Goal: Communication & Community: Answer question/provide support

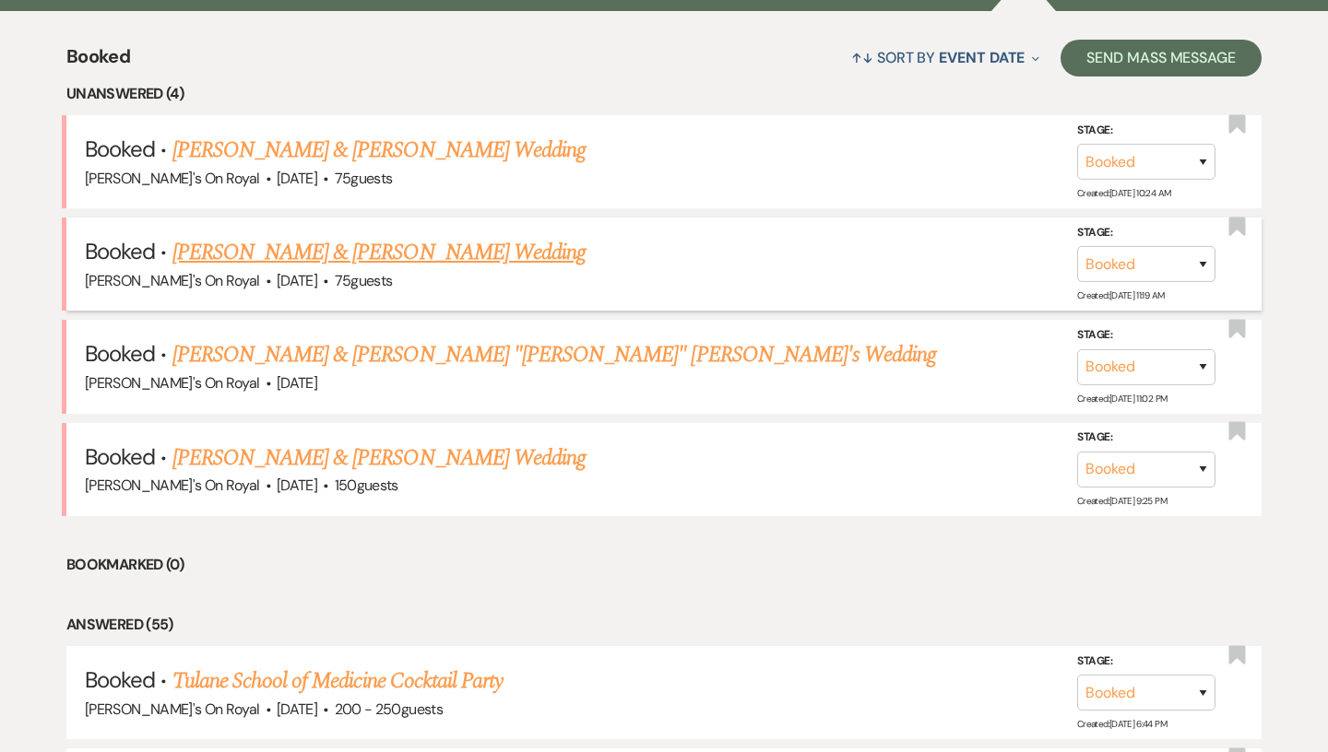
scroll to position [704, 0]
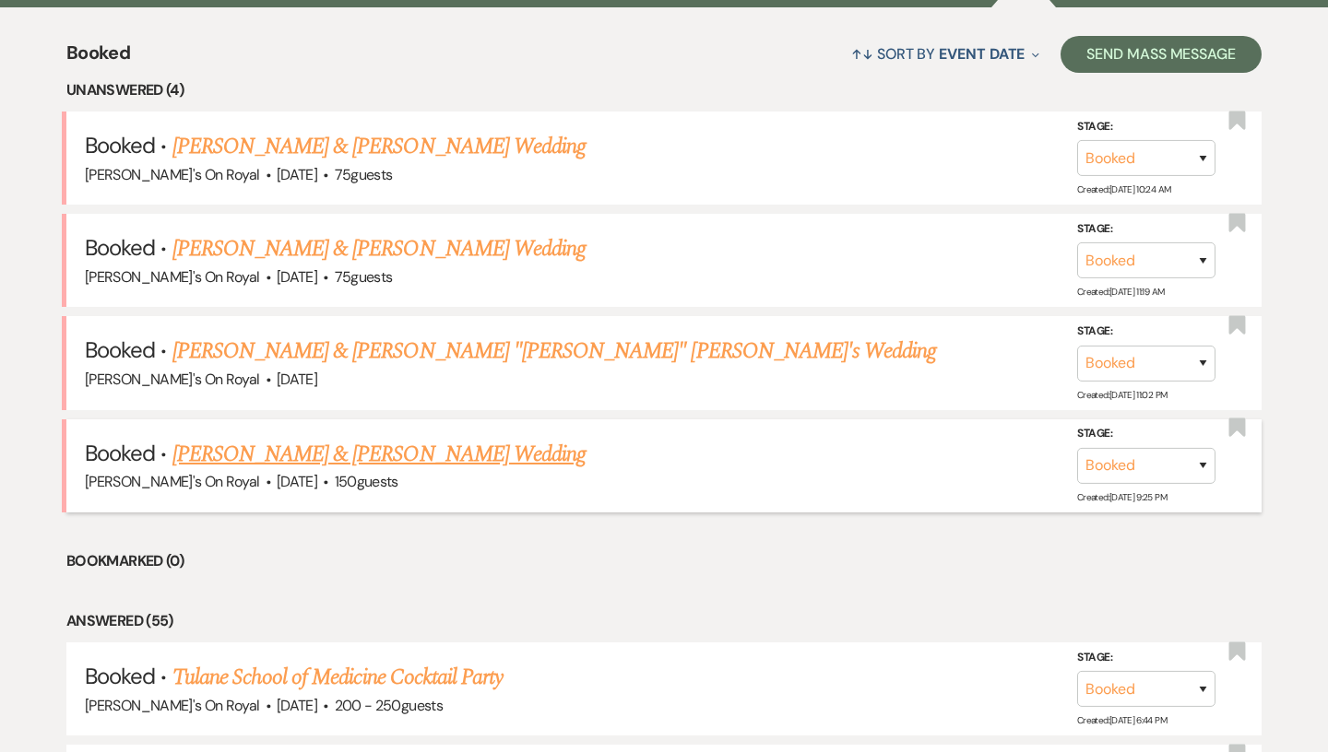
click at [480, 430] on li "Booked · [PERSON_NAME] & [PERSON_NAME] Wedding [PERSON_NAME]'s On Royal · [DATE…" at bounding box center [663, 465] width 1195 height 93
click at [455, 464] on link "[PERSON_NAME] & [PERSON_NAME] Wedding" at bounding box center [378, 454] width 413 height 33
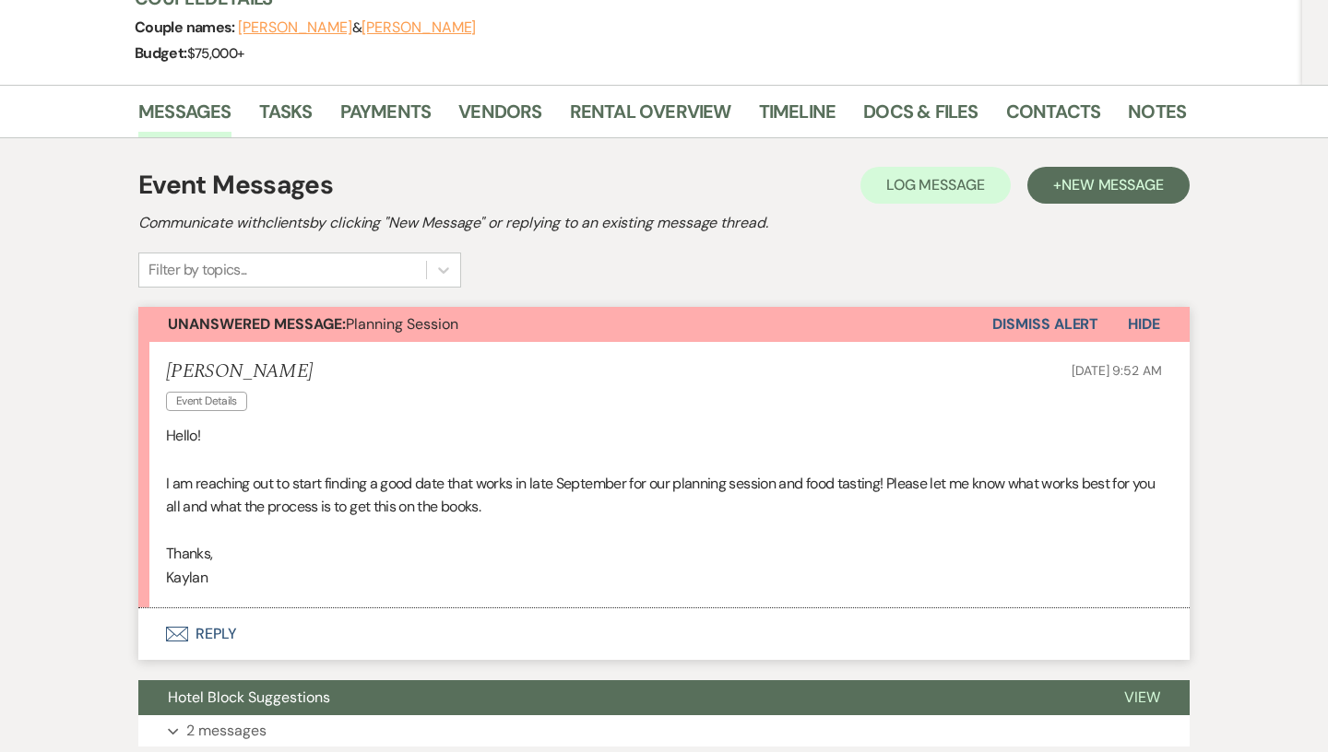
scroll to position [268, 0]
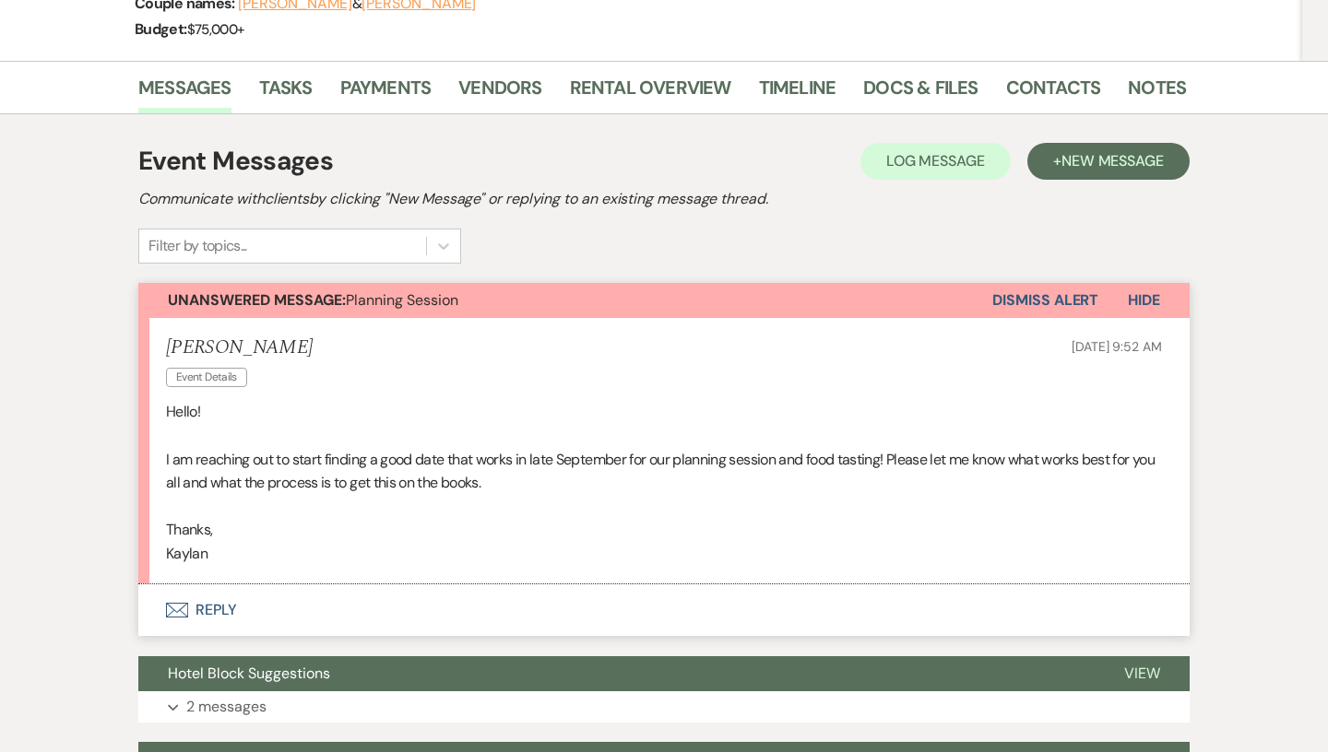
click at [289, 617] on button "Envelope Reply" at bounding box center [663, 610] width 1051 height 52
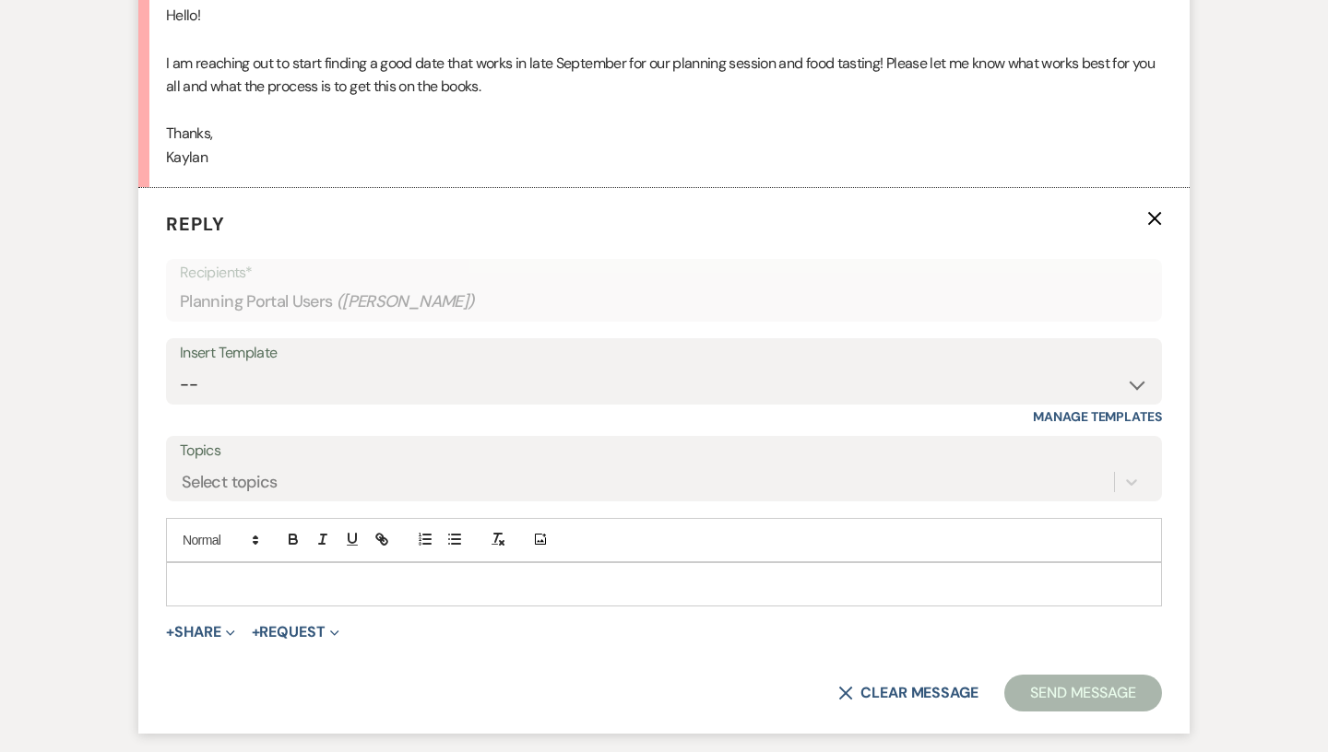
scroll to position [667, 0]
click at [300, 588] on p at bounding box center [664, 582] width 966 height 20
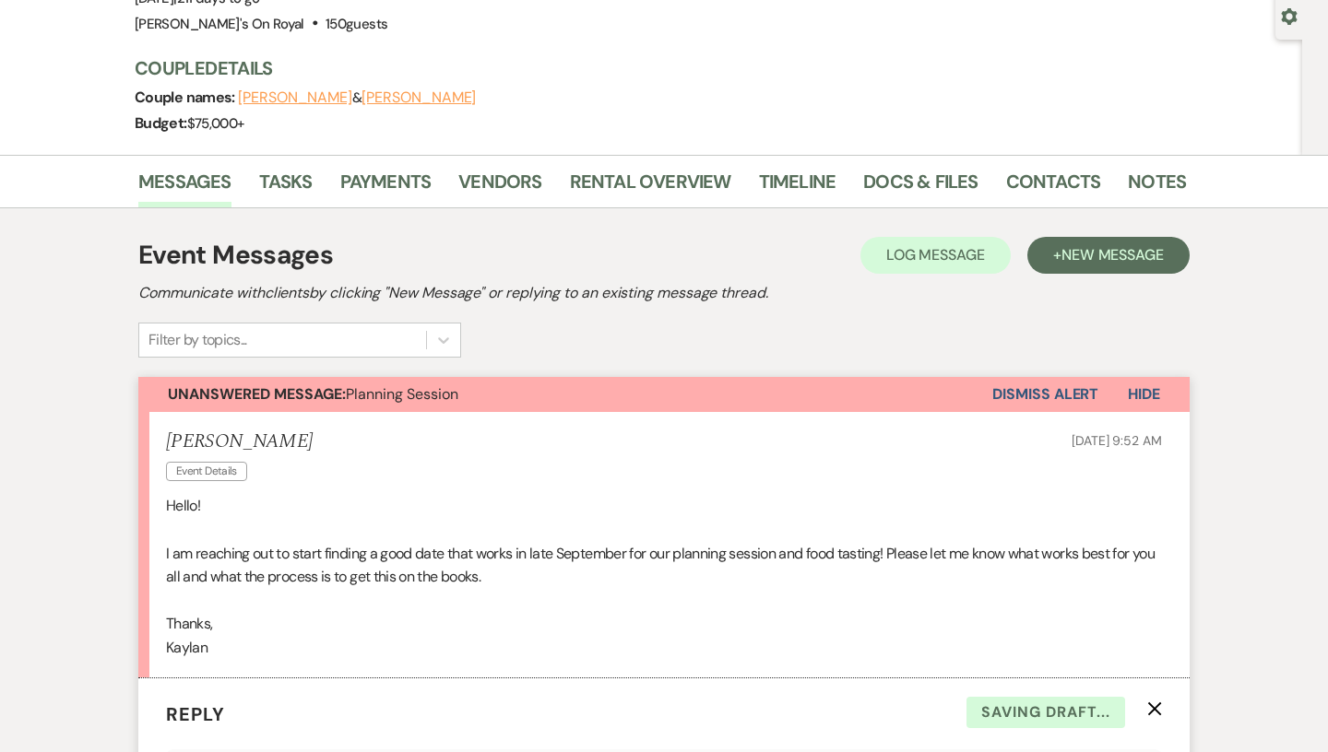
scroll to position [0, 0]
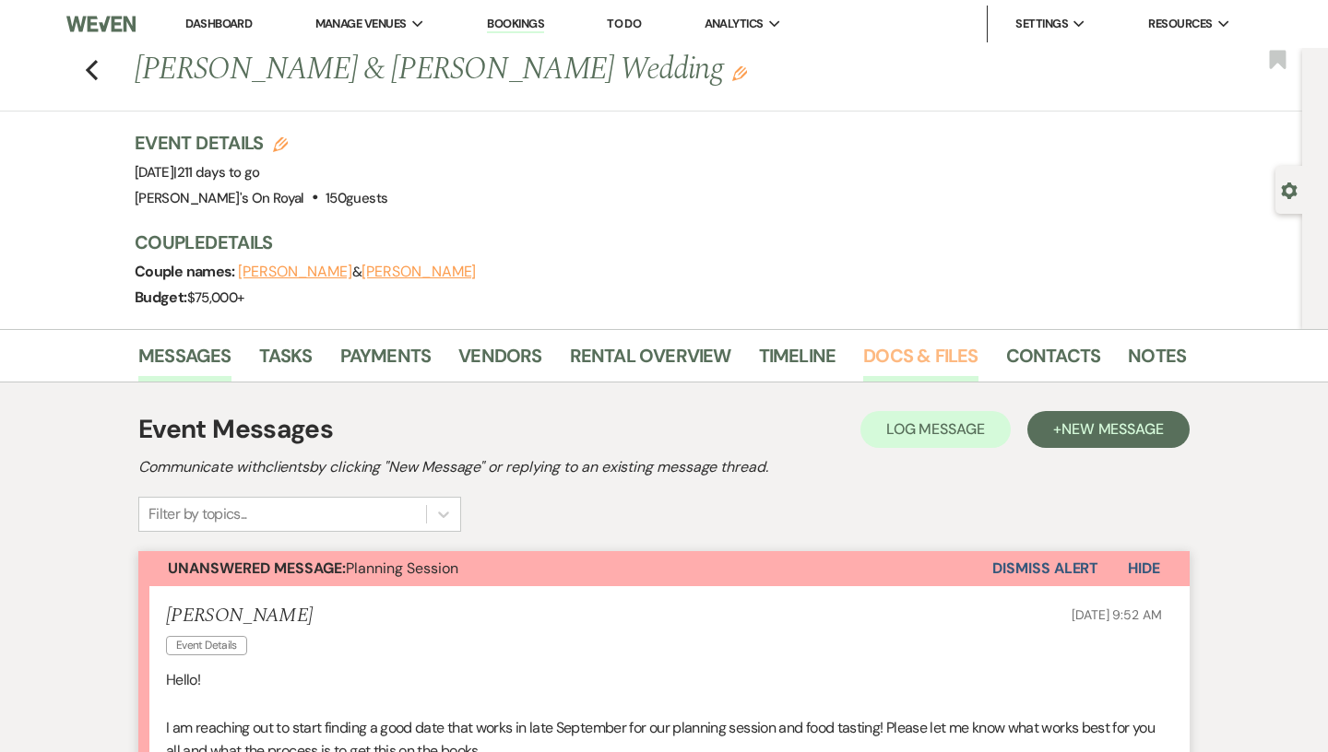
click at [941, 366] on link "Docs & Files" at bounding box center [920, 361] width 114 height 41
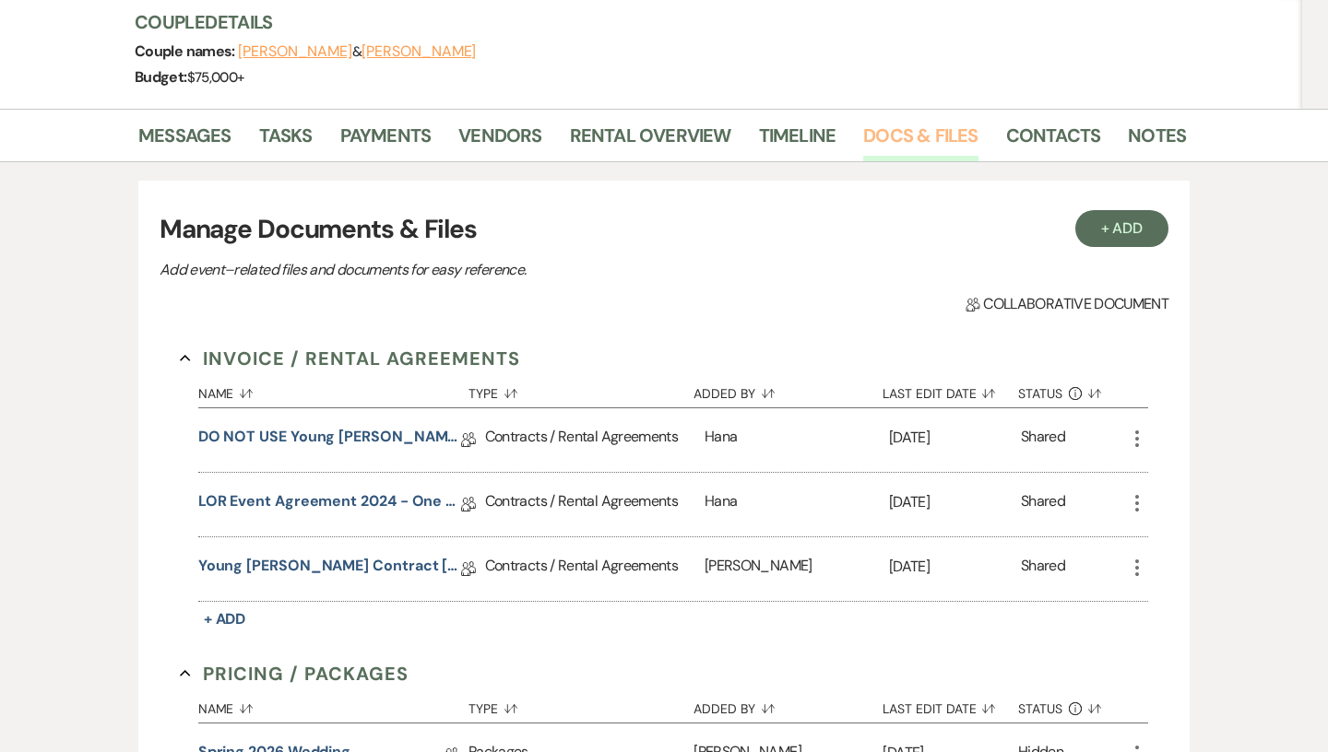
scroll to position [230, 0]
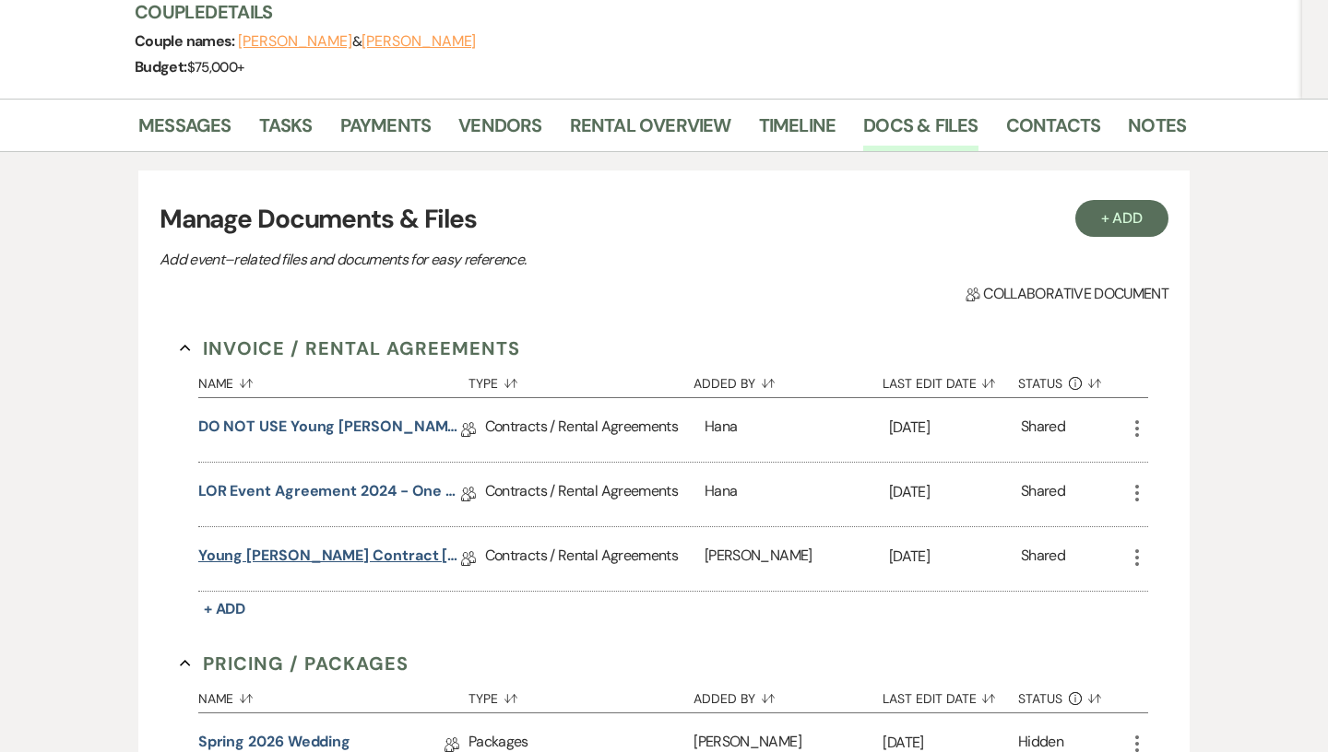
click at [355, 561] on link "Young [PERSON_NAME] Contract [DATE]" at bounding box center [329, 559] width 263 height 29
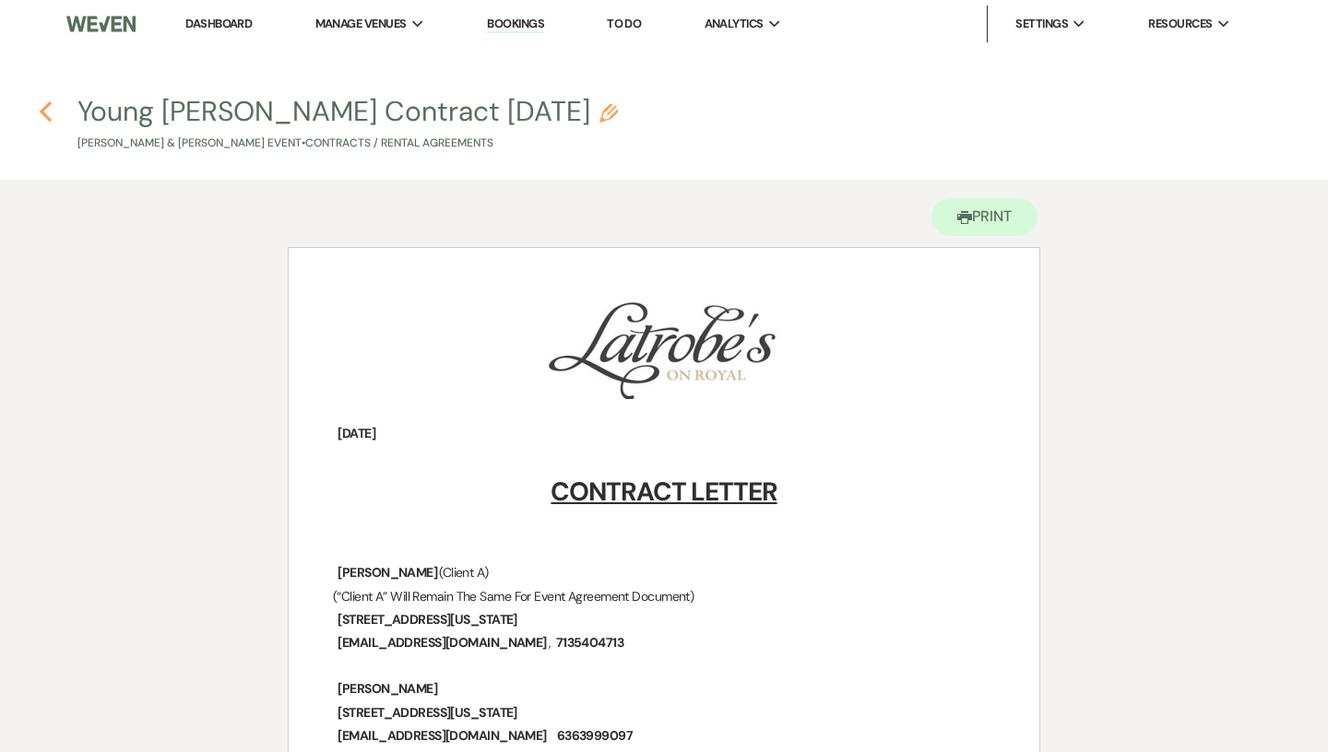
click at [53, 110] on icon "Previous" at bounding box center [46, 111] width 14 height 22
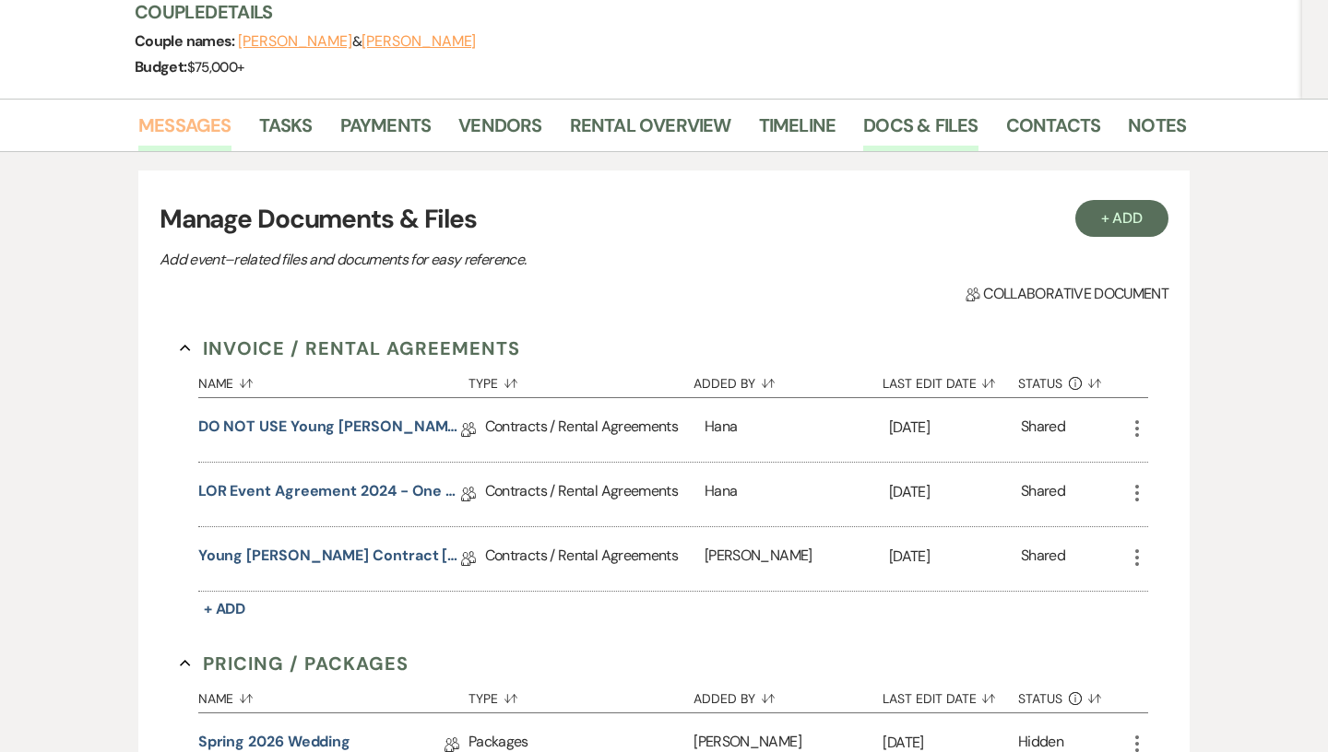
click at [218, 129] on link "Messages" at bounding box center [184, 131] width 93 height 41
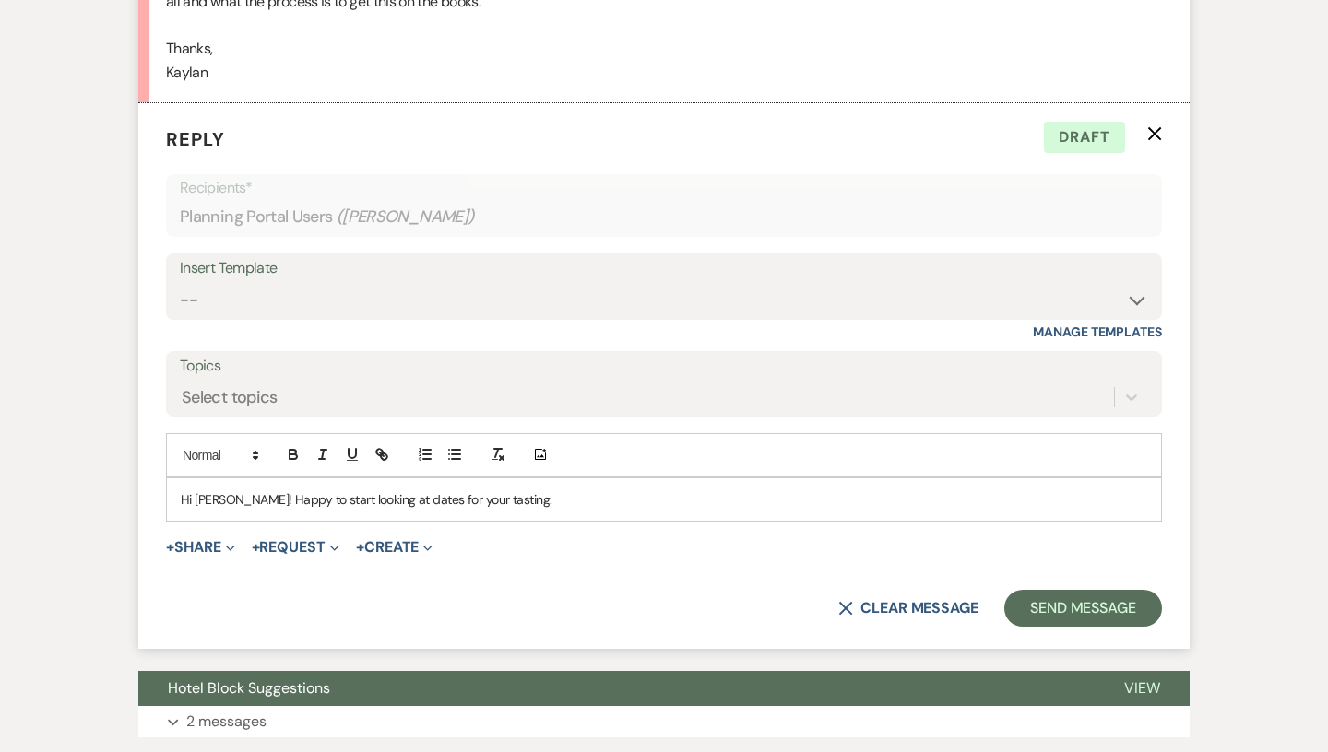
scroll to position [750, 0]
click at [527, 494] on p "Hi [PERSON_NAME]! Happy to start looking at dates for your tasting." at bounding box center [664, 499] width 966 height 20
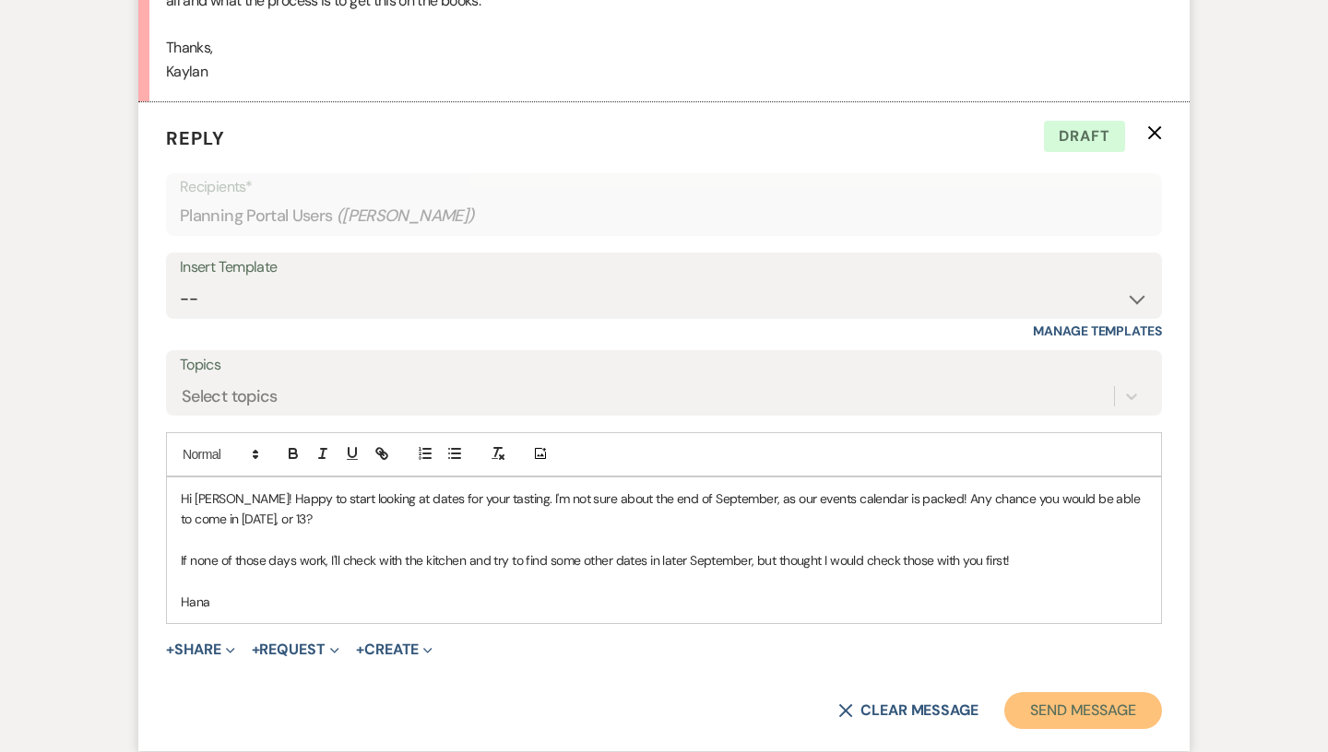
click at [1091, 721] on button "Send Message" at bounding box center [1083, 710] width 158 height 37
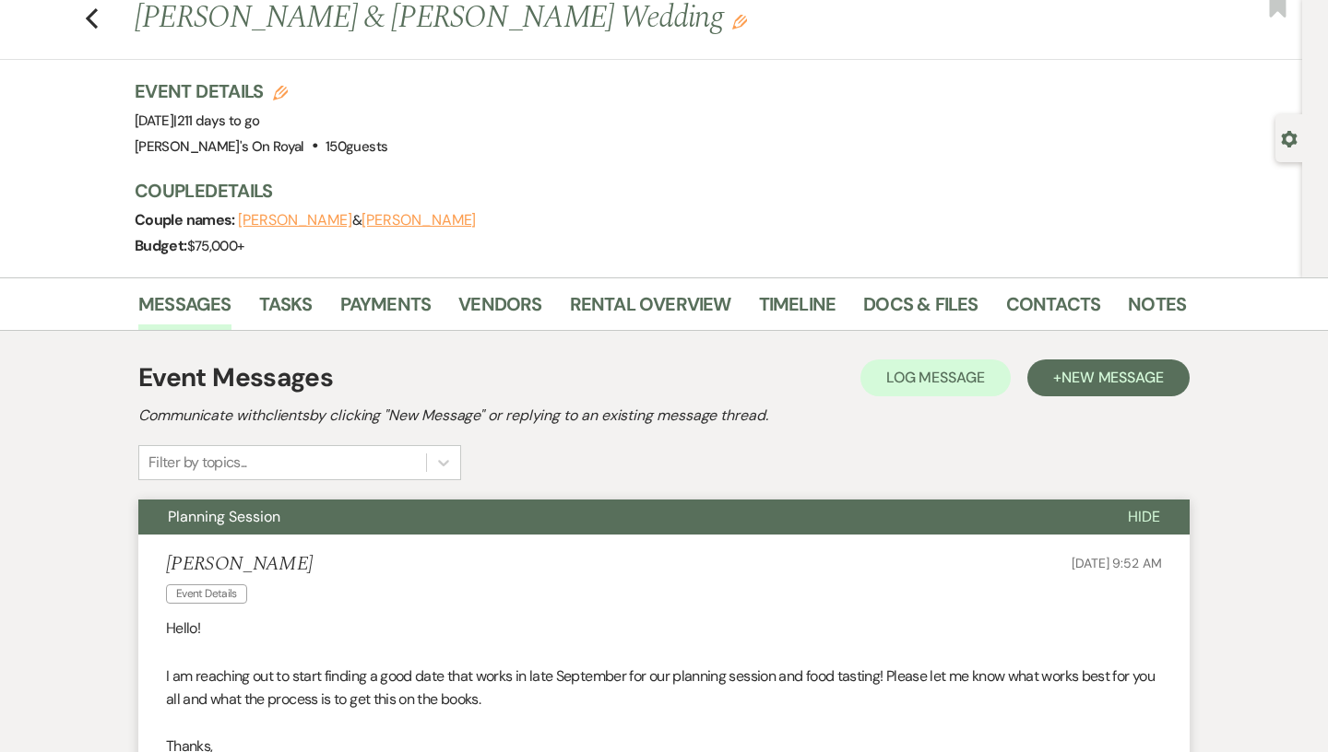
scroll to position [0, 0]
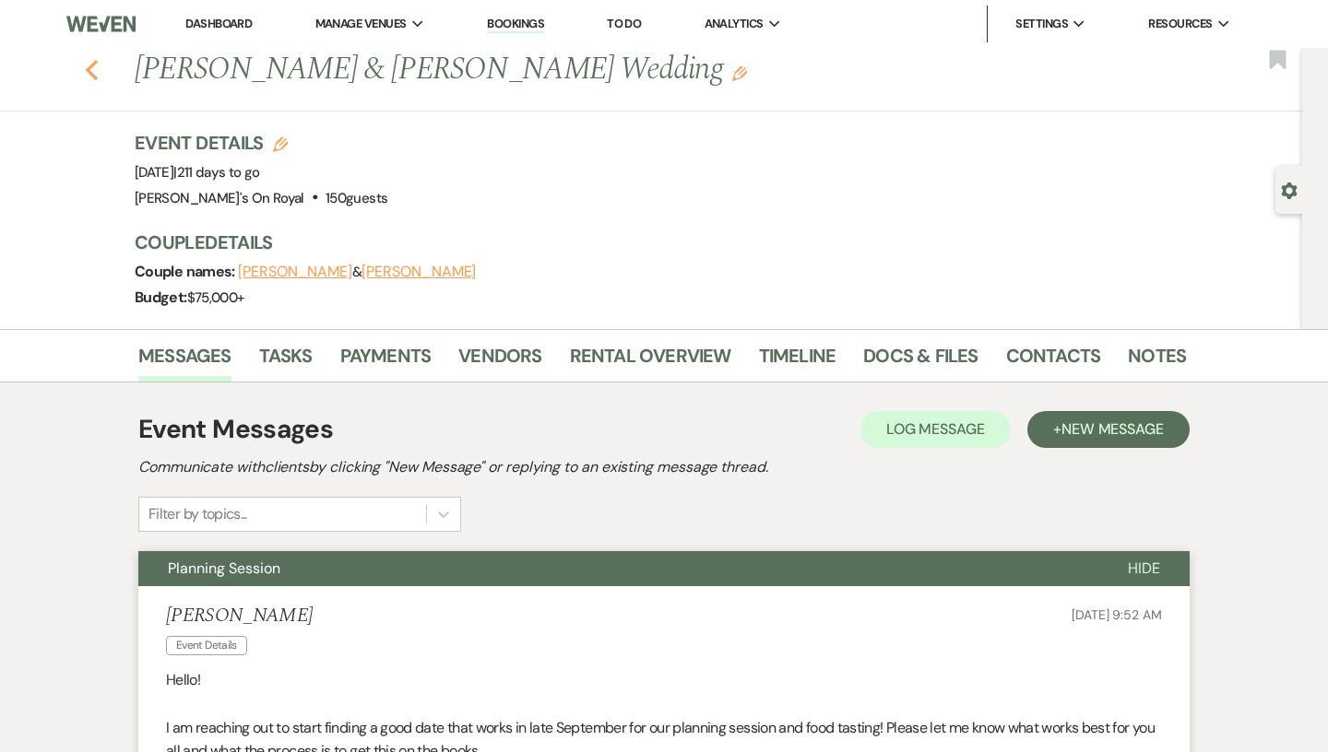
click at [90, 64] on icon "Previous" at bounding box center [92, 70] width 14 height 22
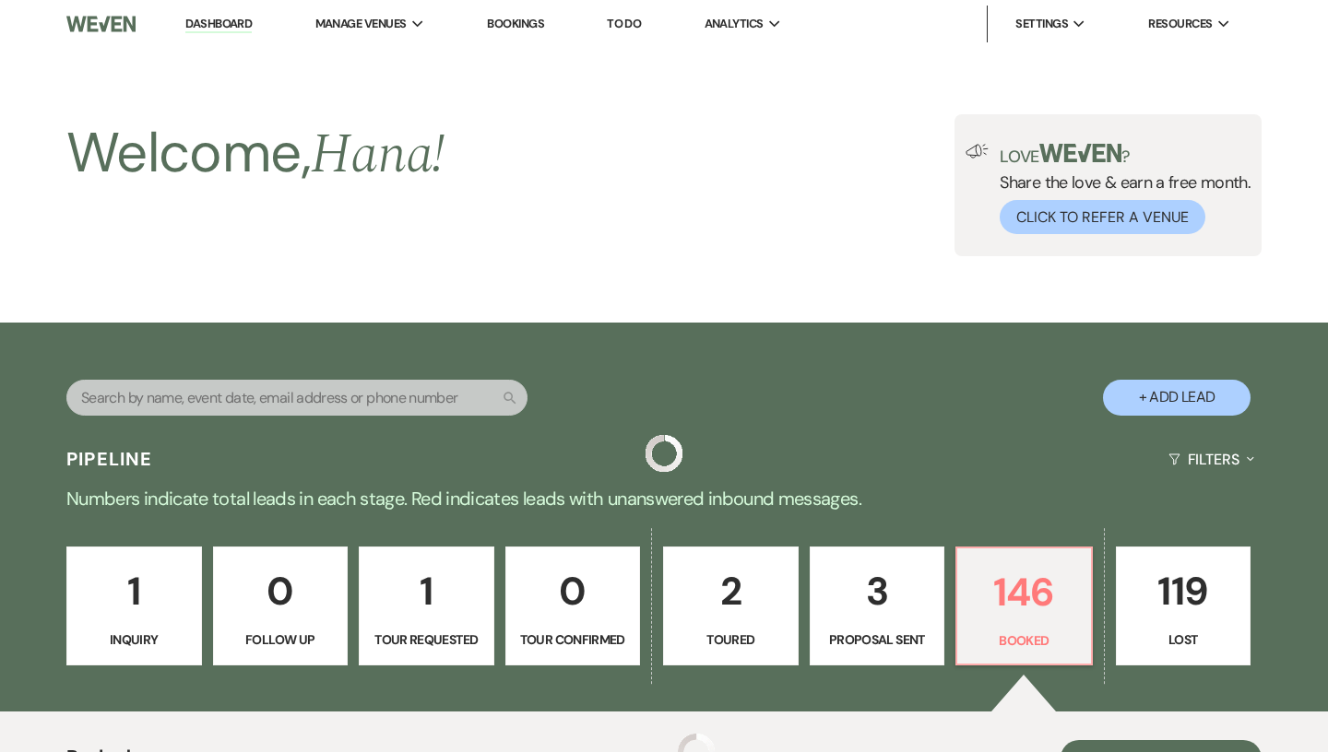
scroll to position [704, 0]
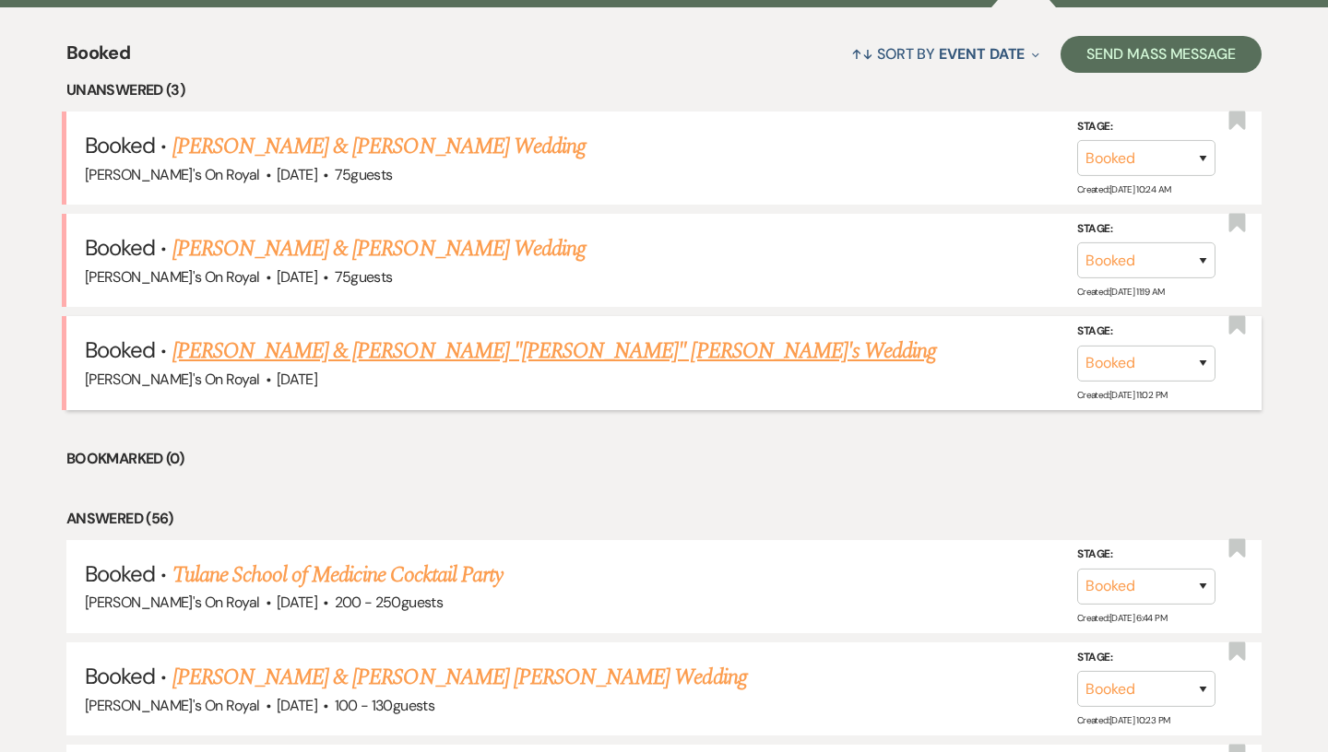
click at [399, 346] on link "[PERSON_NAME] & [PERSON_NAME] "[PERSON_NAME]" [PERSON_NAME]'s Wedding" at bounding box center [554, 351] width 764 height 33
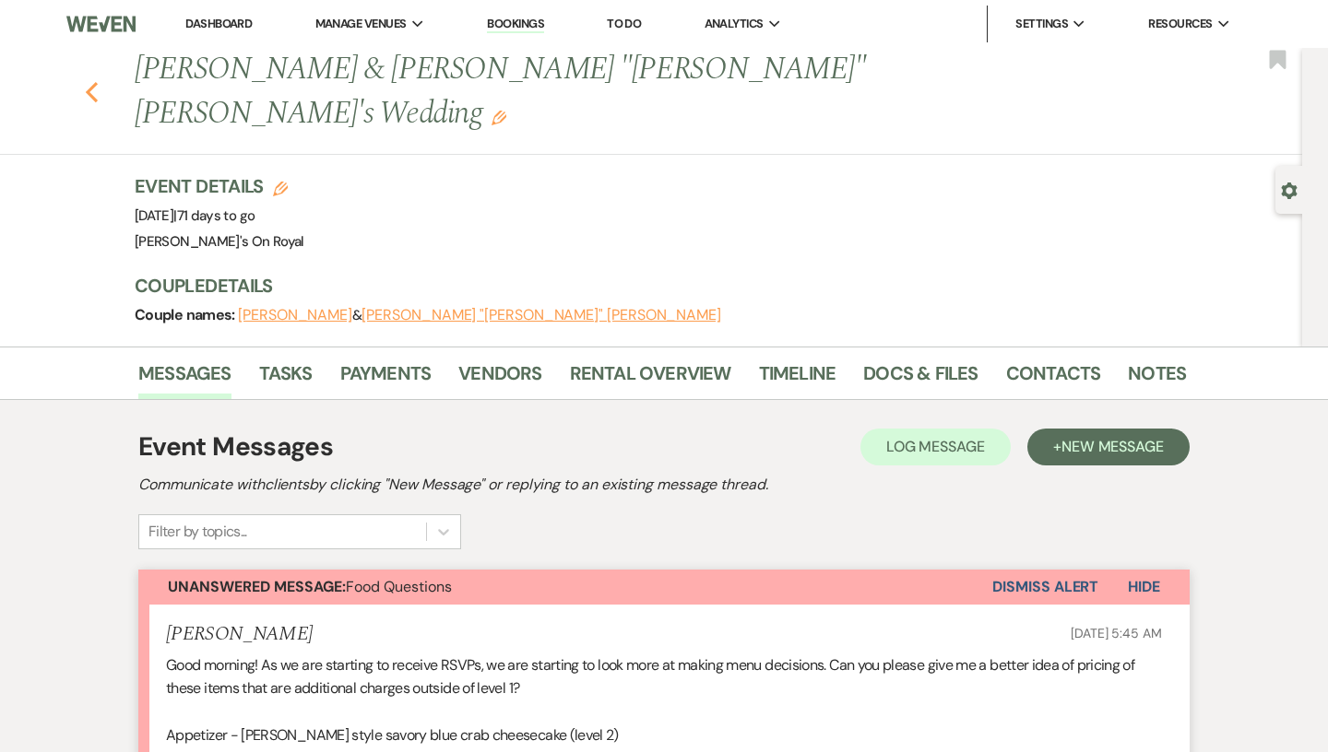
click at [98, 81] on icon "Previous" at bounding box center [92, 92] width 14 height 22
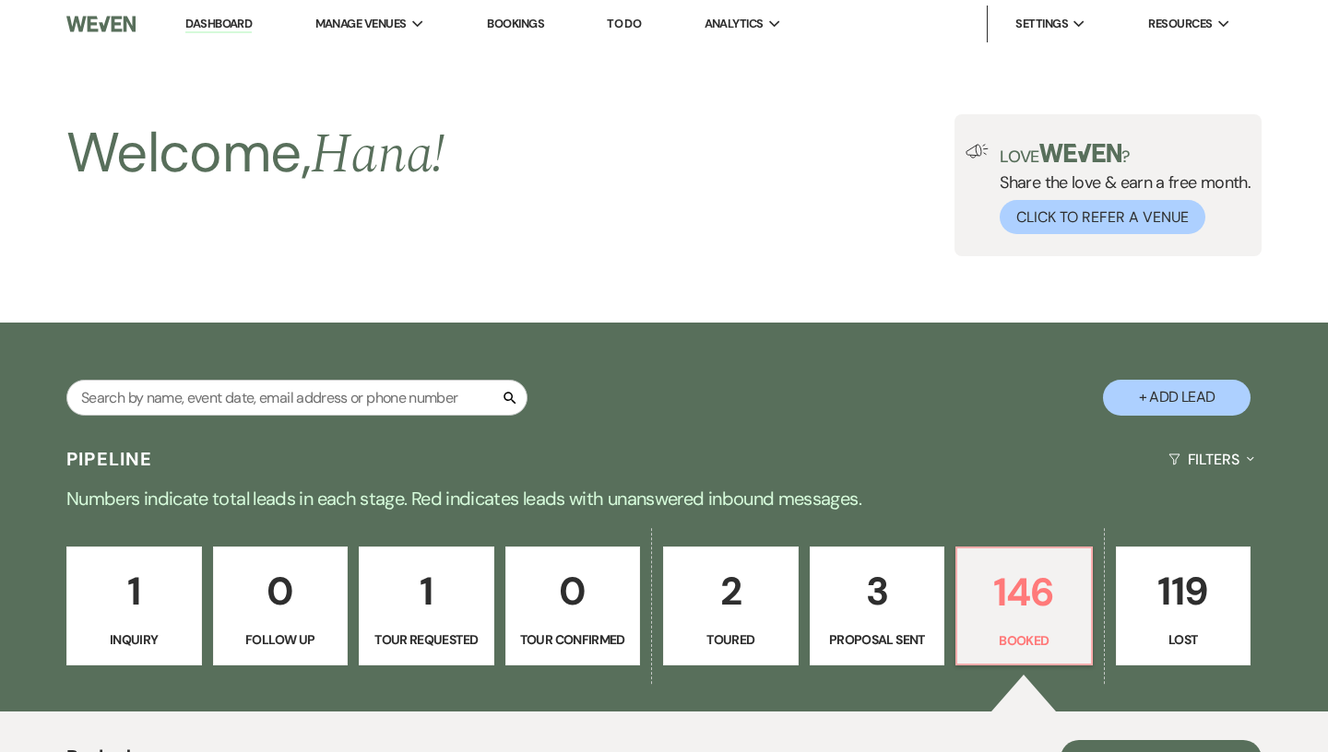
scroll to position [704, 0]
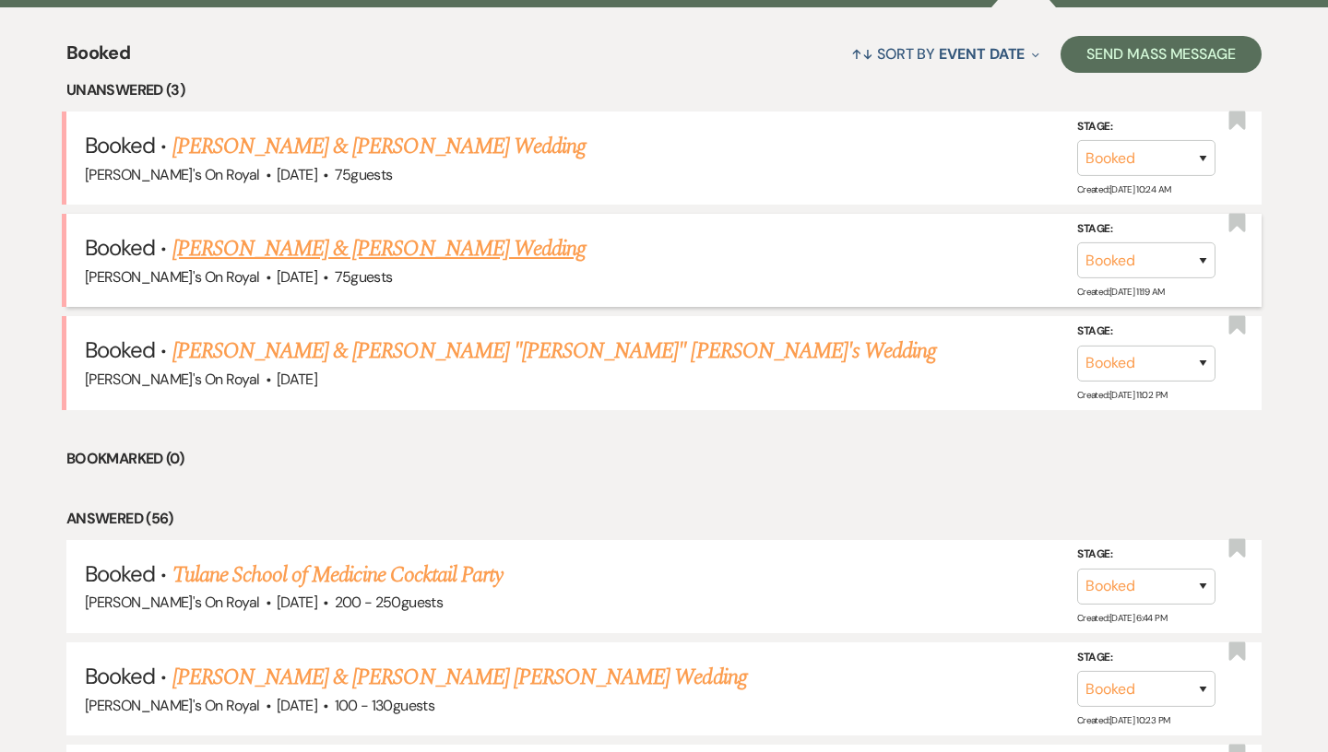
click at [341, 262] on link "[PERSON_NAME] & [PERSON_NAME] Wedding" at bounding box center [378, 248] width 413 height 33
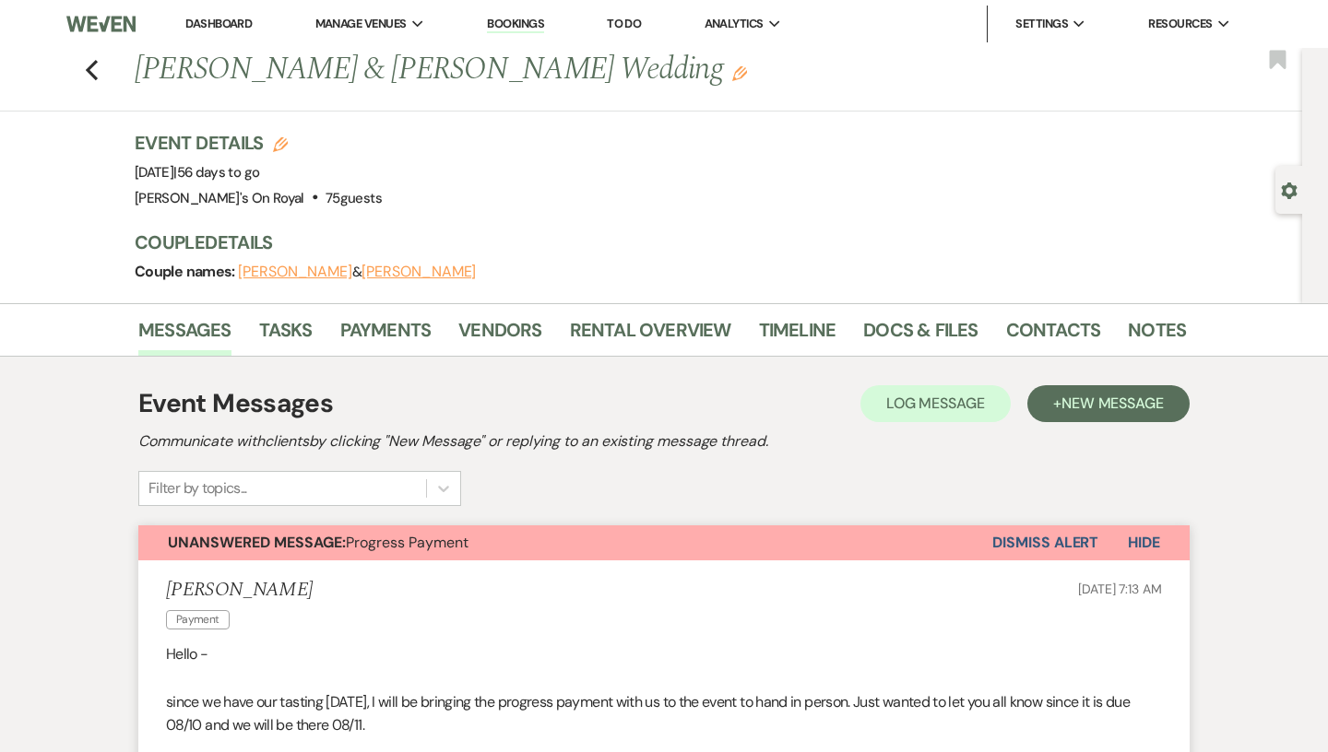
click at [389, 314] on li "Payments" at bounding box center [399, 334] width 119 height 44
click at [392, 331] on link "Payments" at bounding box center [385, 335] width 91 height 41
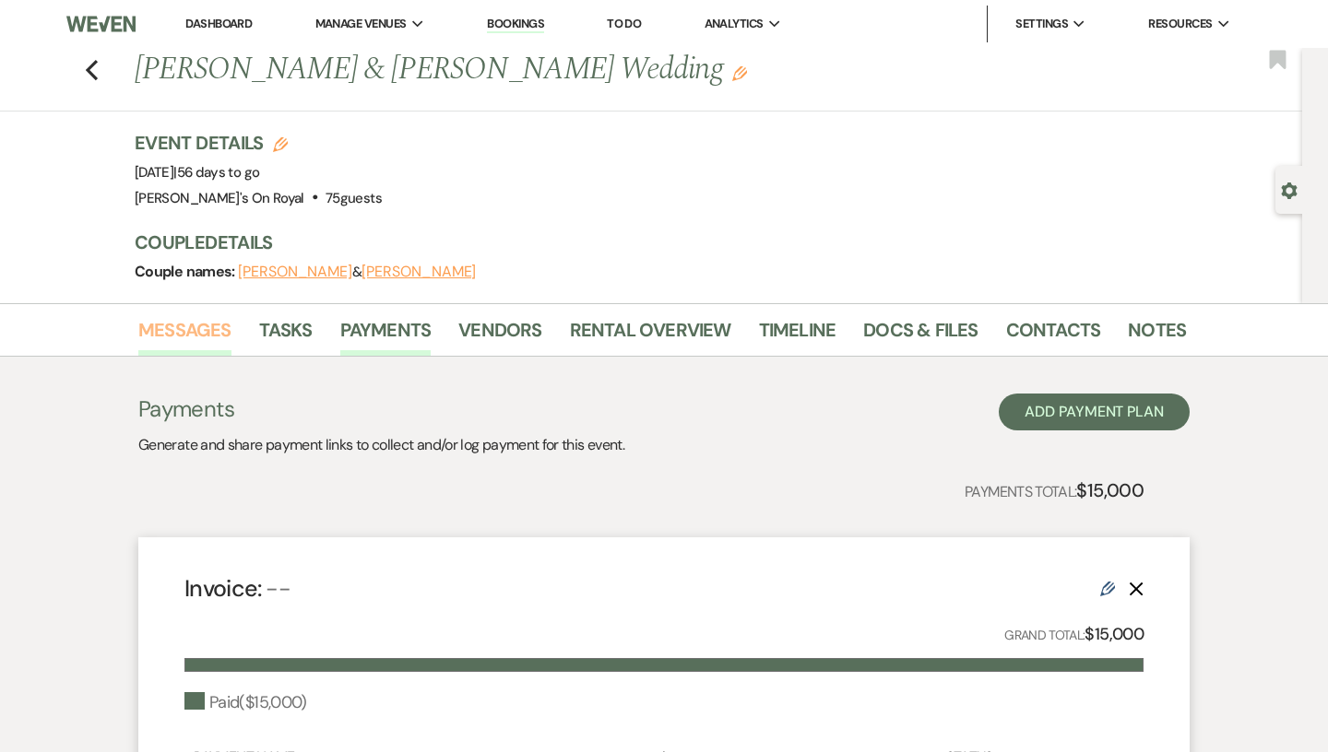
click at [189, 338] on link "Messages" at bounding box center [184, 335] width 93 height 41
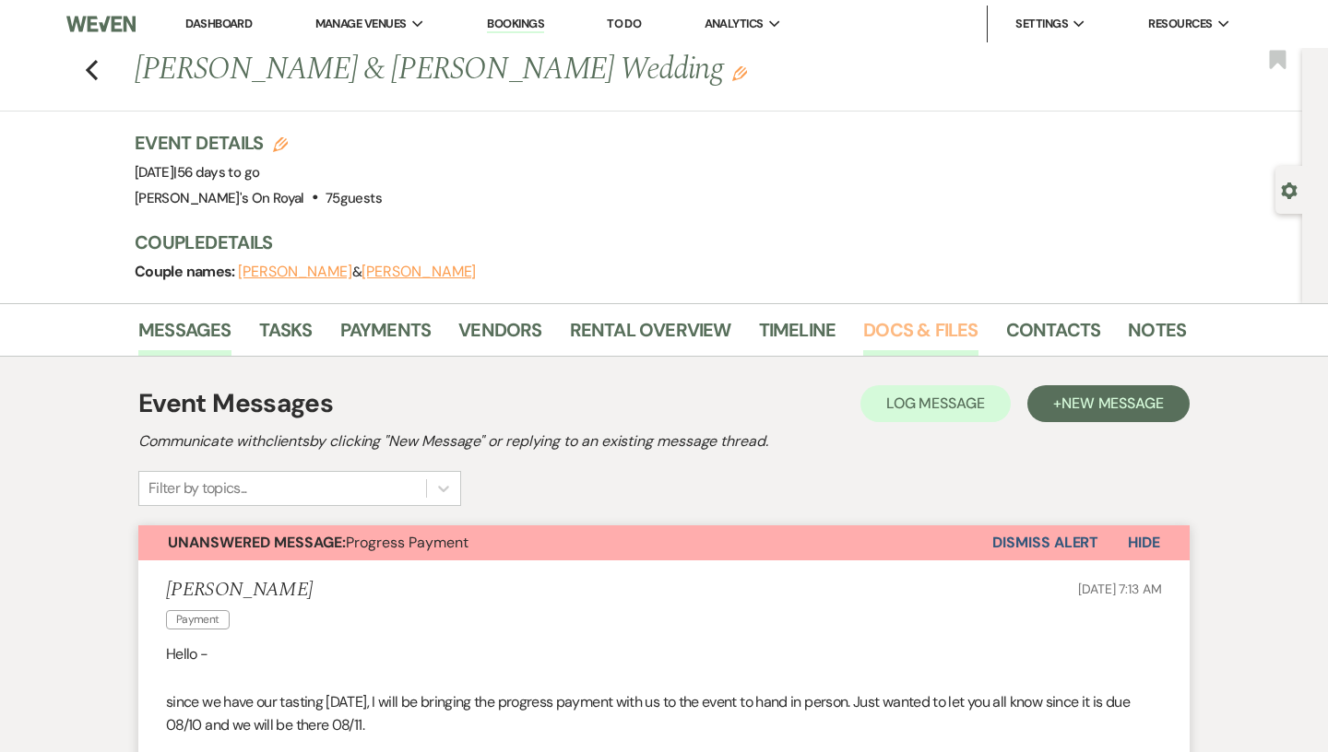
click at [891, 339] on link "Docs & Files" at bounding box center [920, 335] width 114 height 41
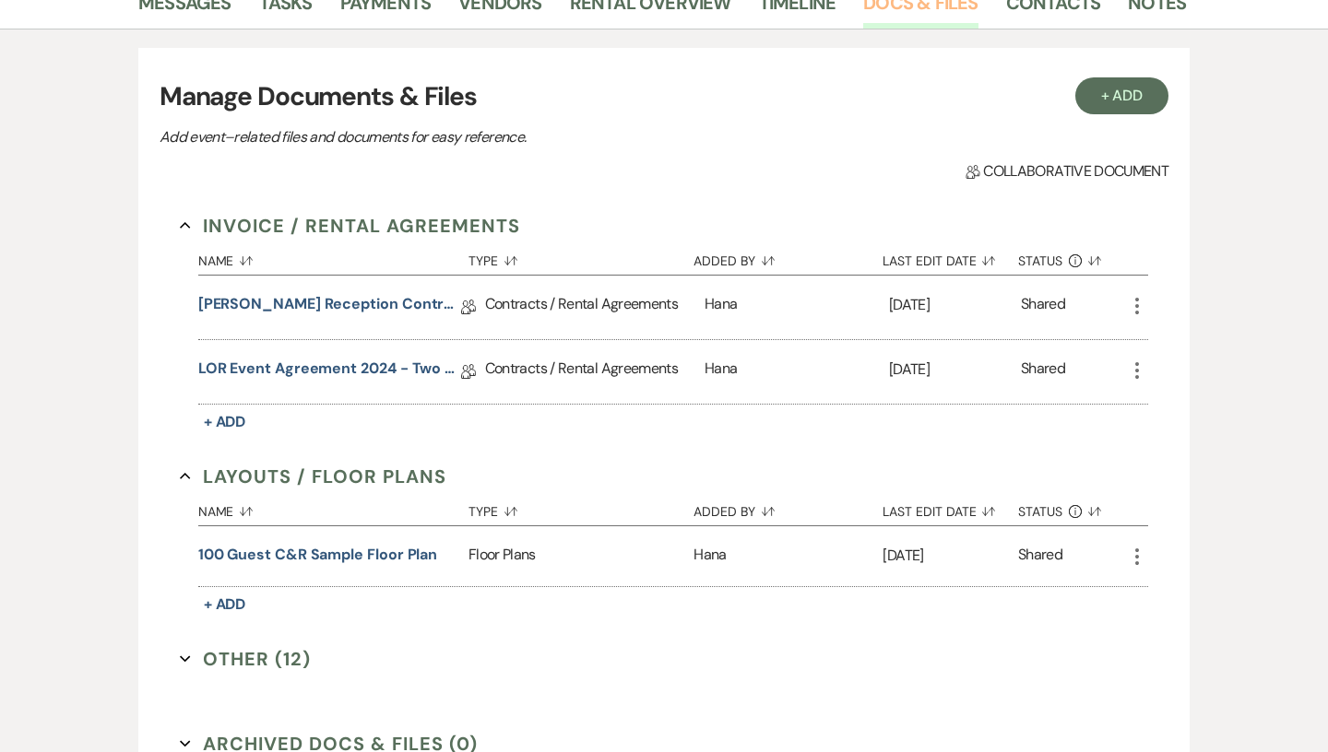
scroll to position [329, 0]
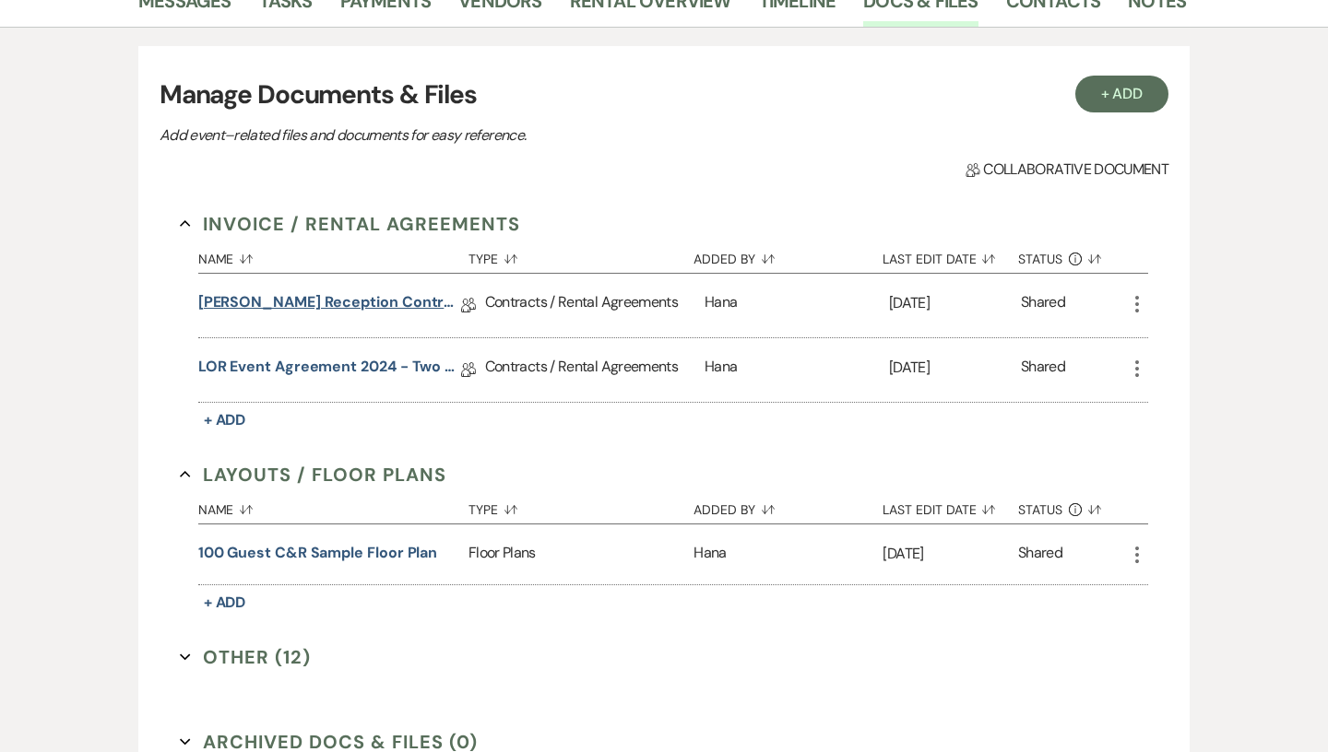
click at [364, 301] on link "[PERSON_NAME] Reception Contract [DATE]" at bounding box center [329, 305] width 263 height 29
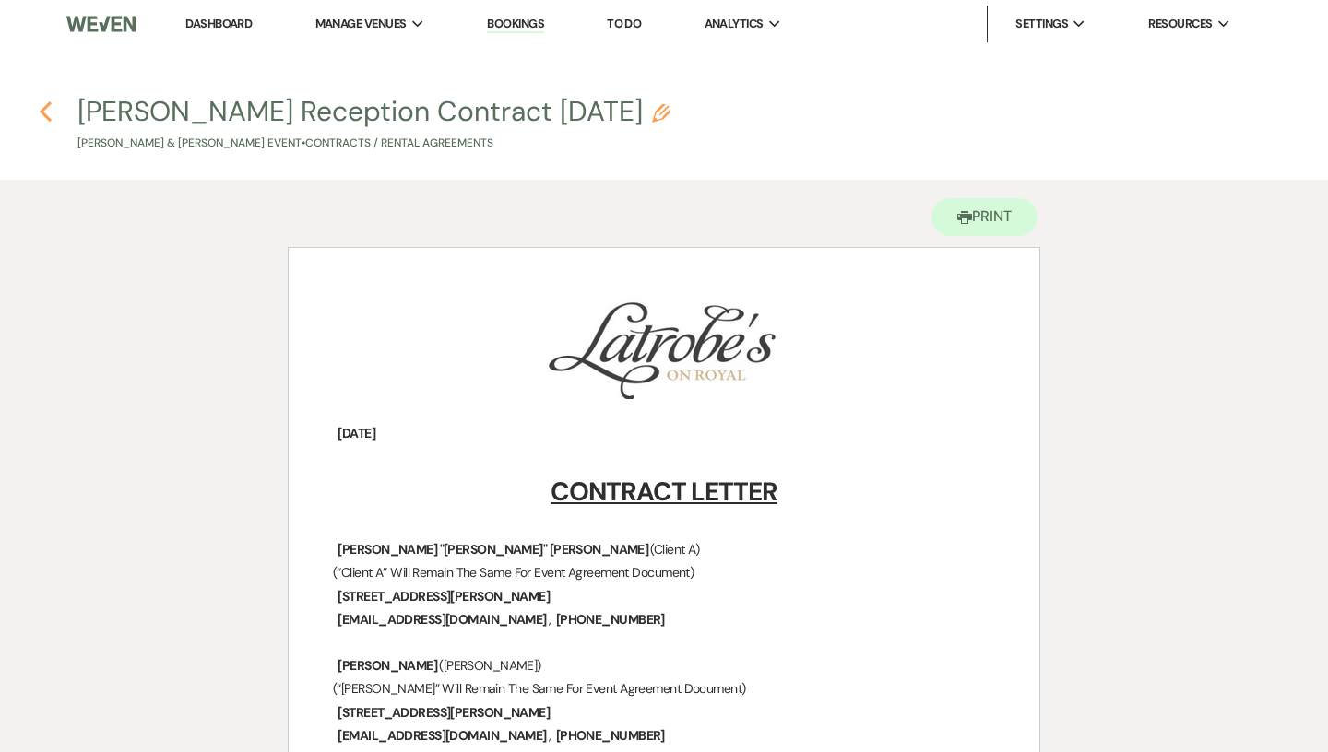
click at [51, 109] on icon "Previous" at bounding box center [46, 111] width 14 height 22
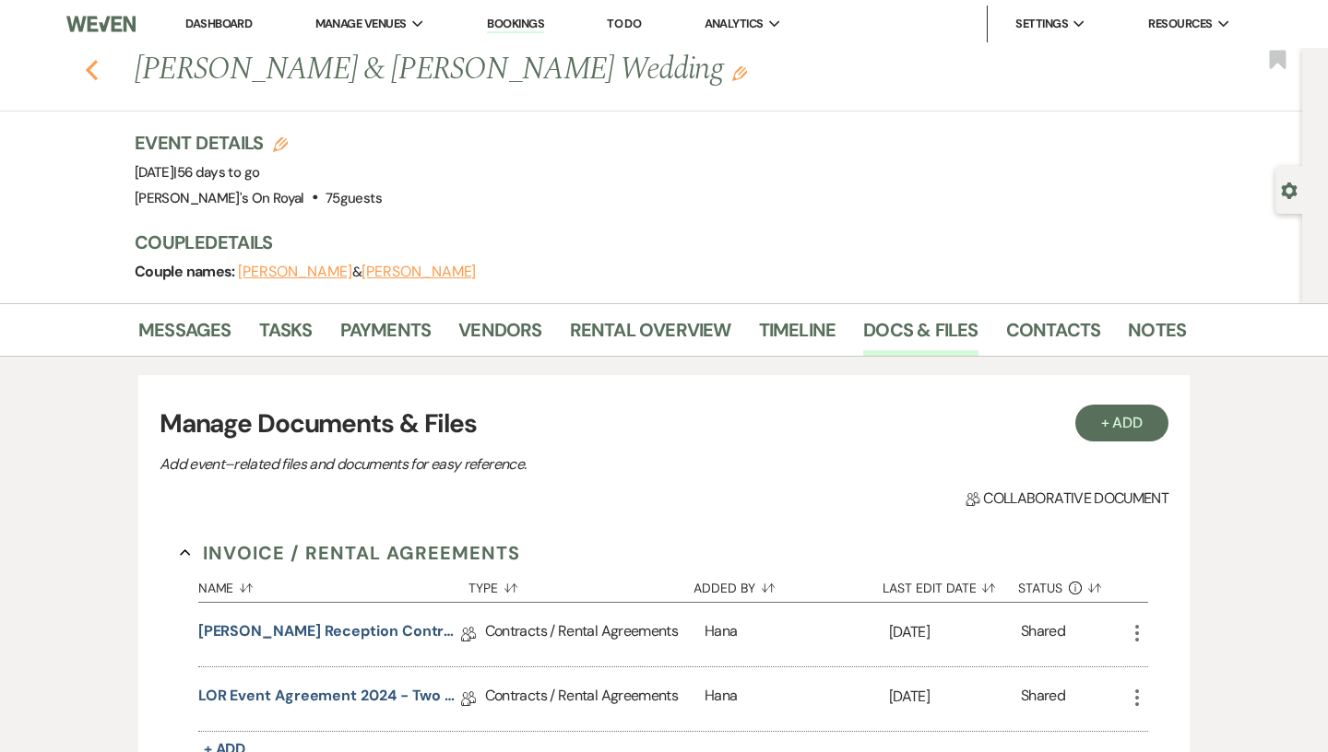
click at [87, 55] on button "Previous" at bounding box center [92, 68] width 14 height 26
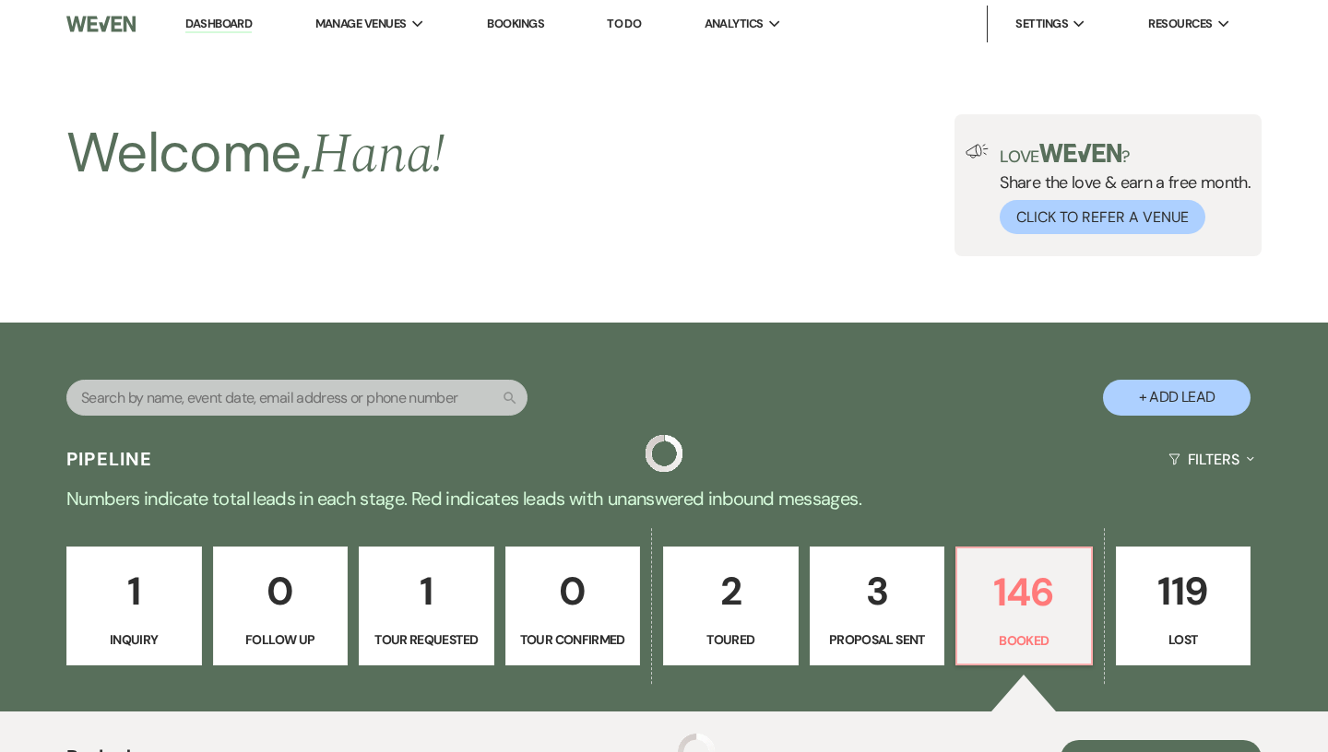
scroll to position [704, 0]
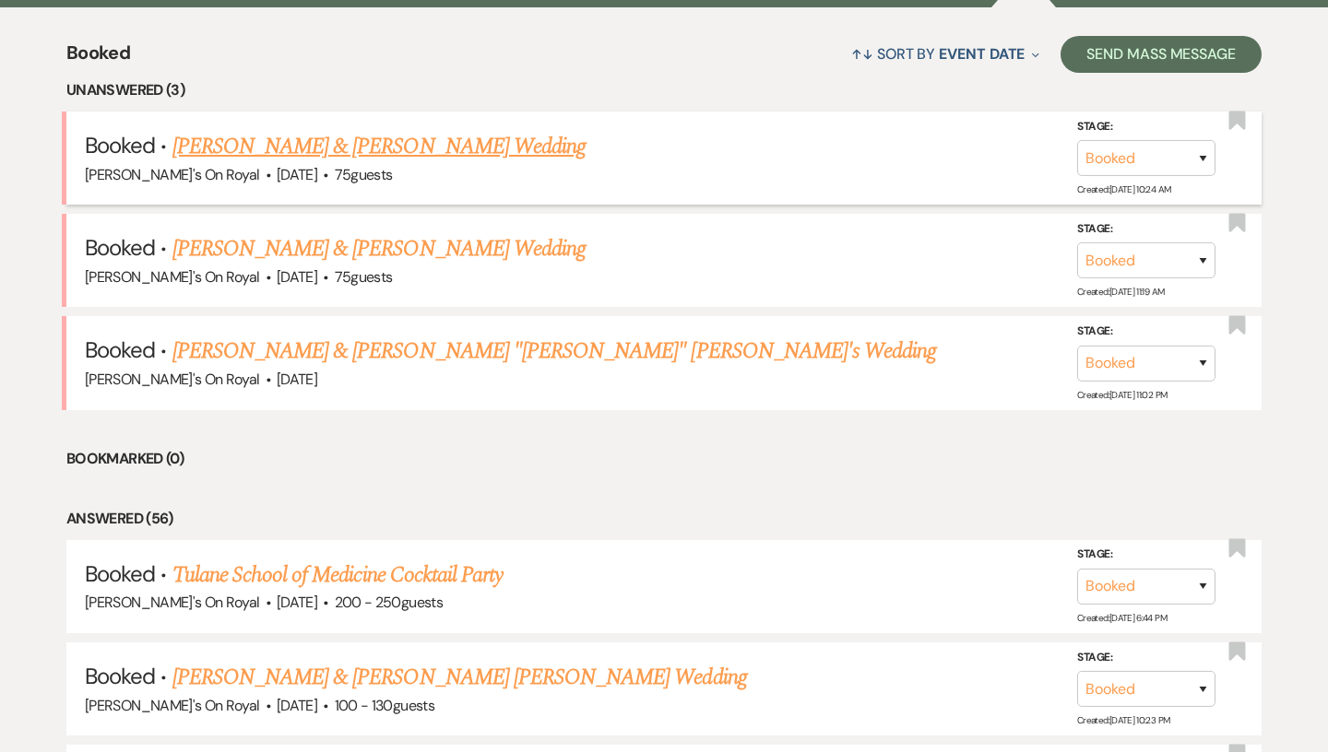
click at [378, 140] on link "[PERSON_NAME] & [PERSON_NAME] Wedding" at bounding box center [378, 146] width 413 height 33
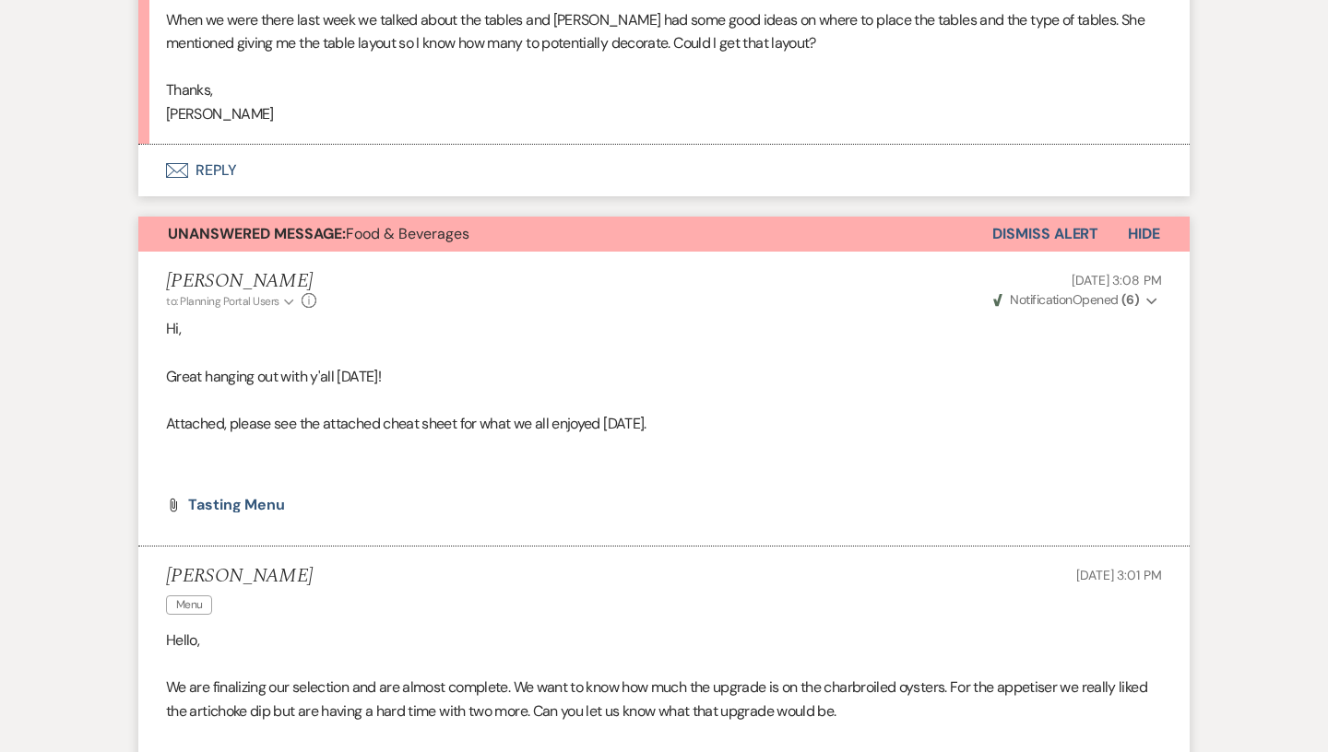
scroll to position [683, 0]
click at [1028, 235] on button "Dismiss Alert" at bounding box center [1045, 233] width 106 height 35
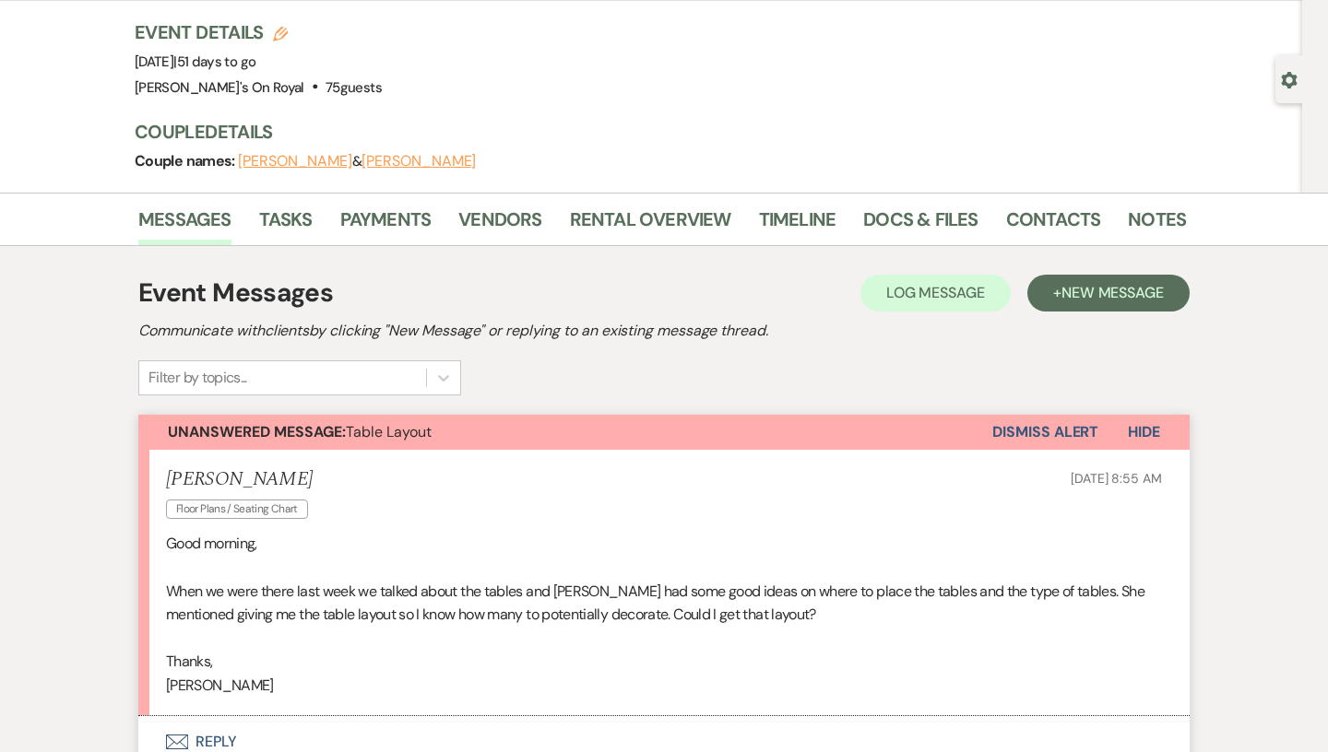
scroll to position [0, 0]
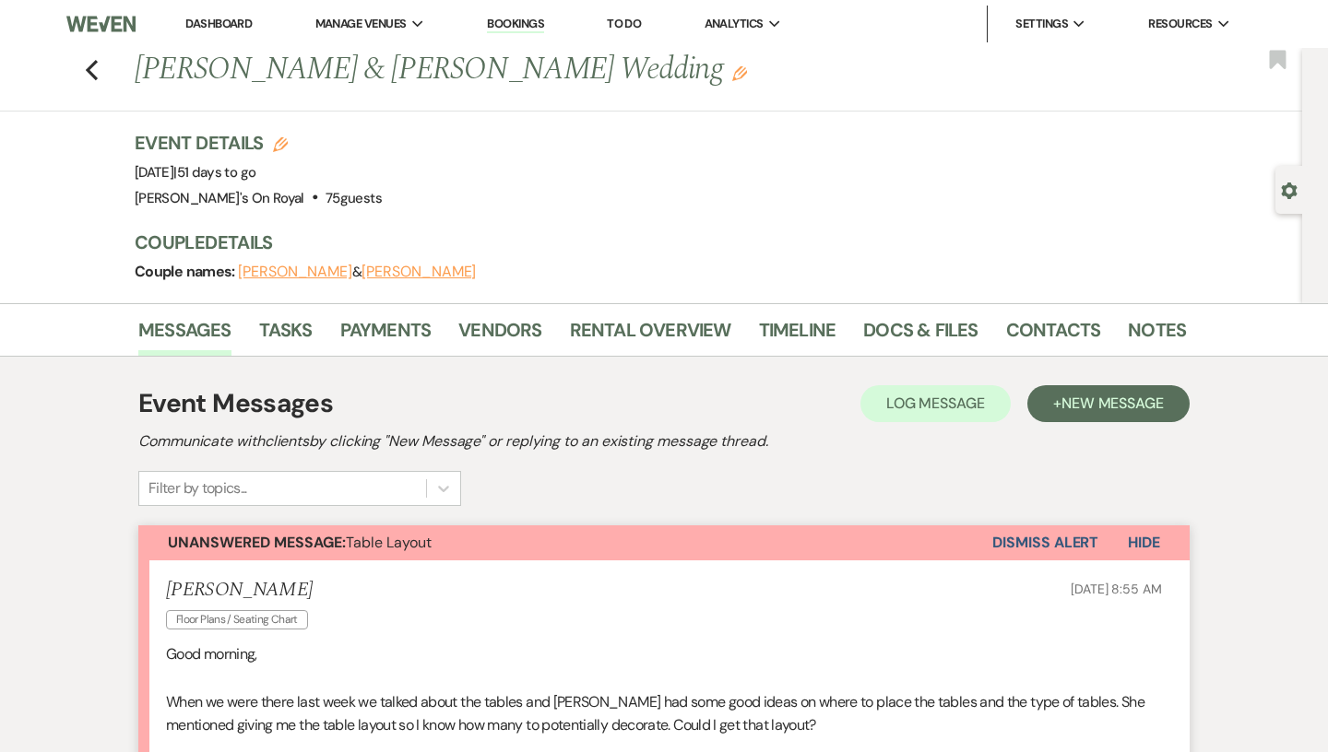
click at [237, 30] on link "Dashboard" at bounding box center [218, 24] width 66 height 16
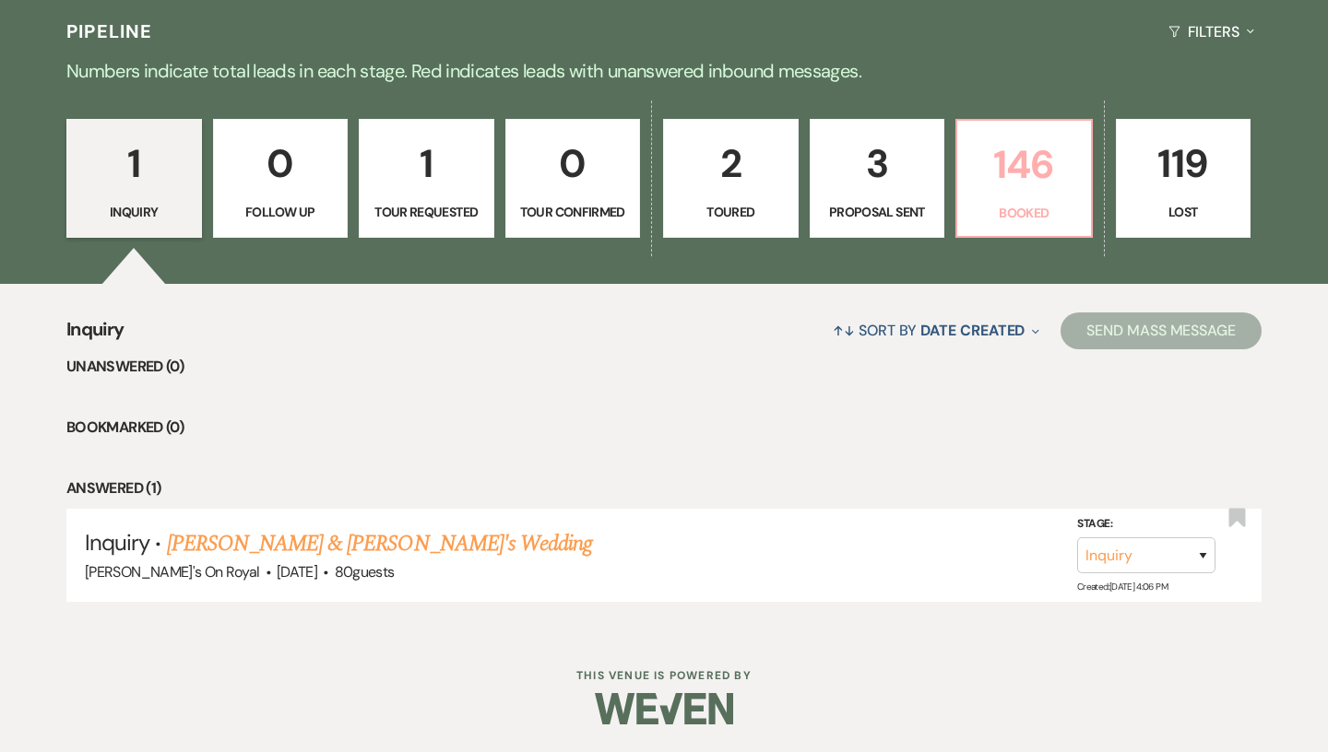
scroll to position [422, 0]
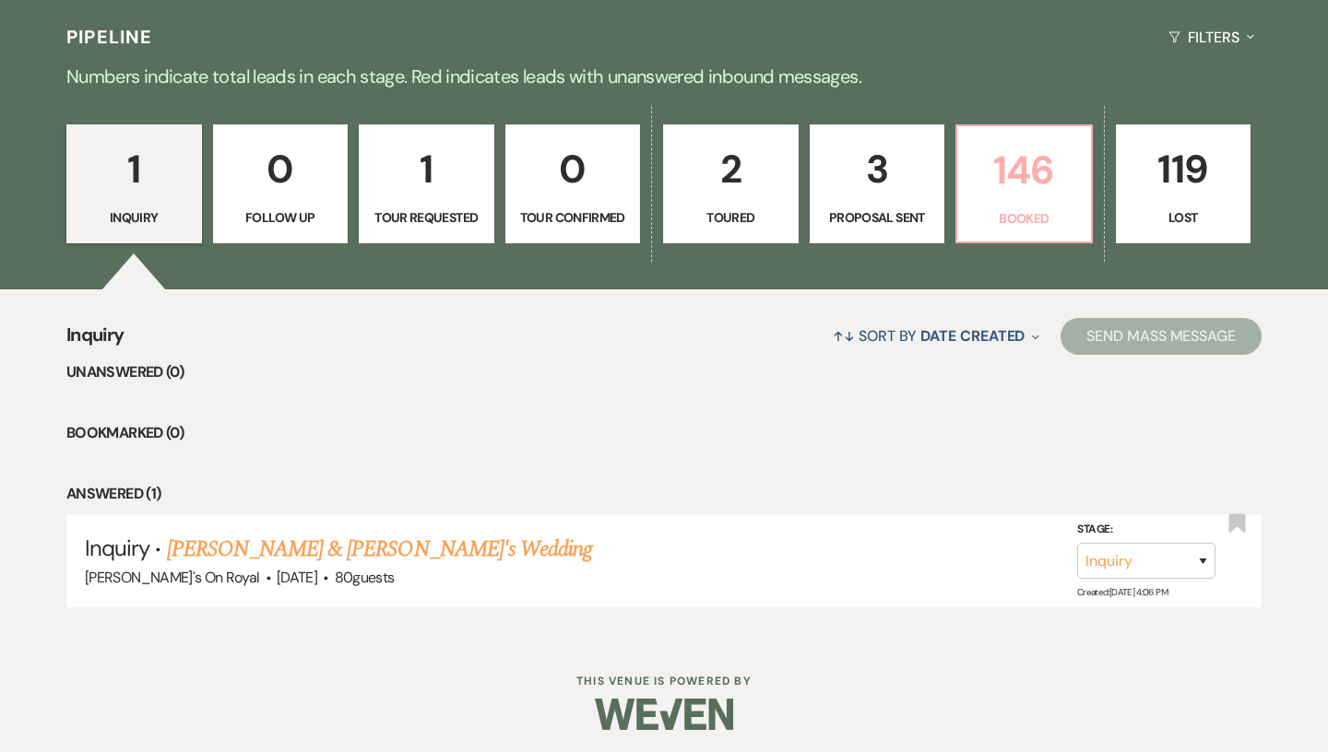
click at [1026, 208] on link "146 Booked" at bounding box center [1023, 184] width 137 height 120
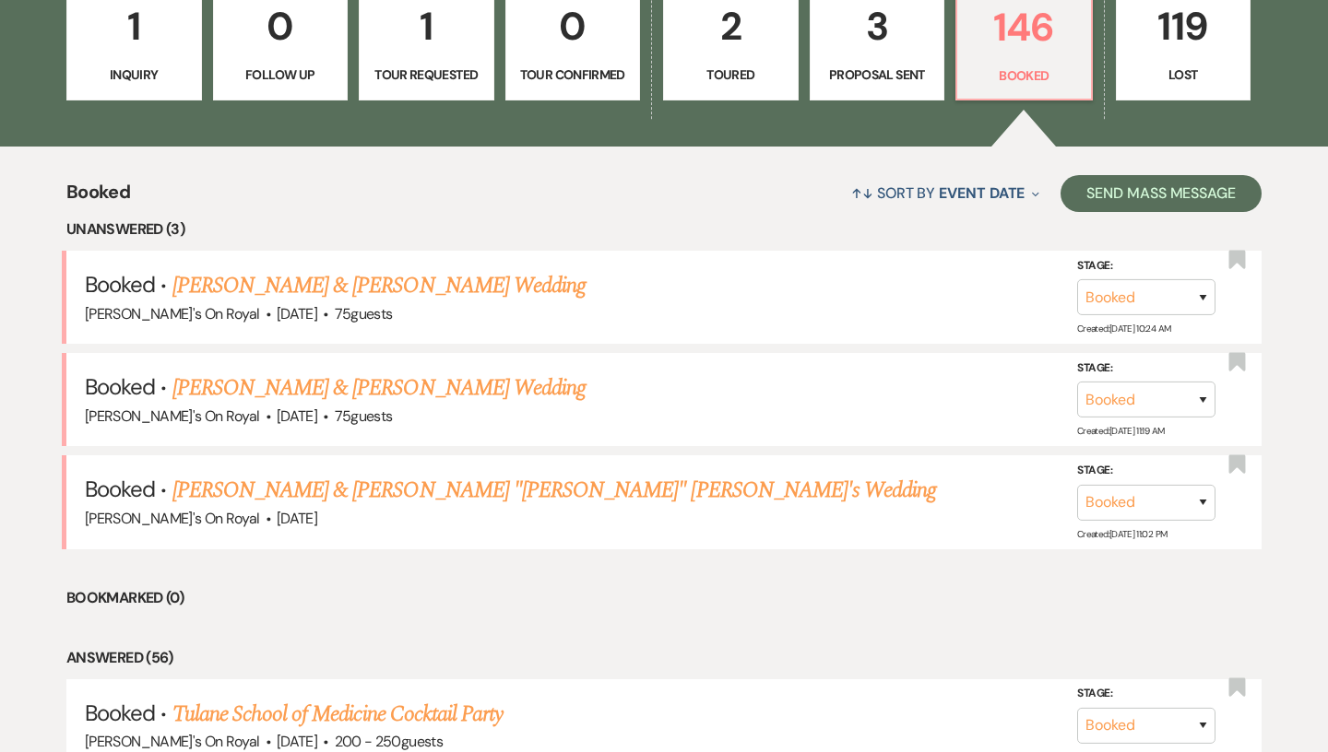
scroll to position [569, 0]
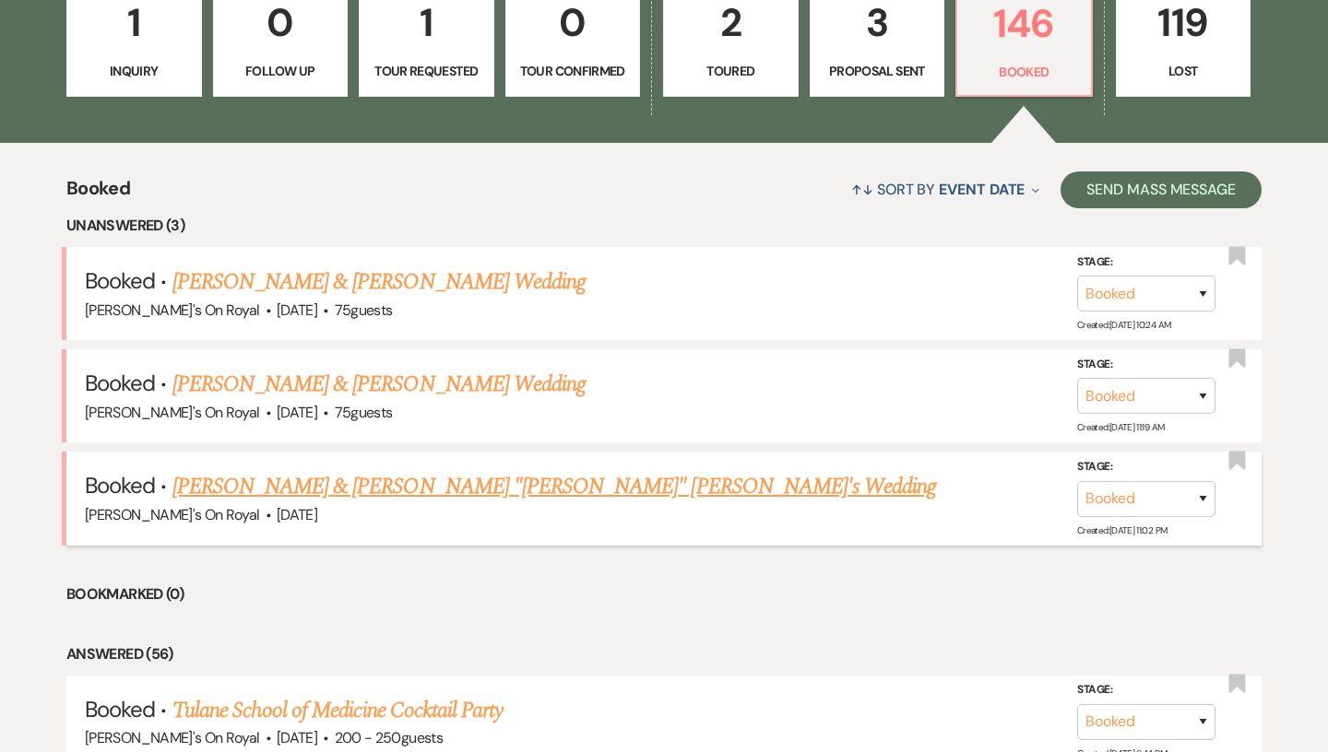
click at [457, 484] on link "[PERSON_NAME] & [PERSON_NAME] "[PERSON_NAME]" [PERSON_NAME]'s Wedding" at bounding box center [554, 486] width 764 height 33
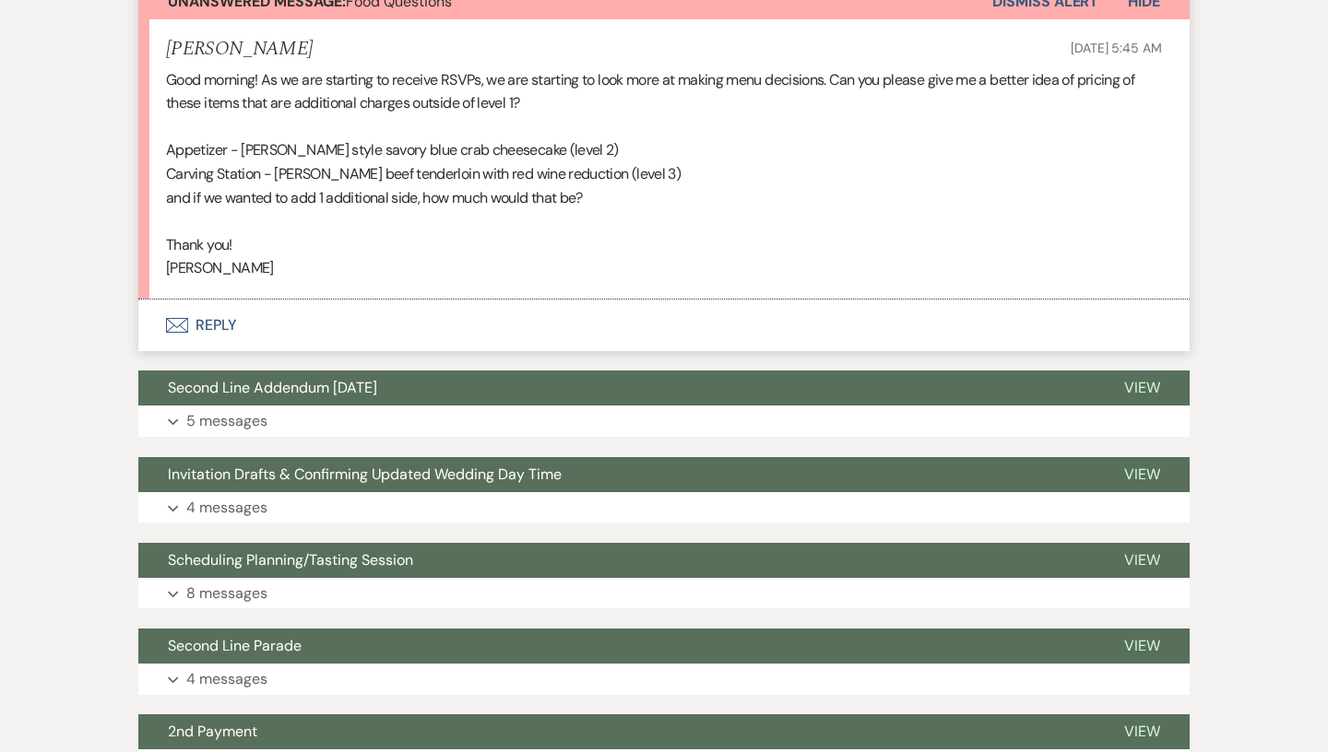
scroll to position [371, 0]
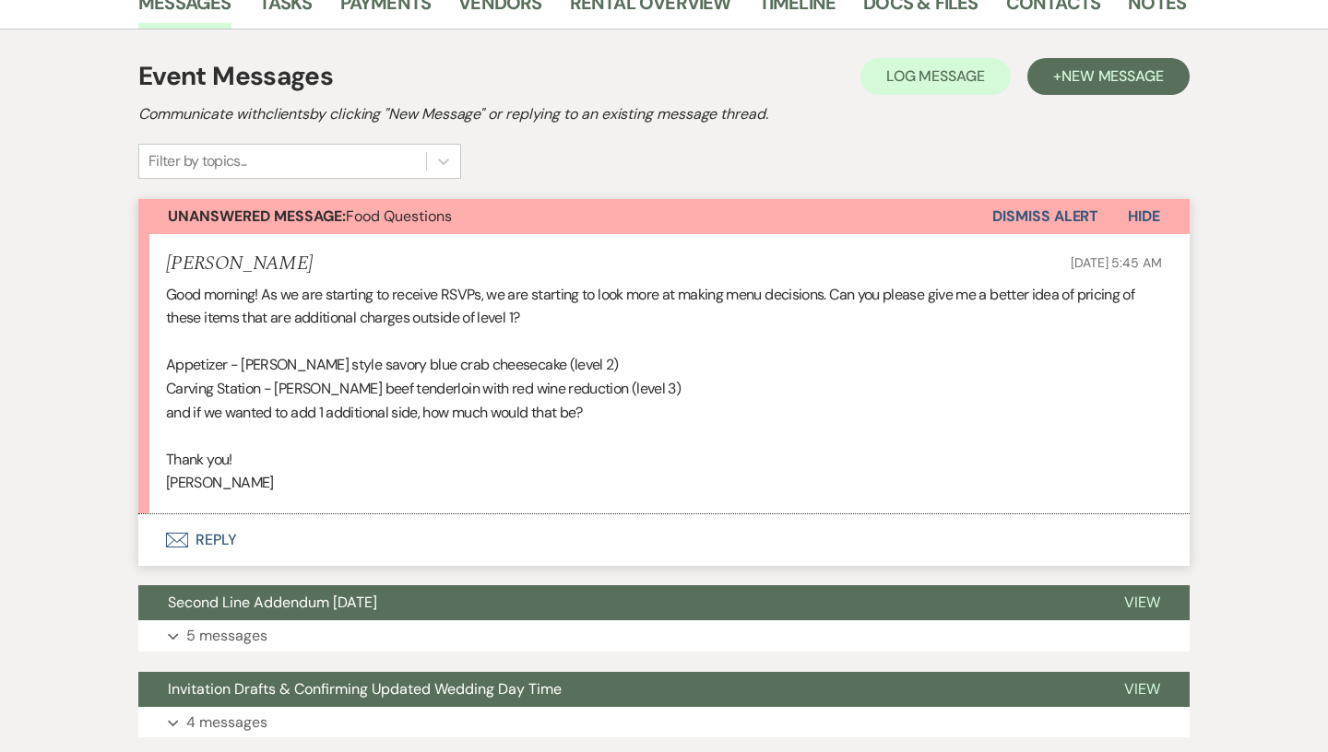
drag, startPoint x: 603, startPoint y: 365, endPoint x: 148, endPoint y: 312, distance: 457.6
click at [148, 312] on li "[PERSON_NAME] [DATE] 5:45 AM Good morning! As we are starting to receive RSVPs,…" at bounding box center [663, 374] width 1051 height 280
copy div "Appetizer - [PERSON_NAME] style savory blue crab cheesecake (level 2) Carving S…"
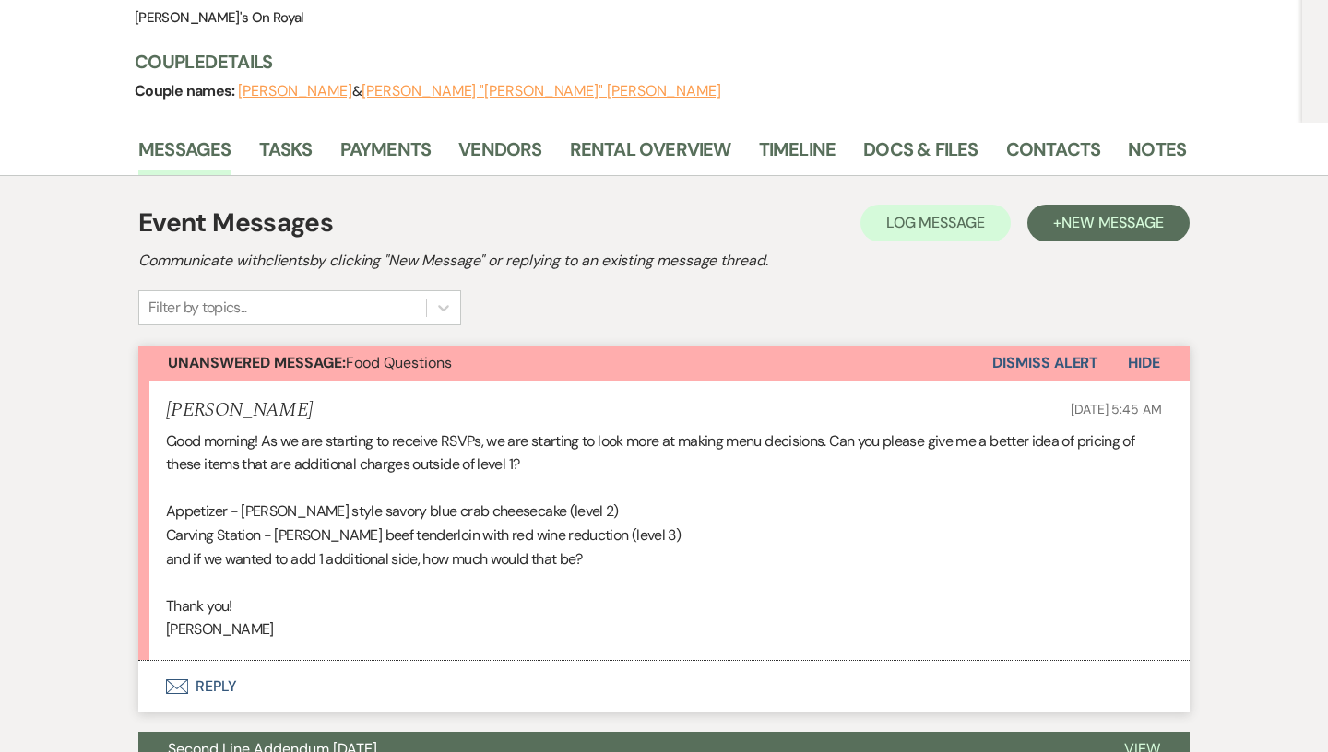
scroll to position [0, 0]
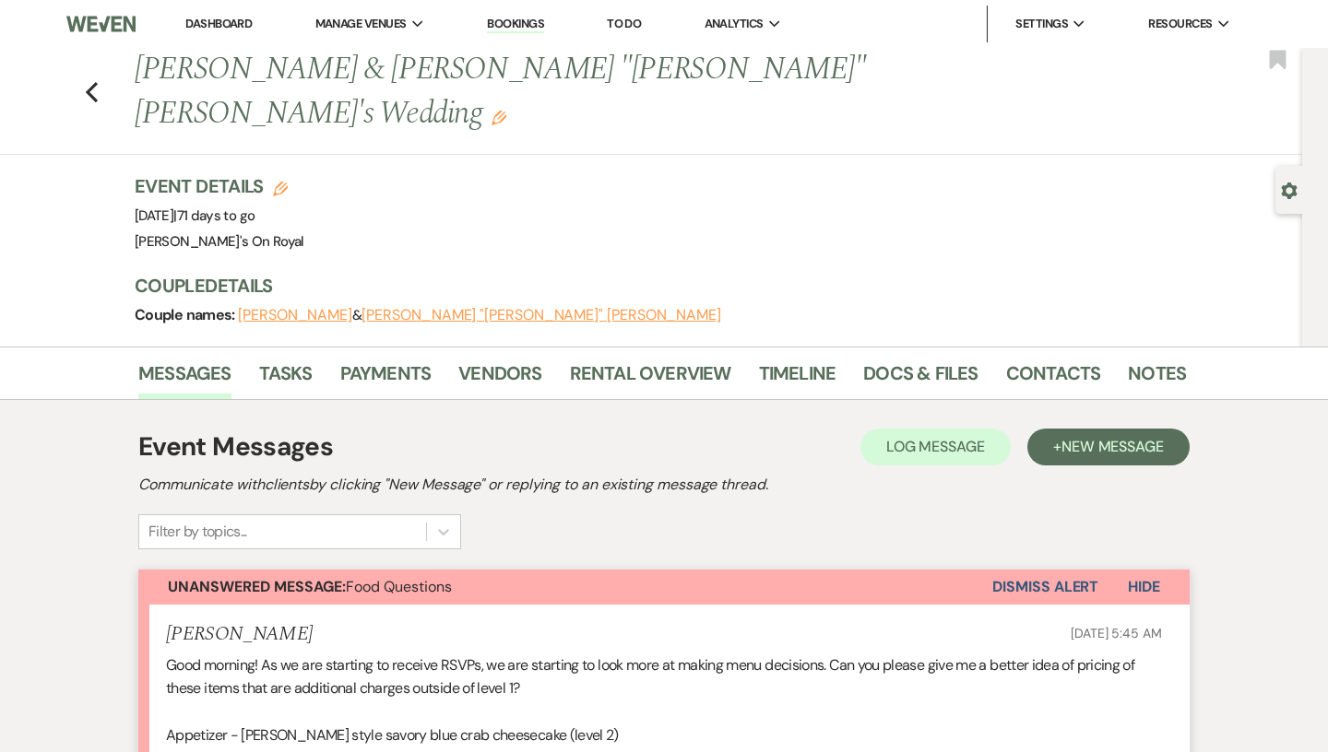
click at [218, 30] on link "Dashboard" at bounding box center [218, 24] width 66 height 16
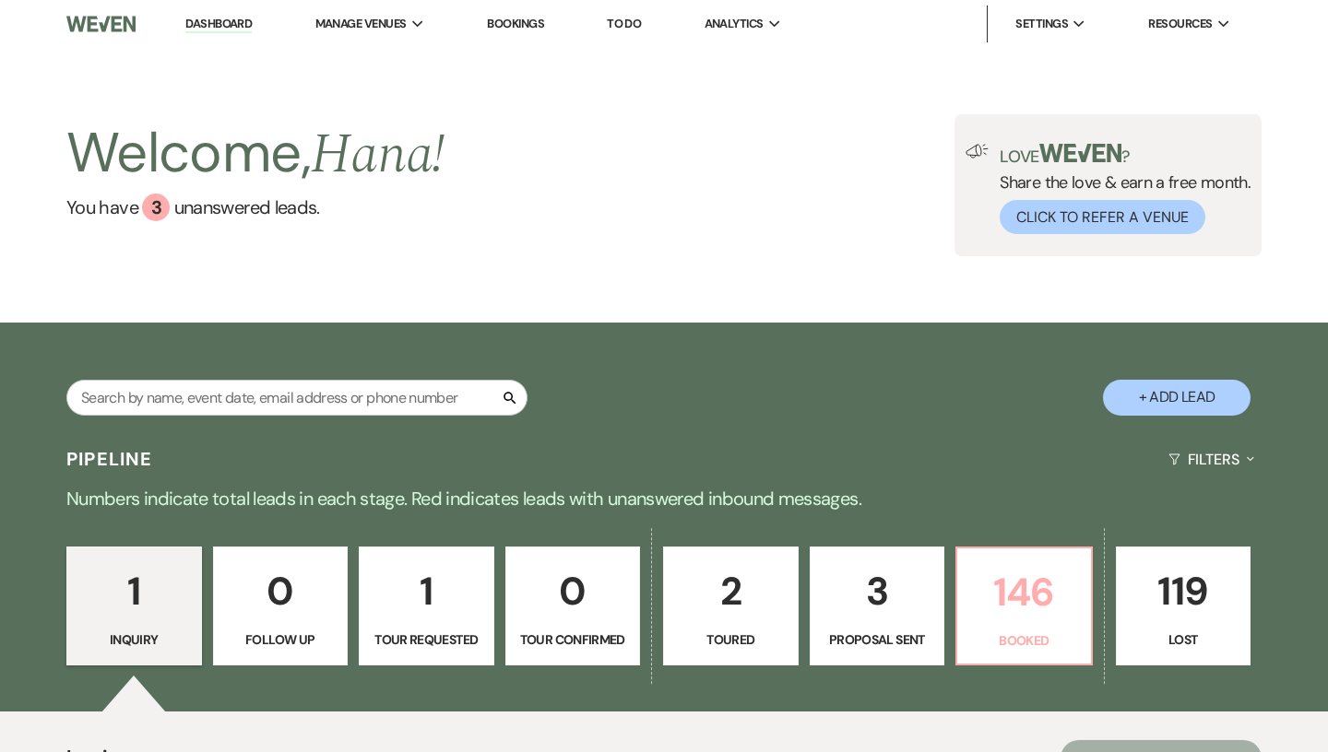
click at [979, 605] on p "146" at bounding box center [1024, 592] width 112 height 62
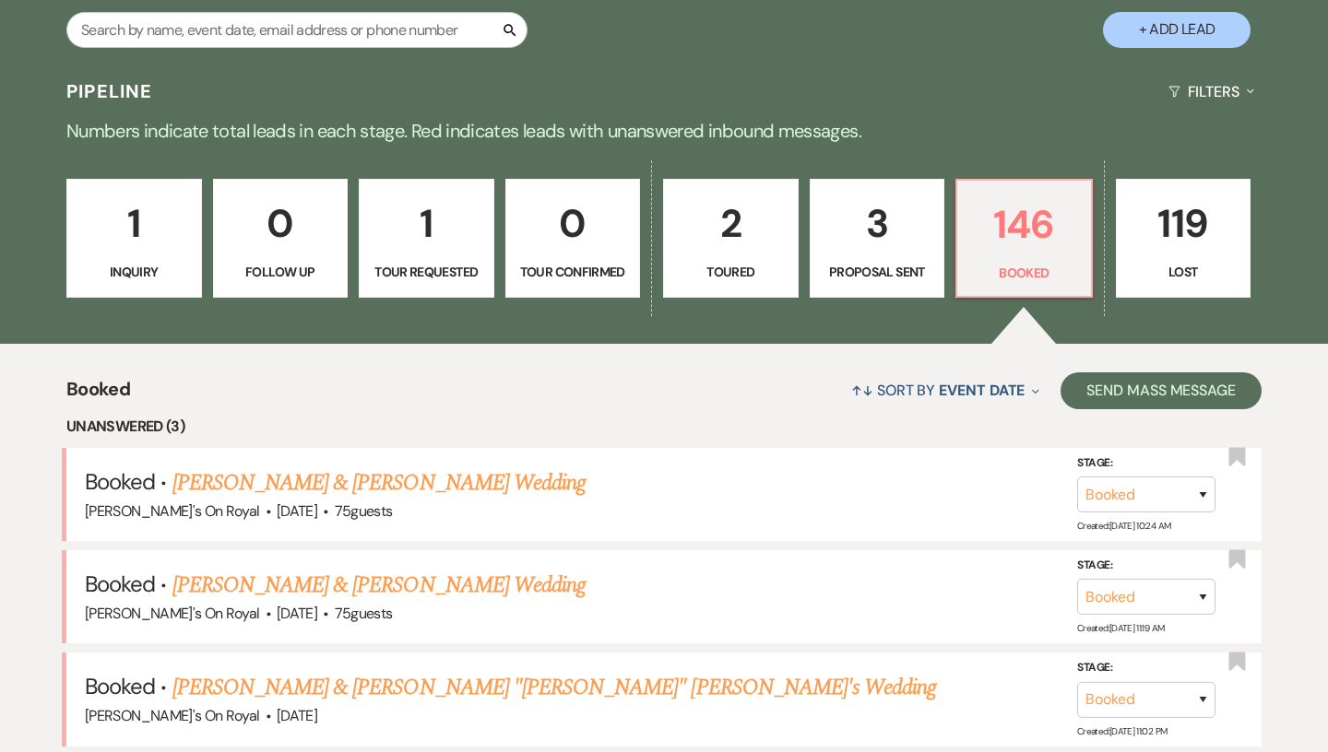
scroll to position [388, 0]
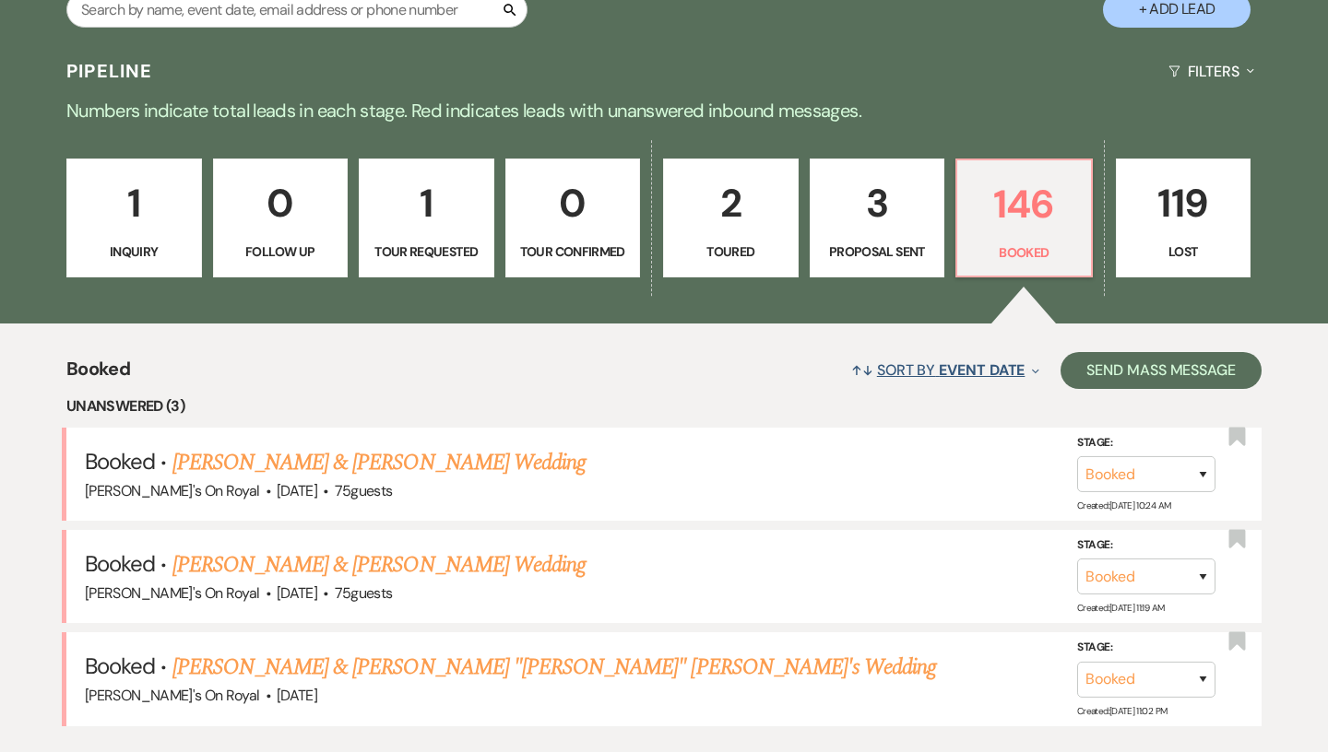
click at [994, 371] on span "Event Date" at bounding box center [981, 369] width 86 height 19
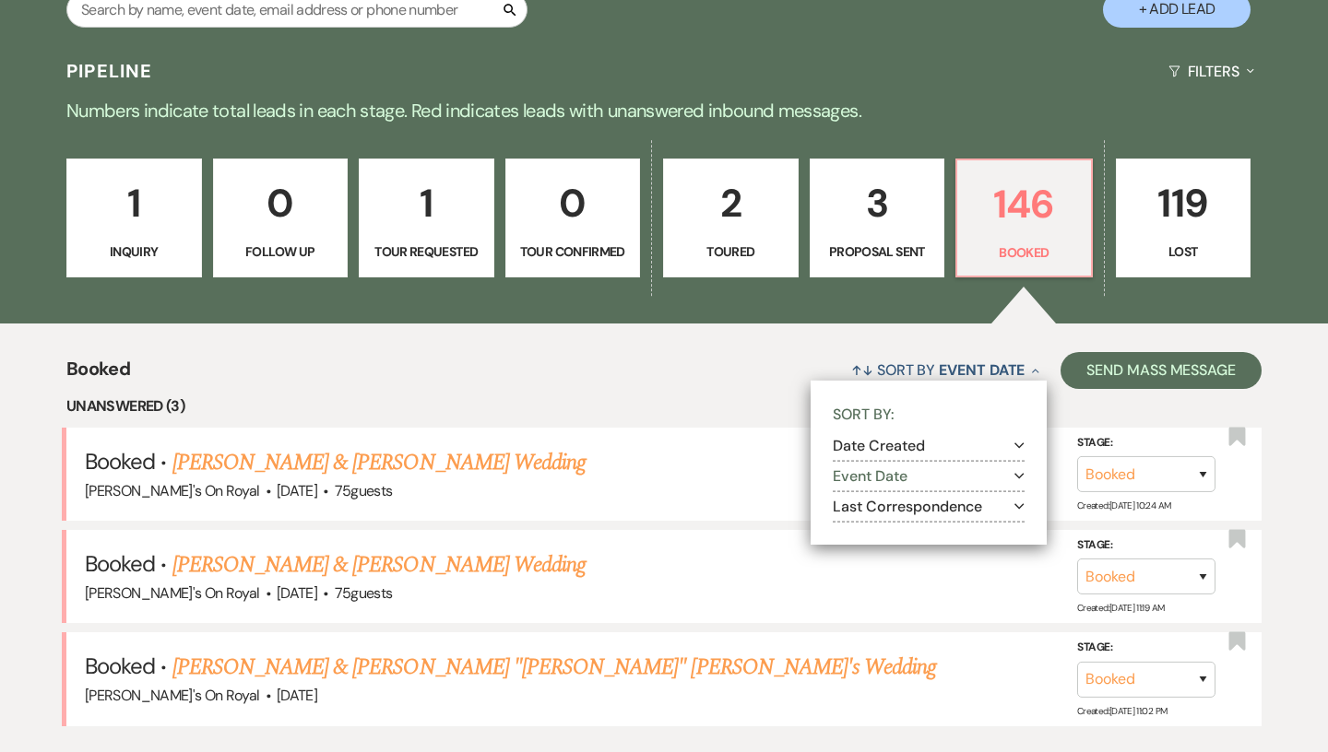
click at [933, 512] on button "Last Correspondence Expand" at bounding box center [928, 507] width 192 height 15
click at [916, 531] on label "Most recent to oldest" at bounding box center [940, 531] width 168 height 23
click at [868, 531] on input "Most recent to oldest" at bounding box center [862, 530] width 12 height 12
radio input "true"
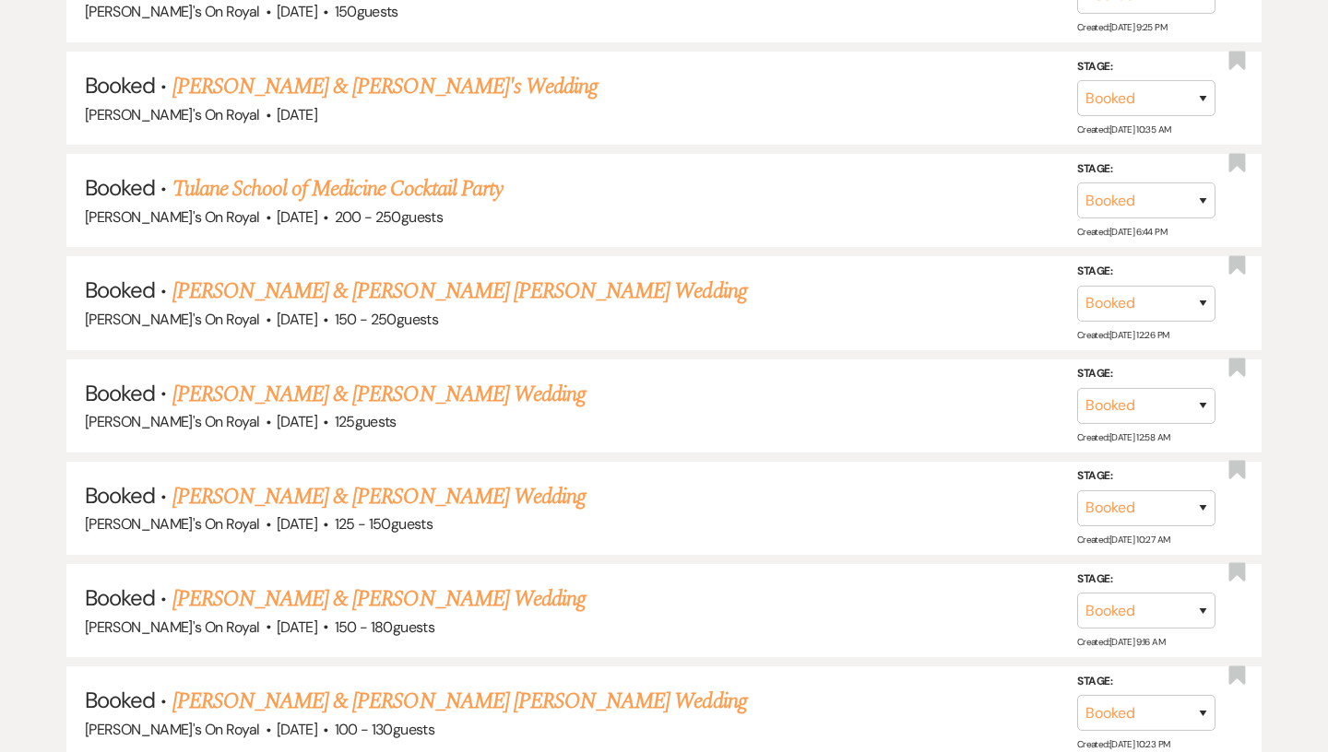
scroll to position [1304, 0]
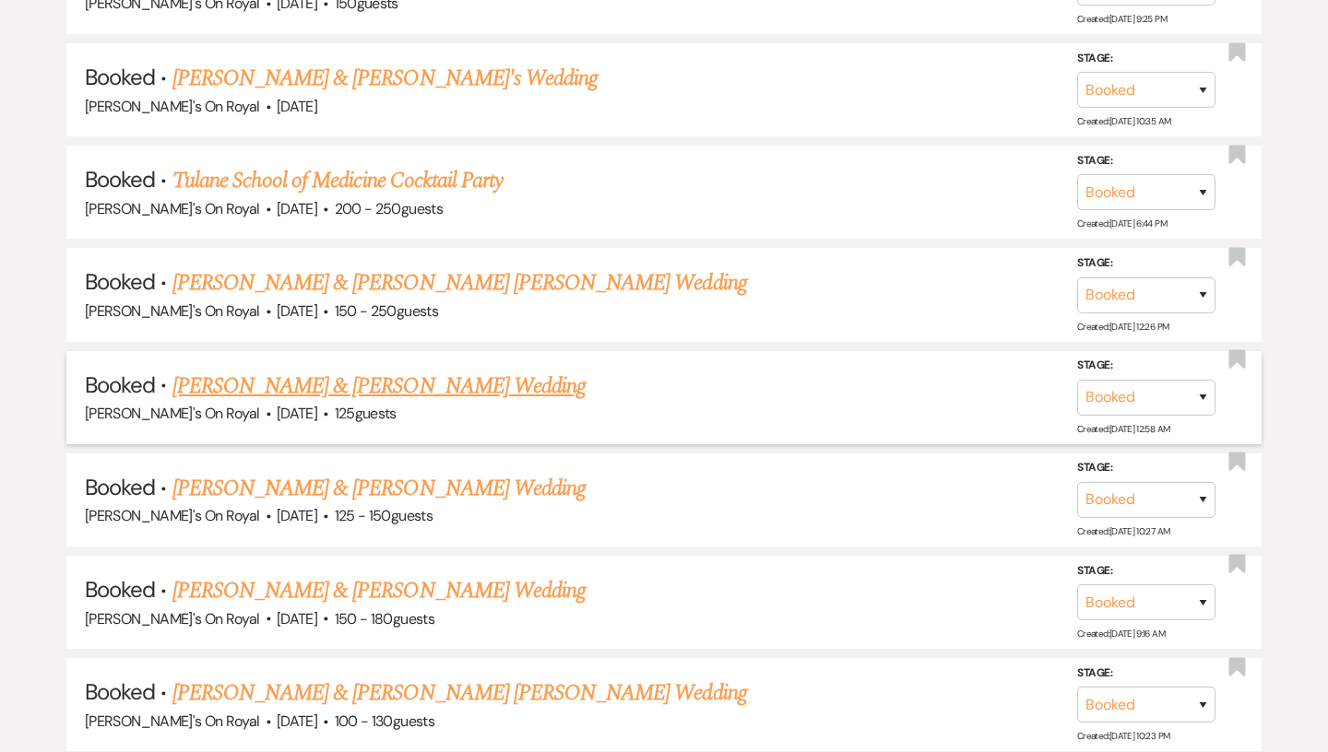
click at [469, 383] on link "[PERSON_NAME] & [PERSON_NAME] Wedding" at bounding box center [378, 386] width 413 height 33
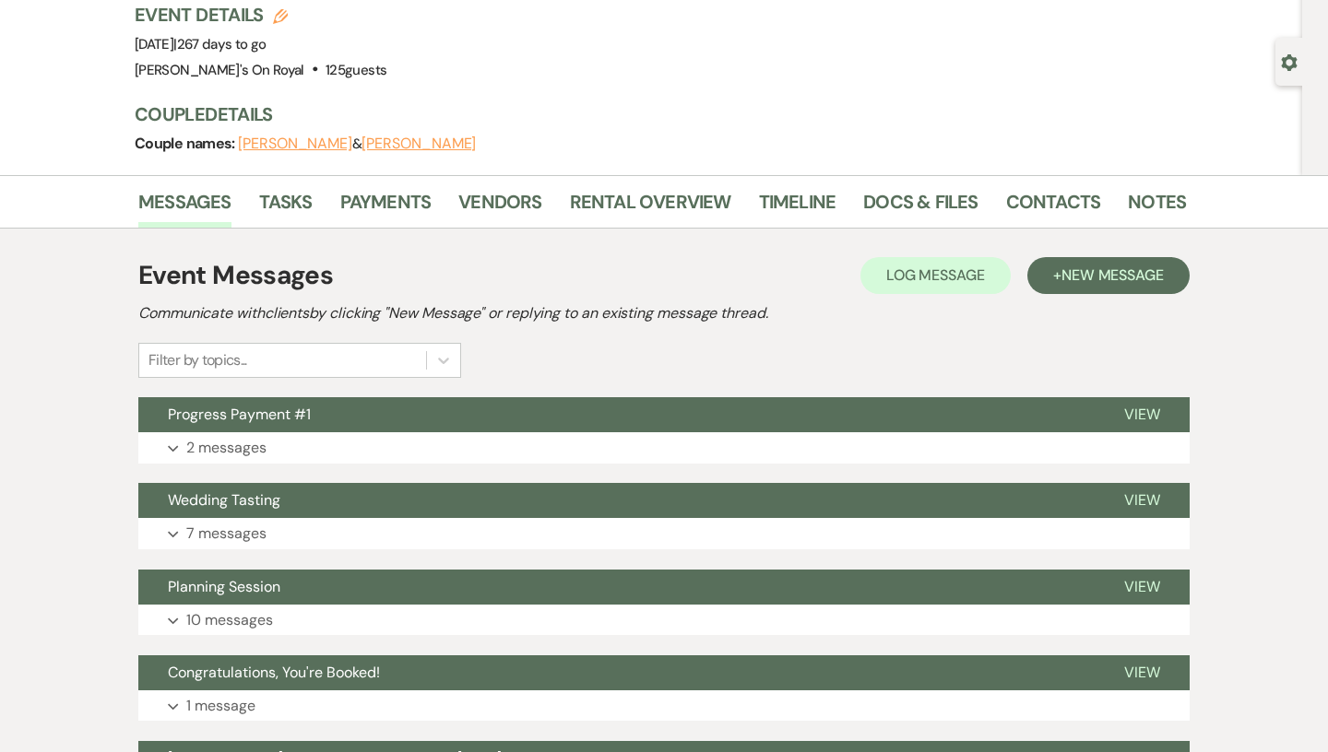
scroll to position [130, 0]
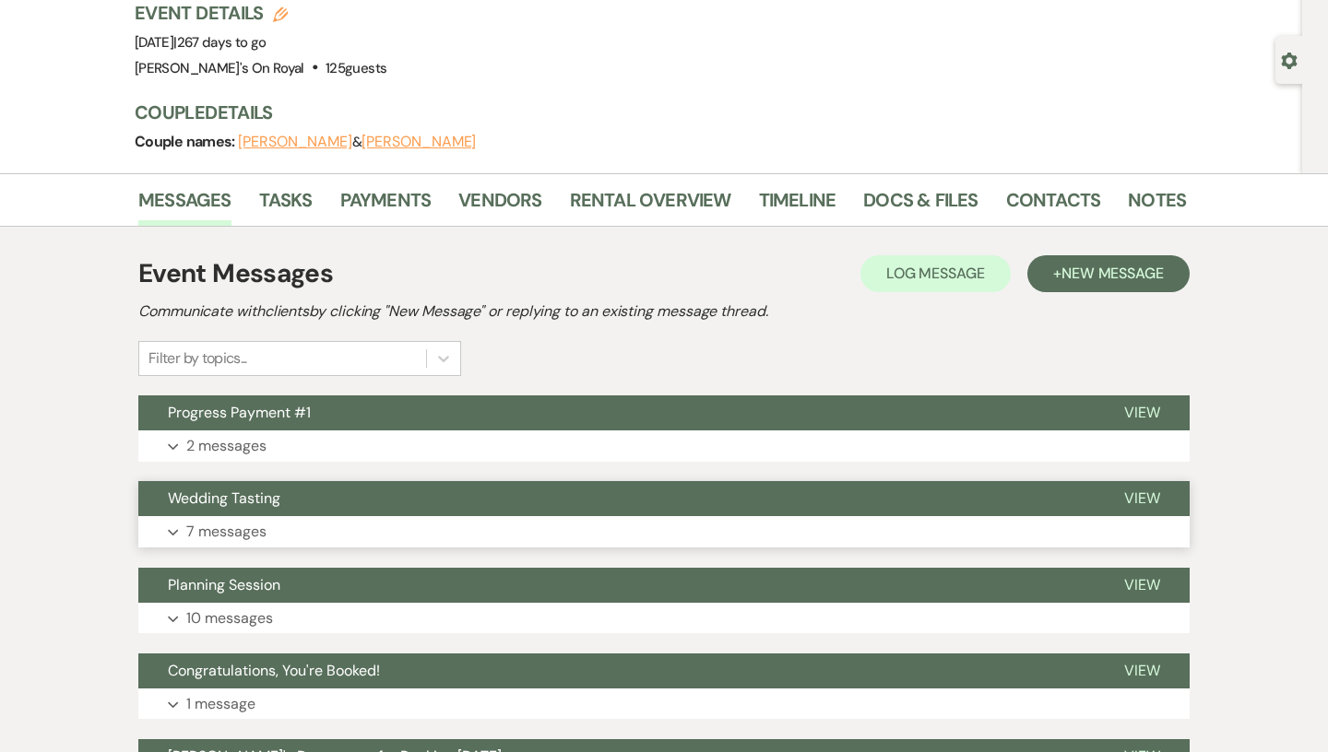
click at [501, 513] on button "Wedding Tasting" at bounding box center [616, 498] width 956 height 35
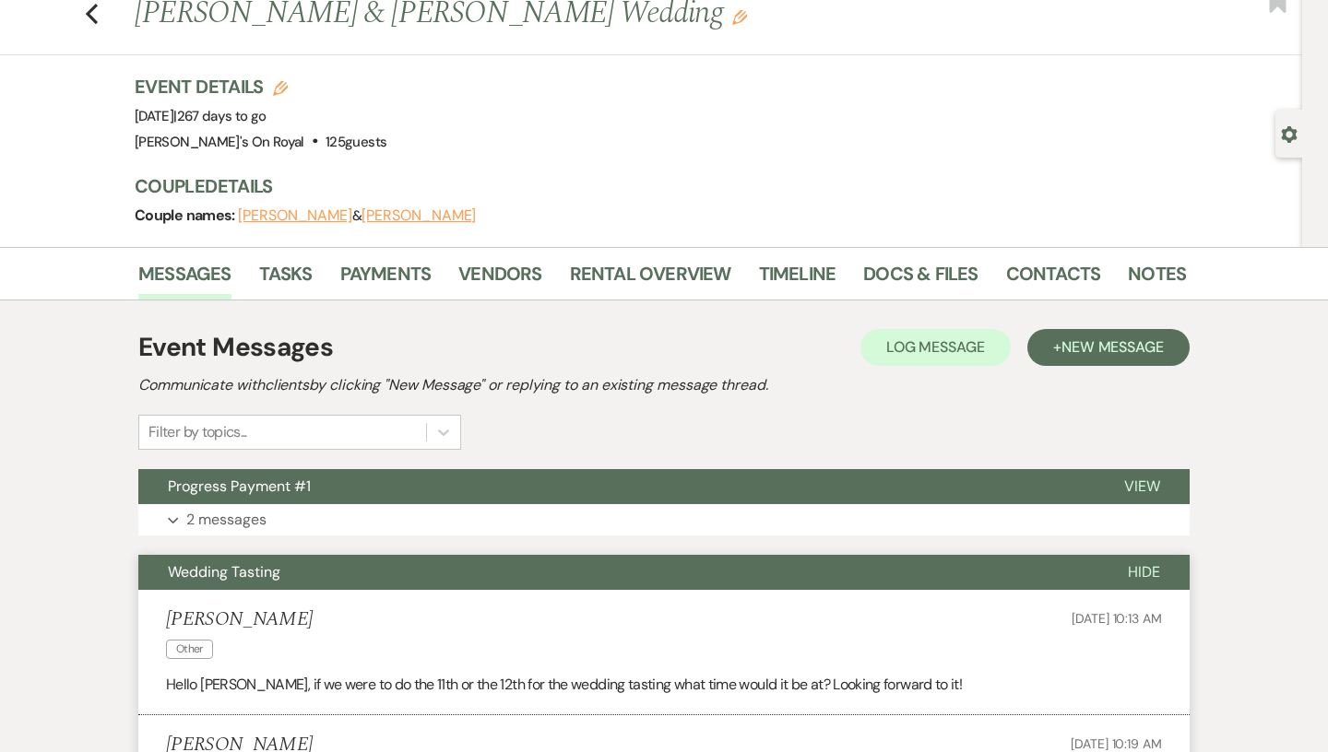
scroll to position [0, 0]
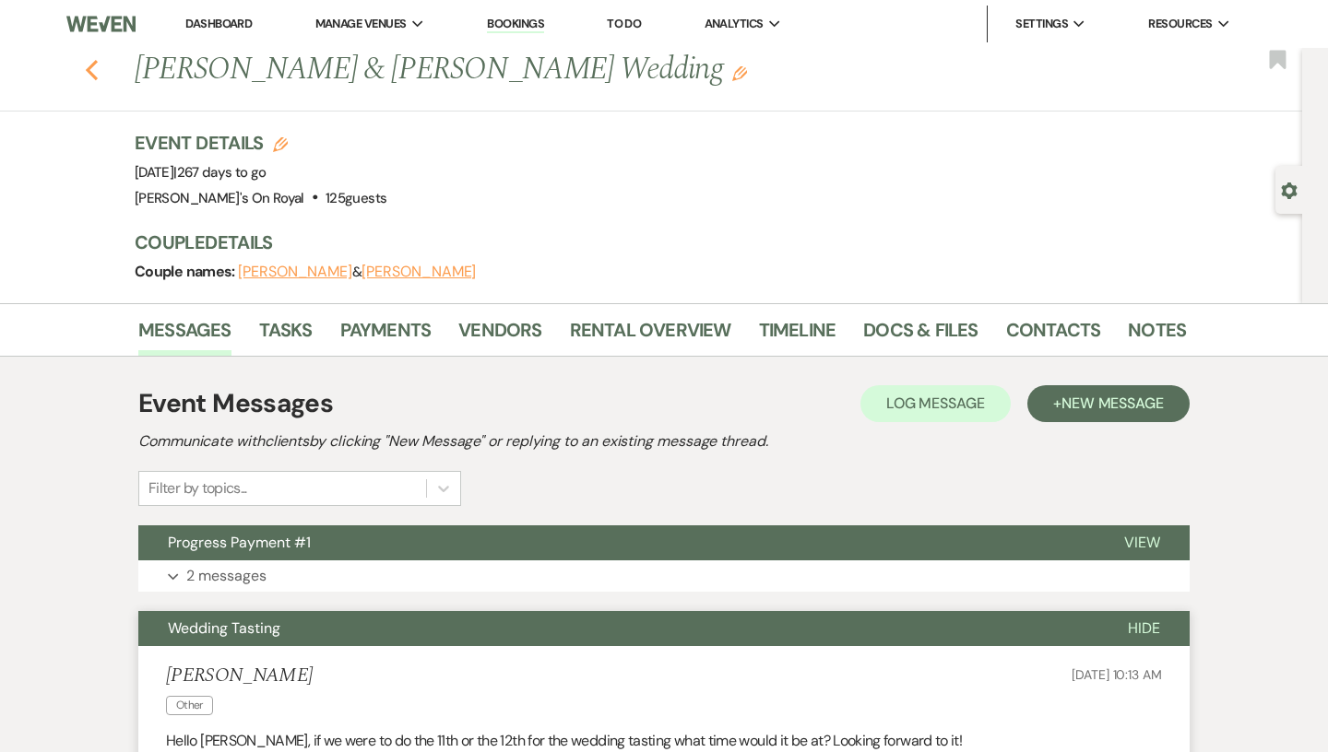
click at [93, 65] on use "button" at bounding box center [92, 70] width 12 height 20
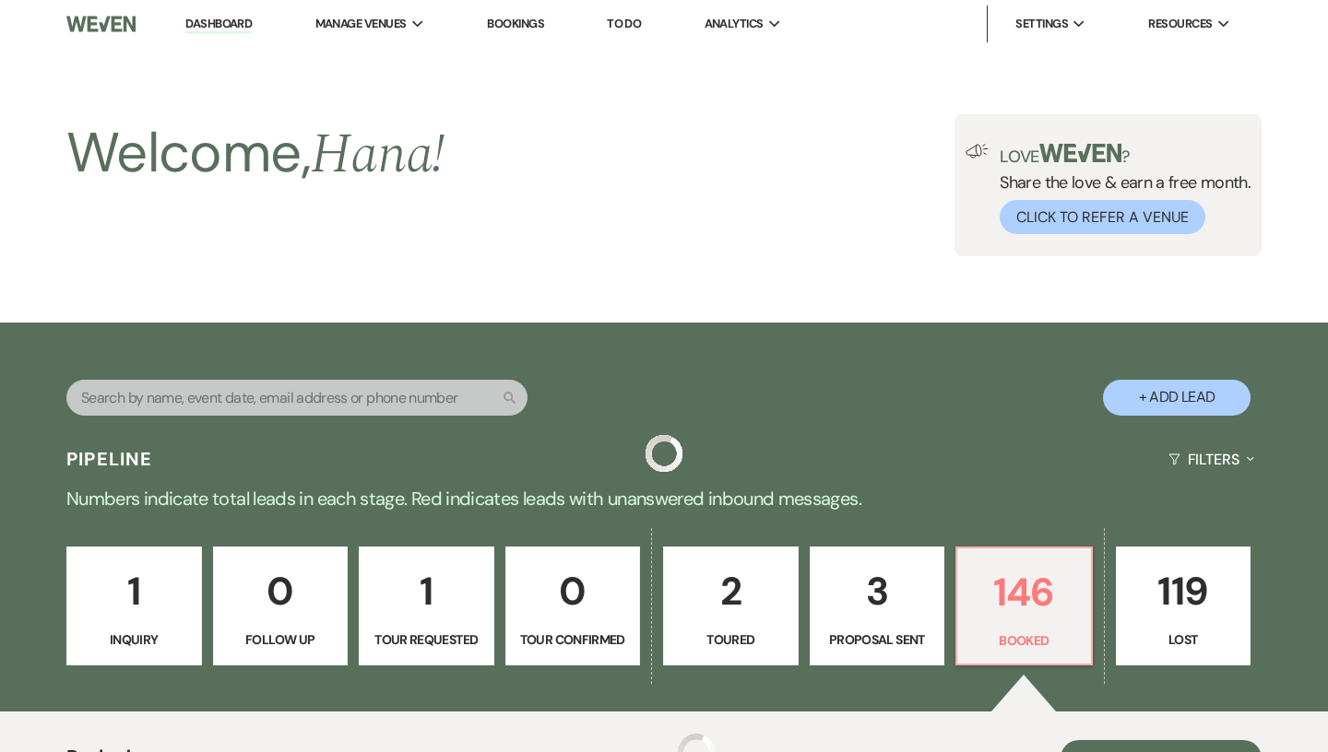
scroll to position [1304, 0]
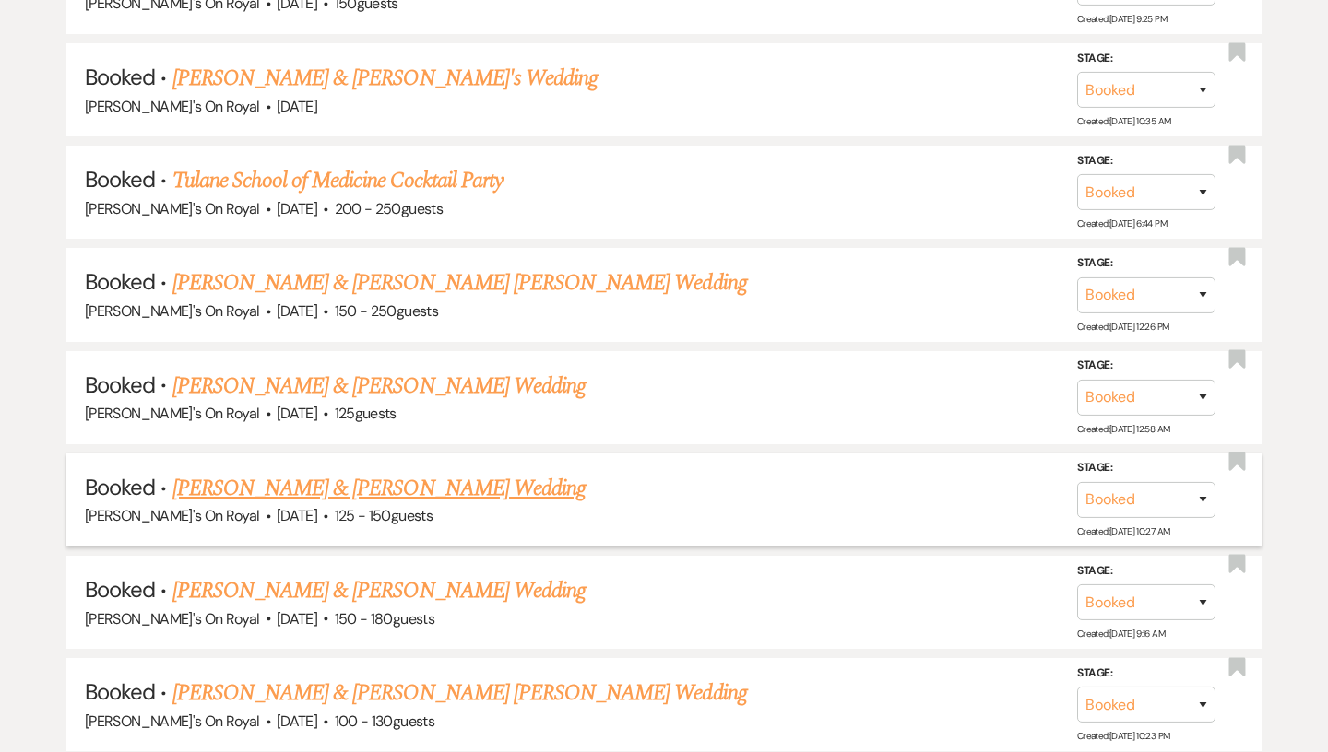
click at [368, 476] on link "[PERSON_NAME] & [PERSON_NAME] Wedding" at bounding box center [378, 488] width 413 height 33
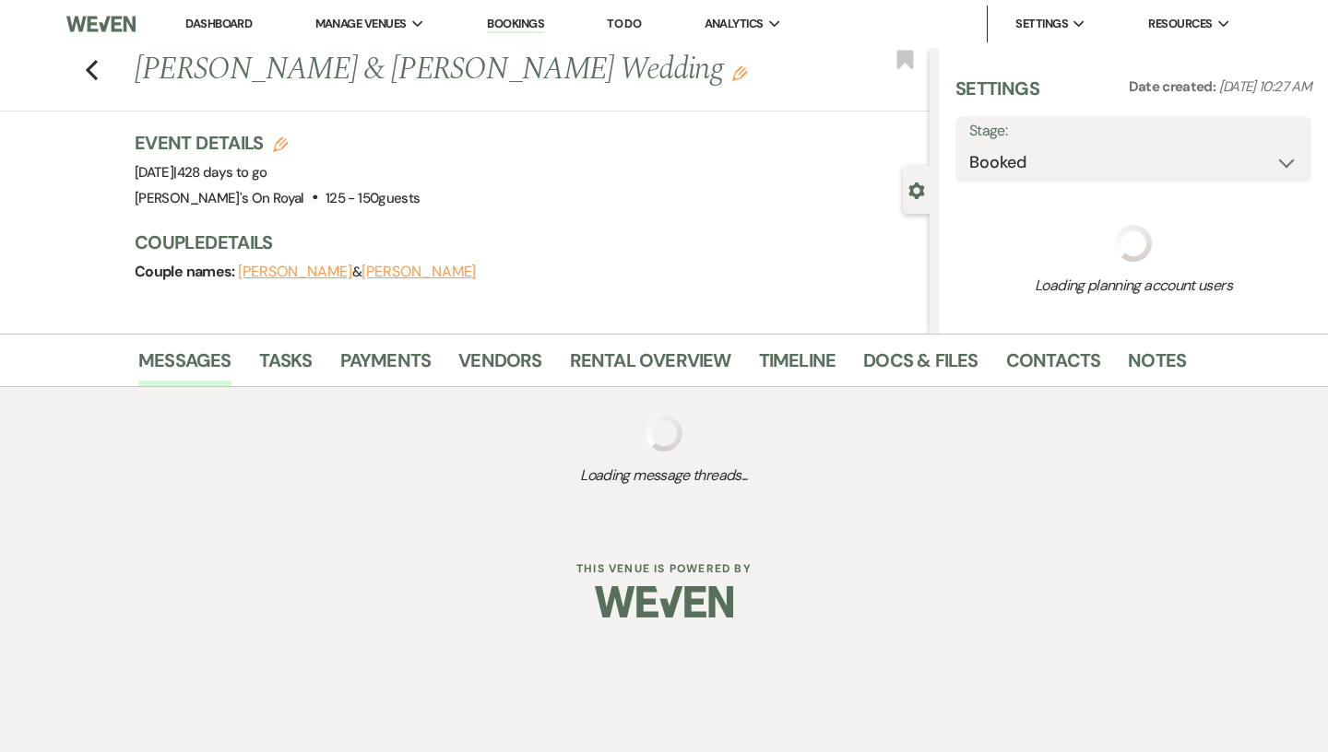
select select "2"
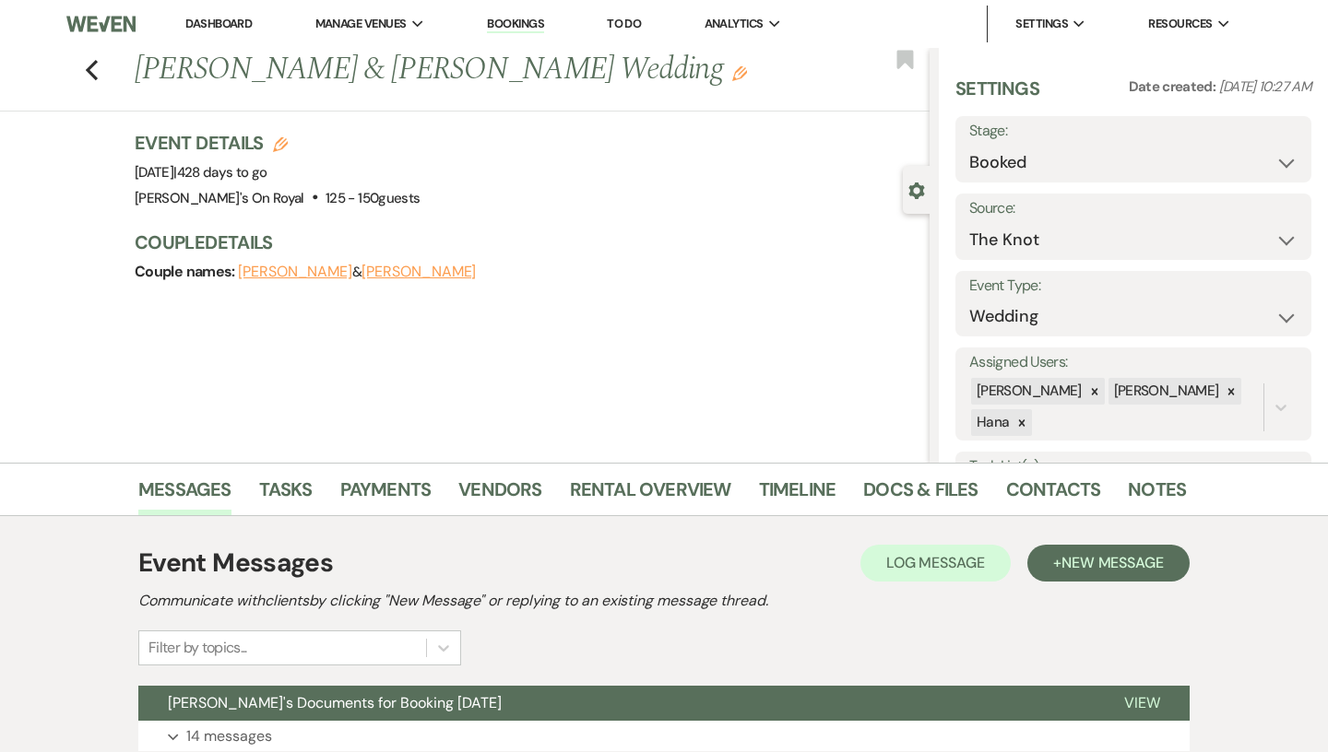
scroll to position [146, 0]
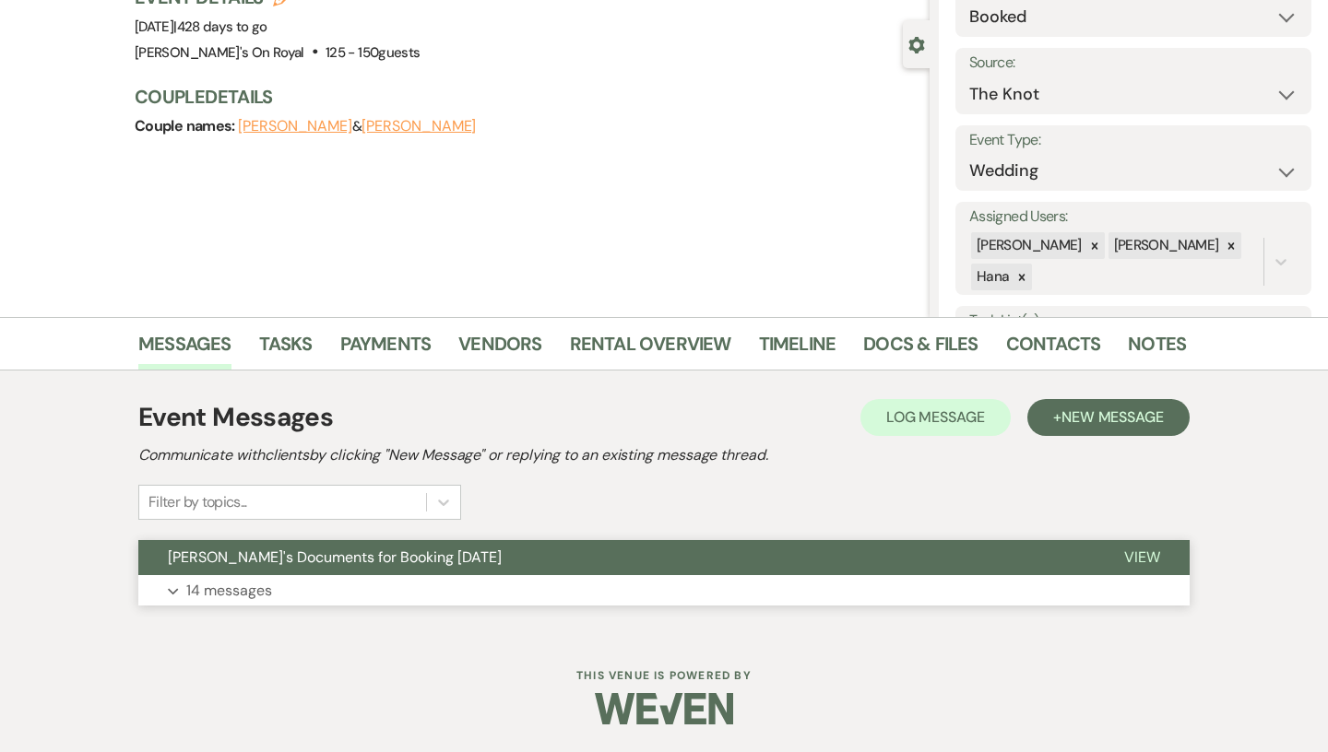
click at [474, 562] on button "[PERSON_NAME]'s Documents for Booking [DATE]" at bounding box center [616, 557] width 956 height 35
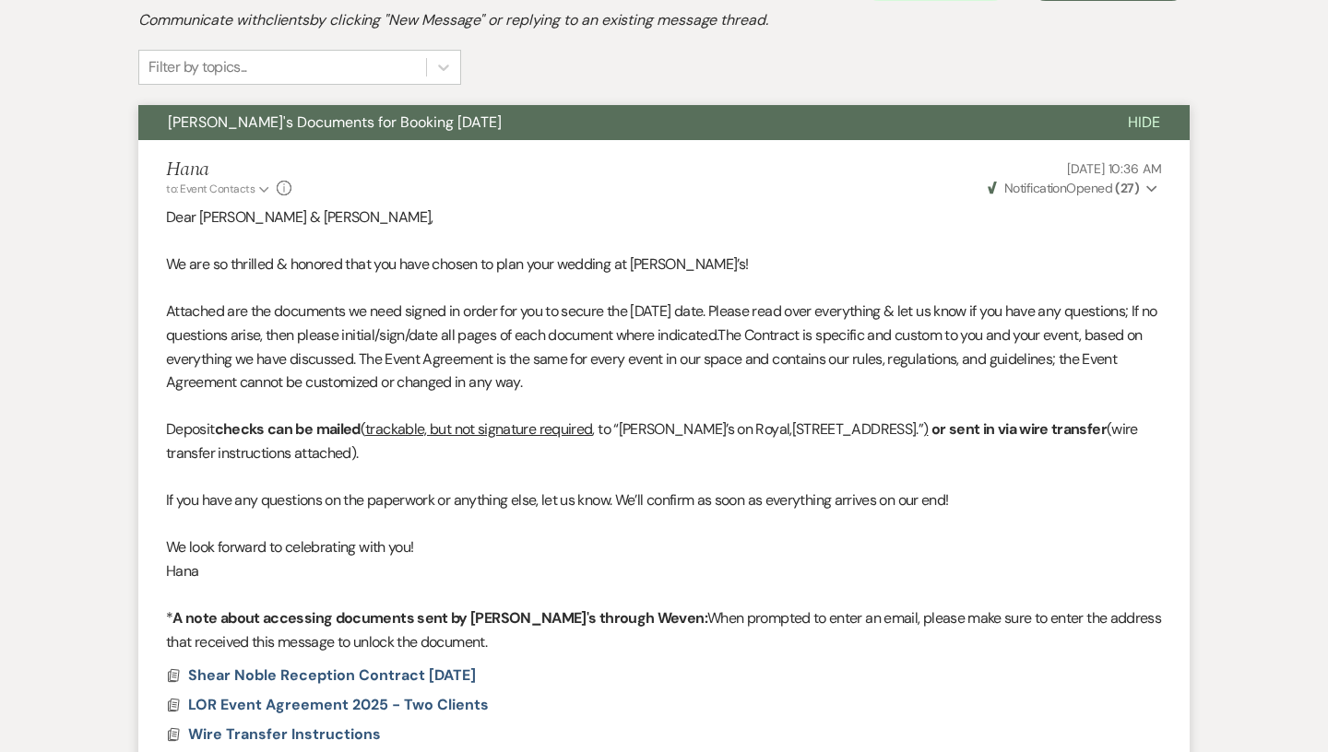
scroll to position [45, 0]
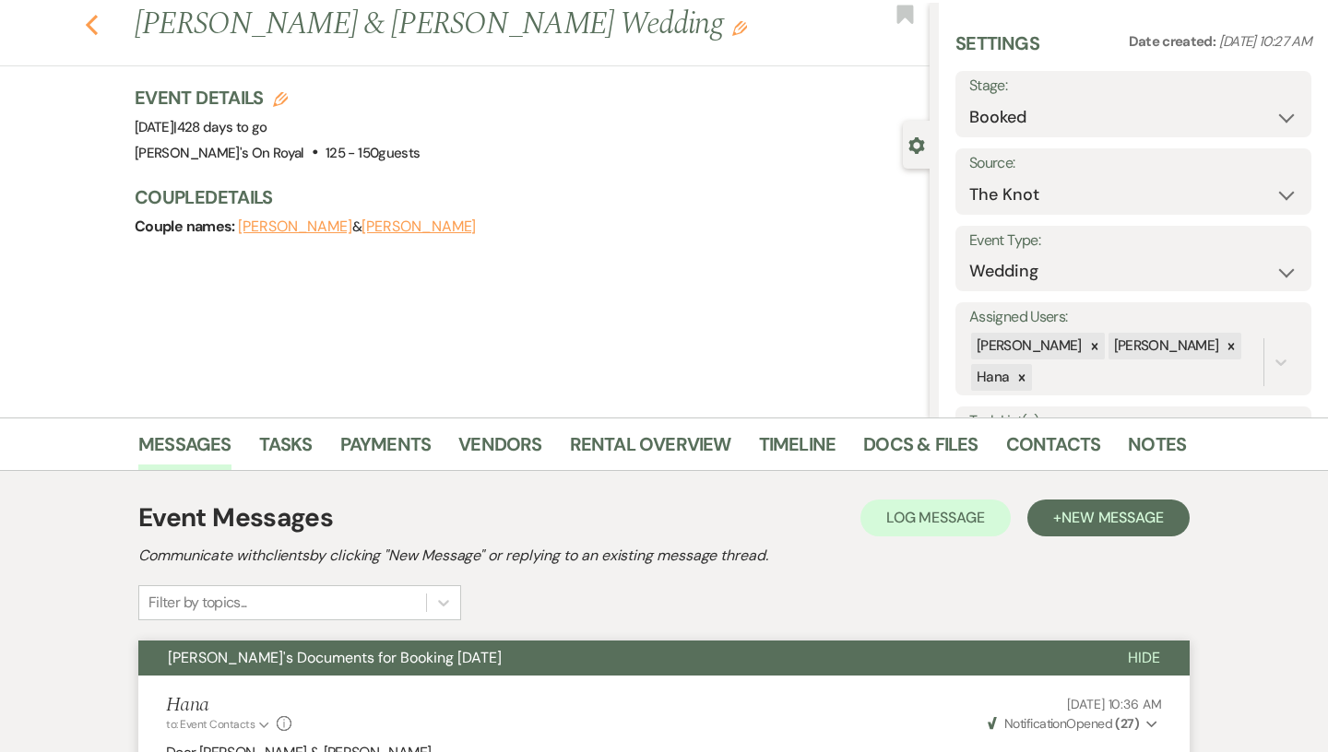
click at [95, 23] on icon "Previous" at bounding box center [92, 25] width 14 height 22
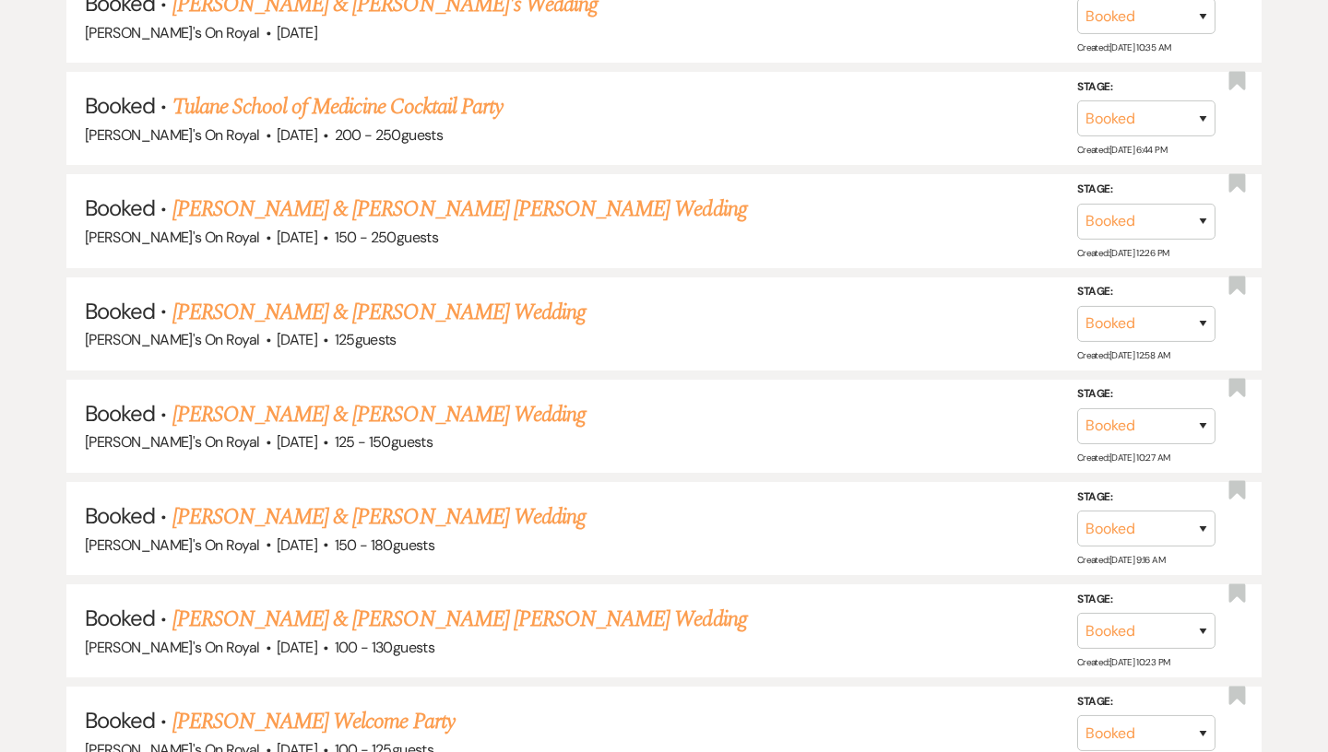
scroll to position [1380, 0]
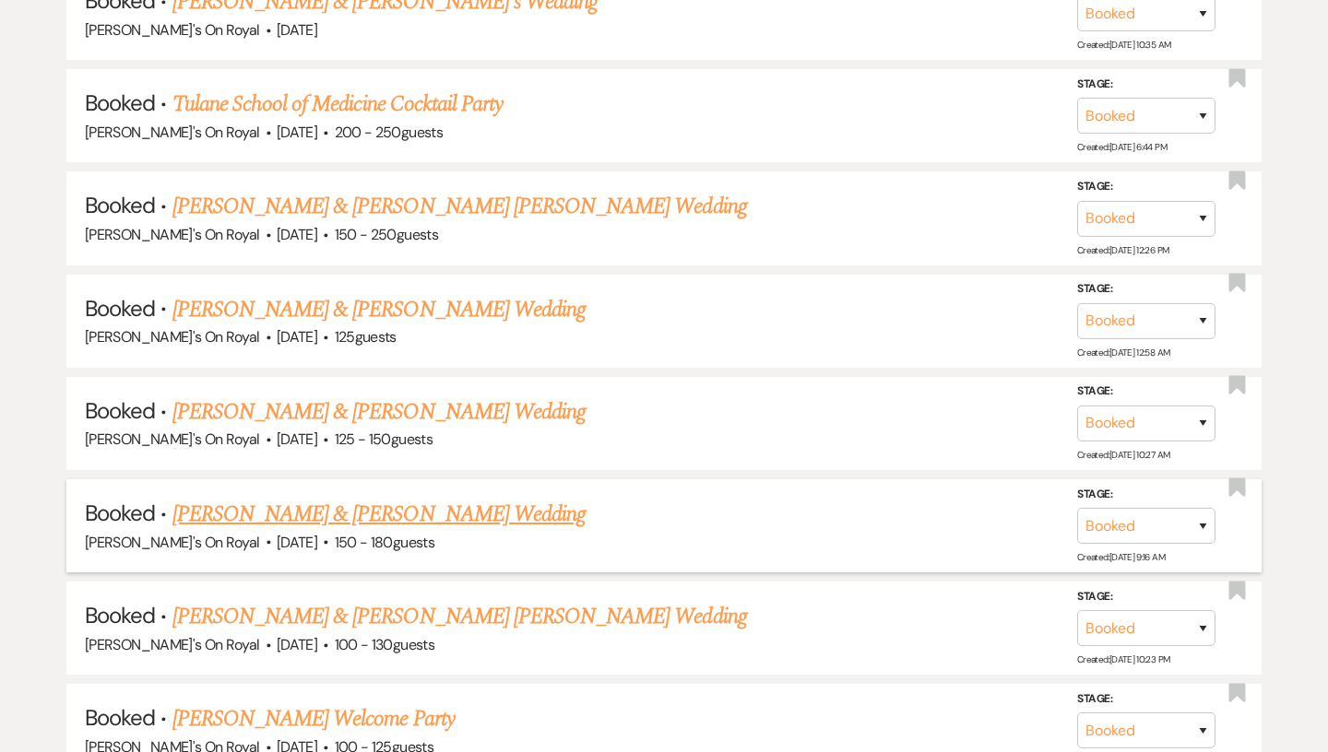
click at [324, 514] on link "[PERSON_NAME] & [PERSON_NAME] Wedding" at bounding box center [378, 514] width 413 height 33
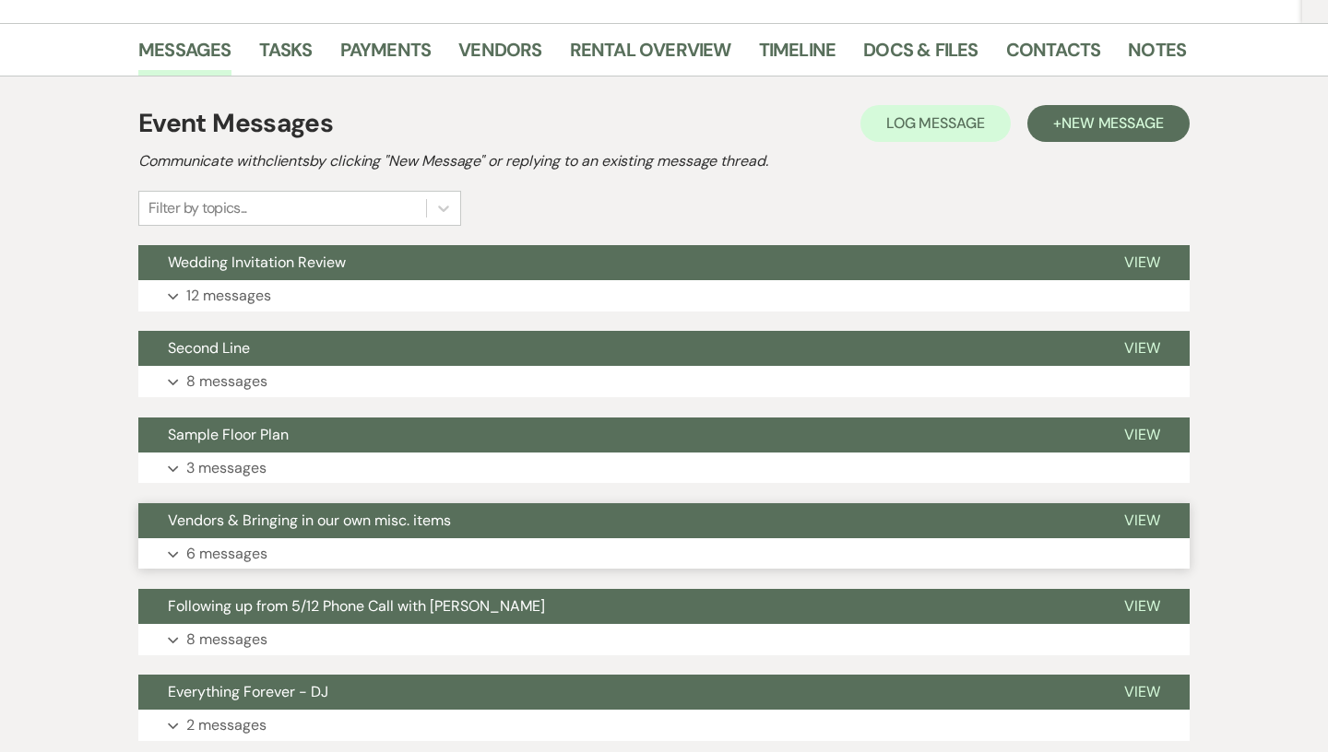
click at [324, 547] on button "Expand 6 messages" at bounding box center [663, 553] width 1051 height 31
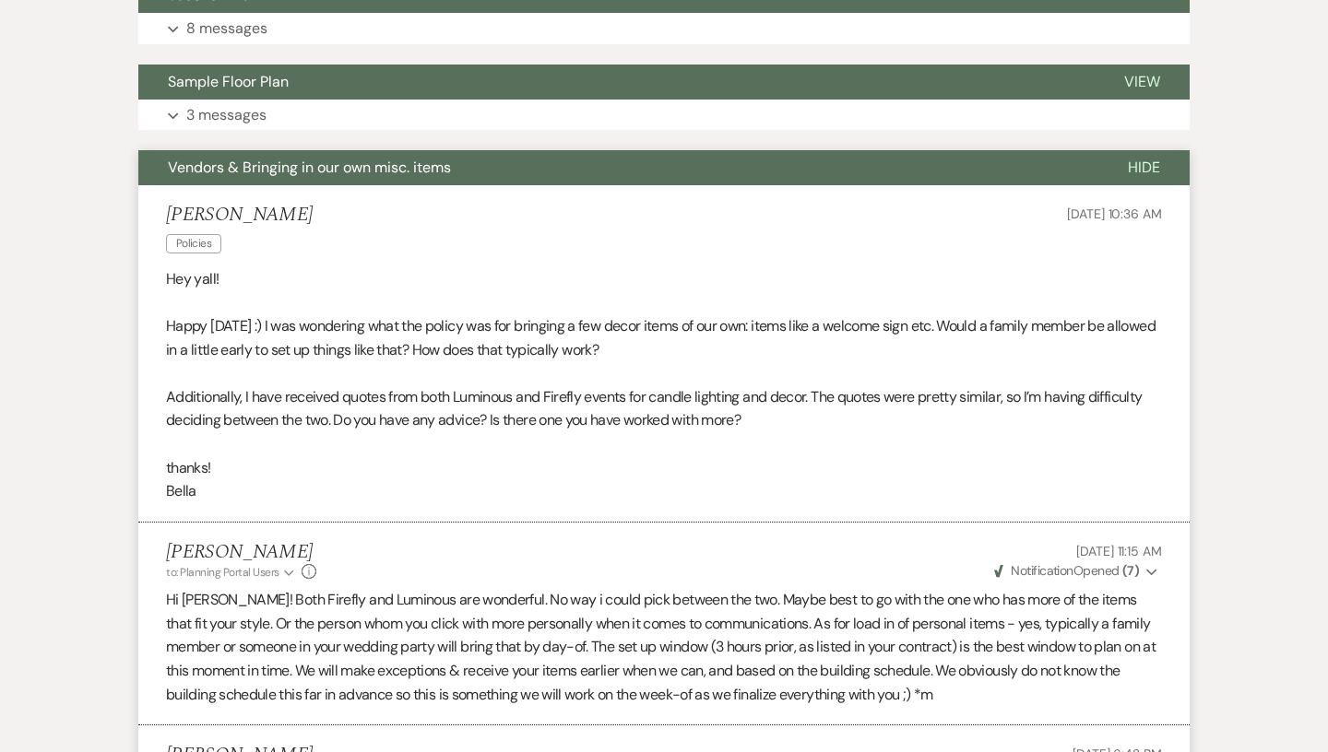
scroll to position [475, 0]
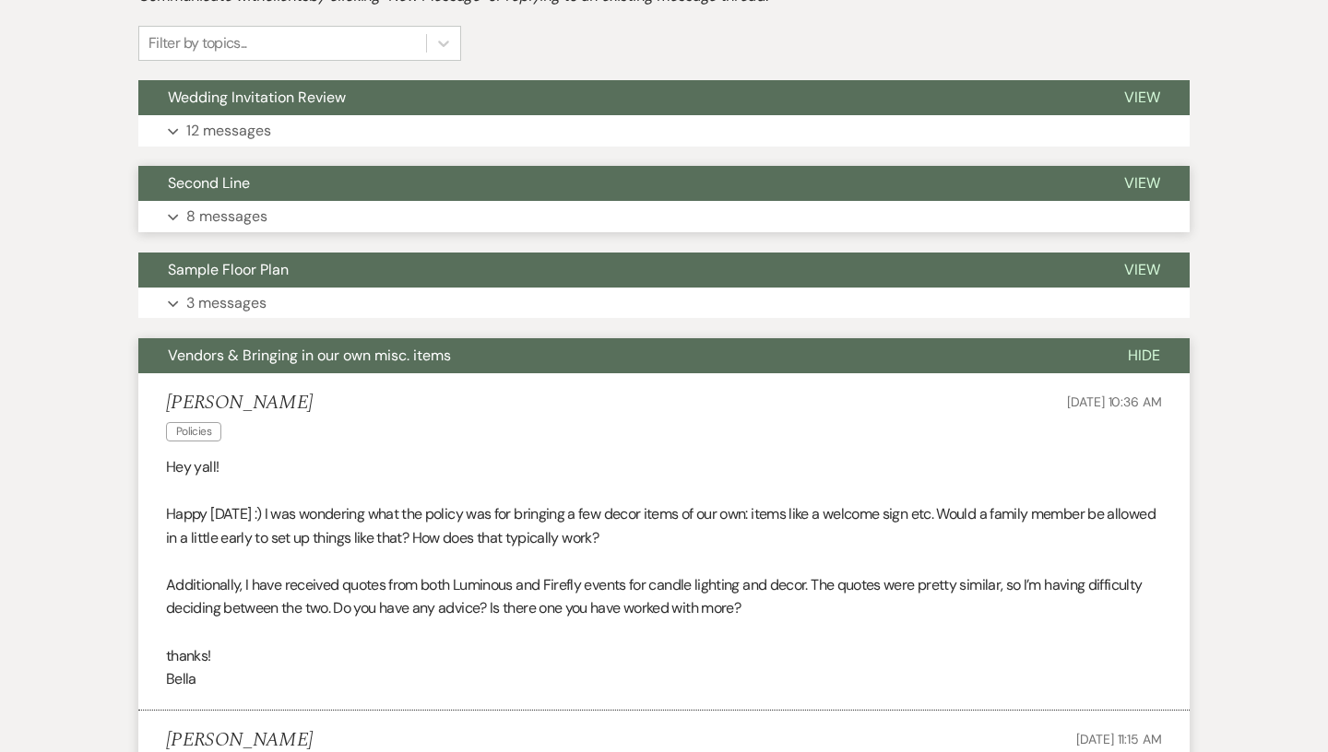
click at [218, 195] on button "Second Line" at bounding box center [616, 183] width 956 height 35
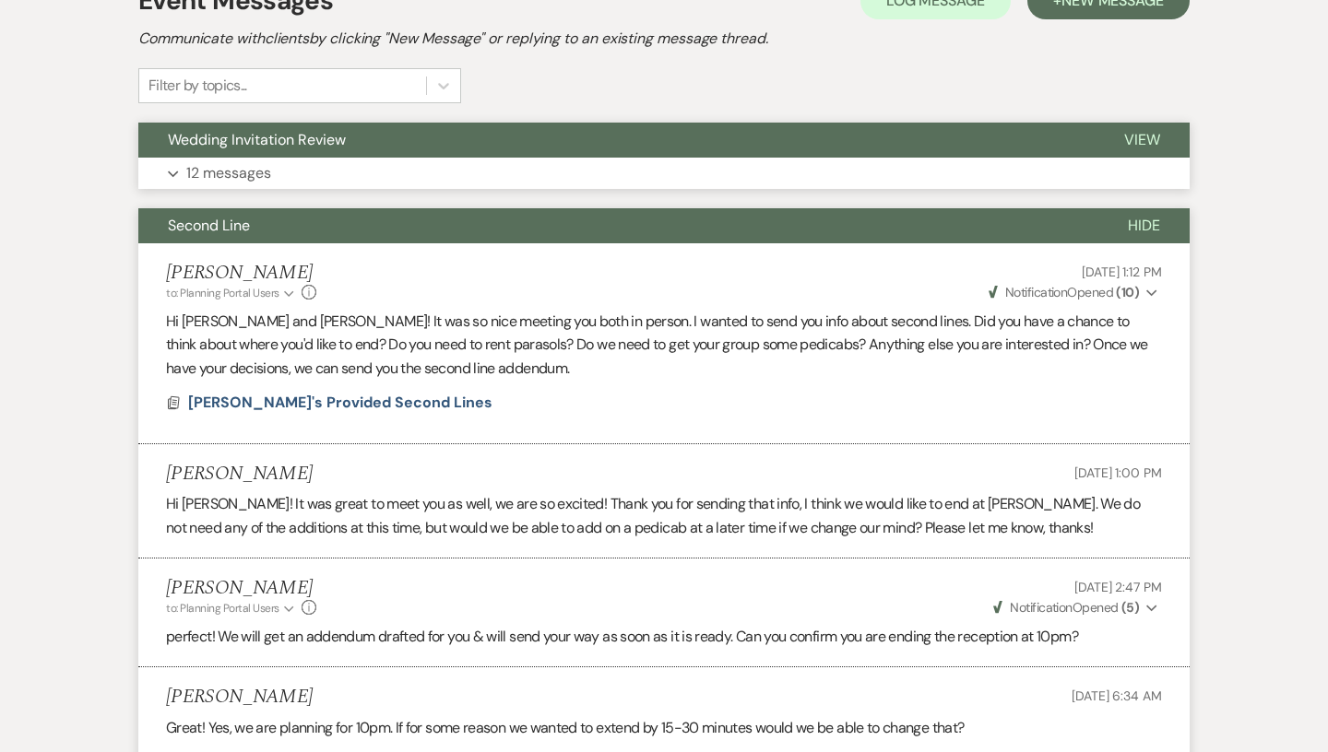
click at [227, 159] on button "Expand 12 messages" at bounding box center [663, 173] width 1051 height 31
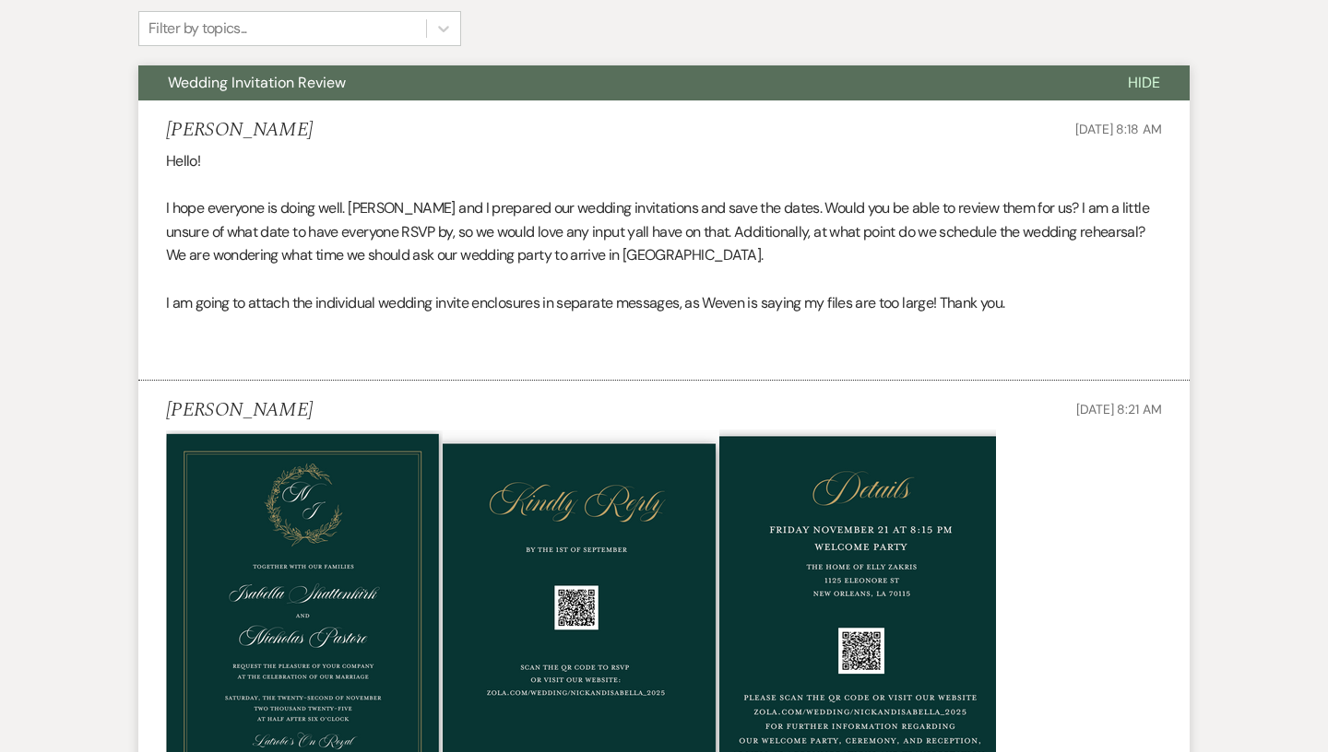
scroll to position [0, 0]
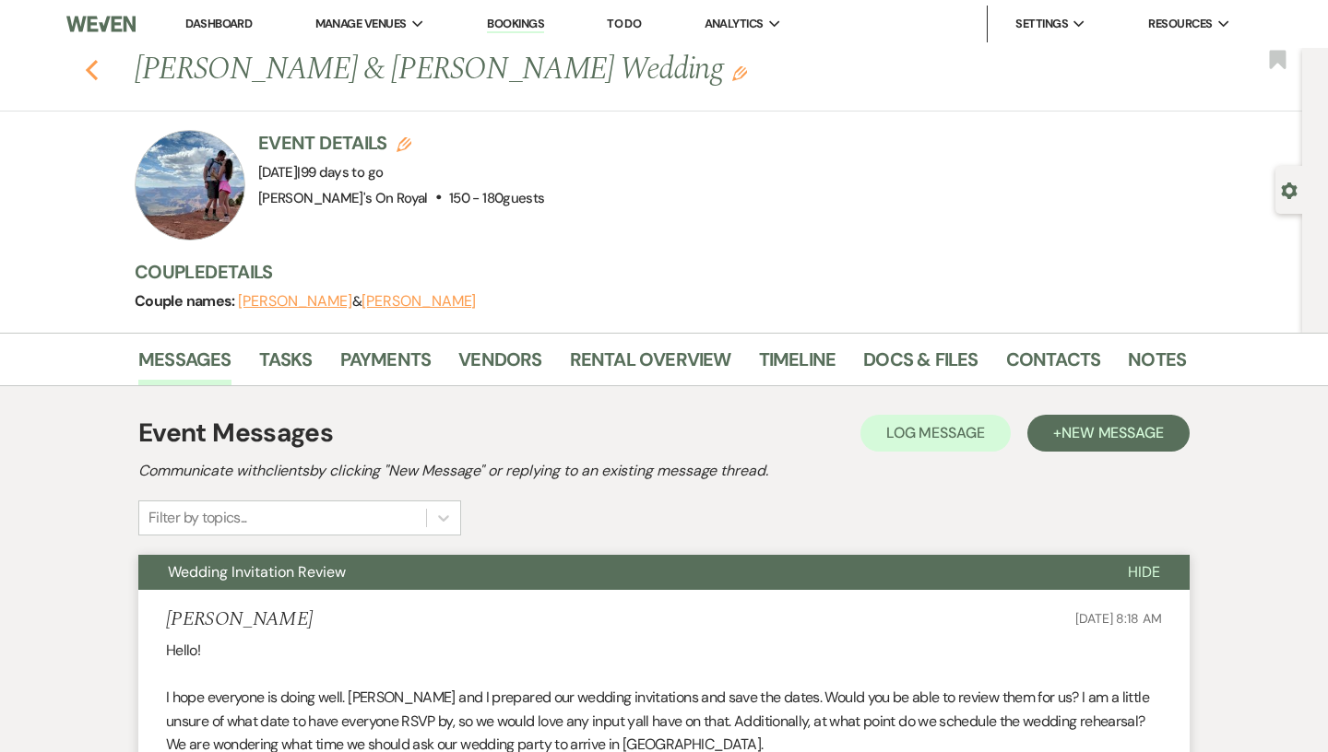
click at [92, 72] on icon "Previous" at bounding box center [92, 70] width 14 height 22
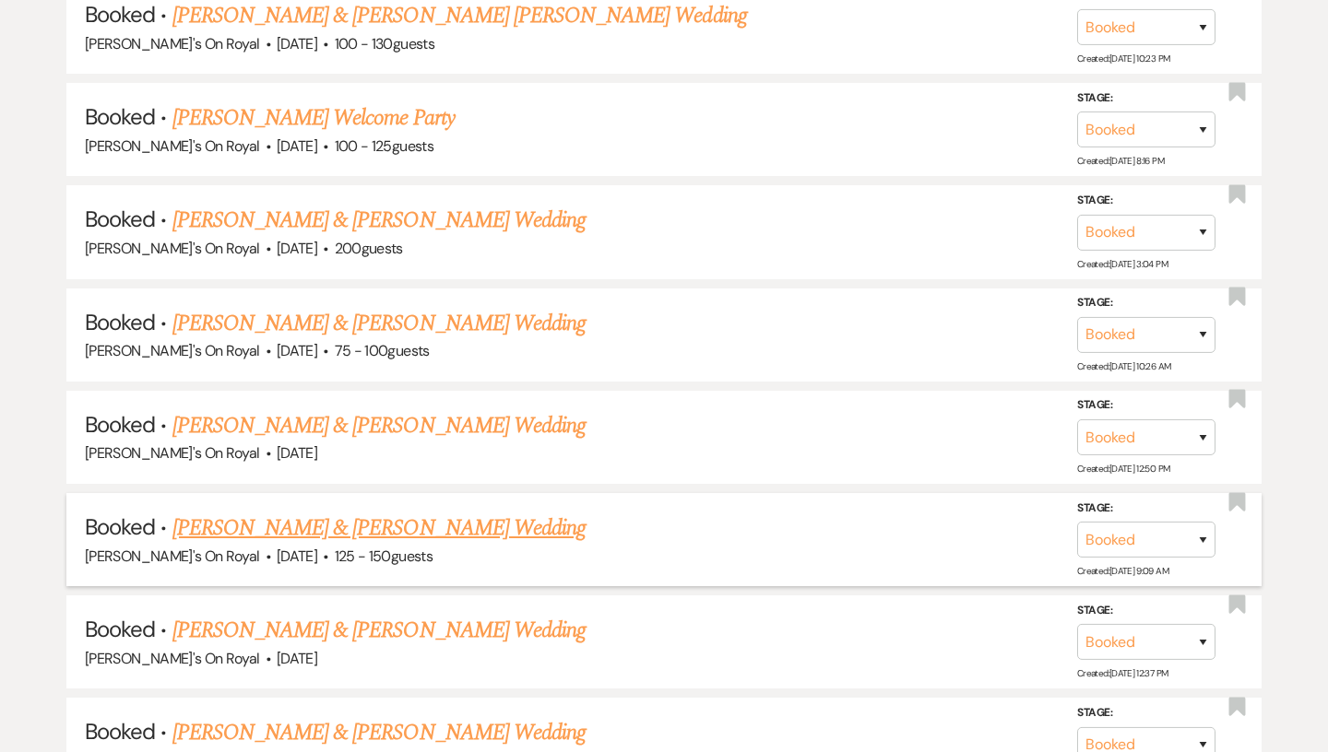
scroll to position [1982, 0]
click at [353, 613] on link "[PERSON_NAME] & [PERSON_NAME] Wedding" at bounding box center [378, 629] width 413 height 33
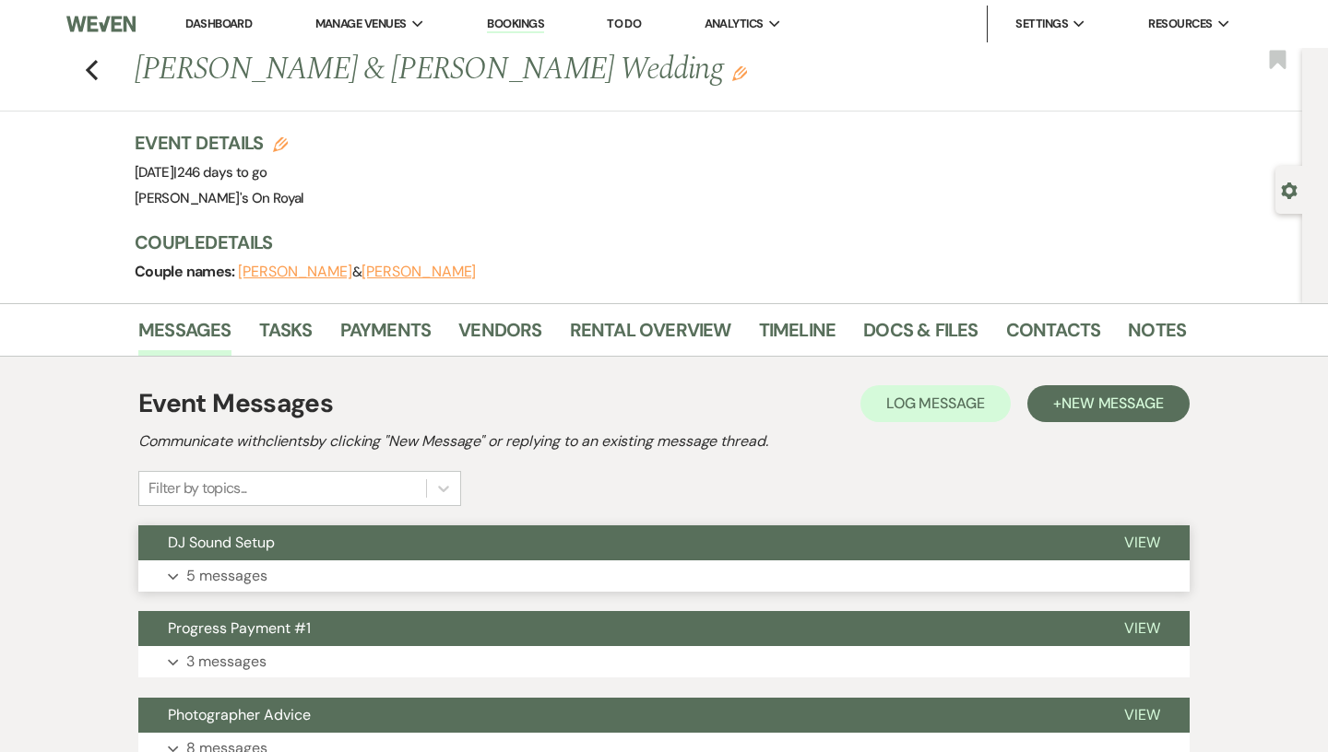
click at [350, 555] on button "DJ Sound Setup" at bounding box center [616, 542] width 956 height 35
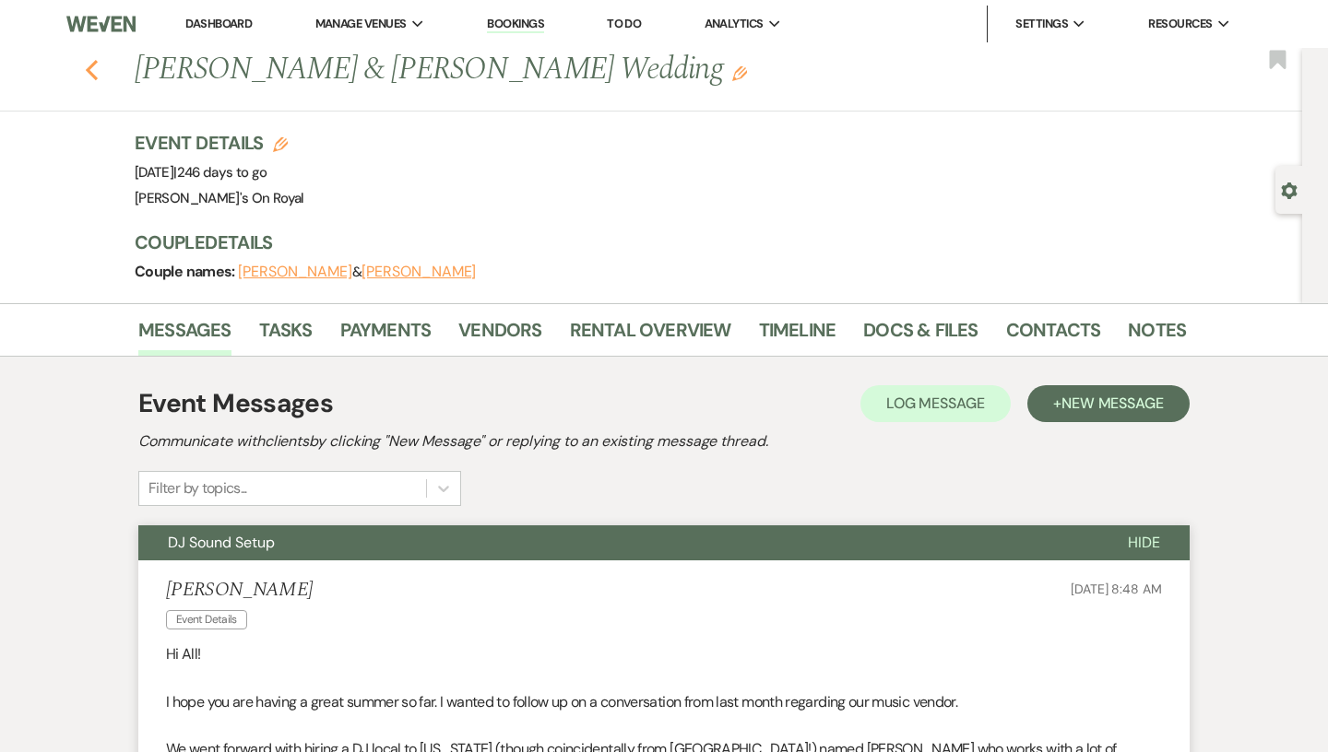
click at [96, 62] on use "button" at bounding box center [92, 70] width 12 height 20
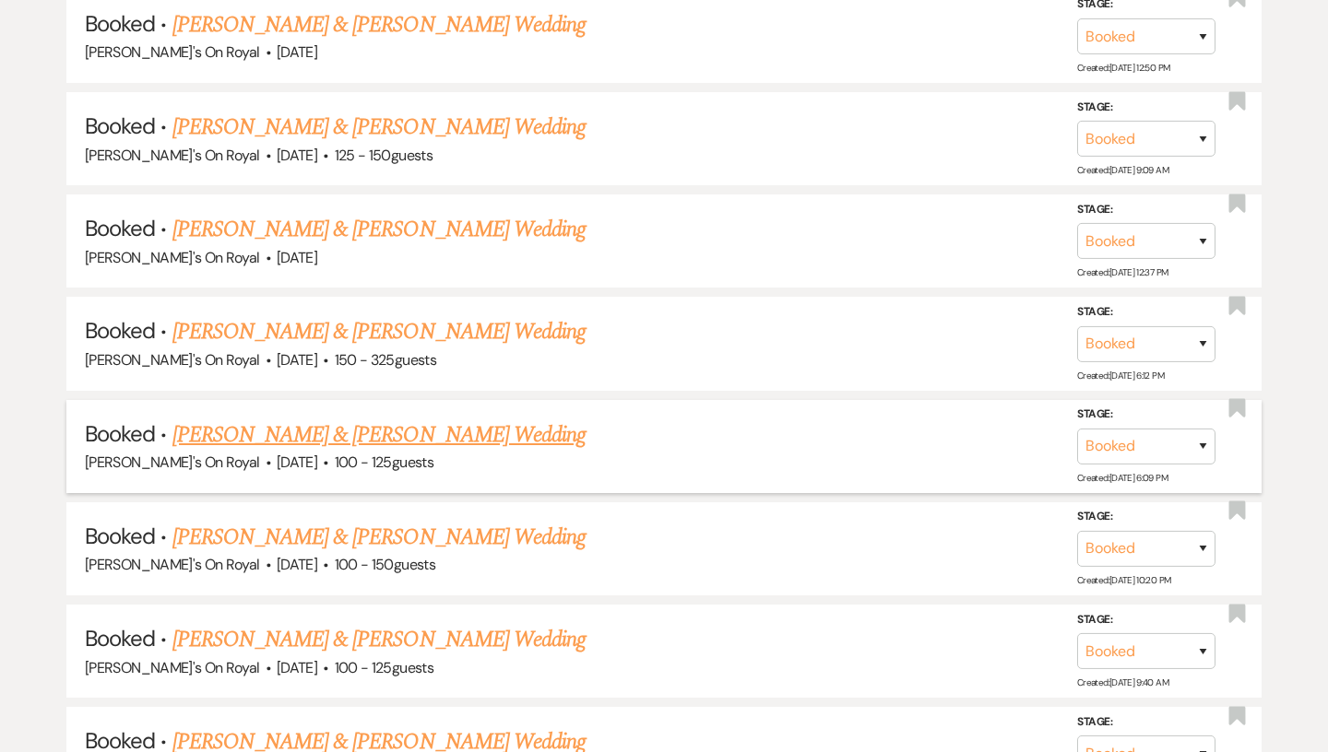
scroll to position [2389, 0]
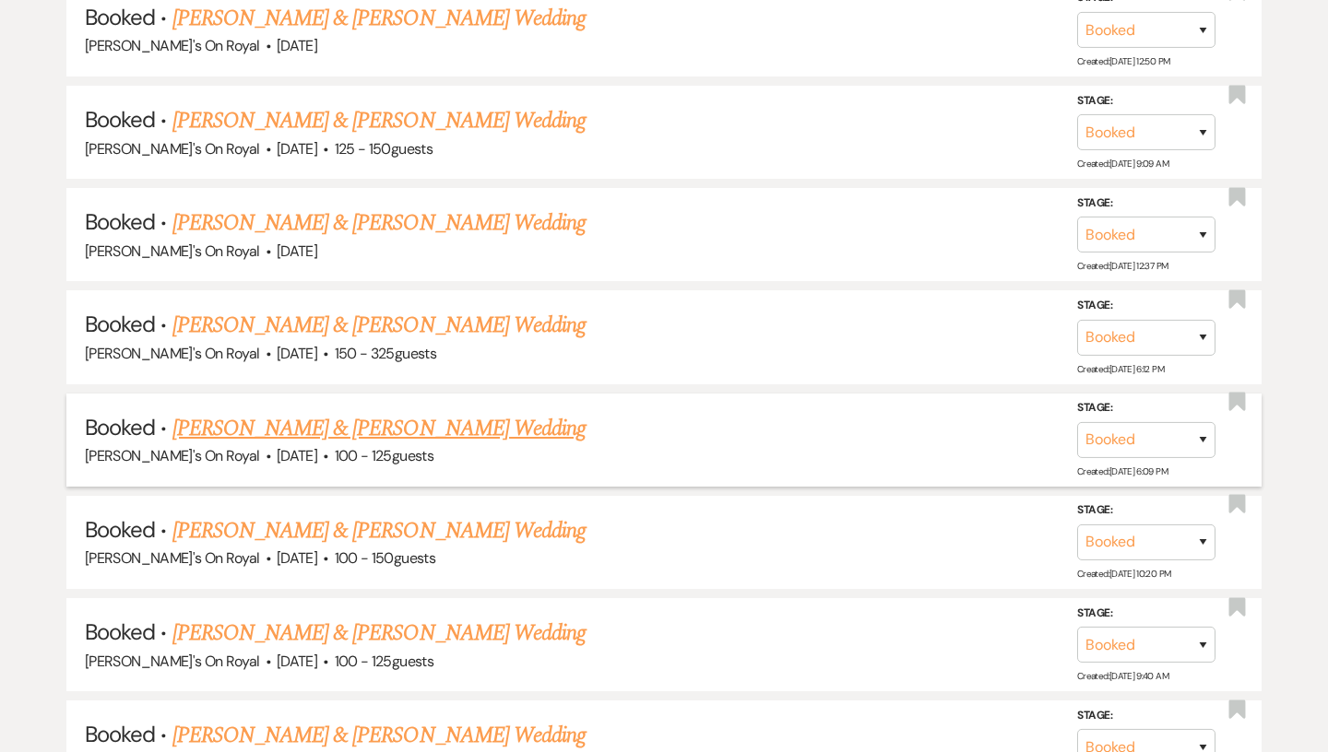
click at [306, 525] on link "[PERSON_NAME] & [PERSON_NAME] Wedding" at bounding box center [378, 530] width 413 height 33
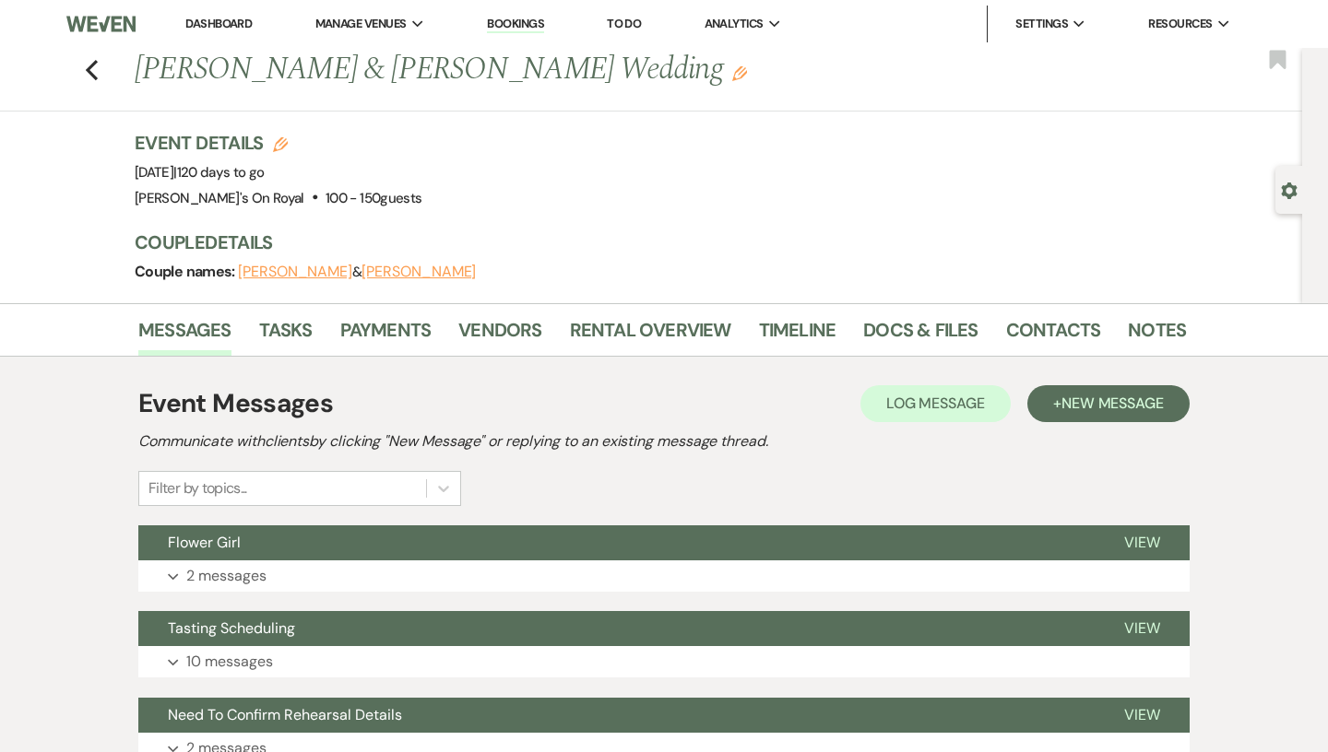
click at [89, 86] on div "Previous [PERSON_NAME] & [PERSON_NAME] Wedding Edit Bookmark" at bounding box center [646, 80] width 1311 height 64
click at [92, 67] on use "button" at bounding box center [92, 70] width 12 height 20
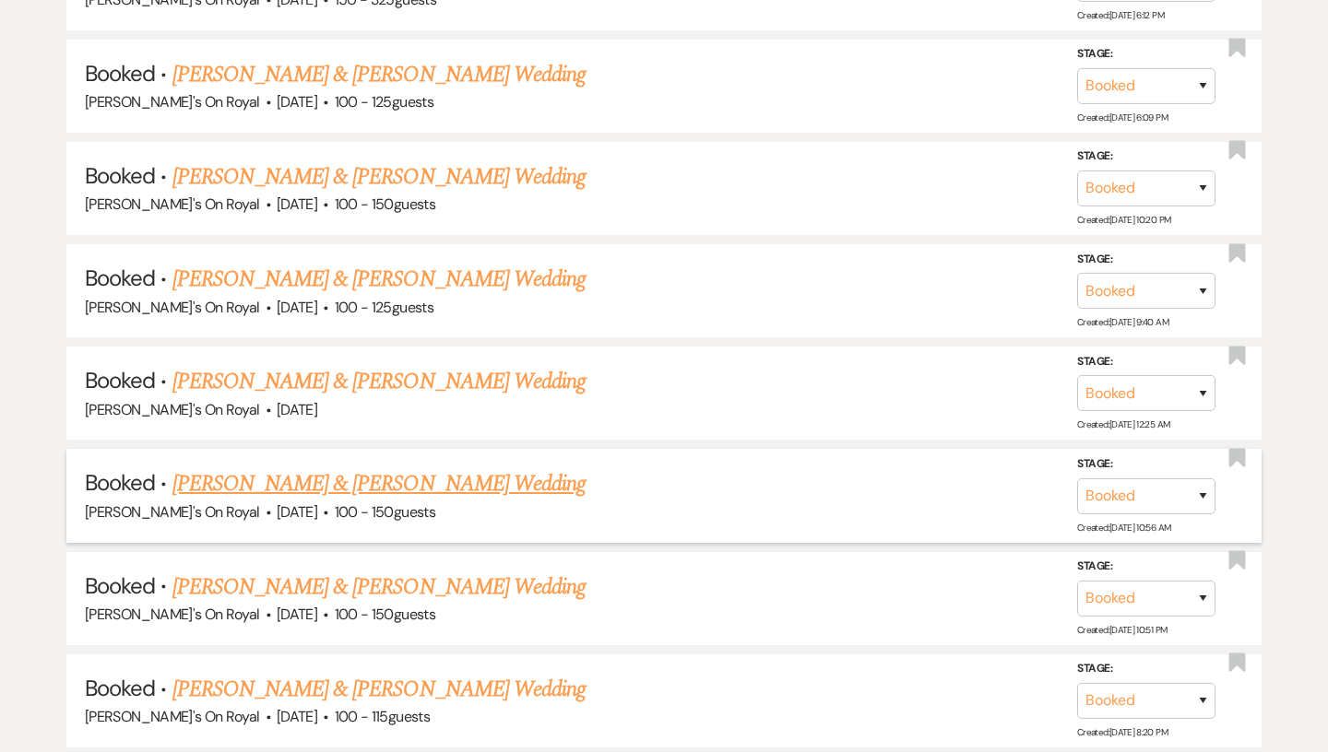
scroll to position [2750, 0]
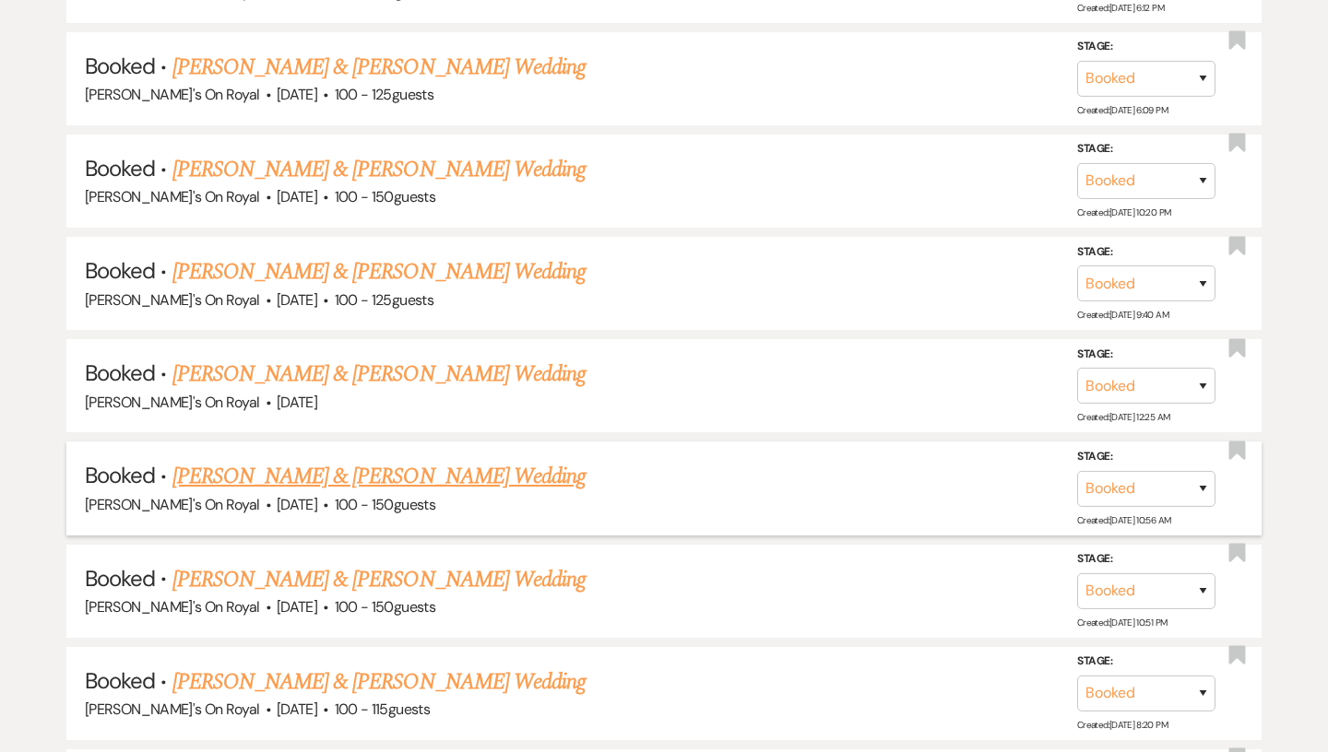
click at [297, 478] on link "[PERSON_NAME] & [PERSON_NAME] Wedding" at bounding box center [378, 476] width 413 height 33
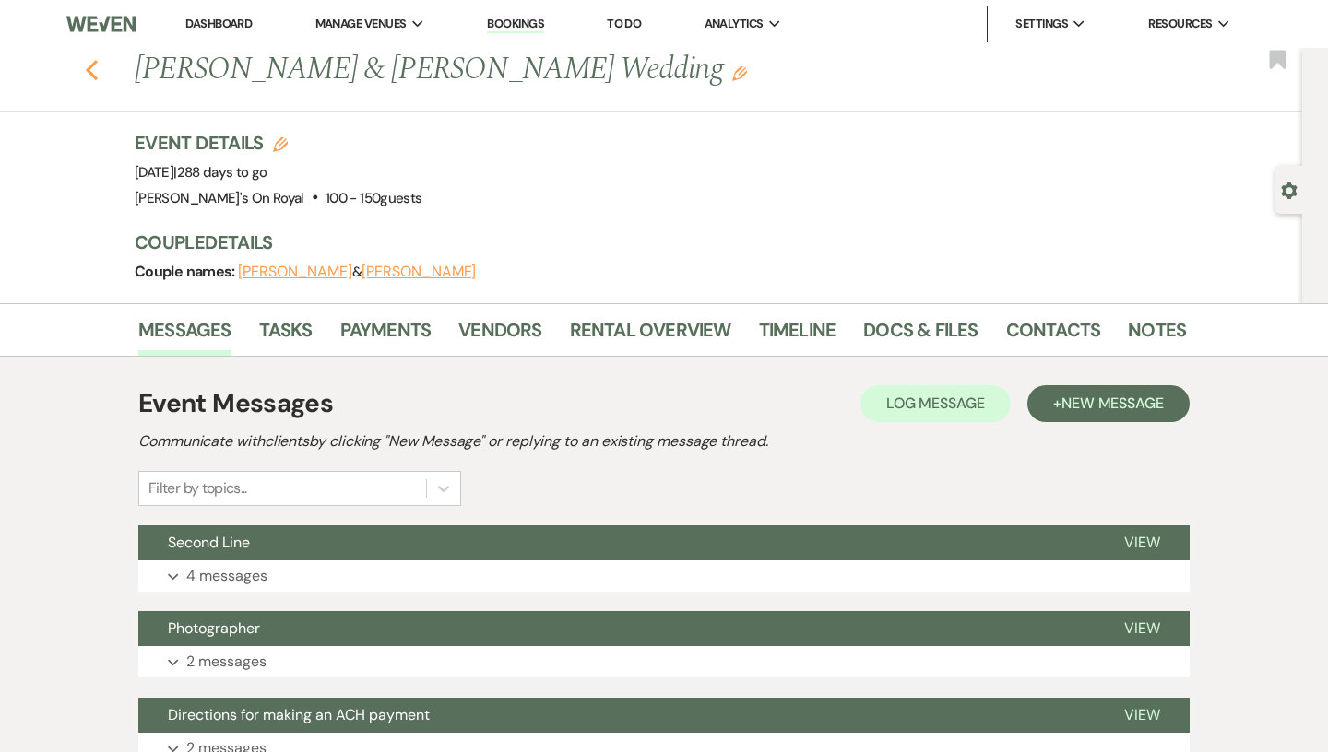
click at [88, 66] on icon "Previous" at bounding box center [92, 70] width 14 height 22
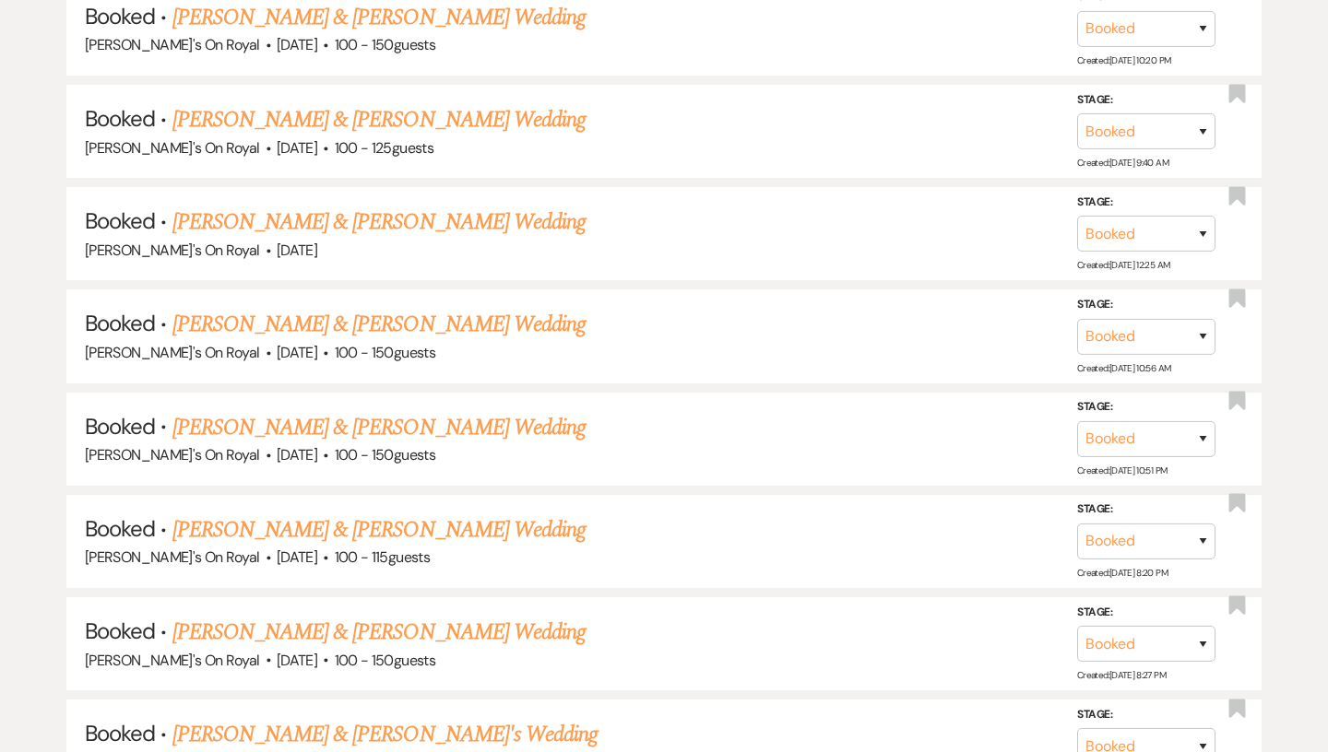
scroll to position [2905, 0]
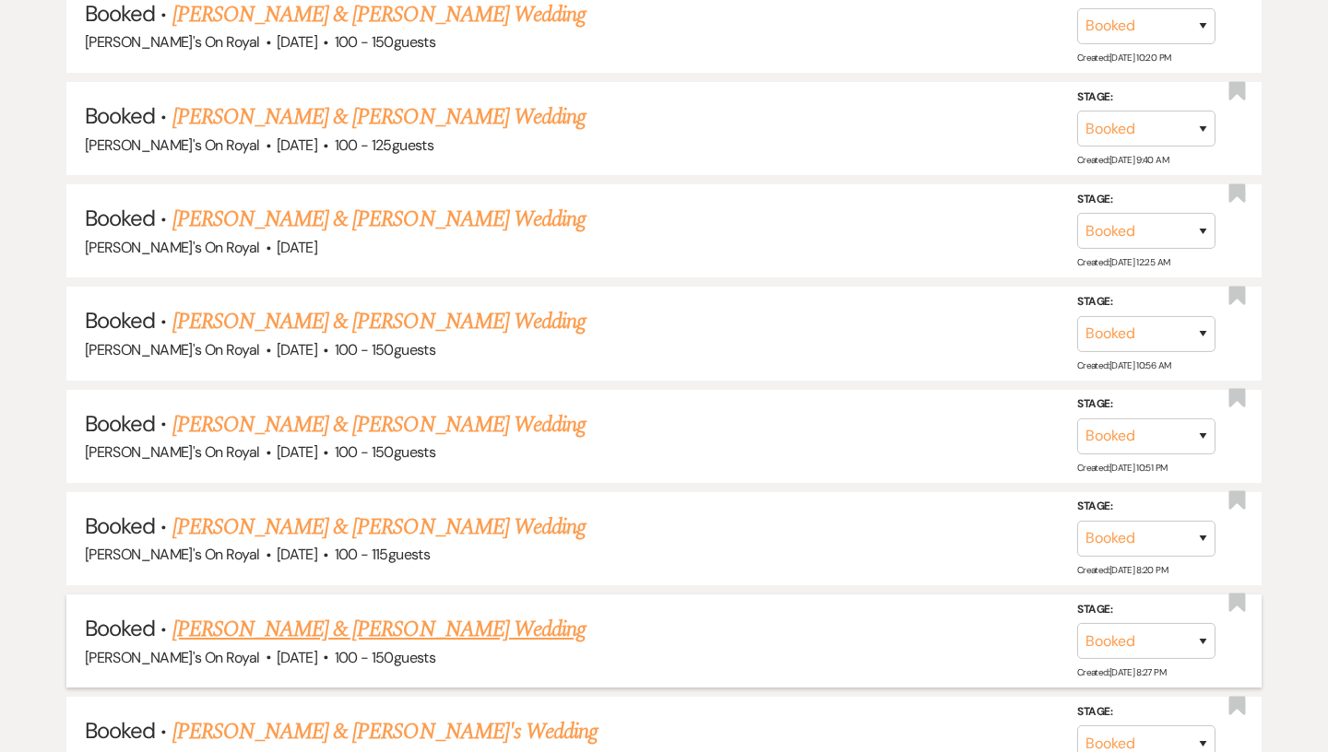
click at [284, 613] on link "[PERSON_NAME] & [PERSON_NAME] Wedding" at bounding box center [378, 629] width 413 height 33
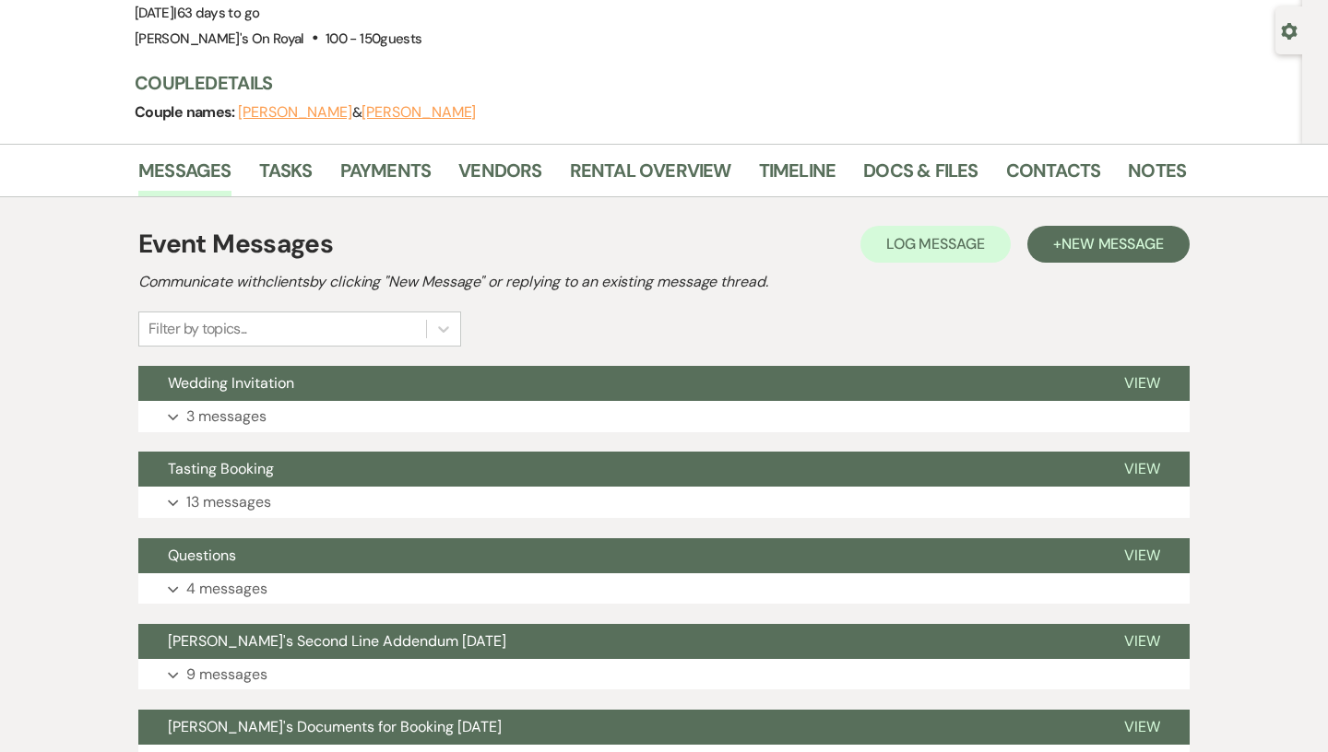
scroll to position [163, 0]
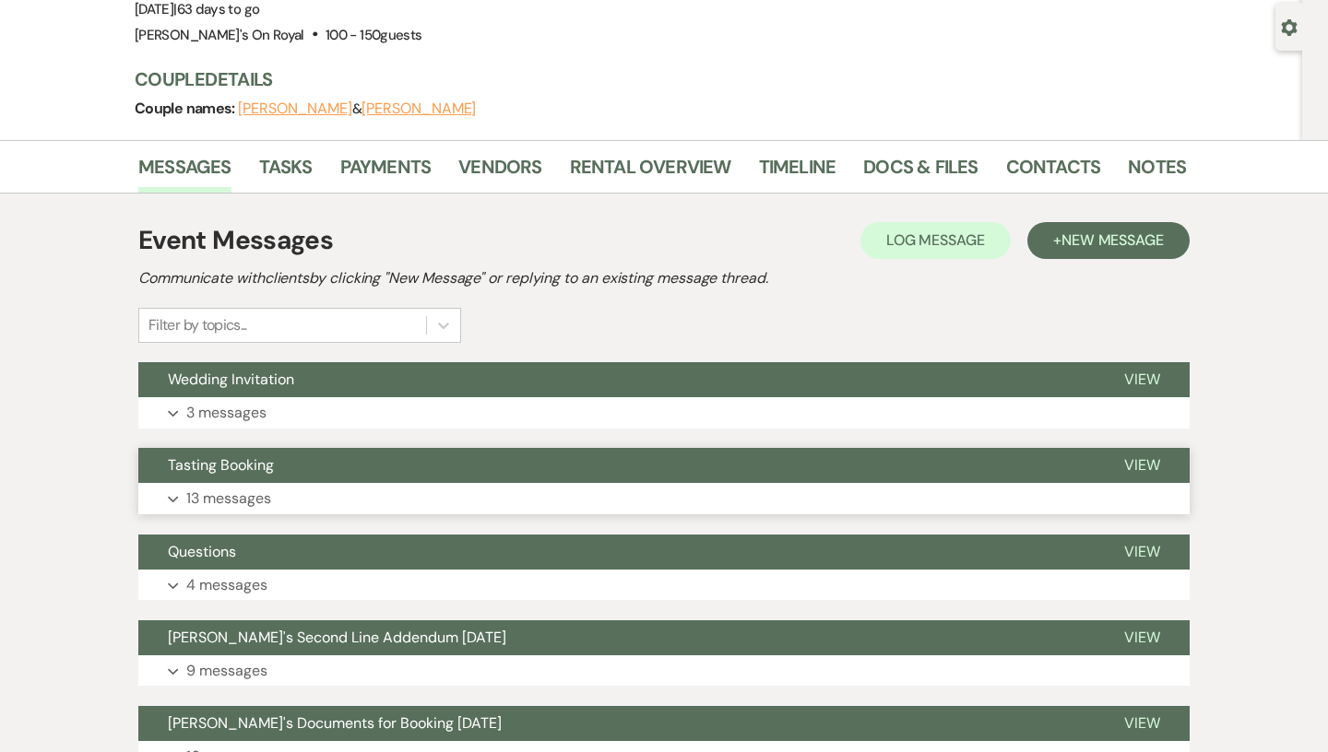
click at [295, 494] on button "Expand 13 messages" at bounding box center [663, 498] width 1051 height 31
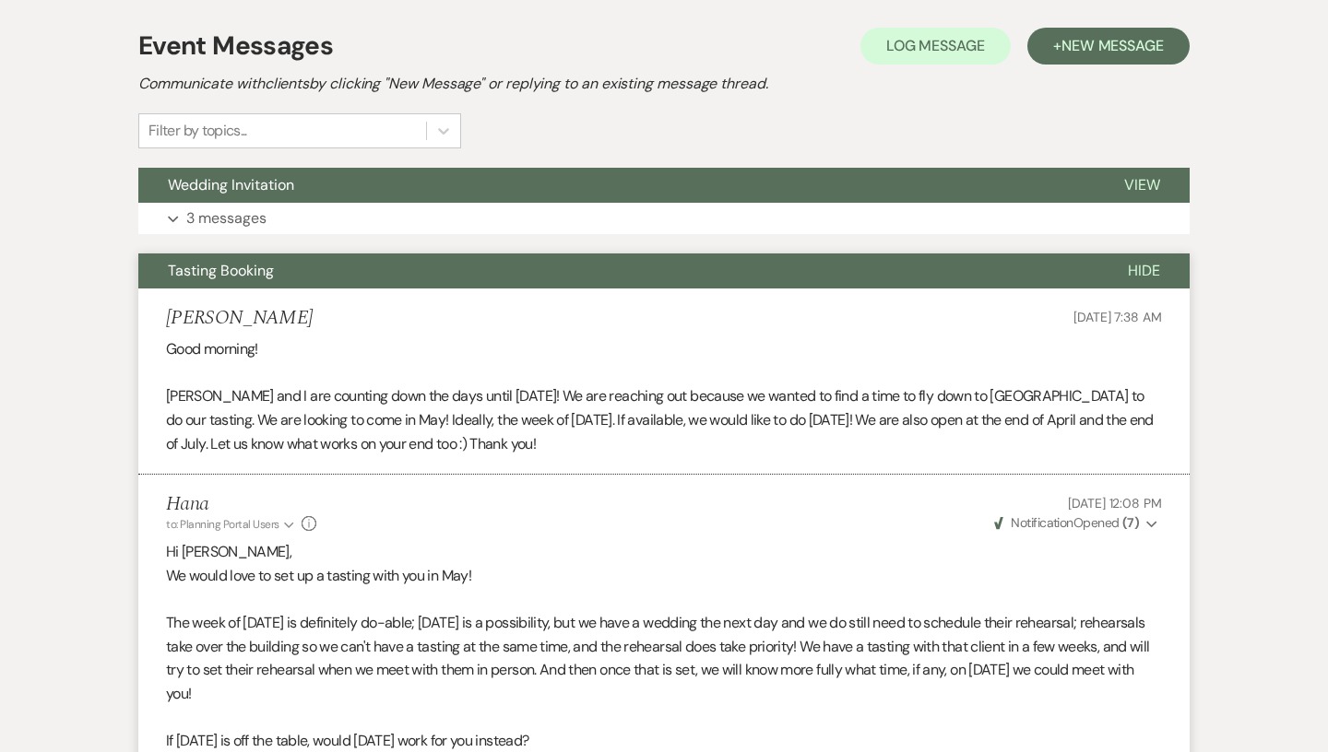
scroll to position [0, 0]
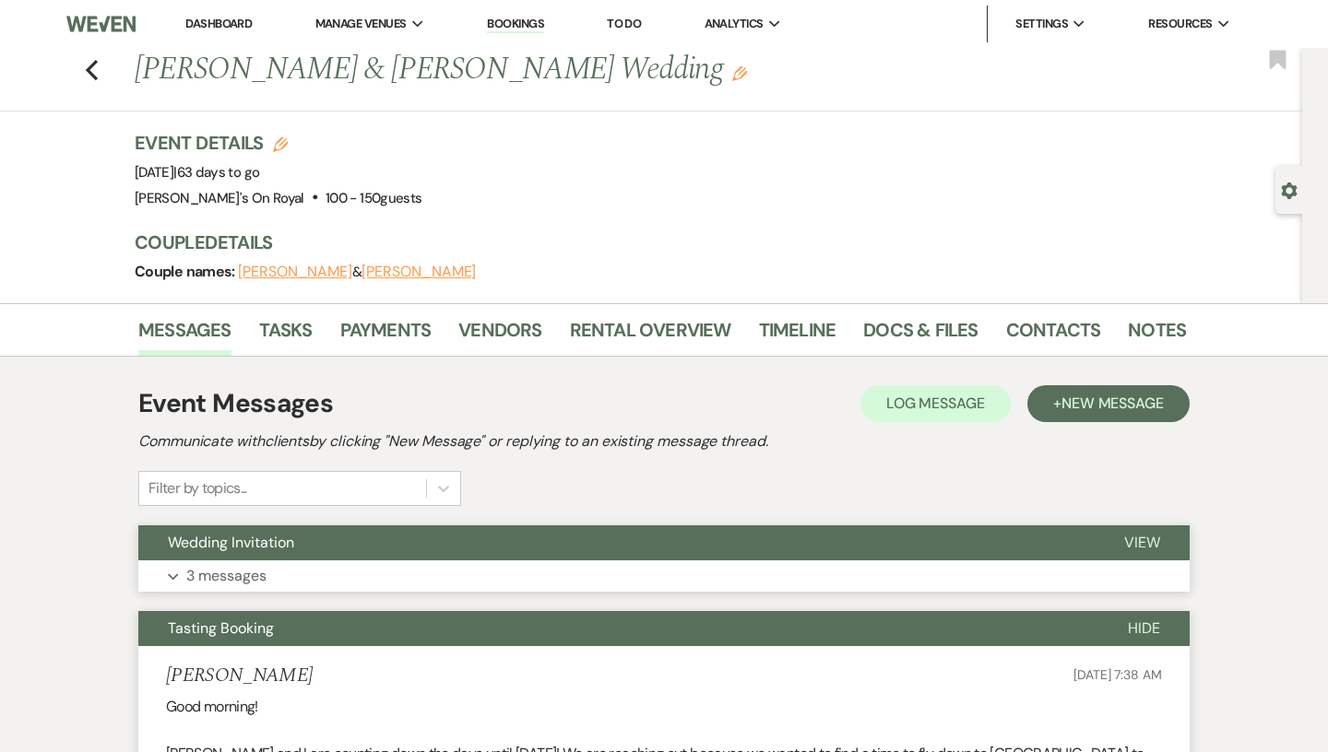
click at [269, 556] on button "Wedding Invitation" at bounding box center [616, 542] width 956 height 35
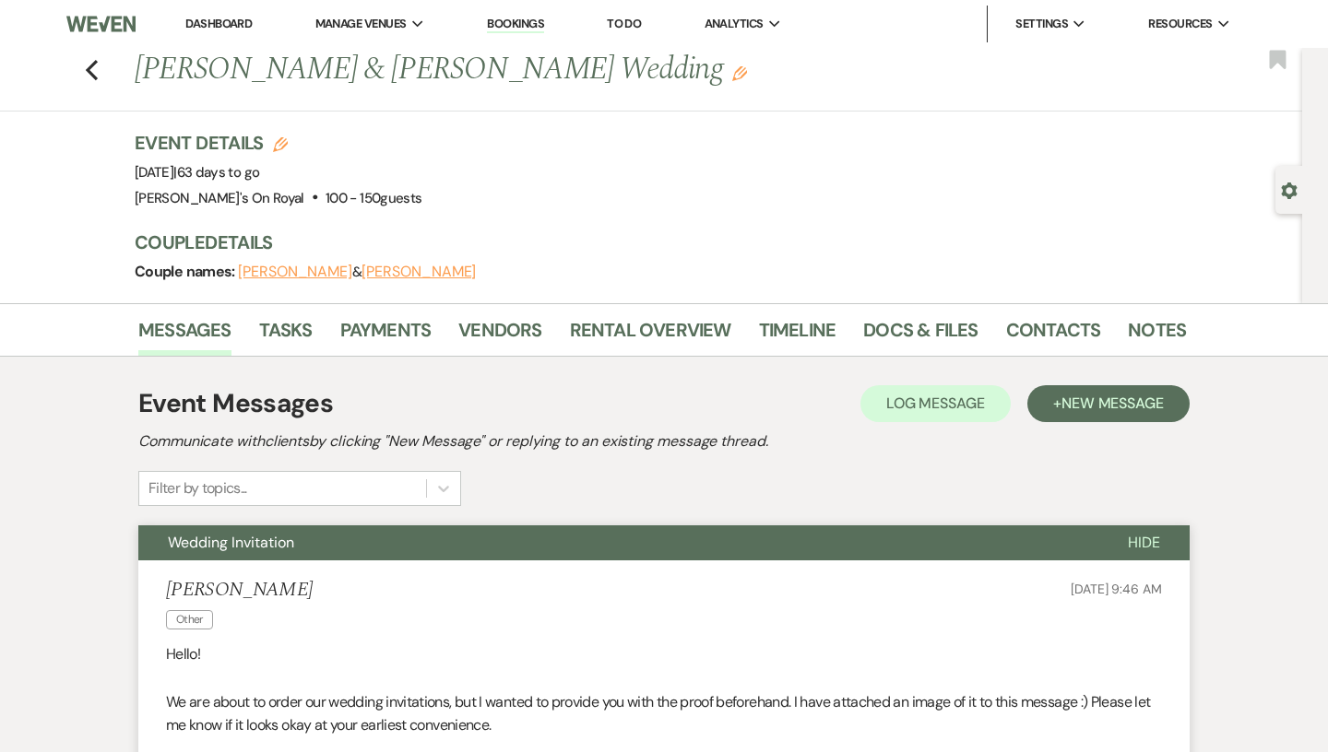
click at [100, 69] on div "Previous [PERSON_NAME] & [PERSON_NAME] Wedding Edit Bookmark" at bounding box center [646, 80] width 1311 height 64
click at [99, 69] on icon "Previous" at bounding box center [92, 70] width 14 height 22
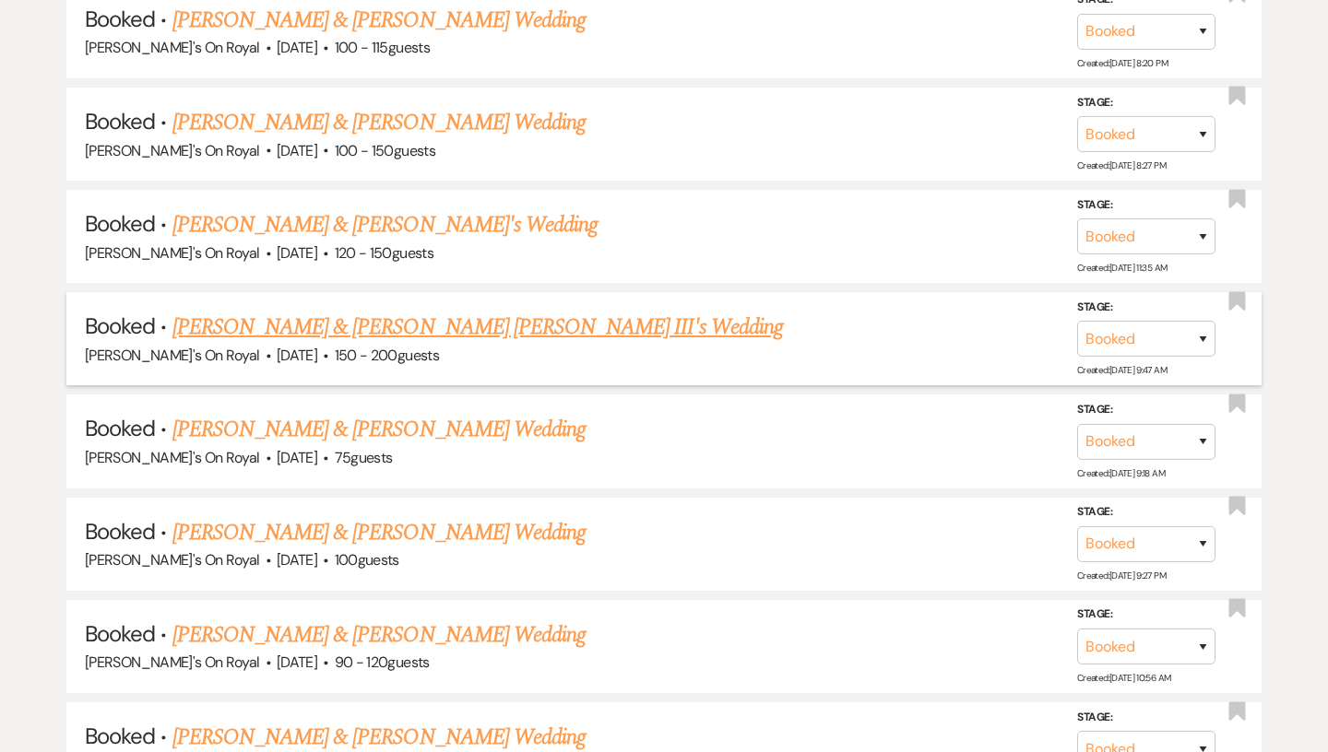
scroll to position [3416, 0]
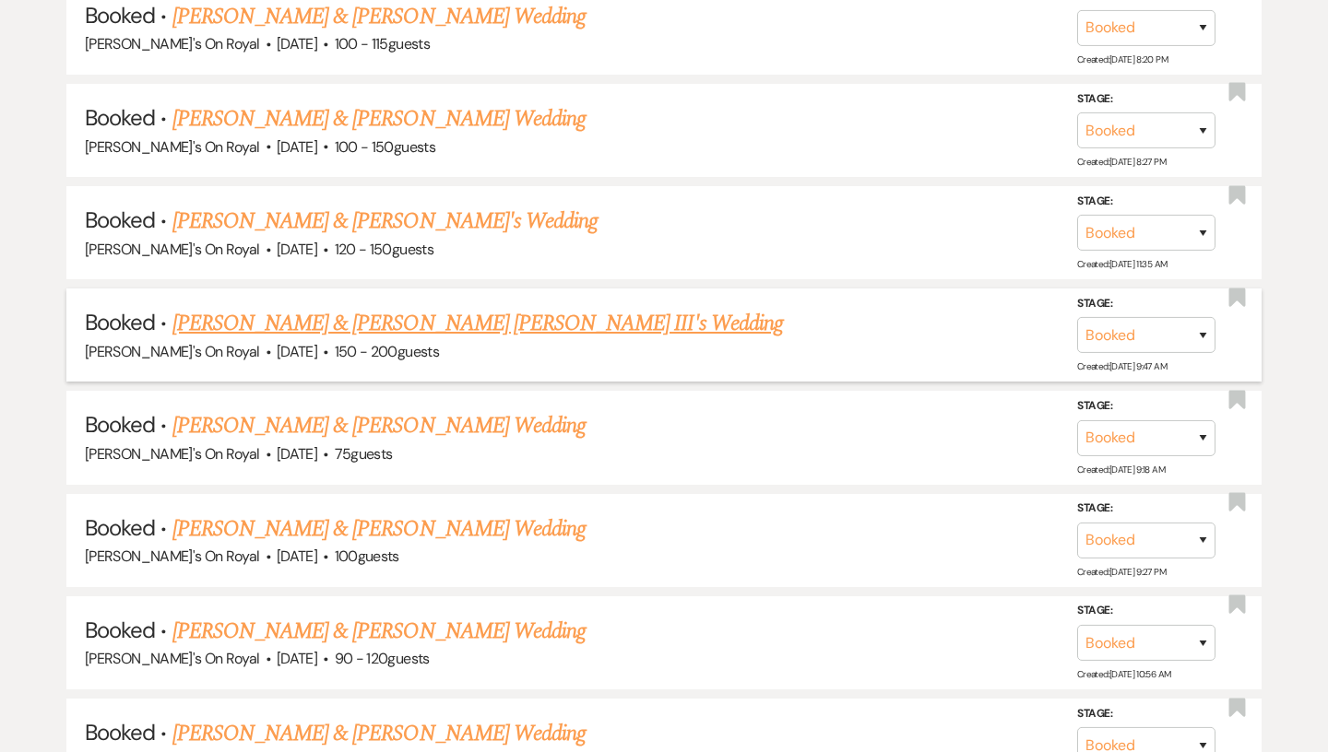
click at [344, 513] on link "[PERSON_NAME] & [PERSON_NAME] Wedding" at bounding box center [378, 529] width 413 height 33
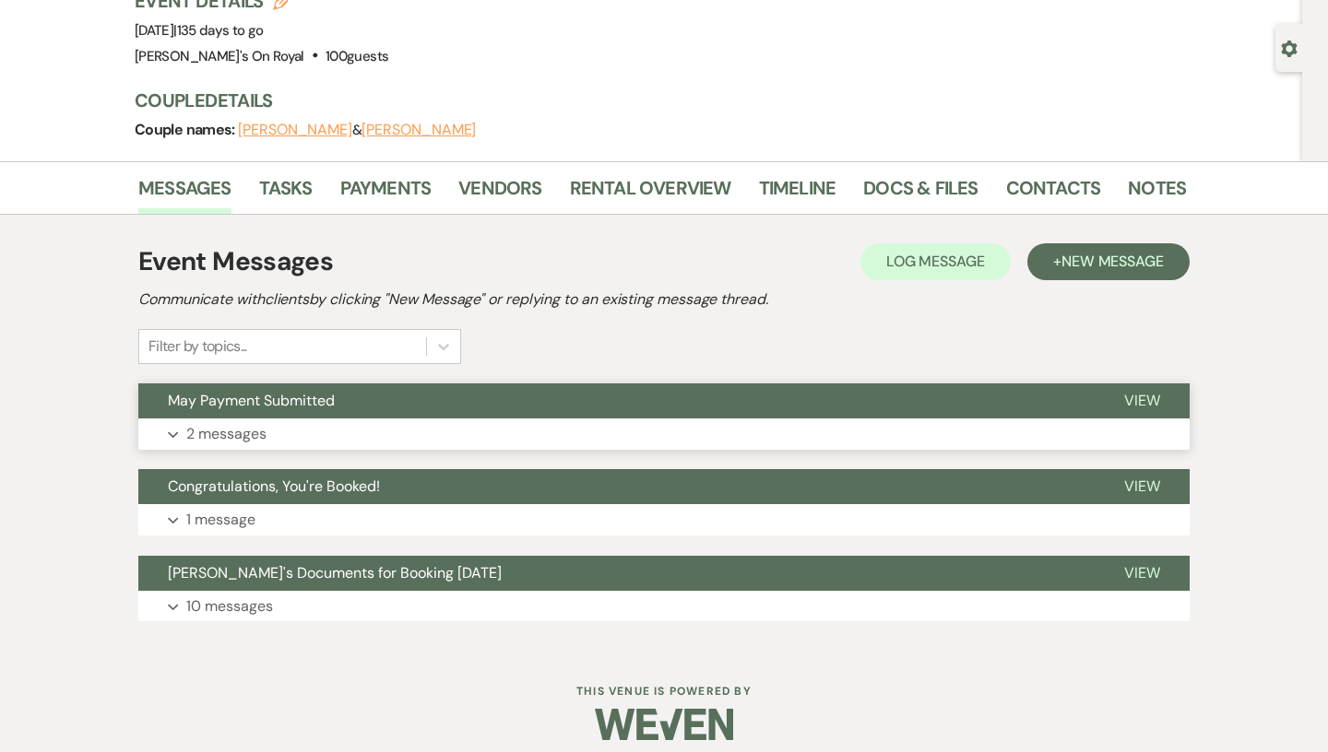
scroll to position [153, 0]
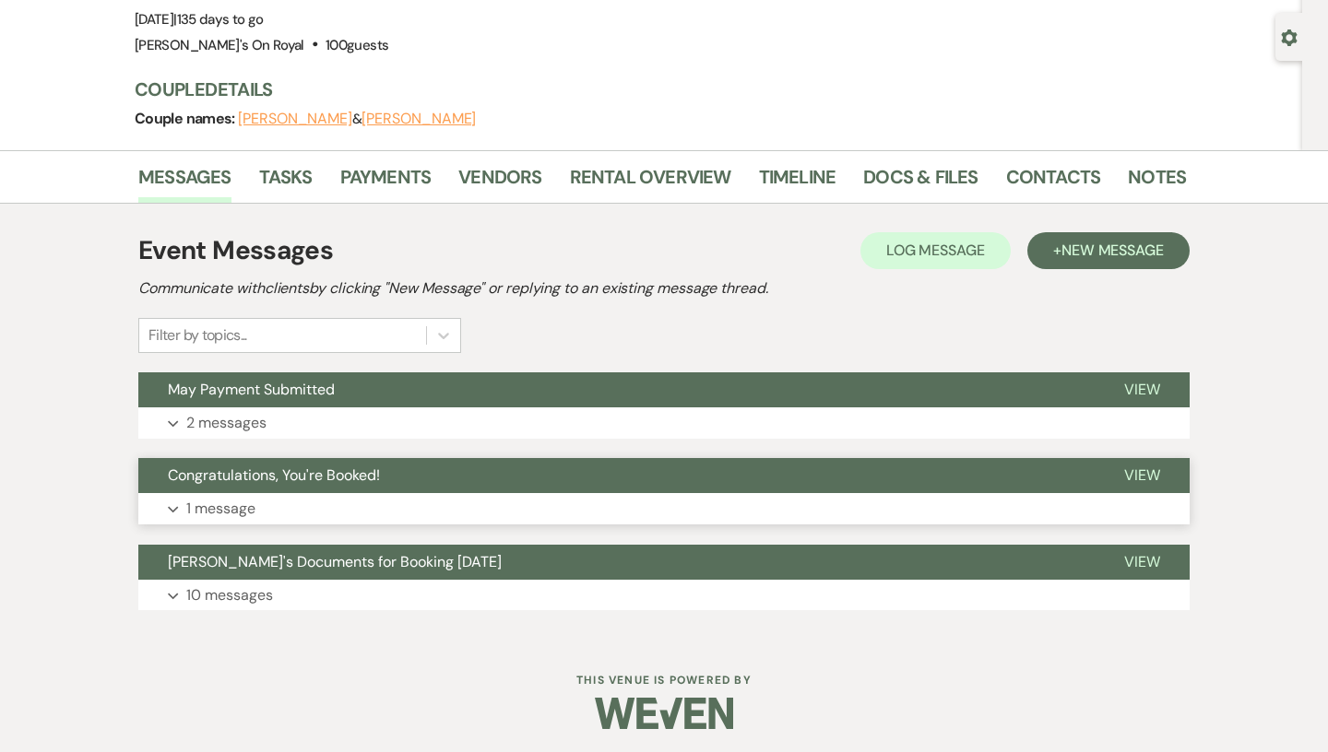
click at [335, 517] on button "Expand 1 message" at bounding box center [663, 508] width 1051 height 31
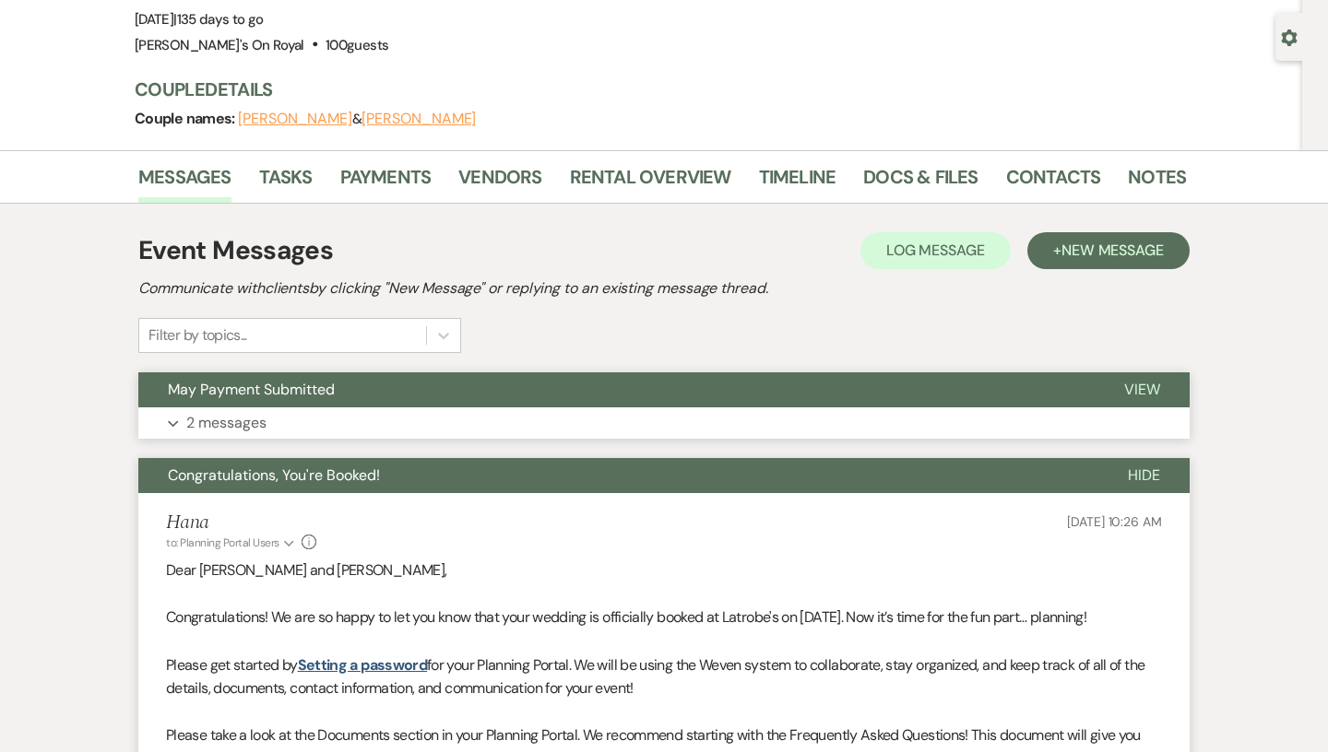
click at [332, 401] on button "May Payment Submitted" at bounding box center [616, 389] width 956 height 35
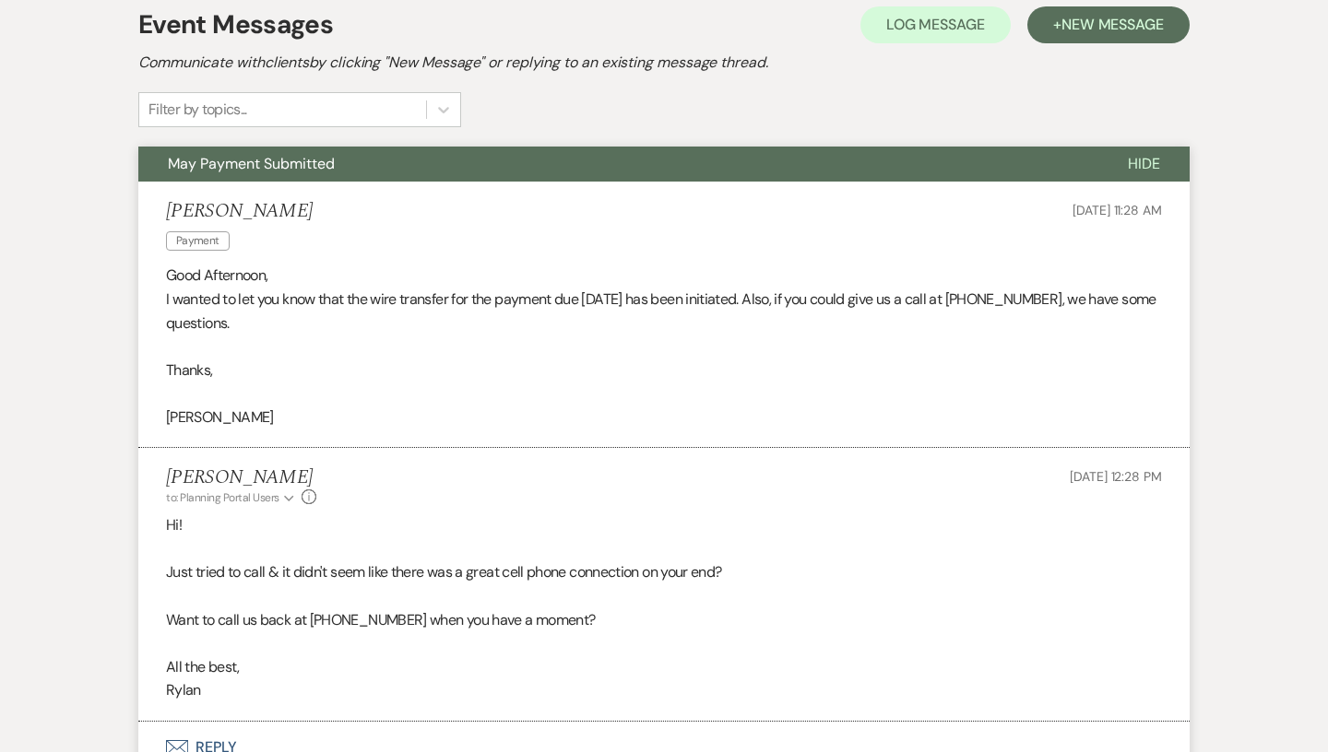
scroll to position [0, 0]
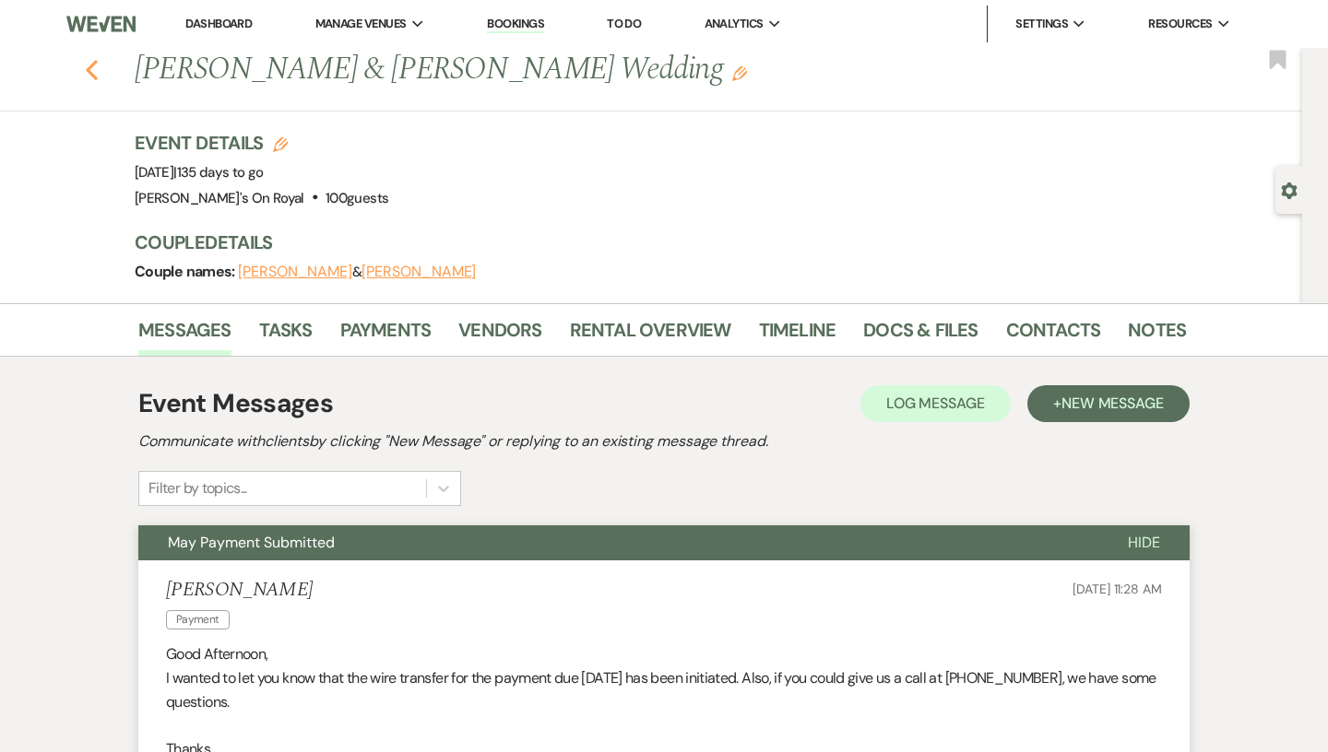
click at [98, 69] on icon "Previous" at bounding box center [92, 70] width 14 height 22
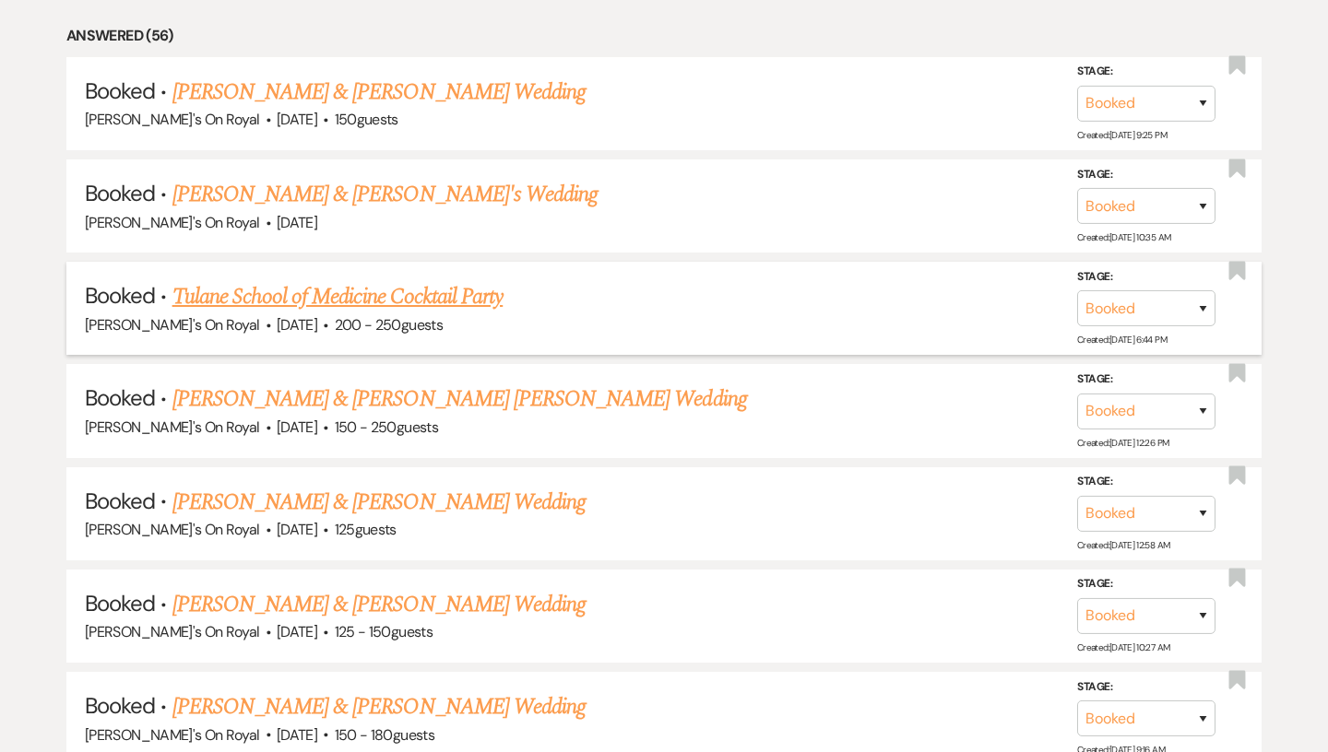
scroll to position [1244, 0]
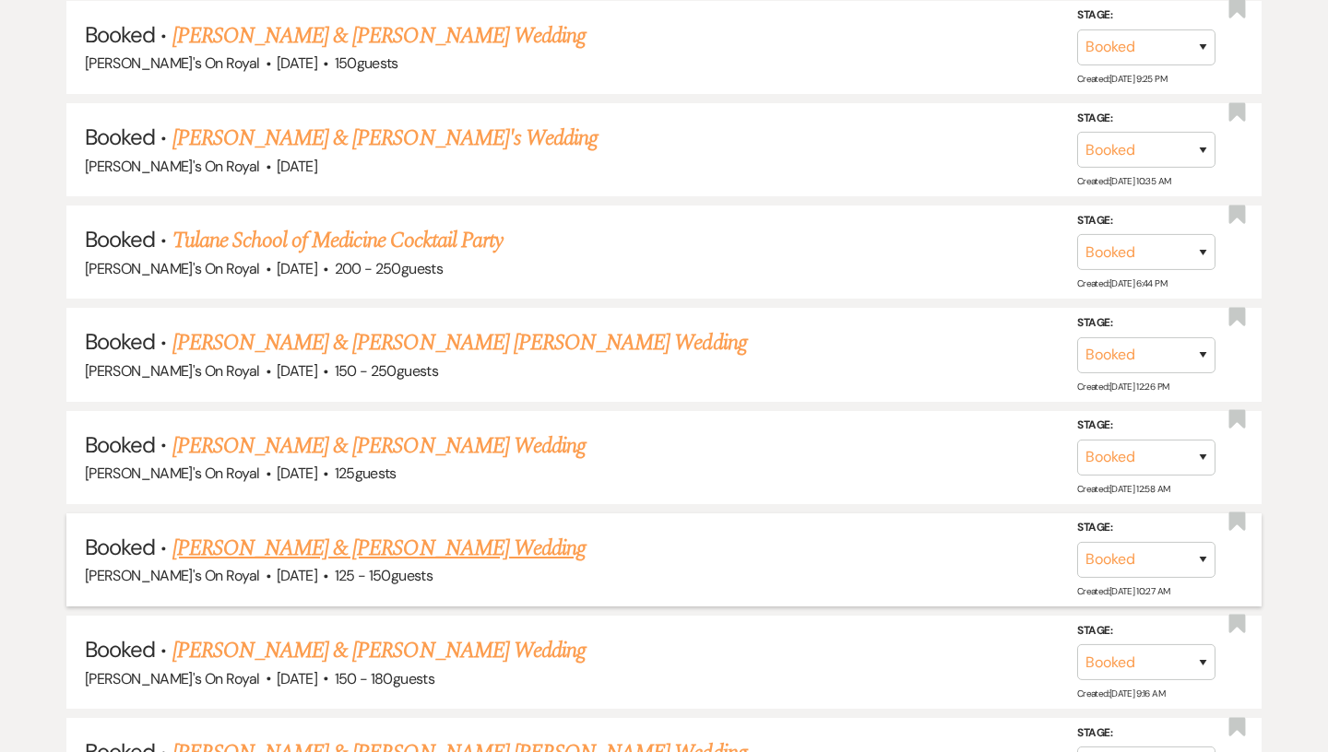
click at [407, 552] on link "[PERSON_NAME] & [PERSON_NAME] Wedding" at bounding box center [378, 548] width 413 height 33
select select "2"
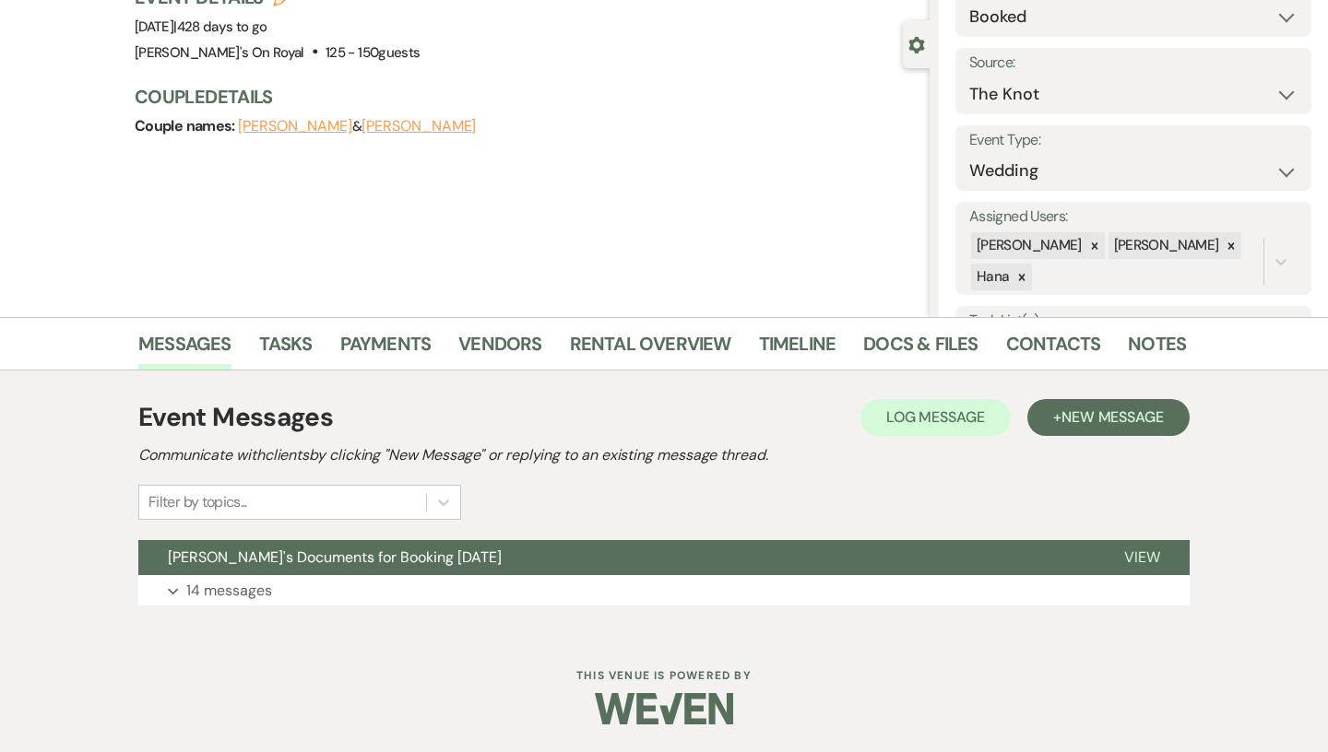
click at [407, 555] on span "[PERSON_NAME]'s Documents for Booking [DATE]" at bounding box center [335, 557] width 334 height 19
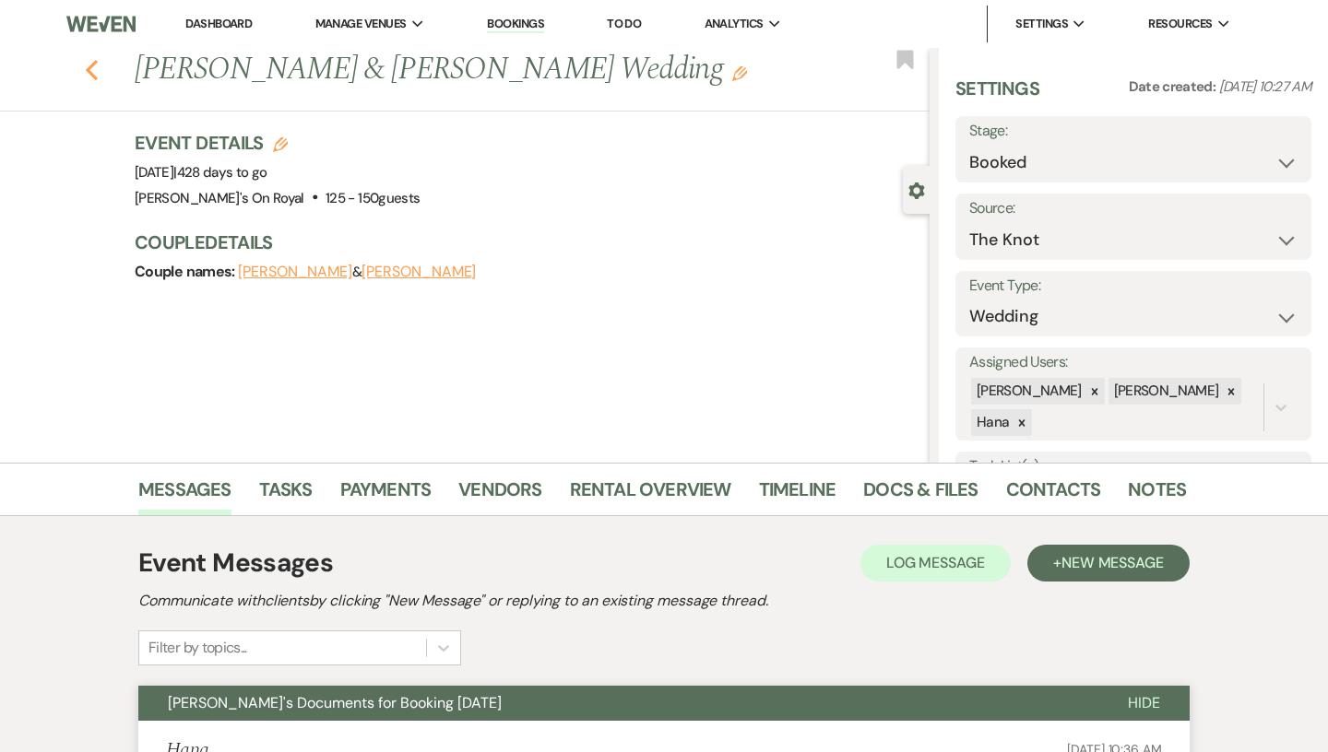
click at [95, 72] on icon "Previous" at bounding box center [92, 70] width 14 height 22
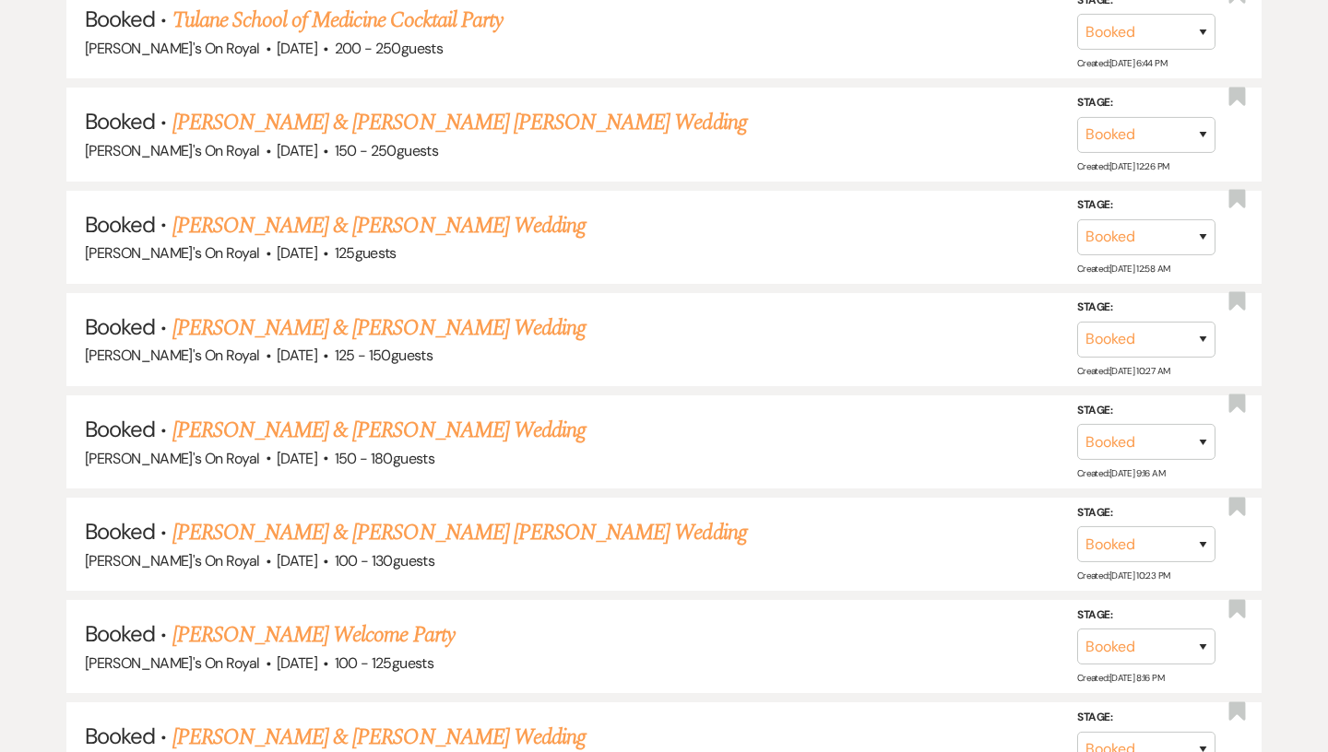
scroll to position [1475, 0]
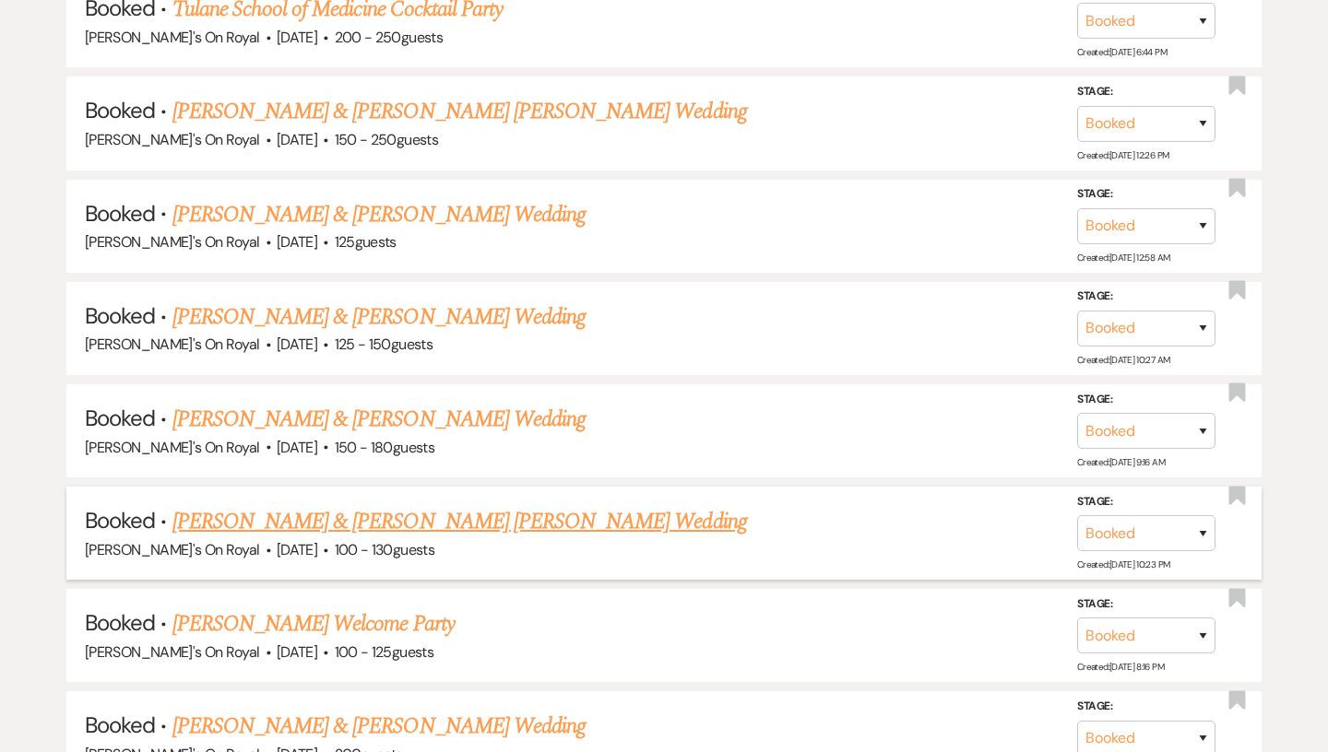
click at [354, 513] on link "[PERSON_NAME] & [PERSON_NAME] [PERSON_NAME] Wedding" at bounding box center [459, 521] width 574 height 33
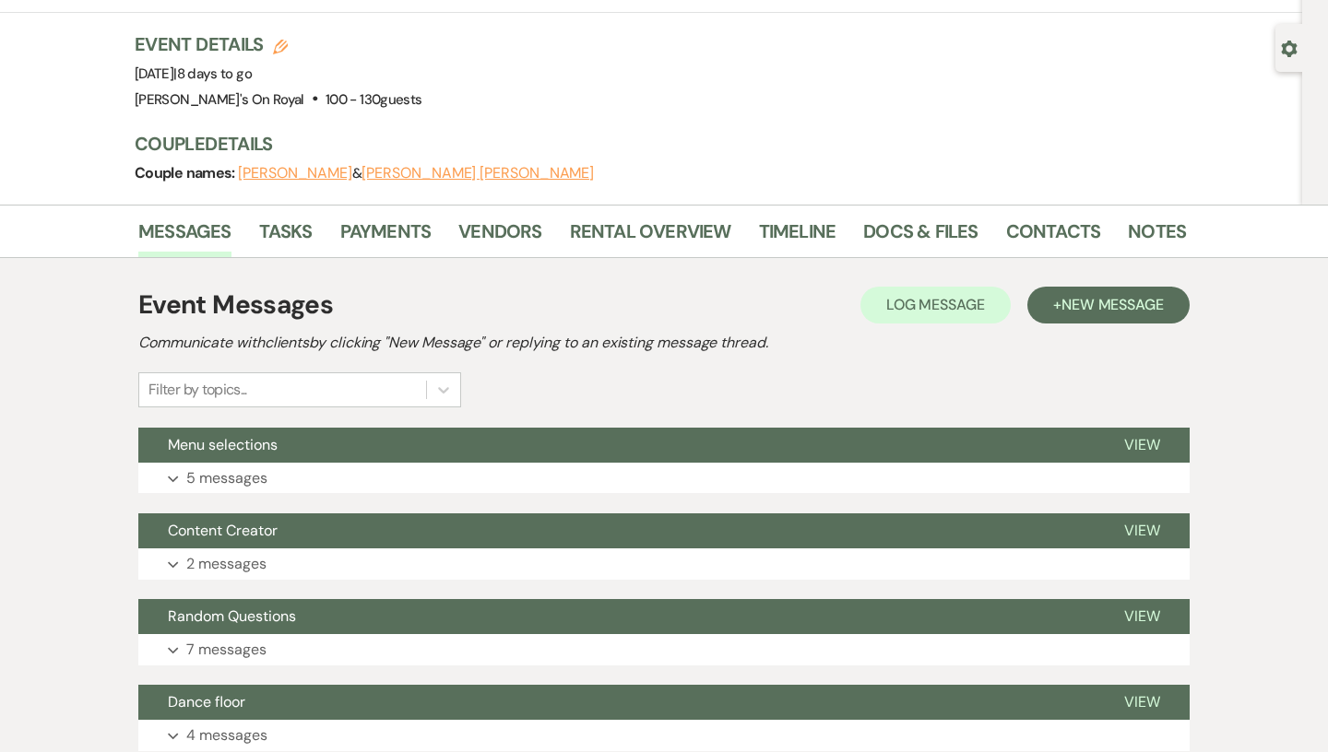
scroll to position [147, 0]
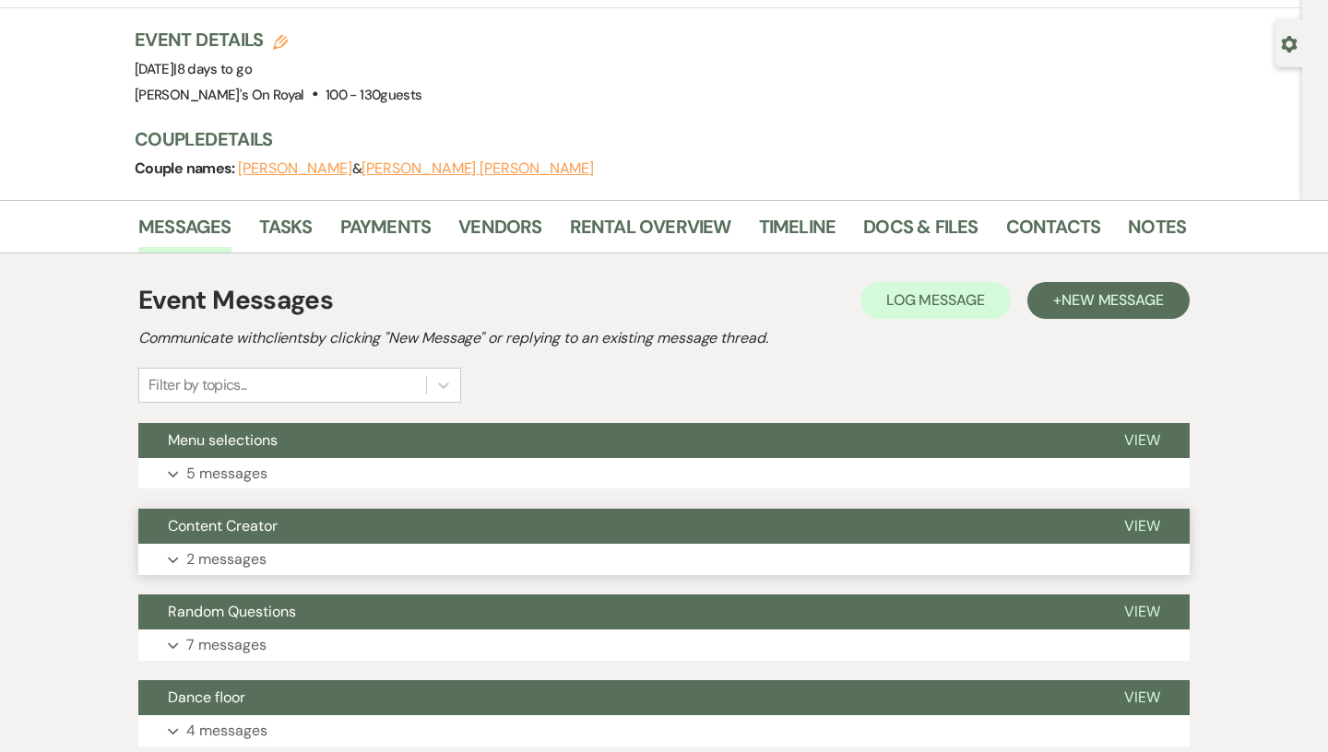
click at [354, 544] on button "Expand 2 messages" at bounding box center [663, 559] width 1051 height 31
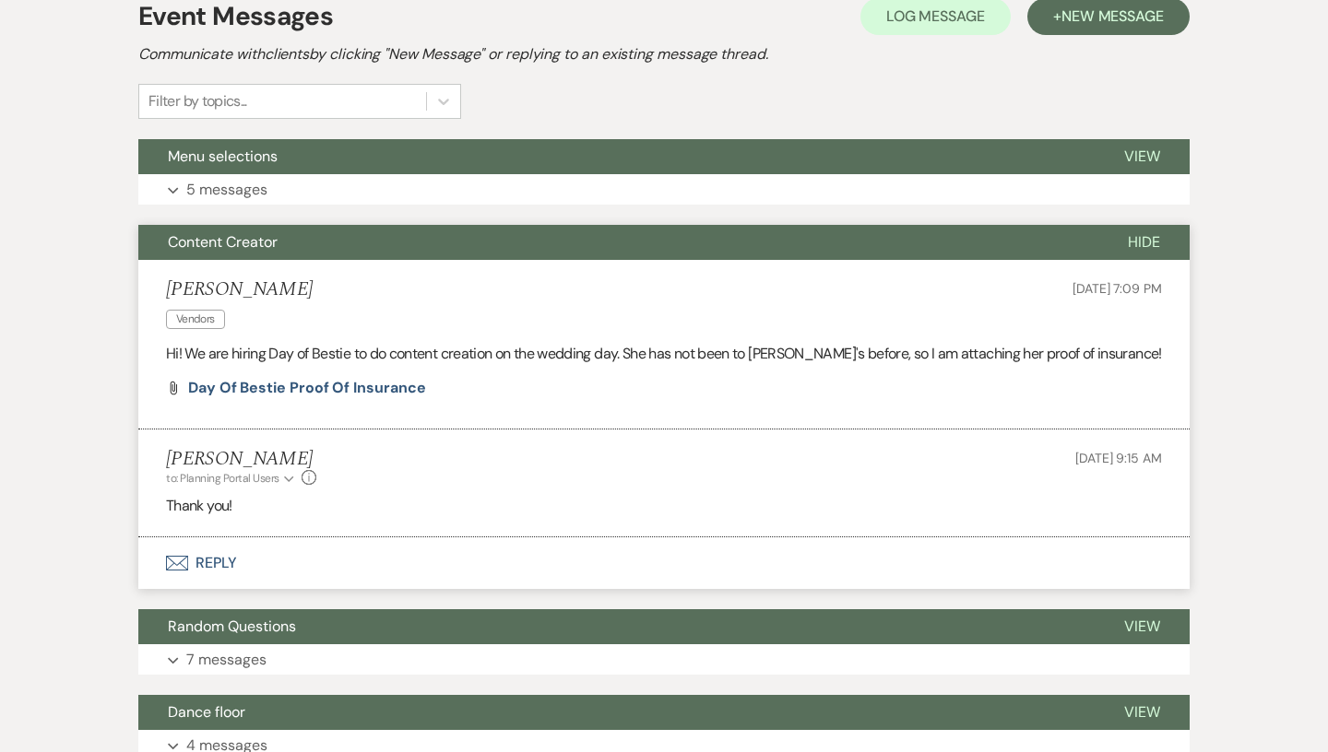
scroll to position [431, 0]
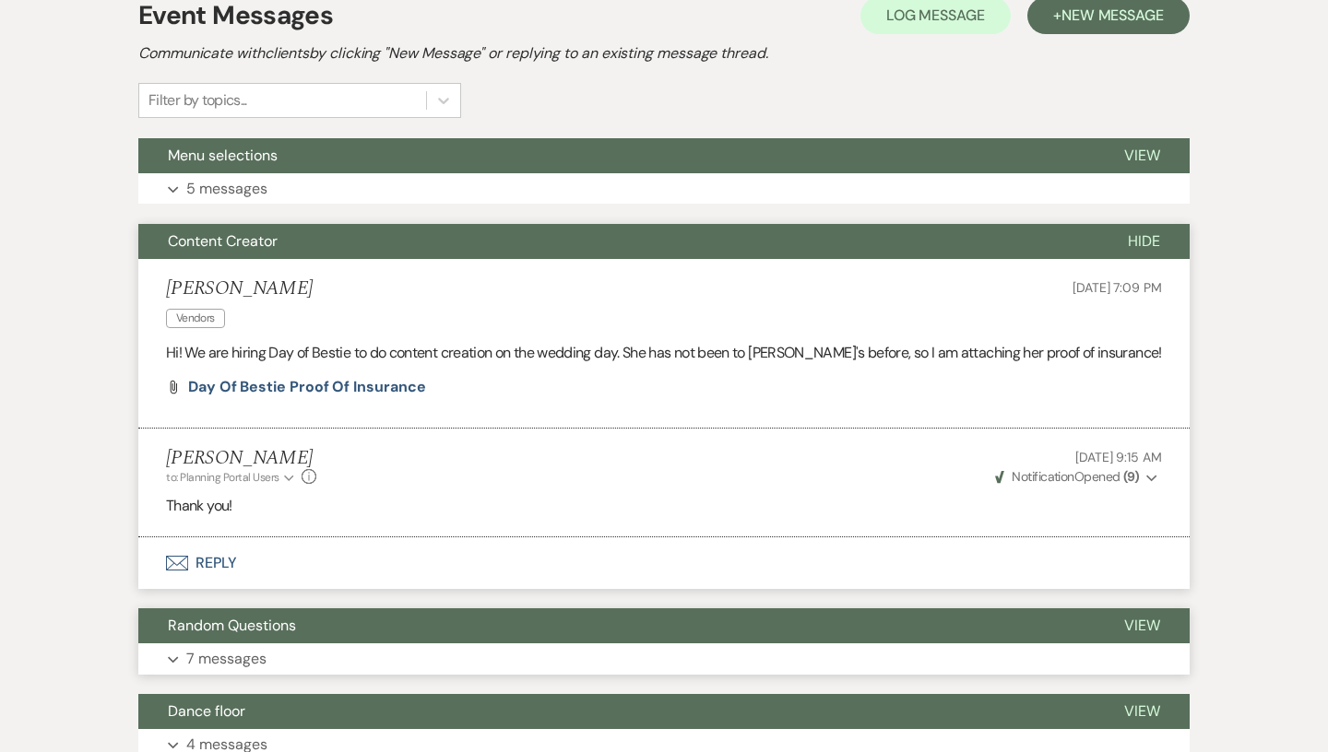
click at [319, 608] on button "Random Questions" at bounding box center [616, 625] width 956 height 35
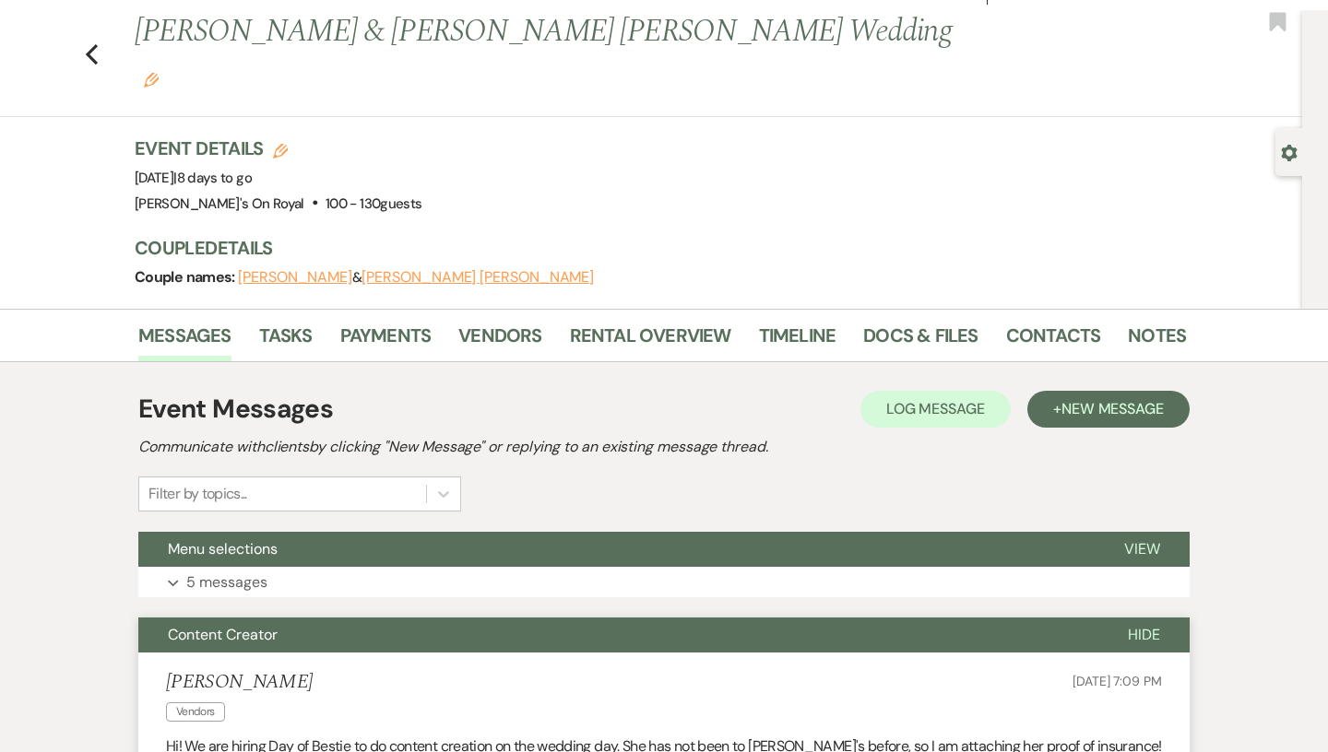
scroll to position [0, 0]
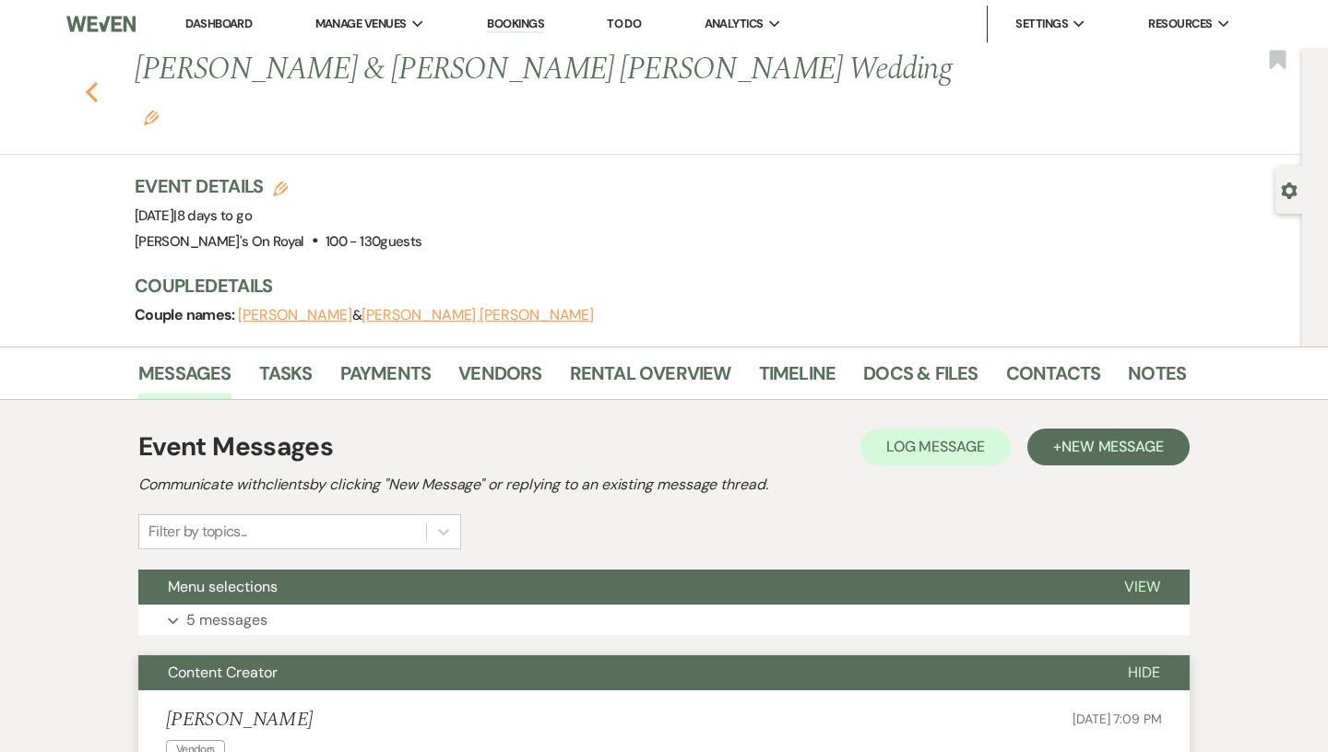
click at [93, 81] on icon "Previous" at bounding box center [92, 92] width 14 height 22
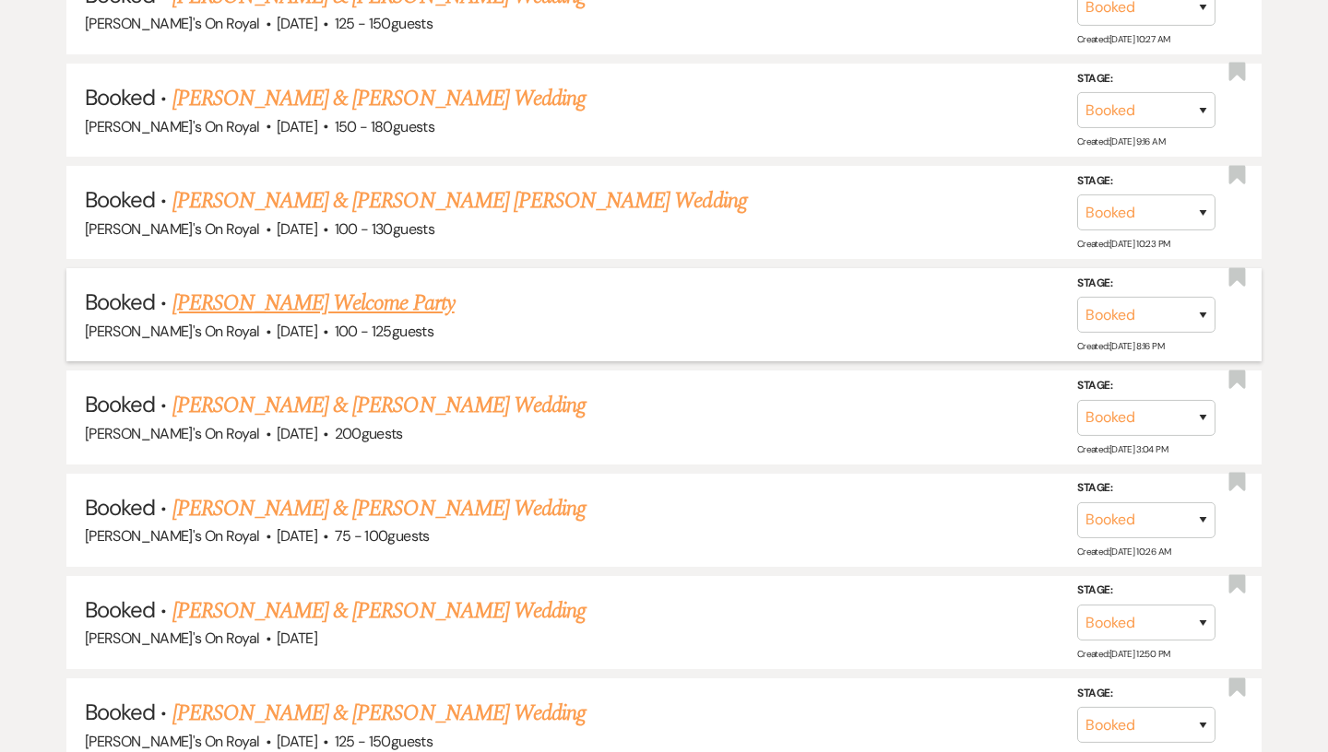
scroll to position [1801, 0]
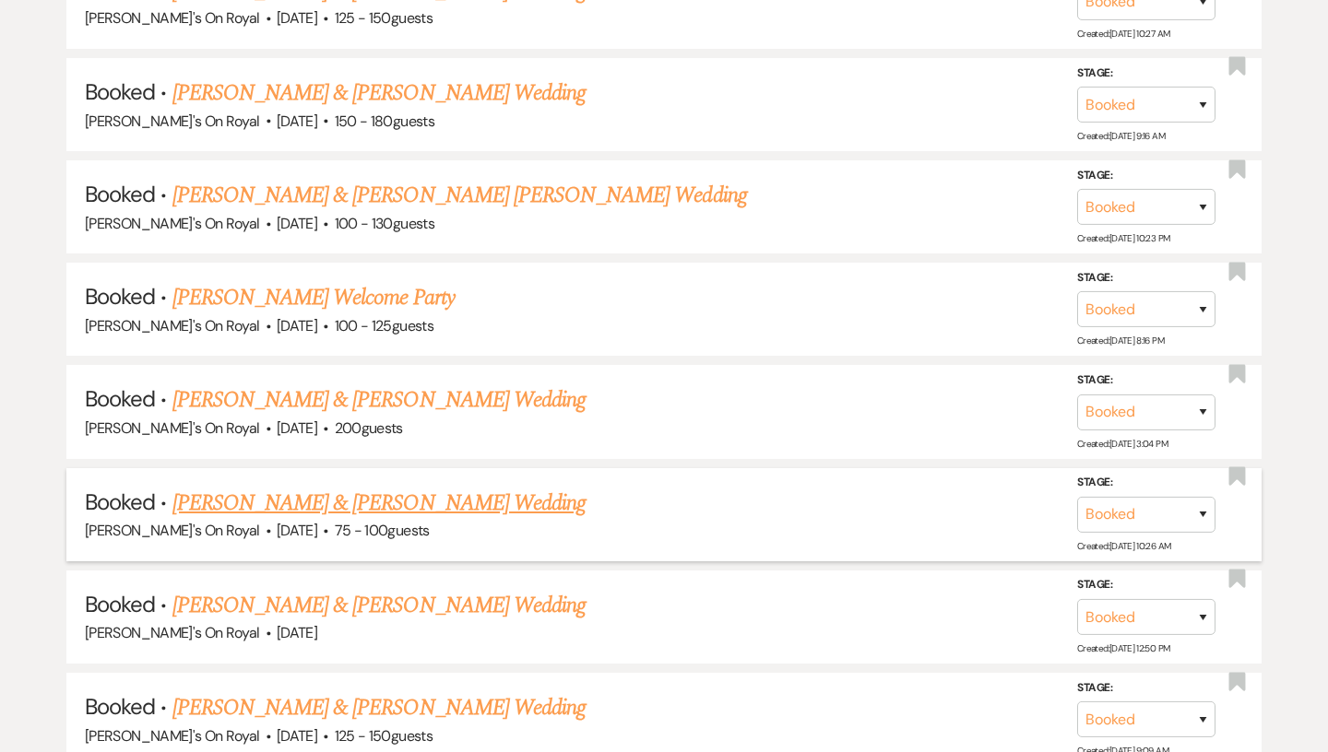
click at [302, 504] on link "[PERSON_NAME] & [PERSON_NAME] Wedding" at bounding box center [378, 503] width 413 height 33
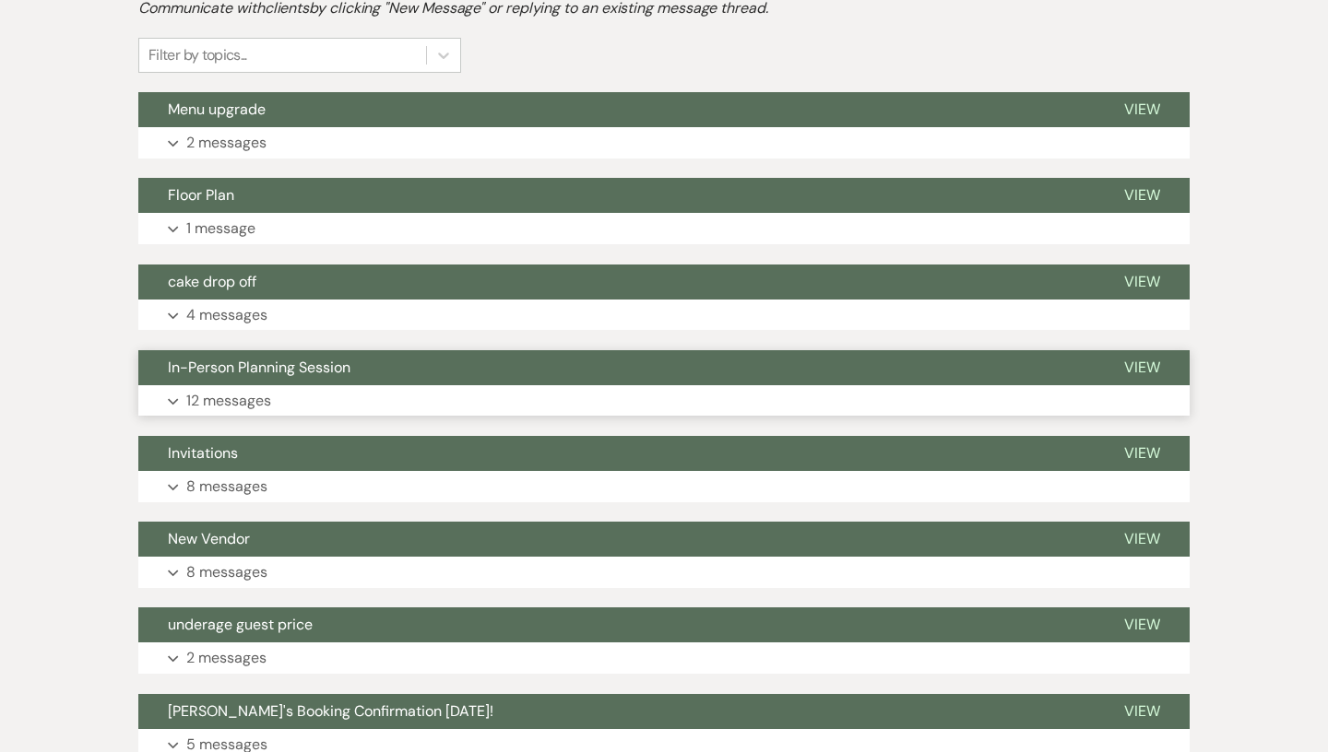
scroll to position [475, 0]
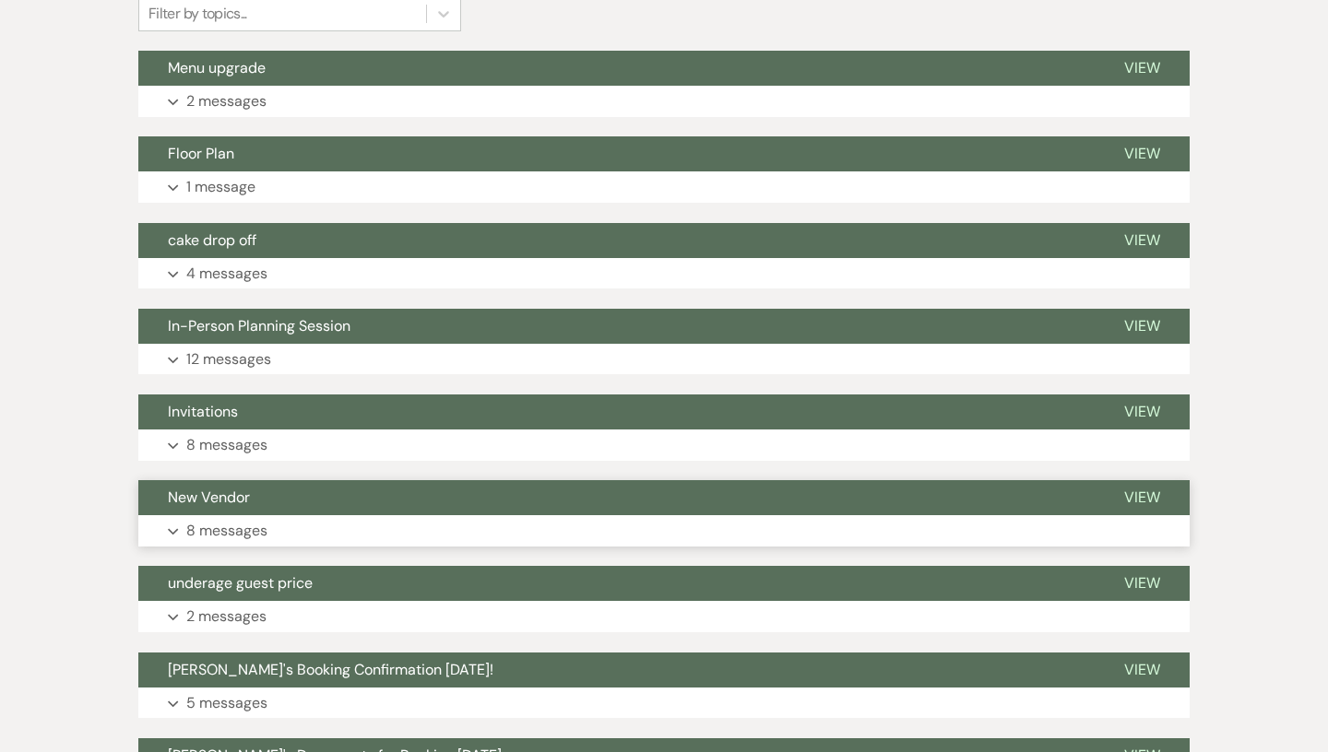
click at [268, 507] on button "New Vendor" at bounding box center [616, 497] width 956 height 35
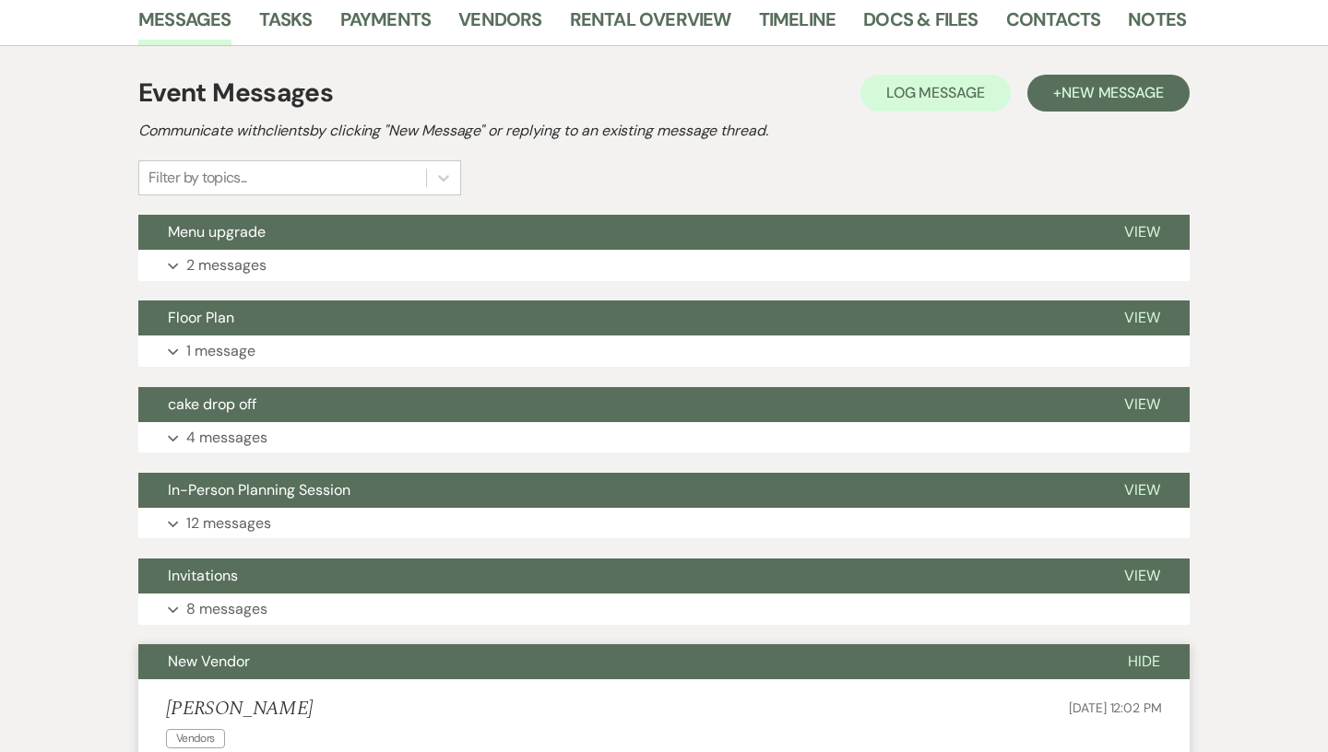
scroll to position [0, 0]
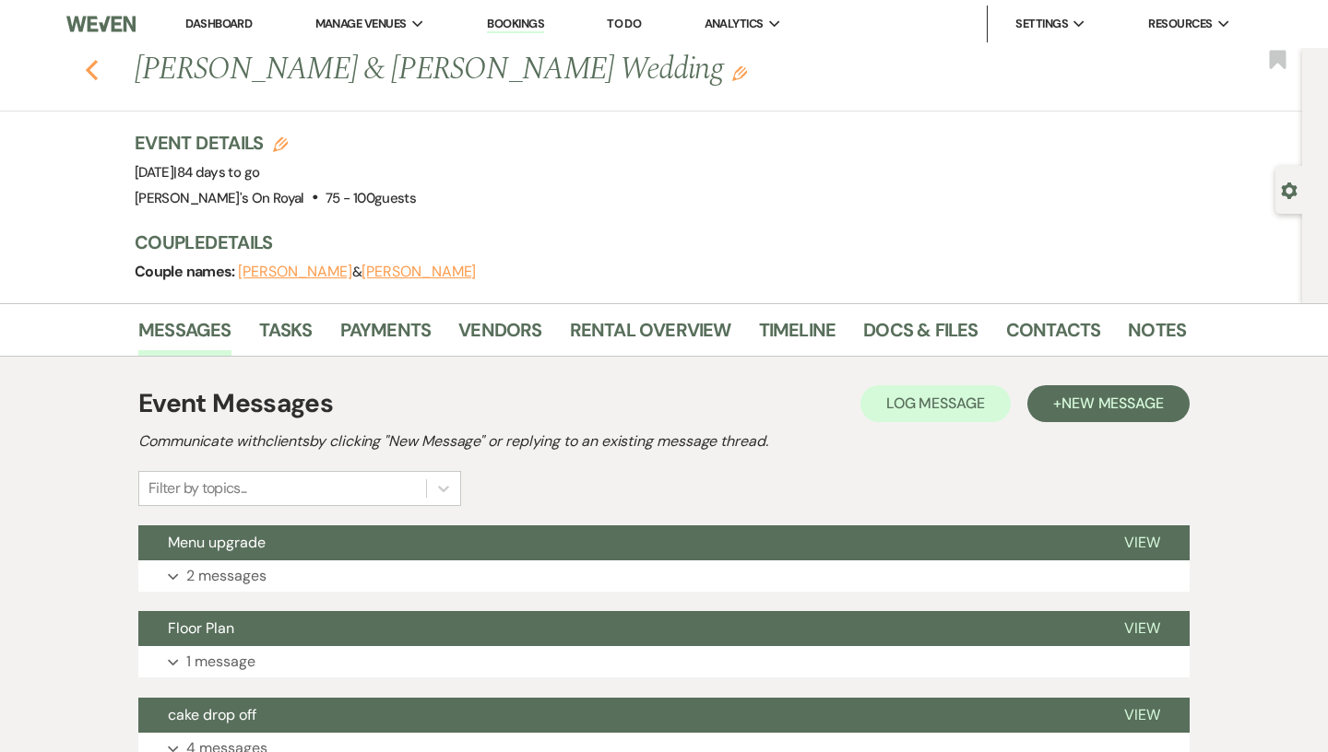
click at [96, 75] on icon "Previous" at bounding box center [92, 70] width 14 height 22
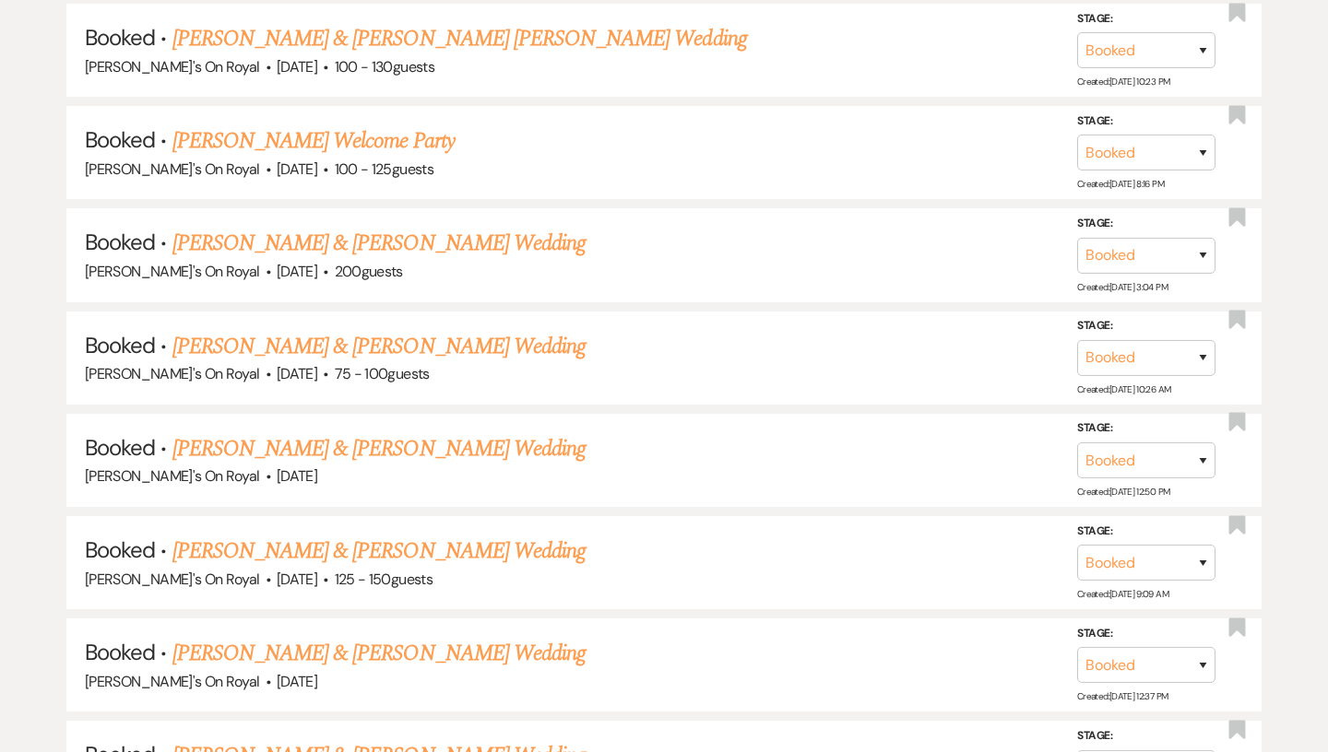
scroll to position [1961, 0]
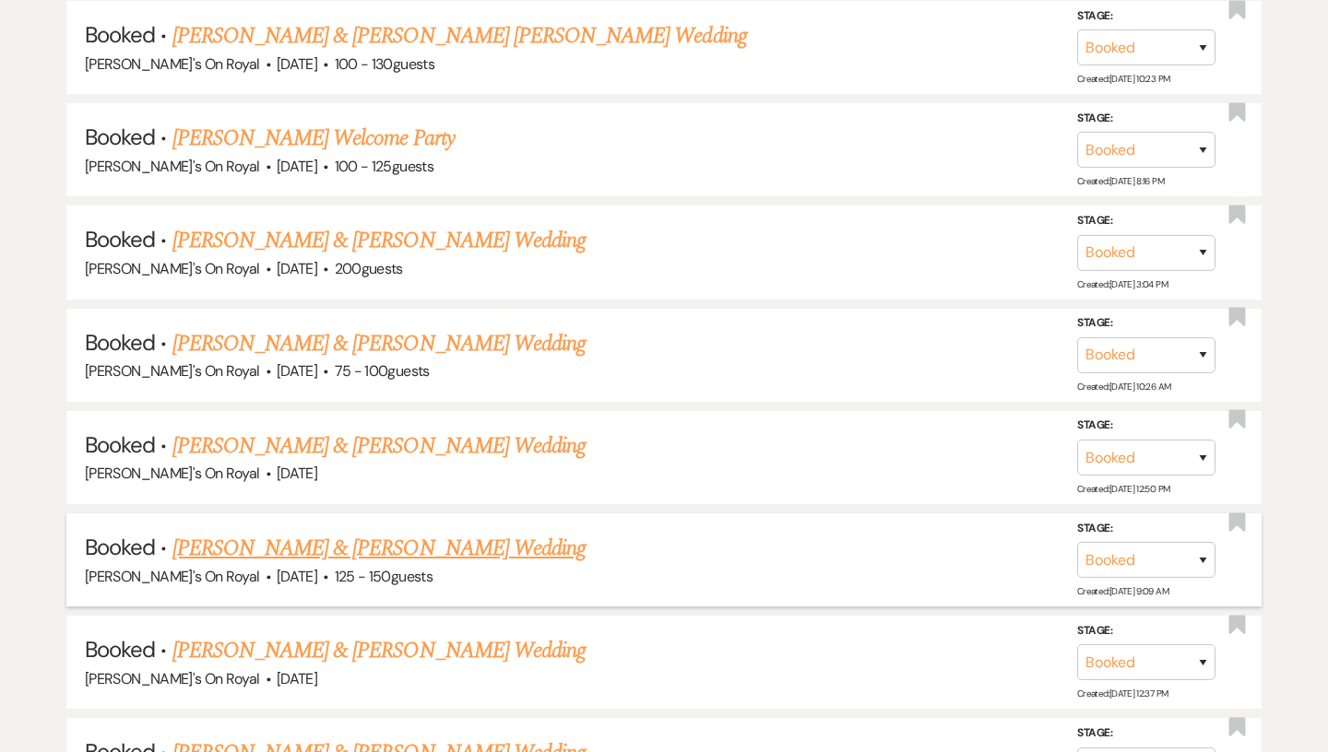
click at [285, 543] on link "[PERSON_NAME] & [PERSON_NAME] Wedding" at bounding box center [378, 548] width 413 height 33
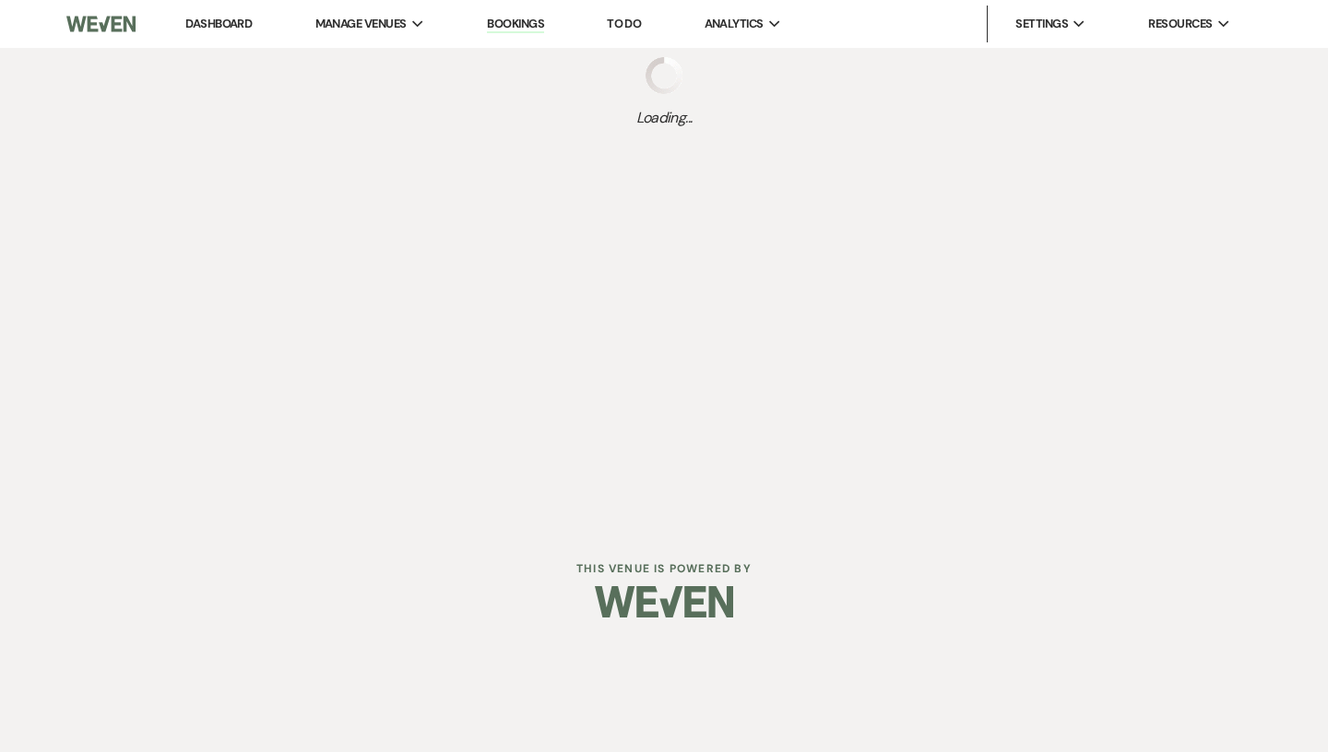
select select "2"
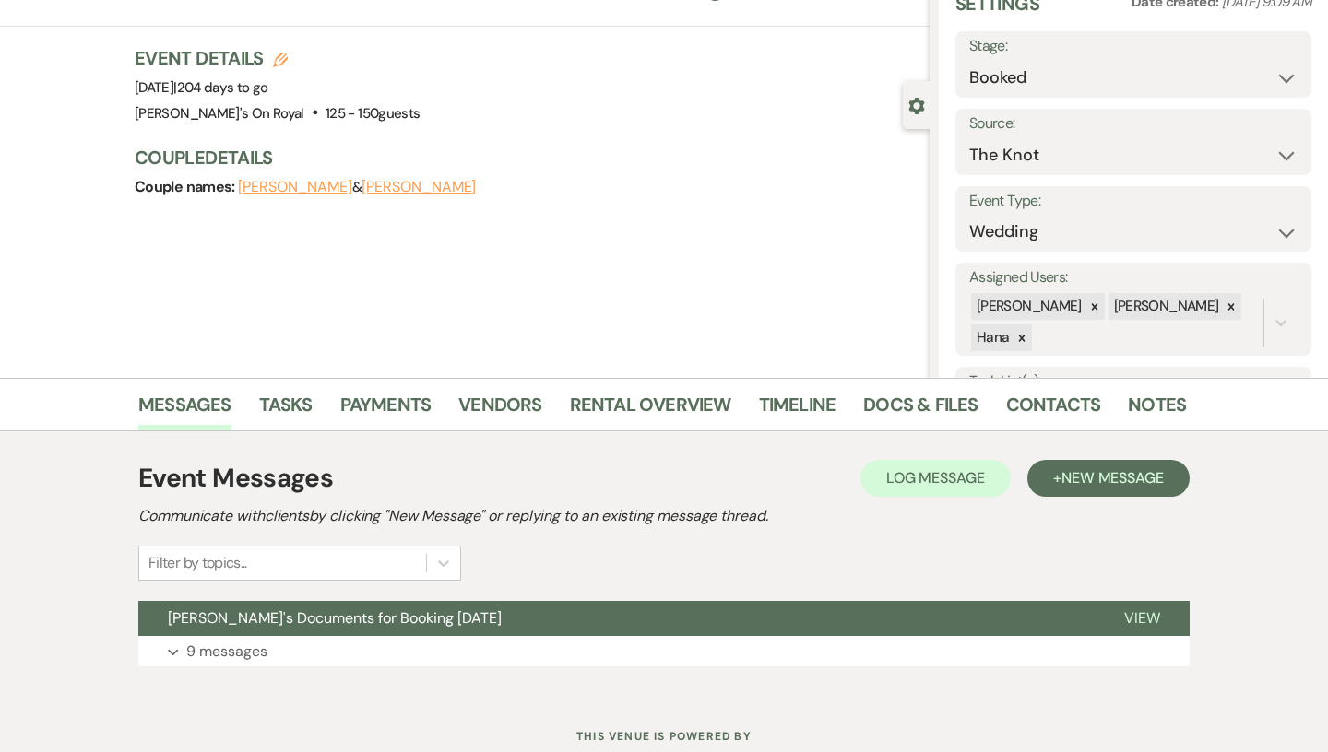
scroll to position [146, 0]
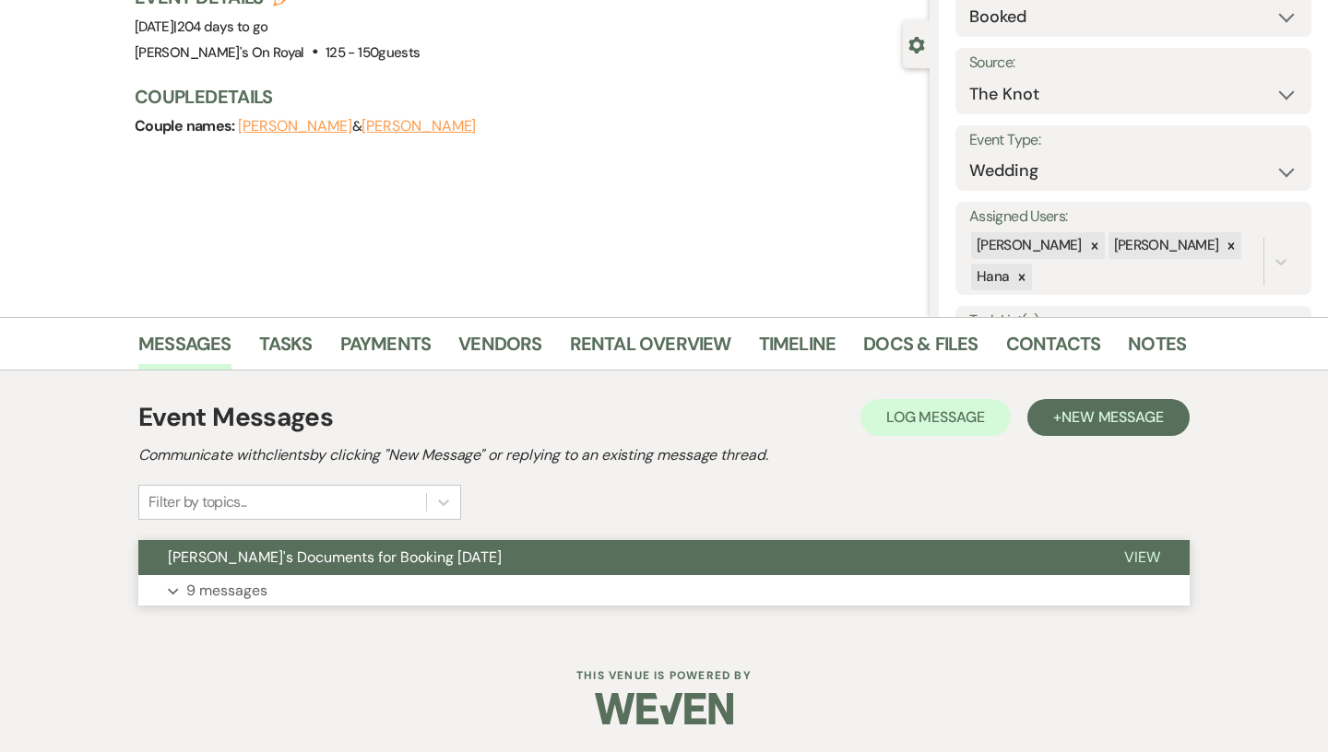
click at [228, 561] on span "[PERSON_NAME]'s Documents for Booking [DATE]" at bounding box center [335, 557] width 334 height 19
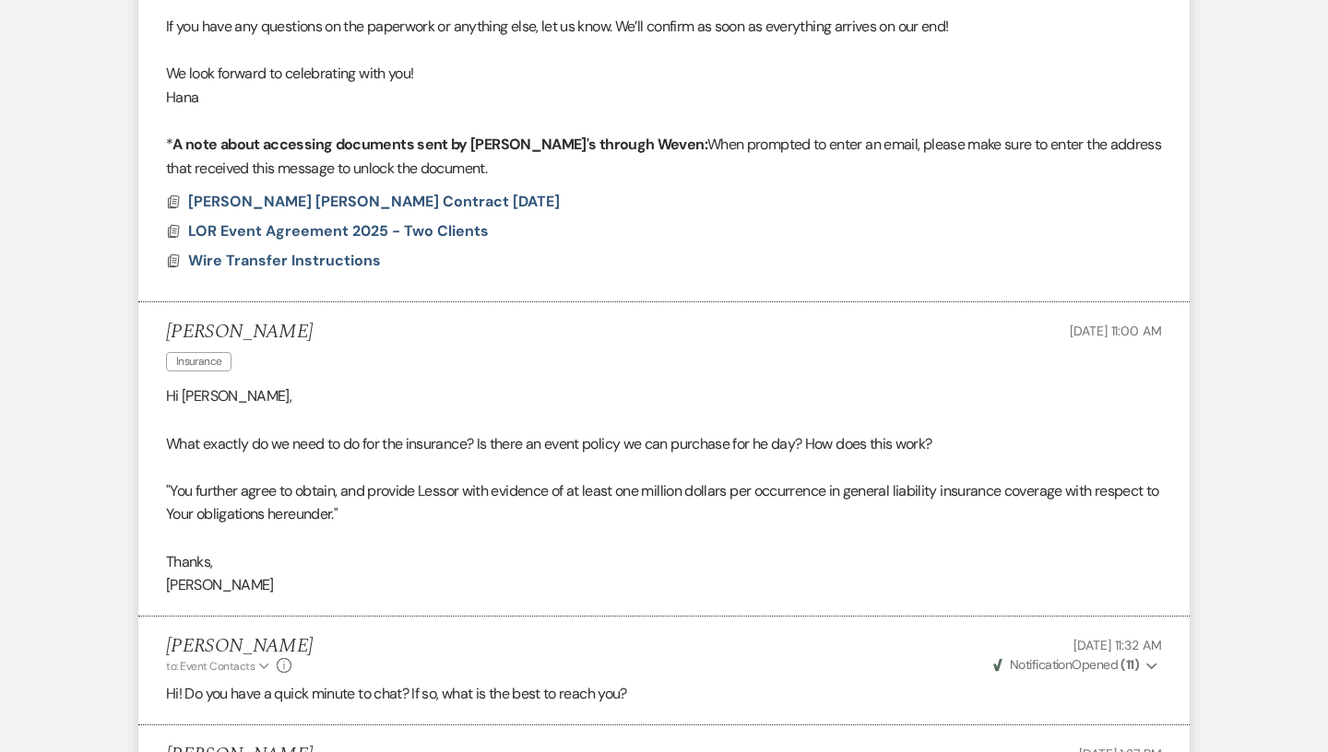
scroll to position [0, 0]
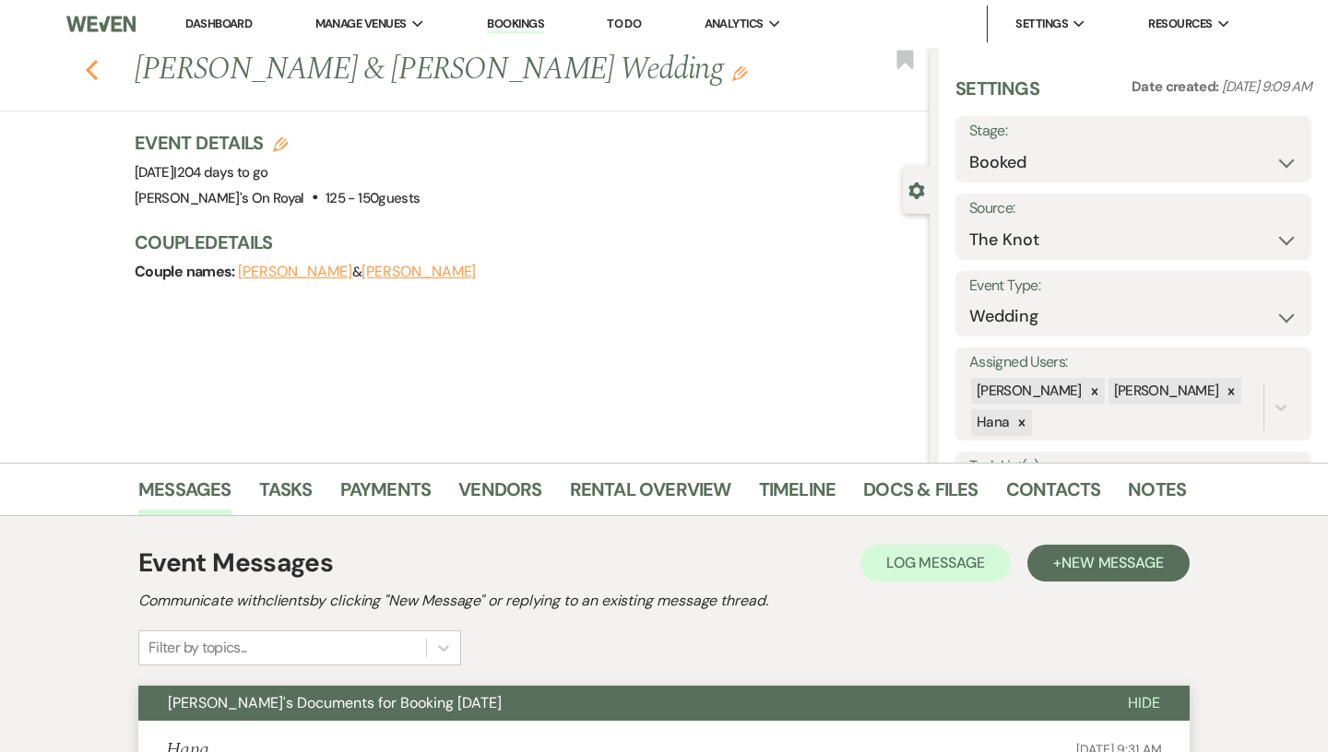
click at [95, 76] on use "button" at bounding box center [92, 70] width 12 height 20
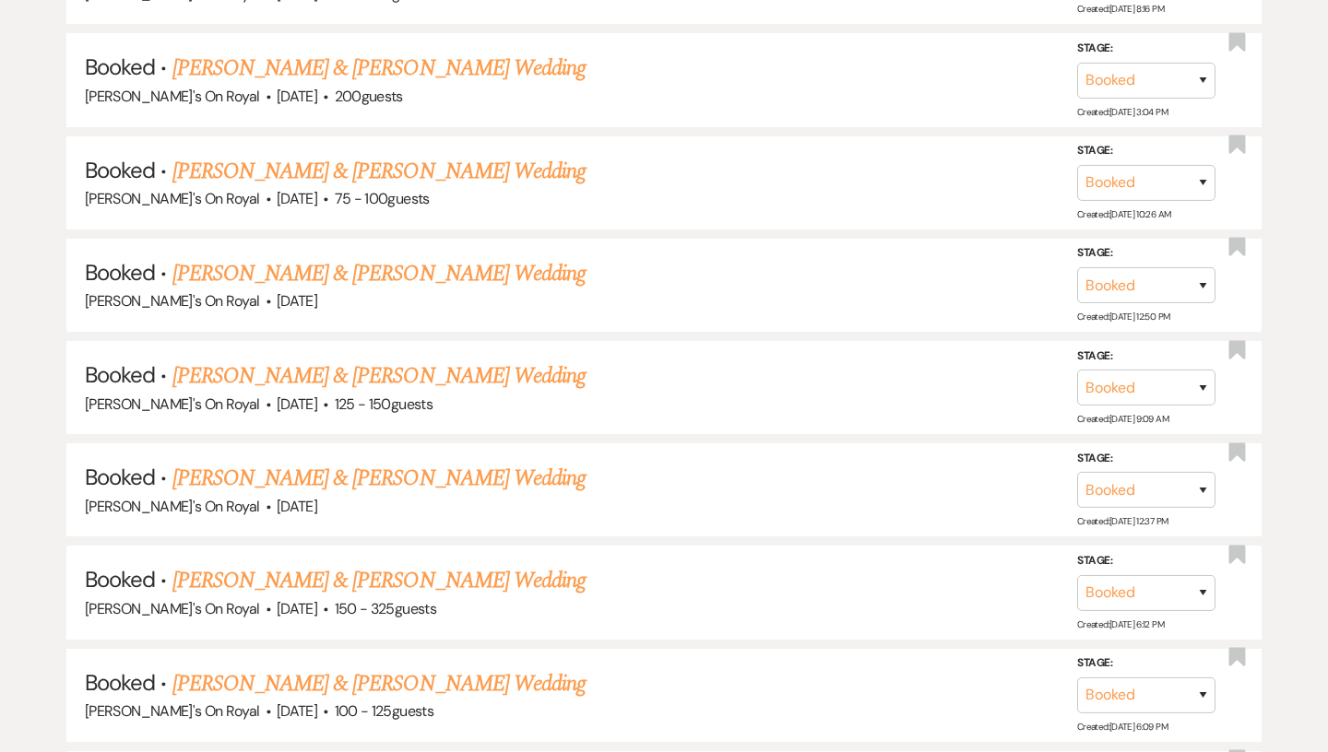
scroll to position [2136, 0]
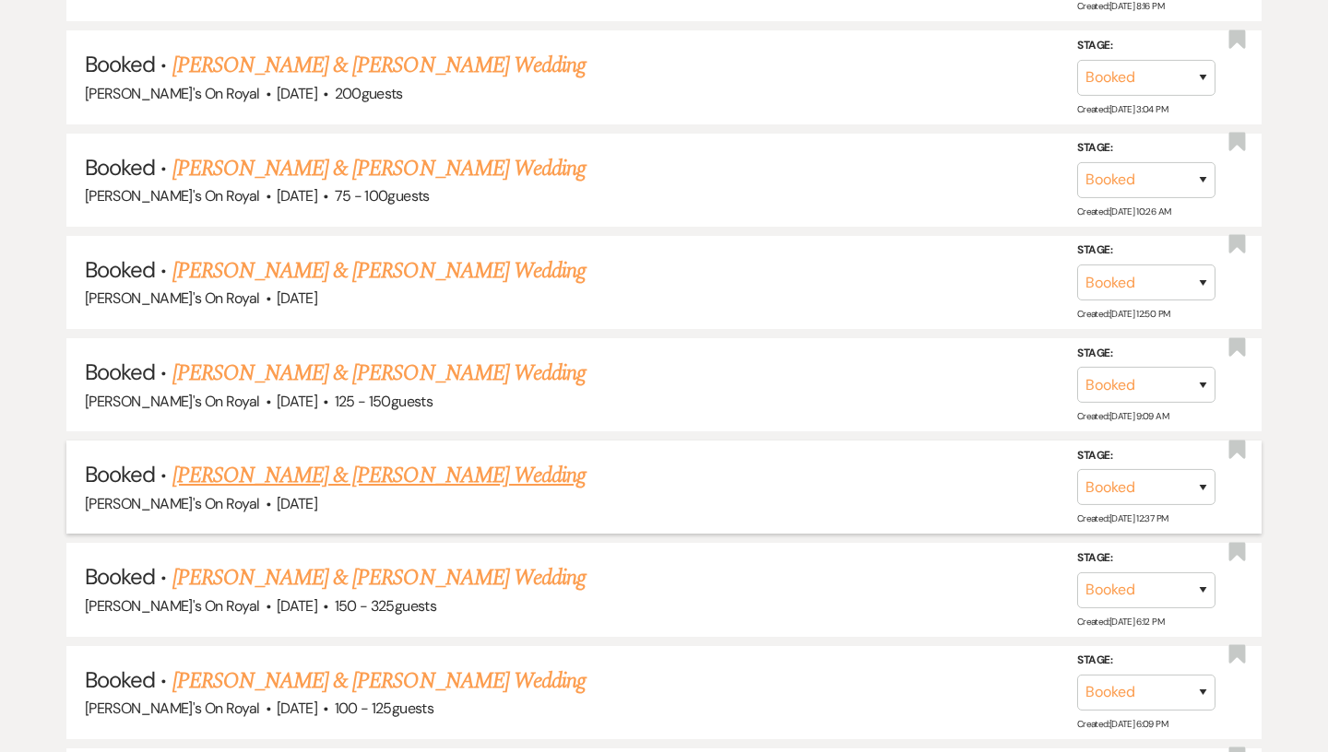
click at [323, 469] on link "[PERSON_NAME] & [PERSON_NAME] Wedding" at bounding box center [378, 475] width 413 height 33
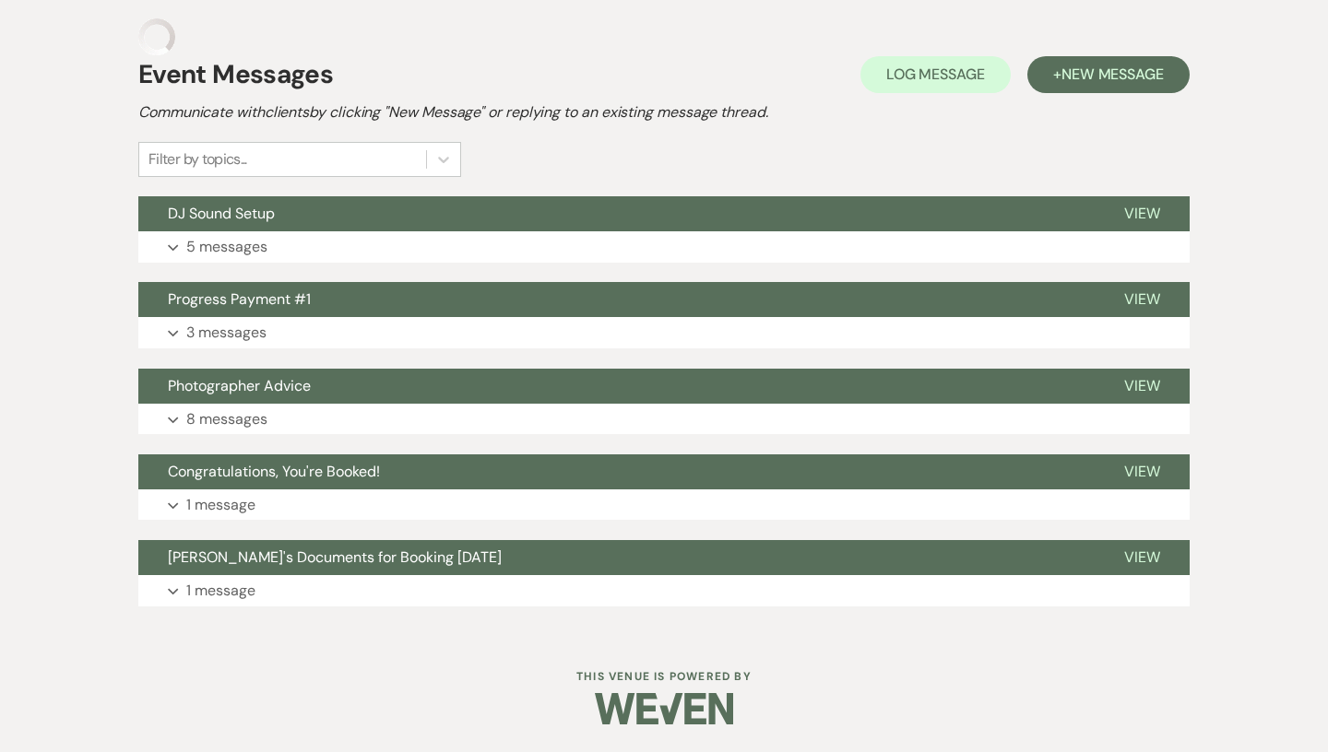
scroll to position [330, 0]
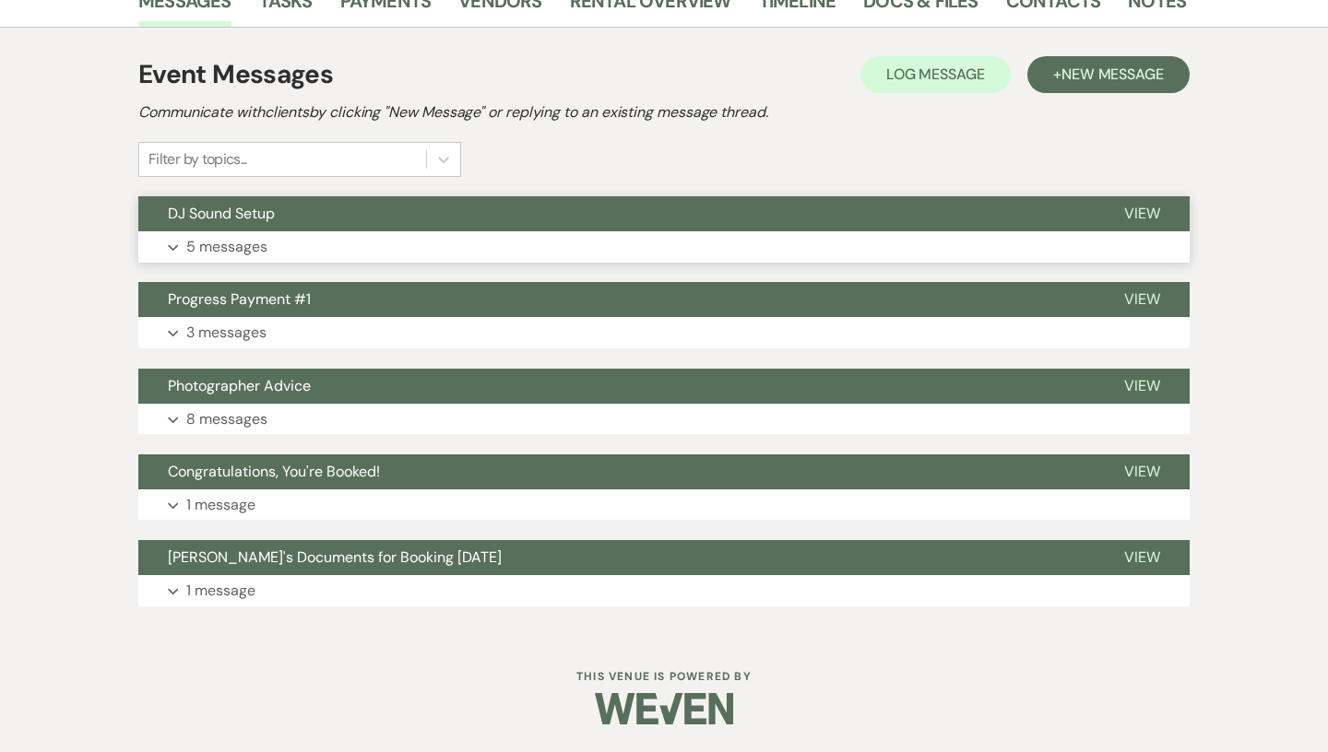
click at [330, 246] on button "Expand 5 messages" at bounding box center [663, 246] width 1051 height 31
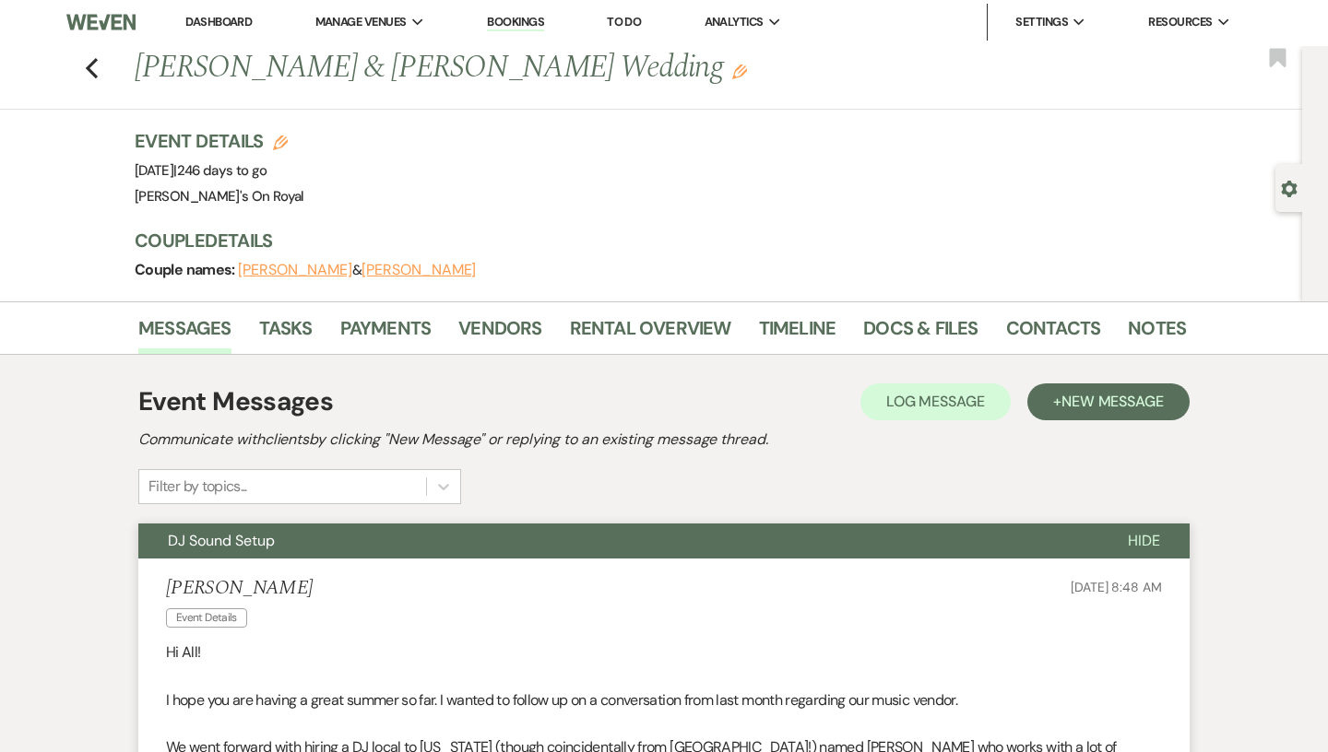
scroll to position [0, 0]
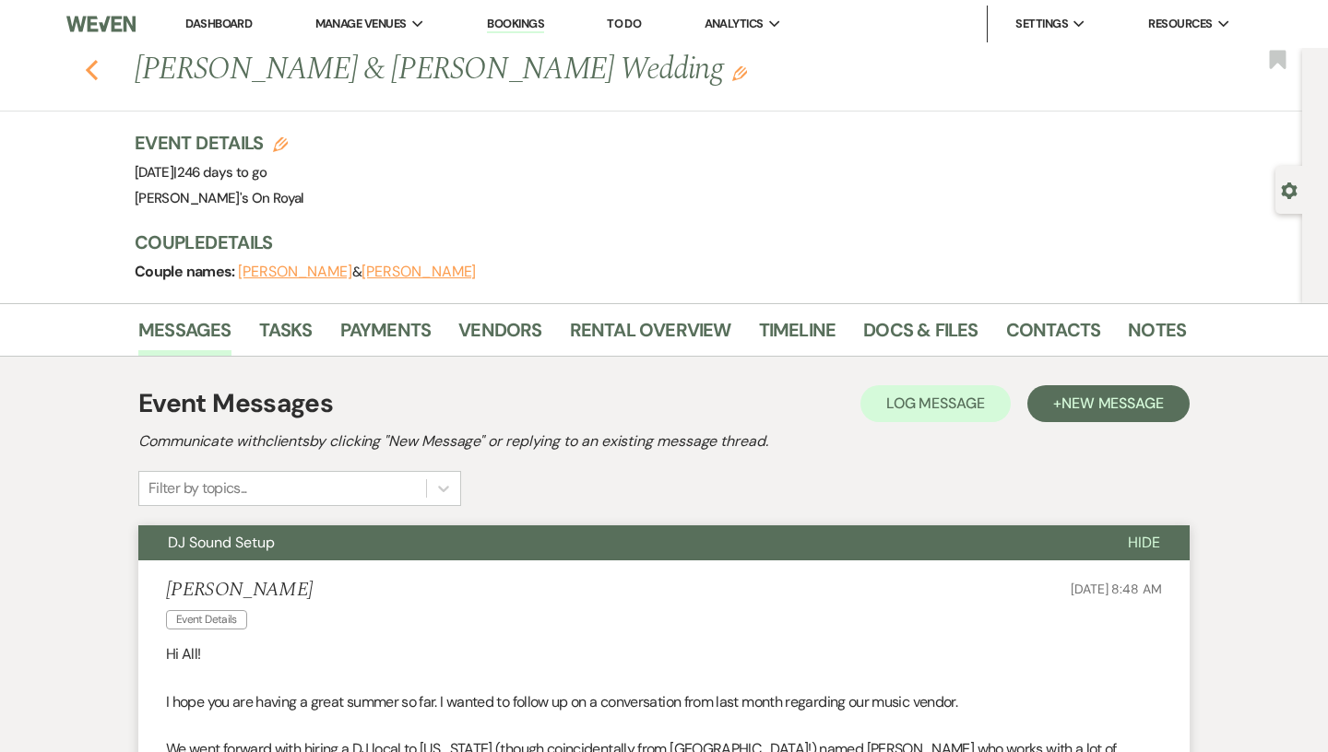
click at [91, 57] on button "Previous" at bounding box center [92, 68] width 14 height 26
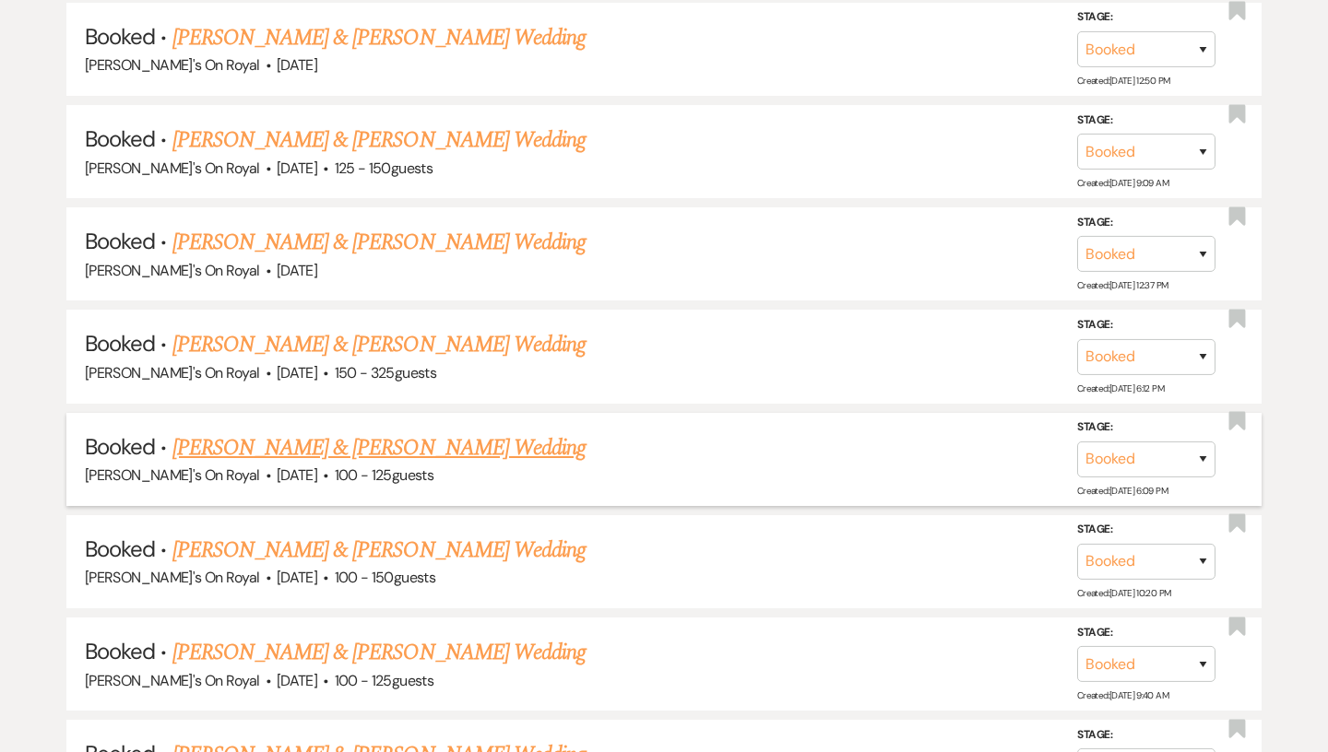
scroll to position [2387, 0]
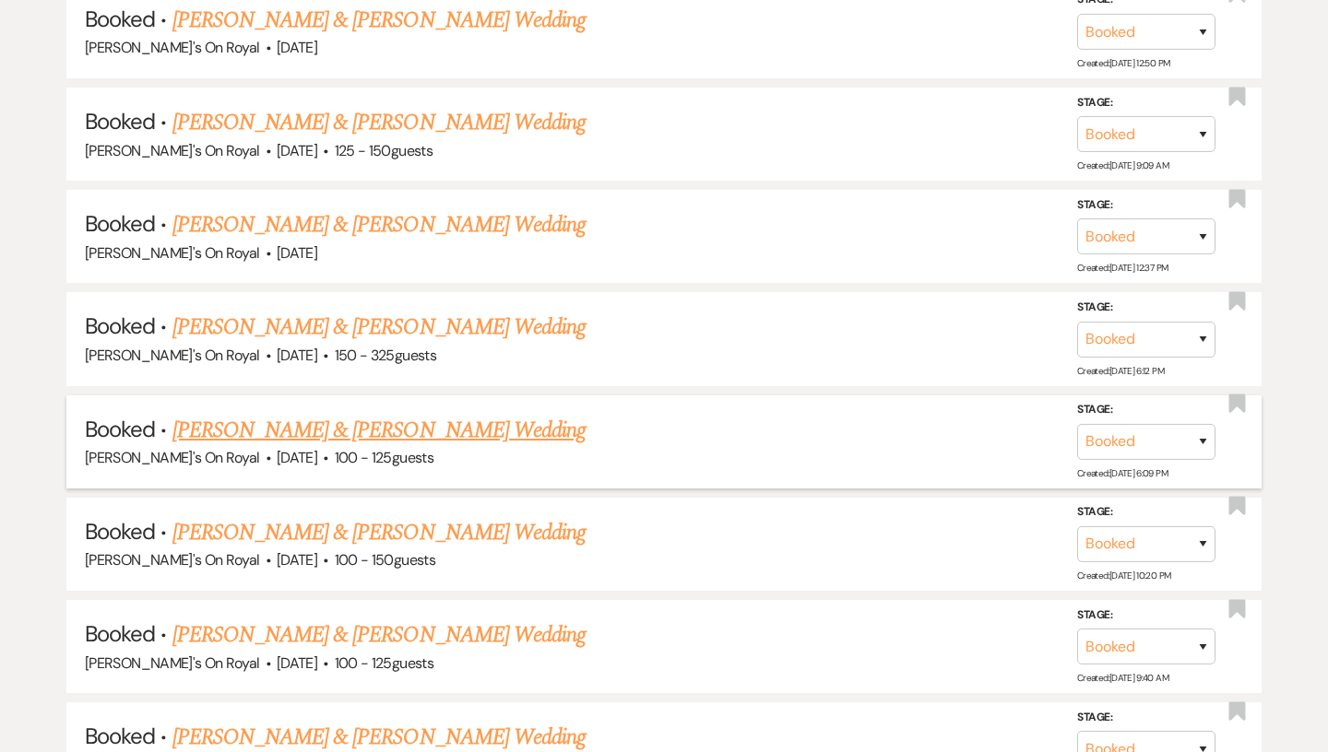
click at [376, 448] on span "100 - 125 guests" at bounding box center [384, 457] width 99 height 19
click at [376, 418] on link "[PERSON_NAME] & [PERSON_NAME] Wedding" at bounding box center [378, 430] width 413 height 33
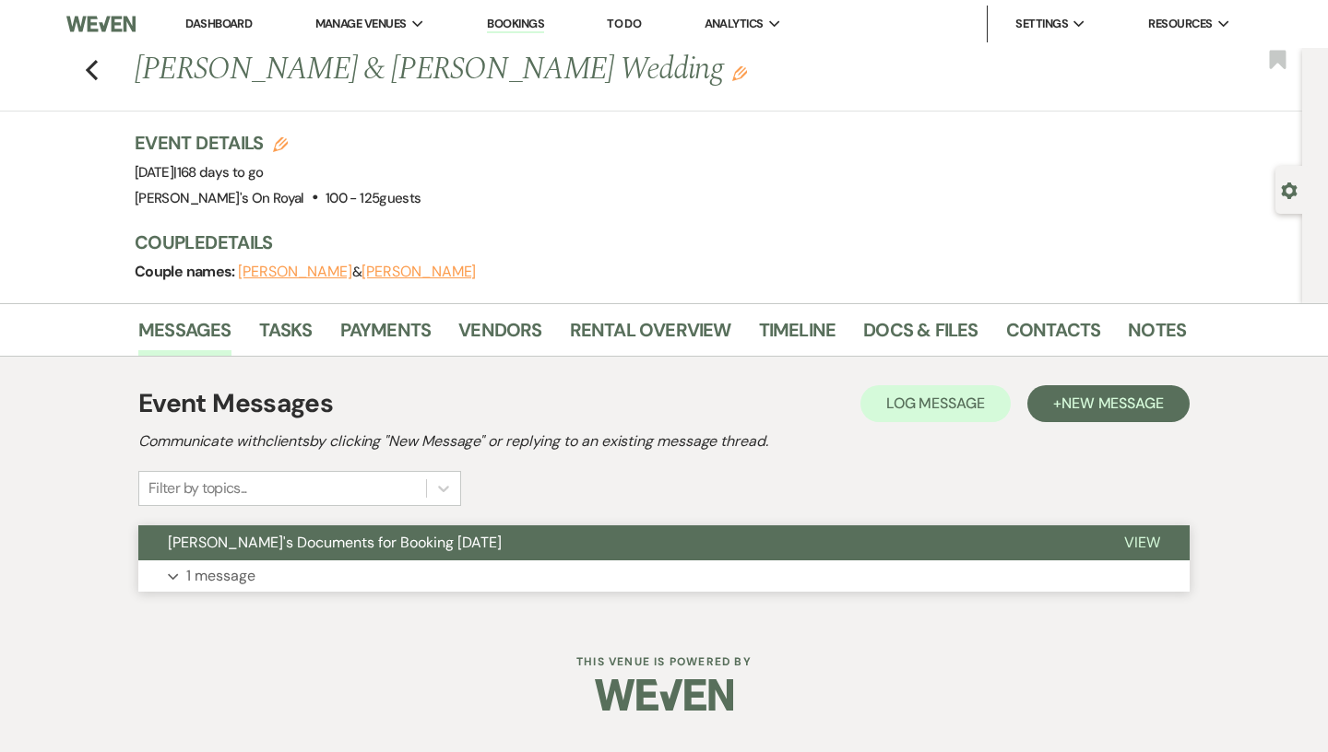
click at [351, 536] on span "[PERSON_NAME]'s Documents for Booking [DATE]" at bounding box center [335, 542] width 334 height 19
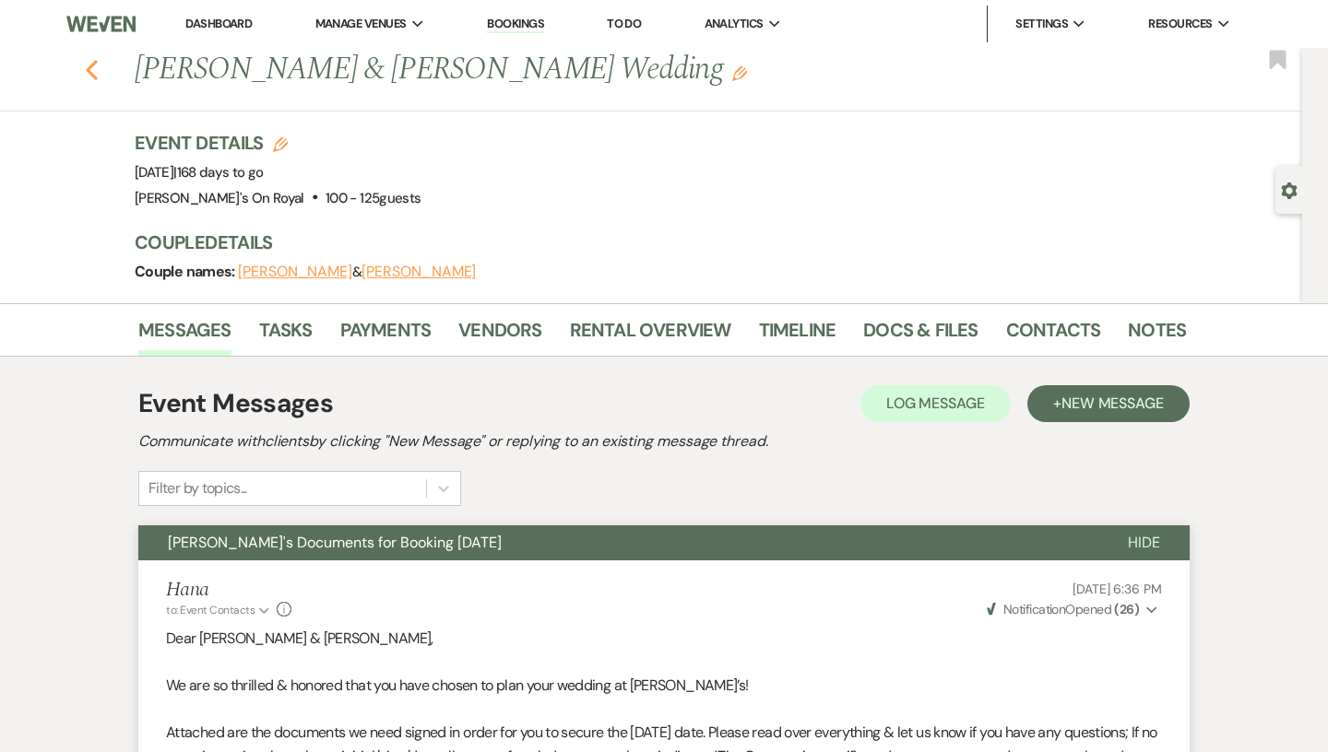
click at [89, 66] on use "button" at bounding box center [92, 70] width 12 height 20
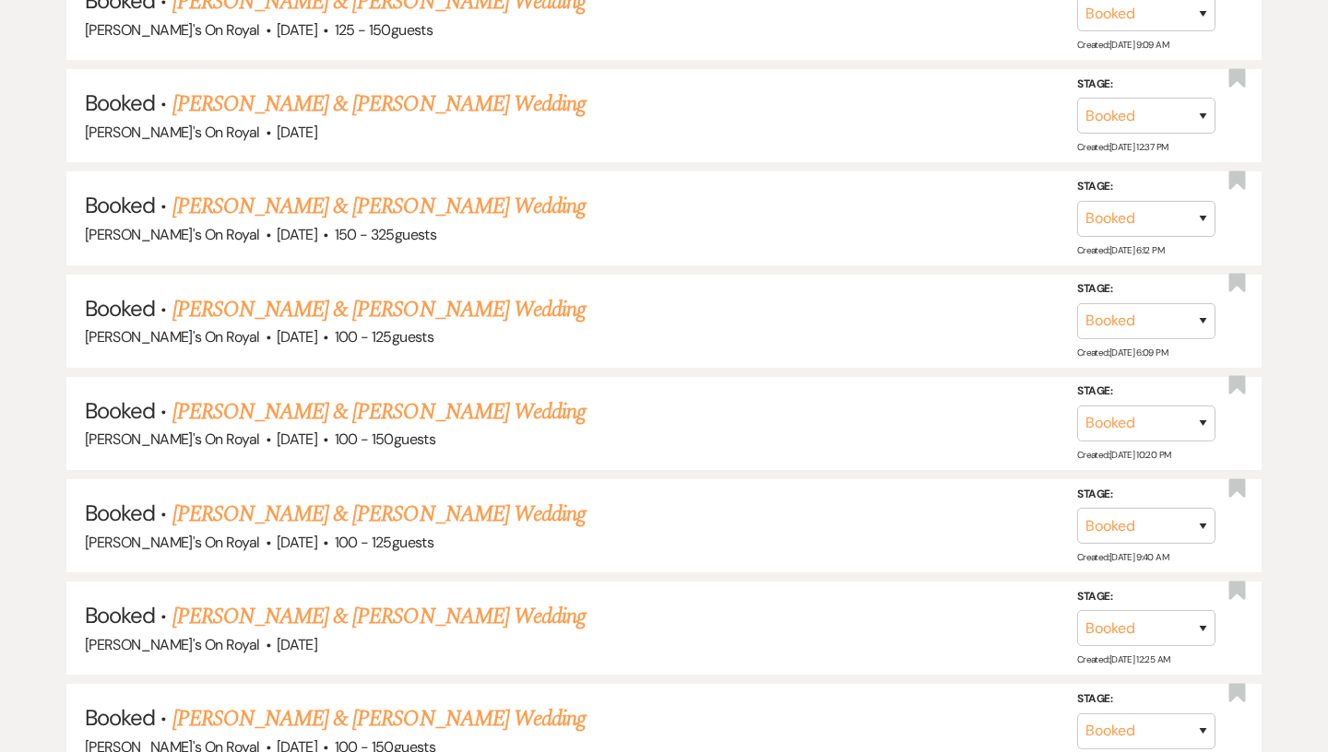
scroll to position [2517, 0]
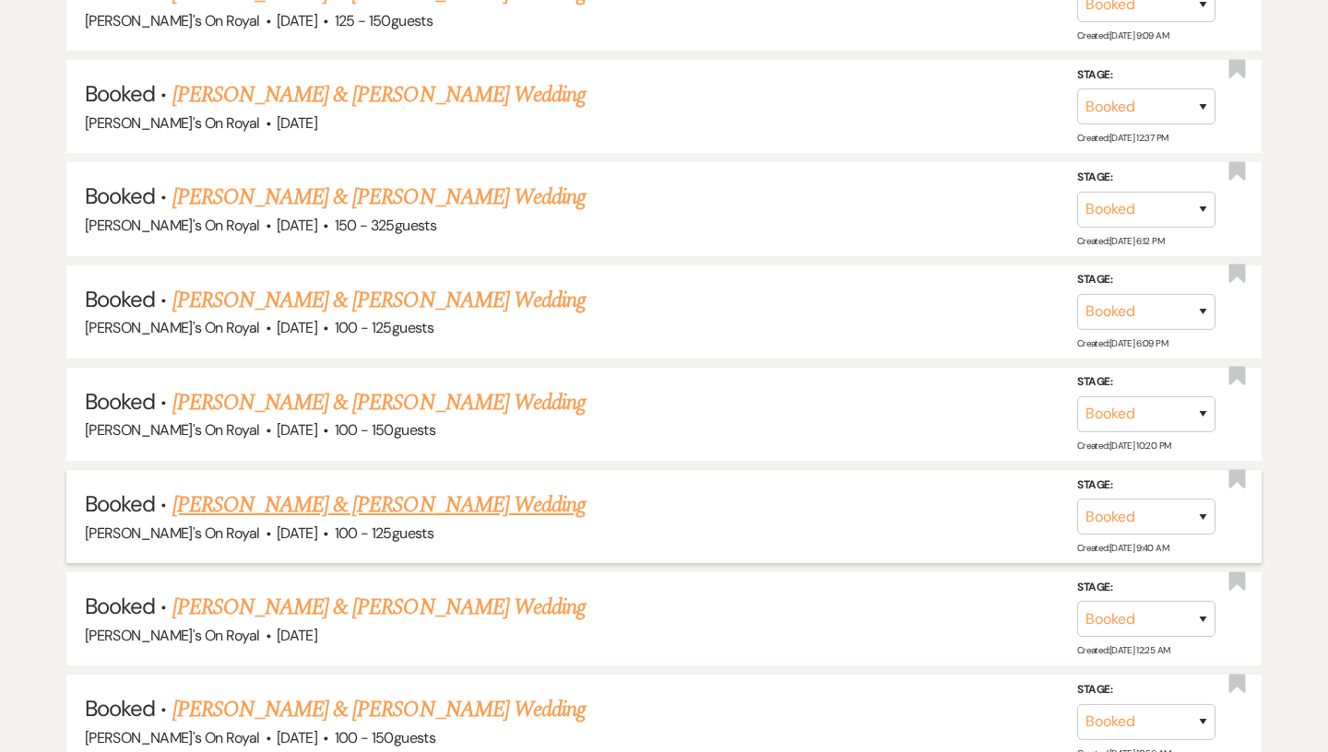
click at [319, 502] on link "[PERSON_NAME] & [PERSON_NAME] Wedding" at bounding box center [378, 505] width 413 height 33
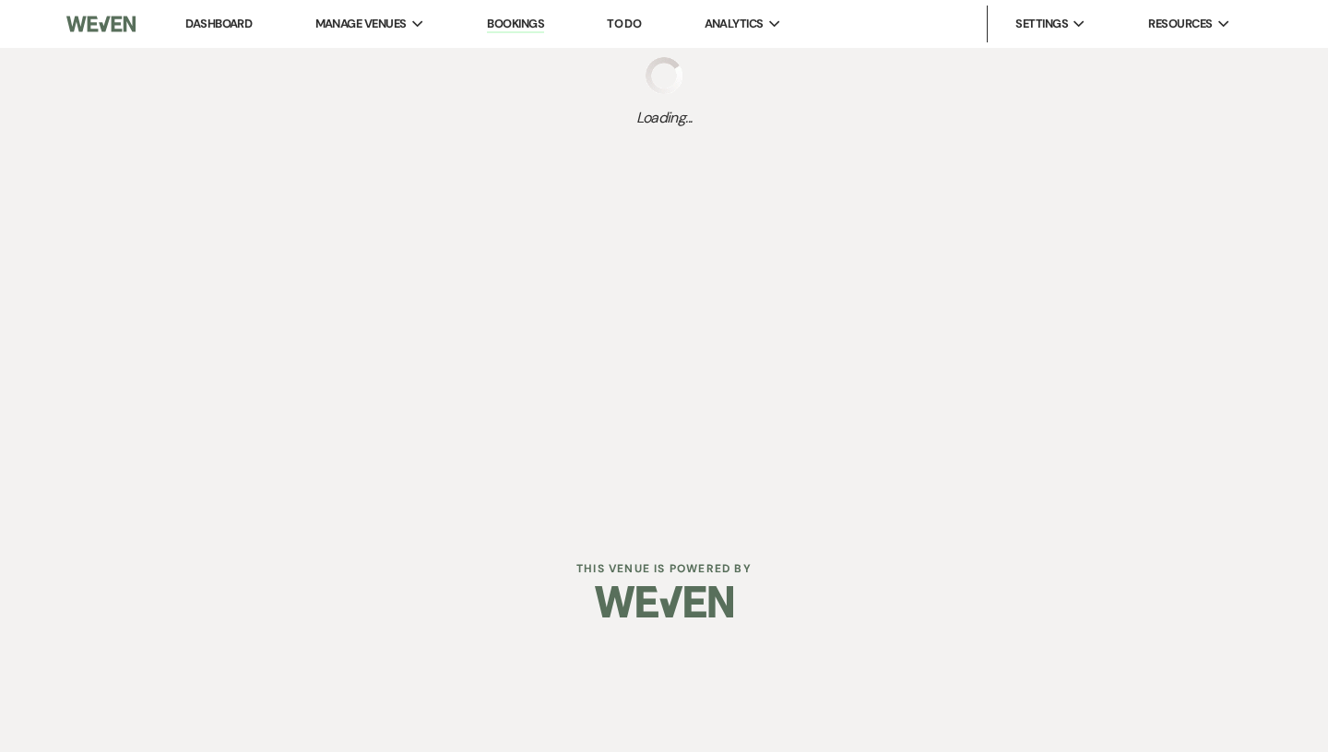
select select "3"
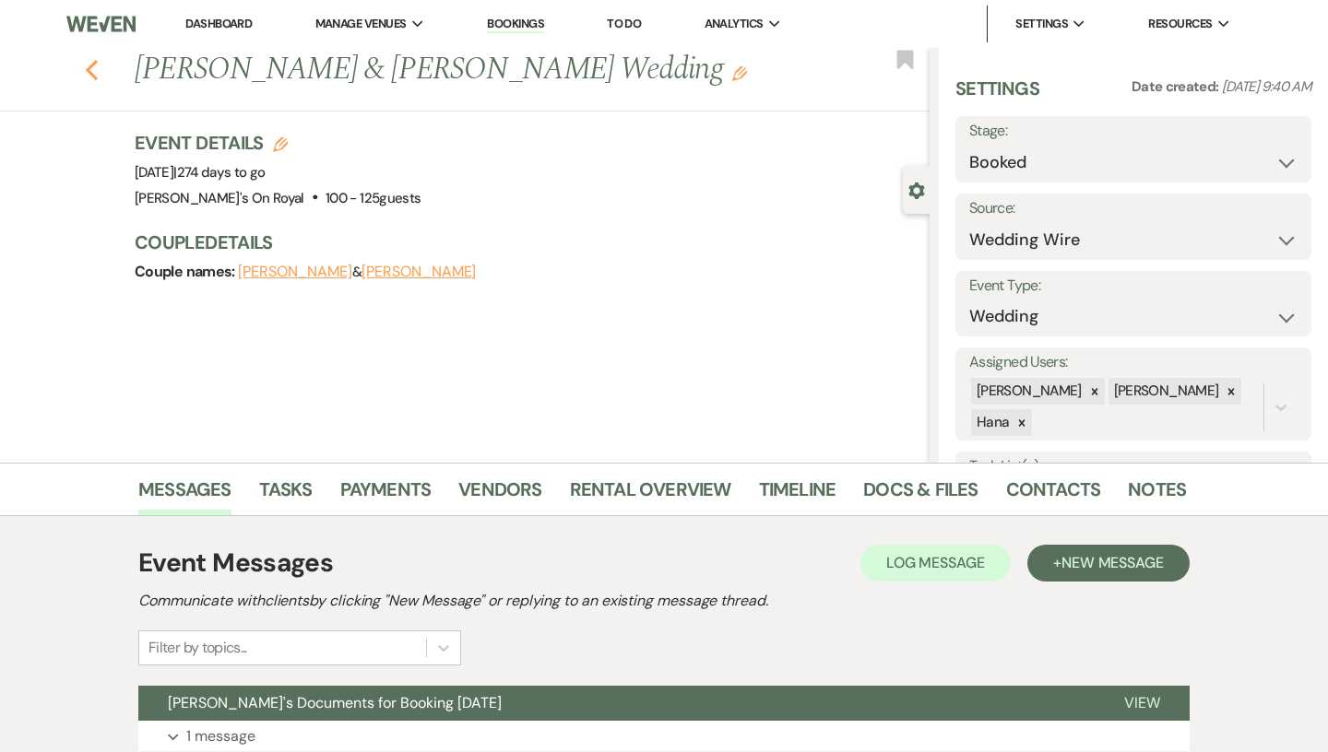
click at [89, 67] on icon "Previous" at bounding box center [92, 70] width 14 height 22
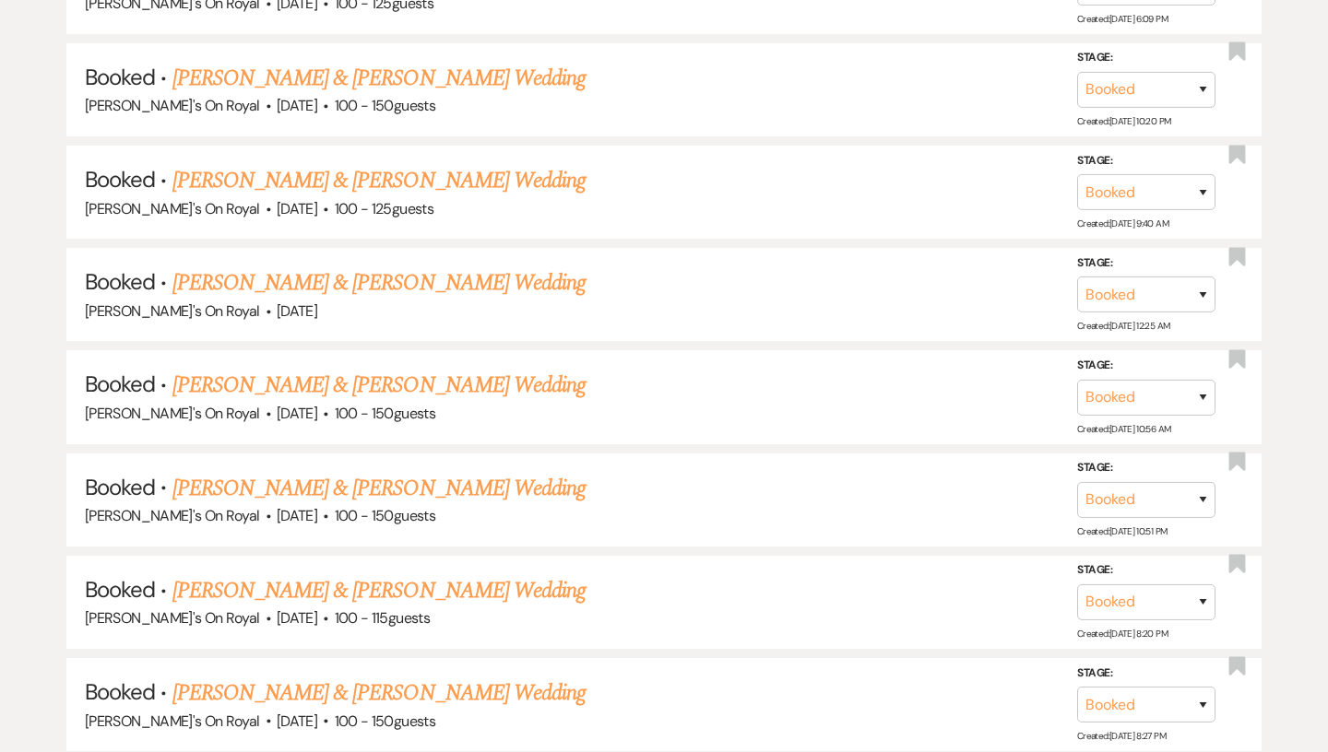
scroll to position [2845, 0]
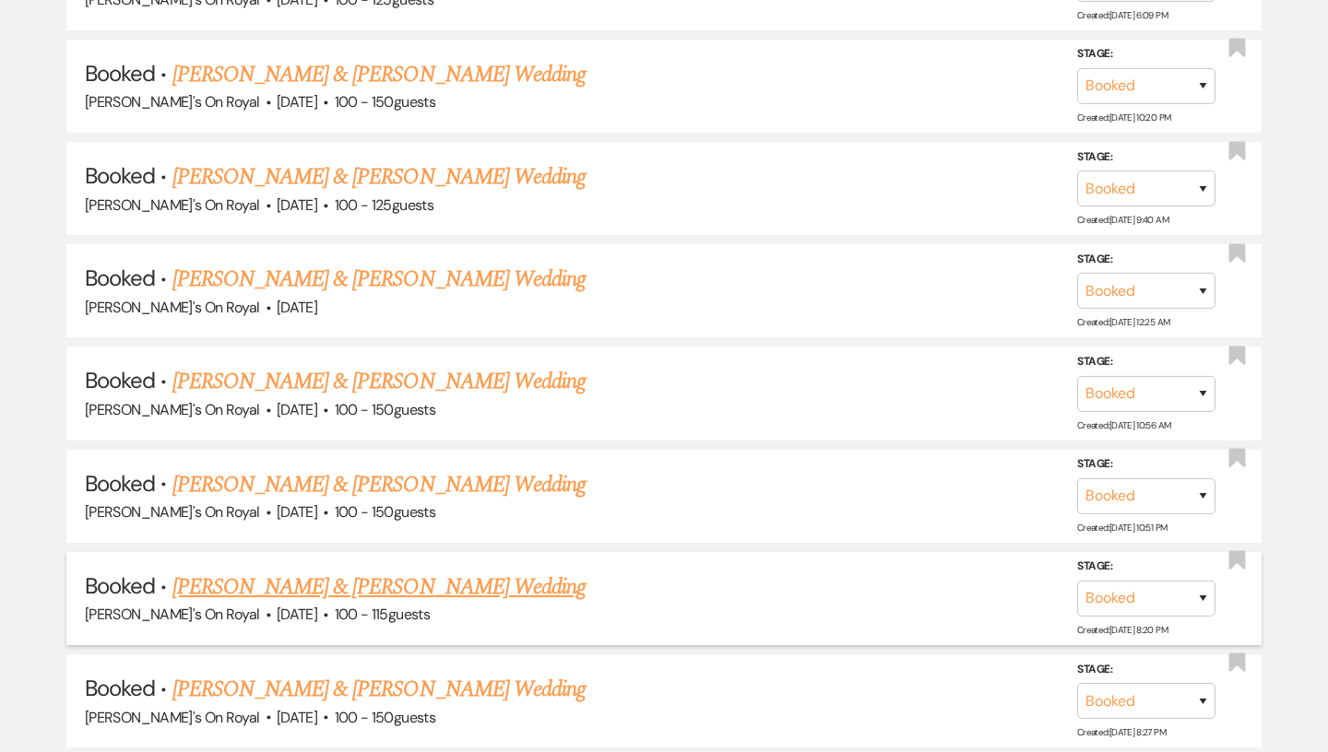
click at [398, 608] on span "100 - 115 guests" at bounding box center [382, 614] width 95 height 19
click at [402, 571] on link "[PERSON_NAME] & [PERSON_NAME] Wedding" at bounding box center [378, 587] width 413 height 33
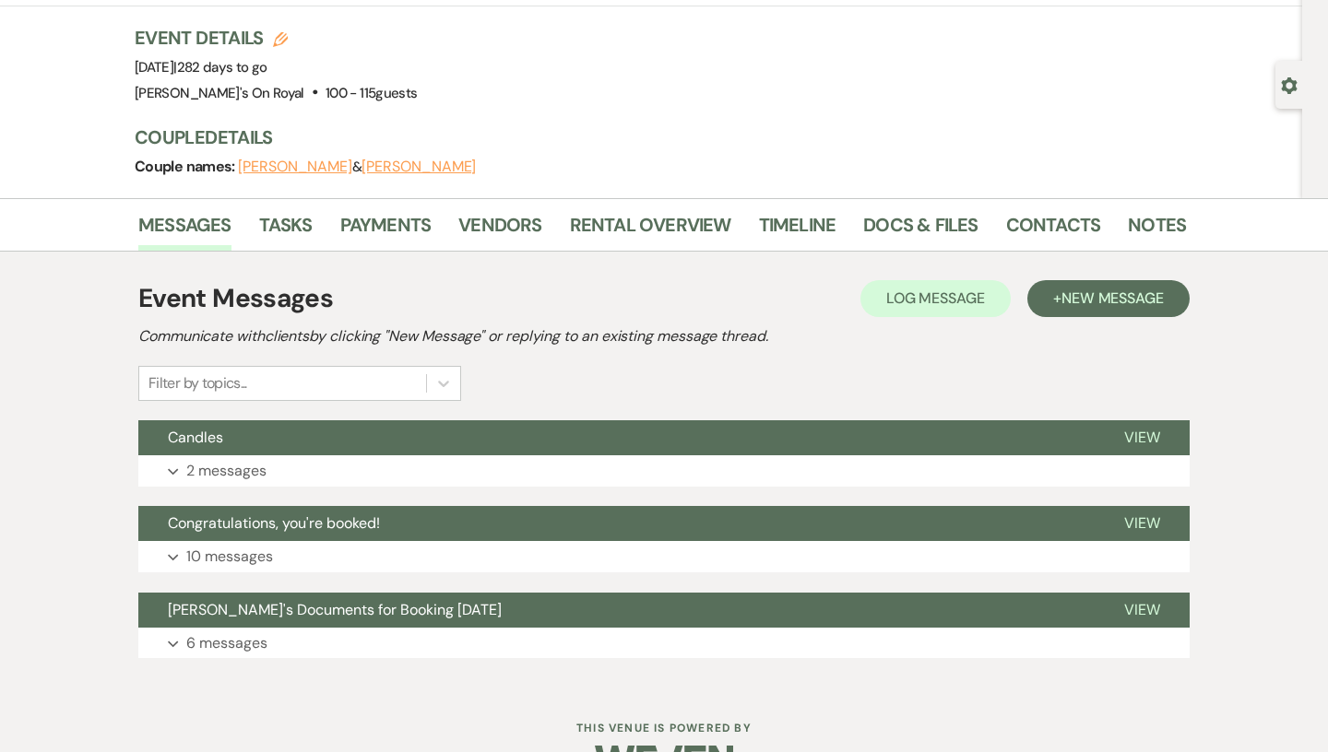
scroll to position [124, 0]
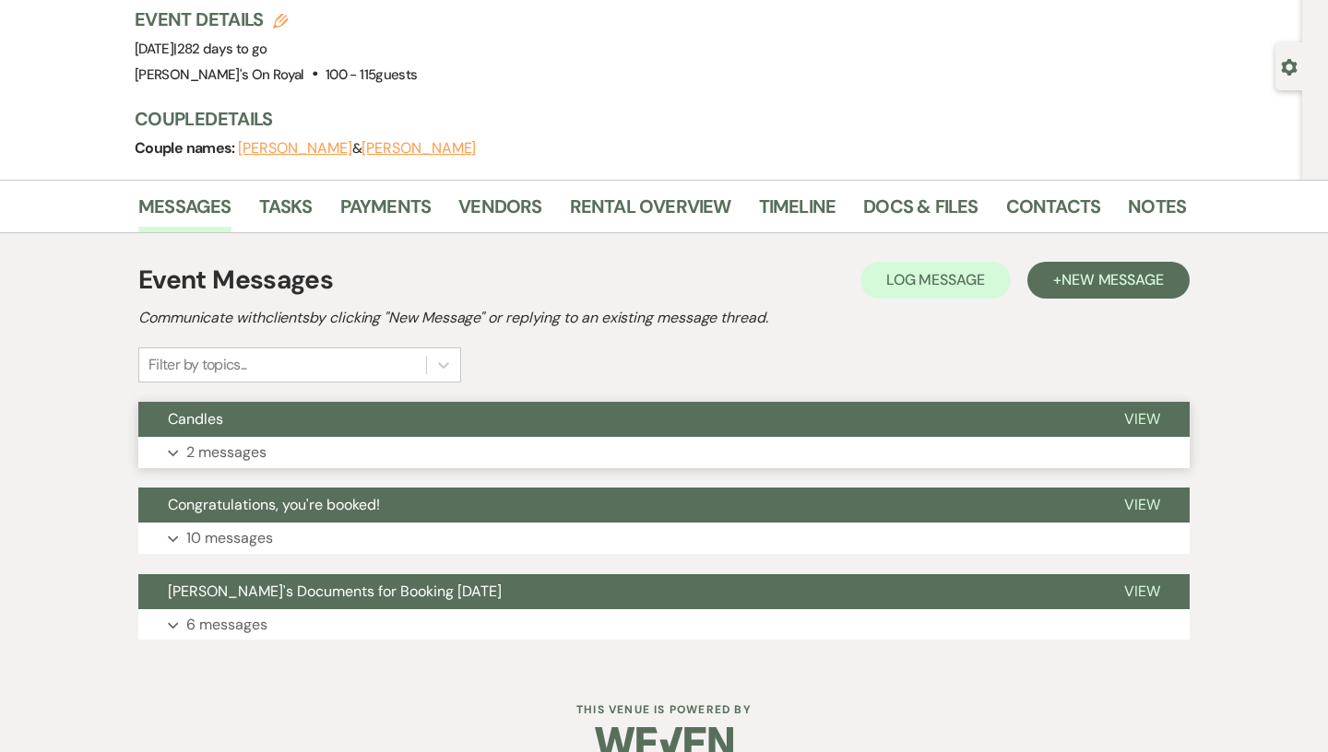
click at [435, 423] on button "Candles" at bounding box center [616, 419] width 956 height 35
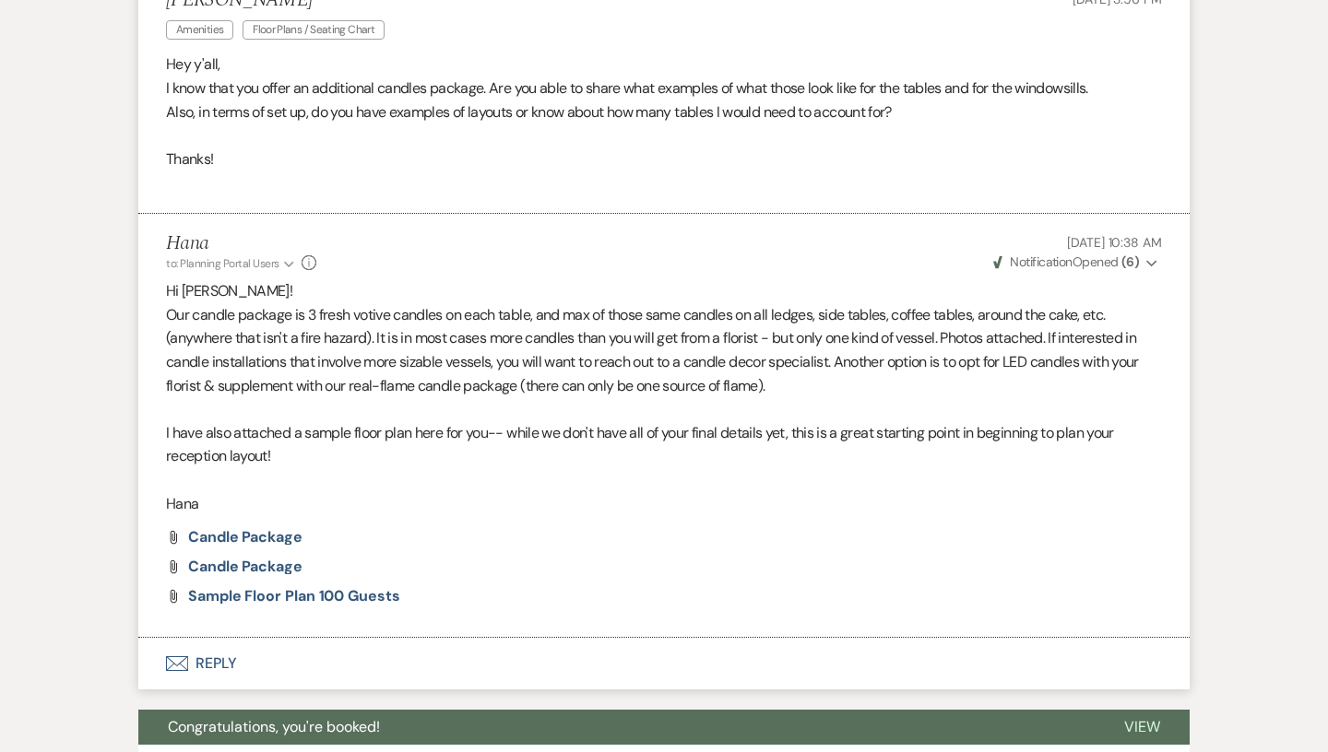
scroll to position [647, 0]
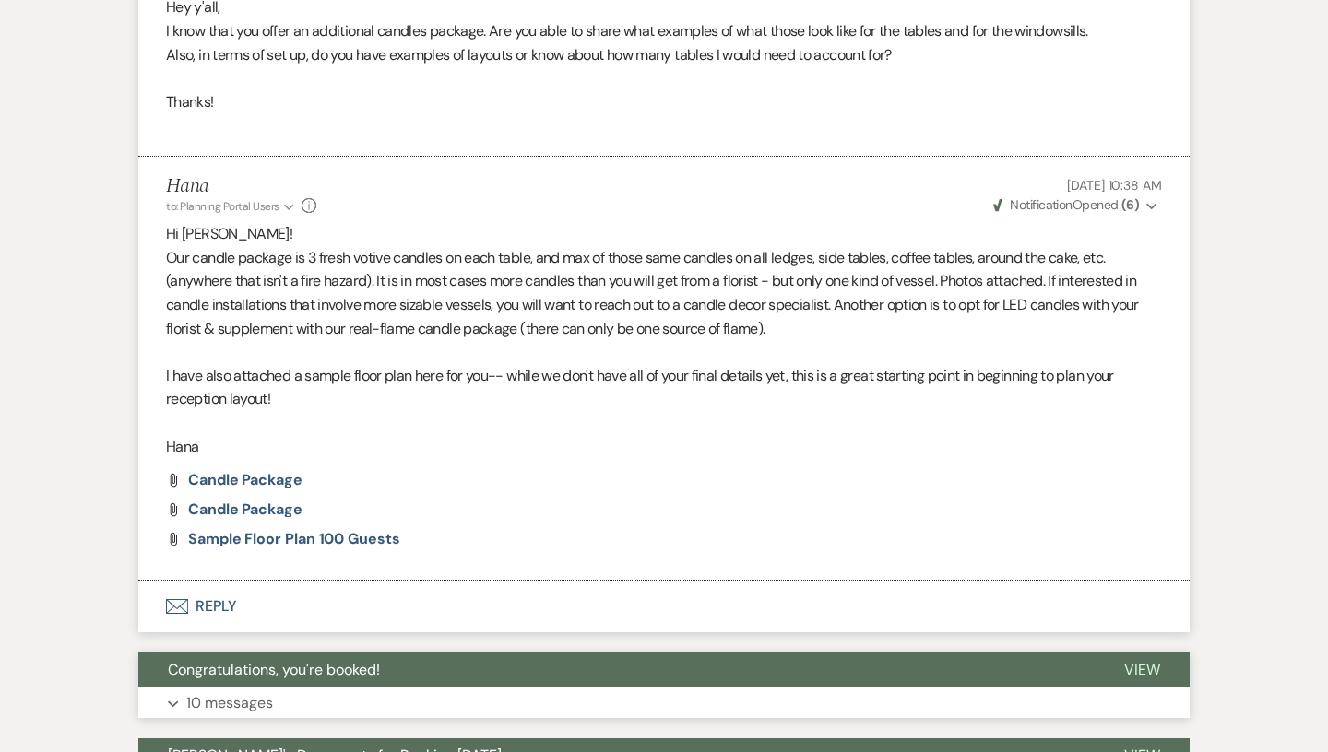
click at [372, 689] on button "Expand 10 messages" at bounding box center [663, 703] width 1051 height 31
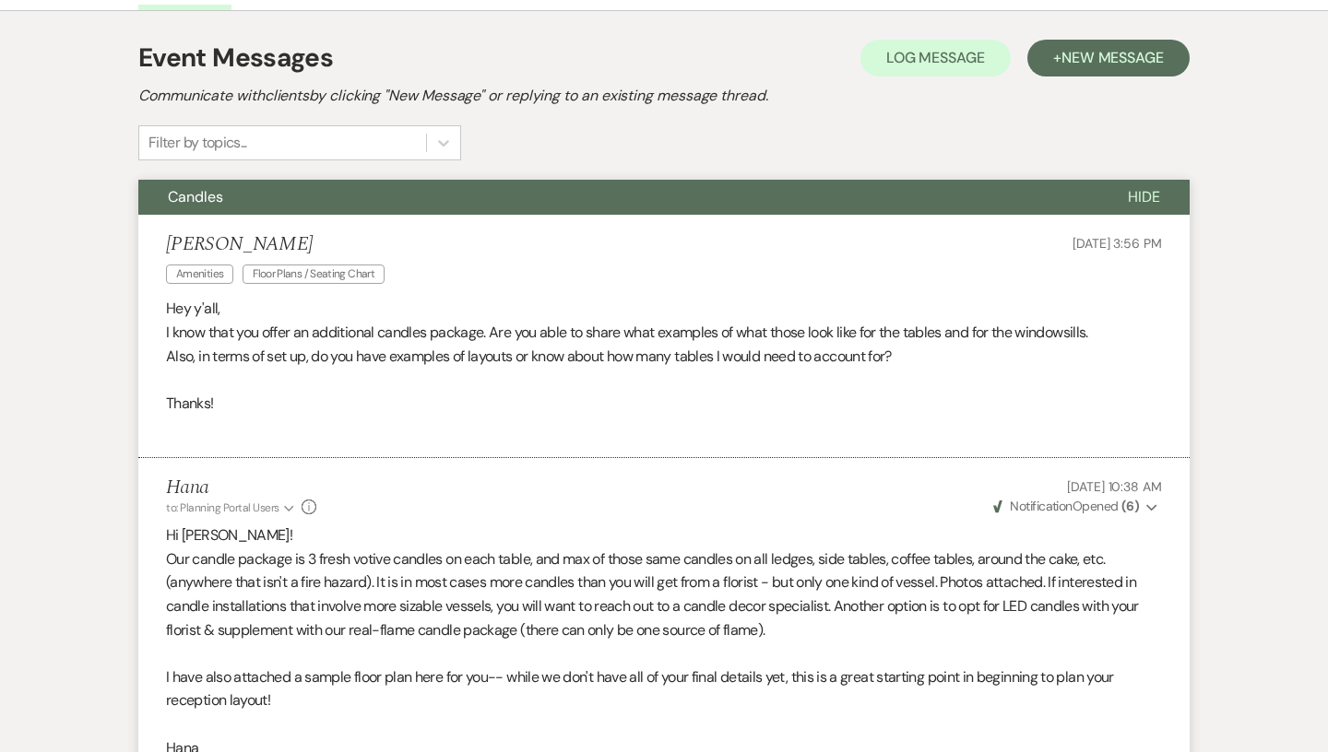
scroll to position [0, 0]
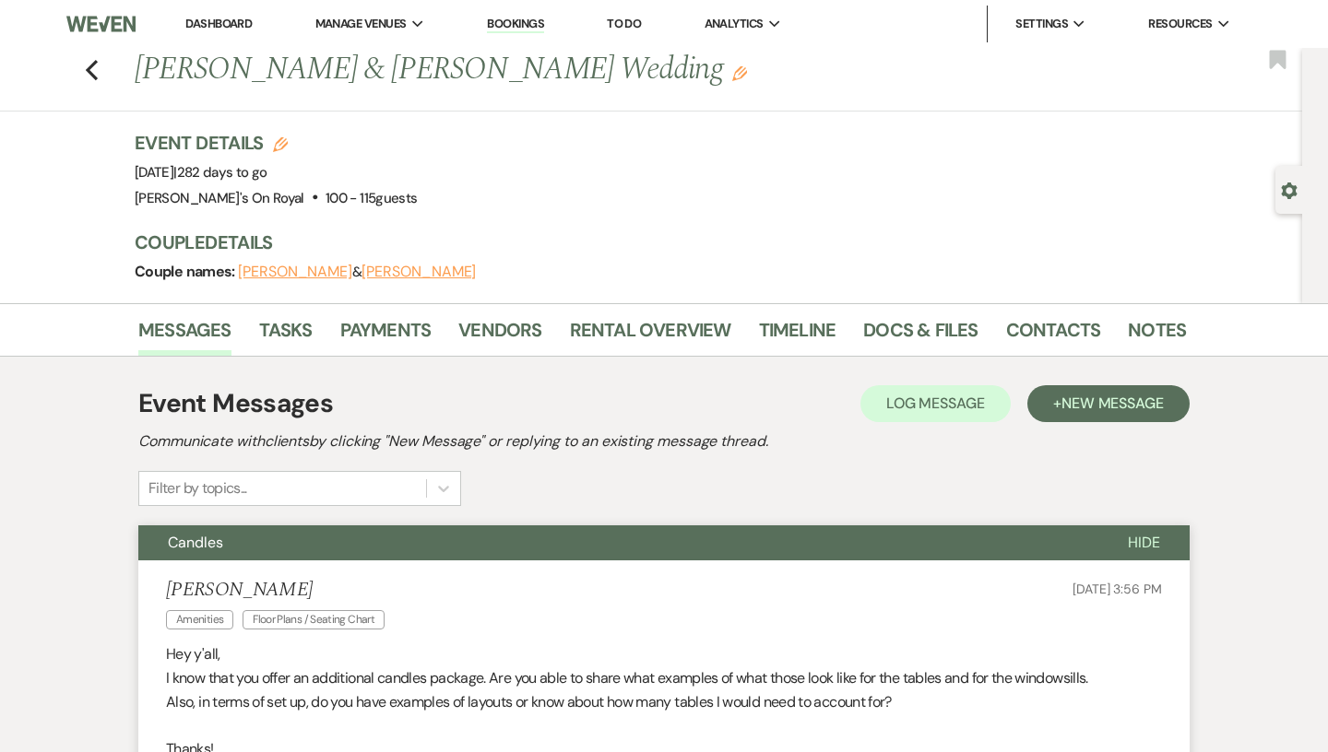
click at [84, 64] on div "Previous [PERSON_NAME] & [PERSON_NAME] Wedding Edit Bookmark" at bounding box center [646, 80] width 1311 height 64
click at [90, 69] on use "button" at bounding box center [92, 70] width 12 height 20
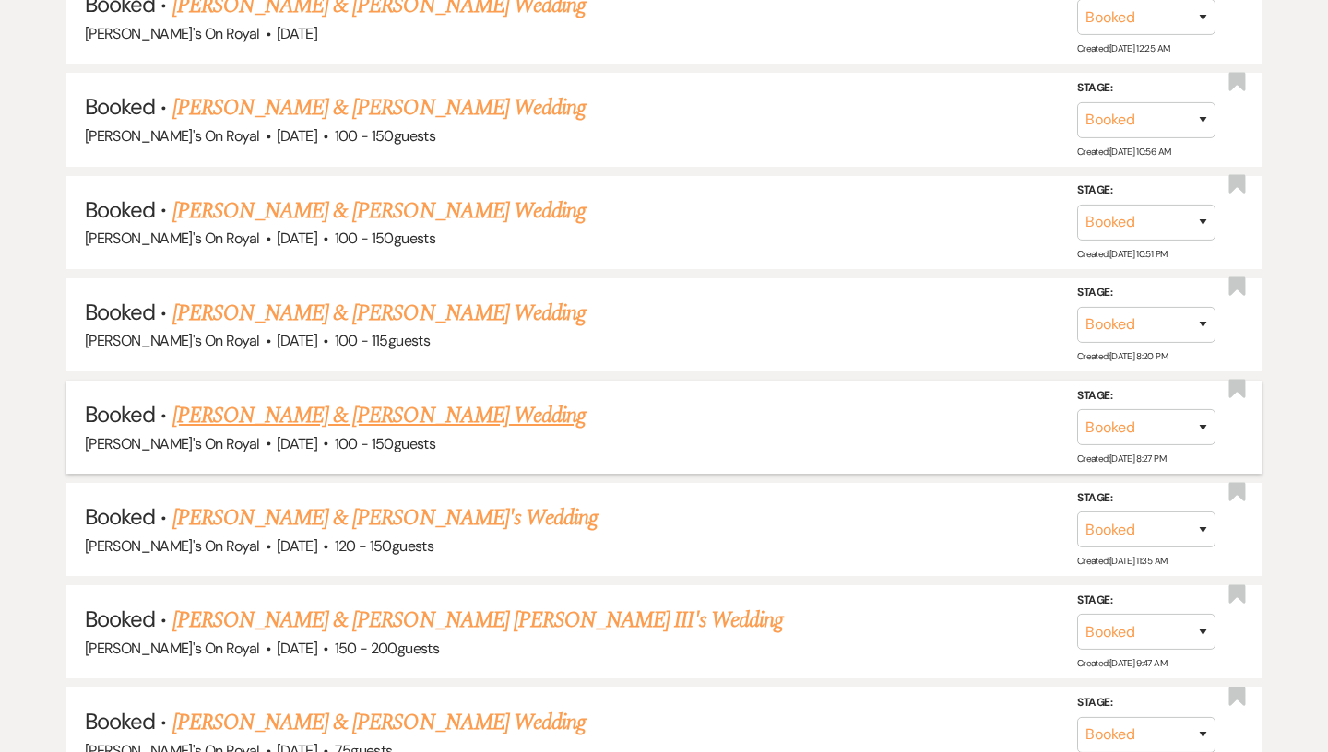
scroll to position [3122, 0]
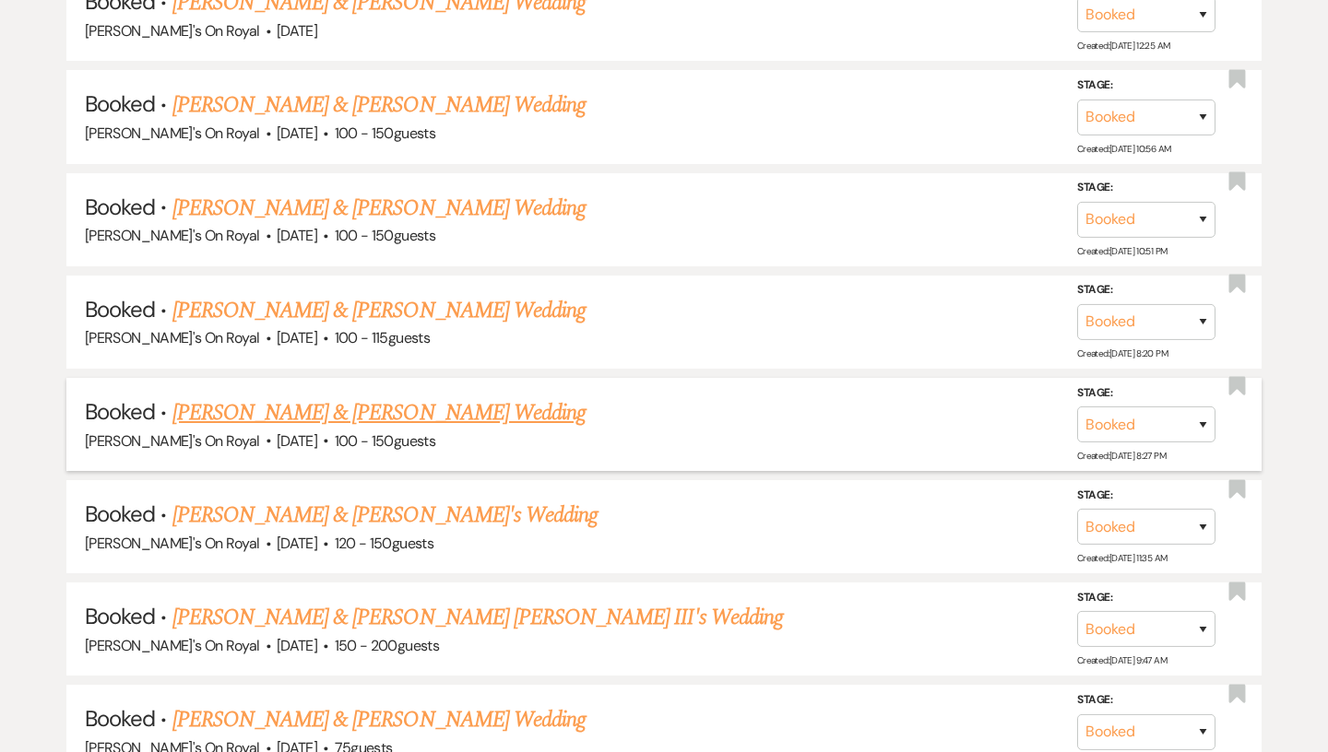
click at [525, 401] on link "[PERSON_NAME] & [PERSON_NAME] Wedding" at bounding box center [378, 412] width 413 height 33
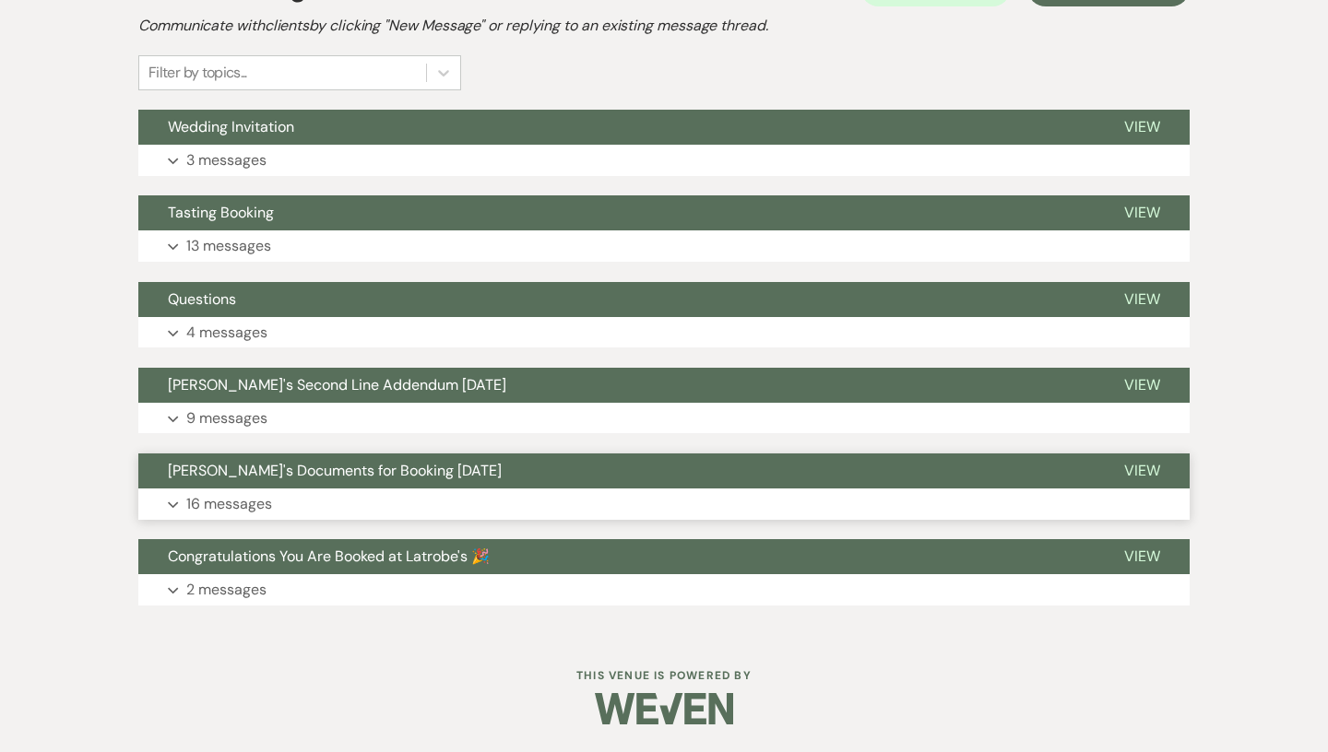
scroll to position [416, 0]
click at [383, 230] on button "Tasting Booking" at bounding box center [616, 212] width 956 height 35
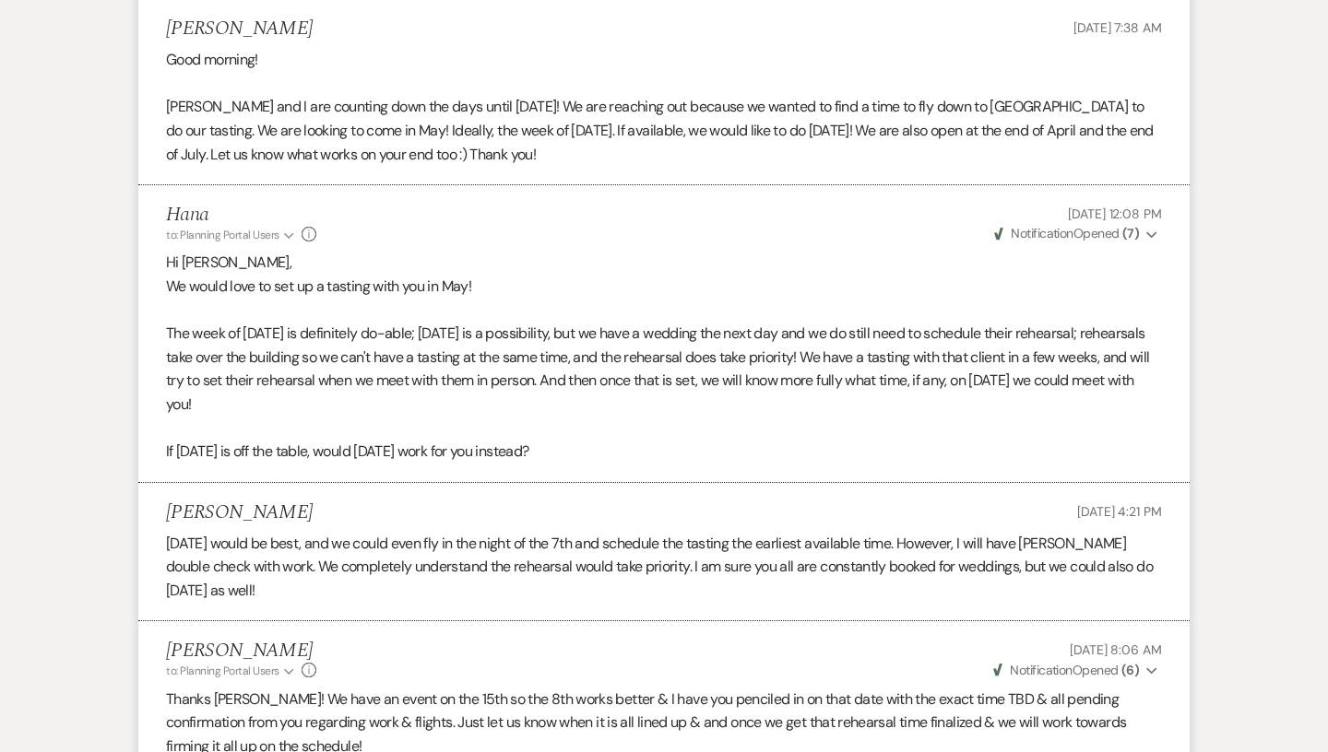
scroll to position [0, 0]
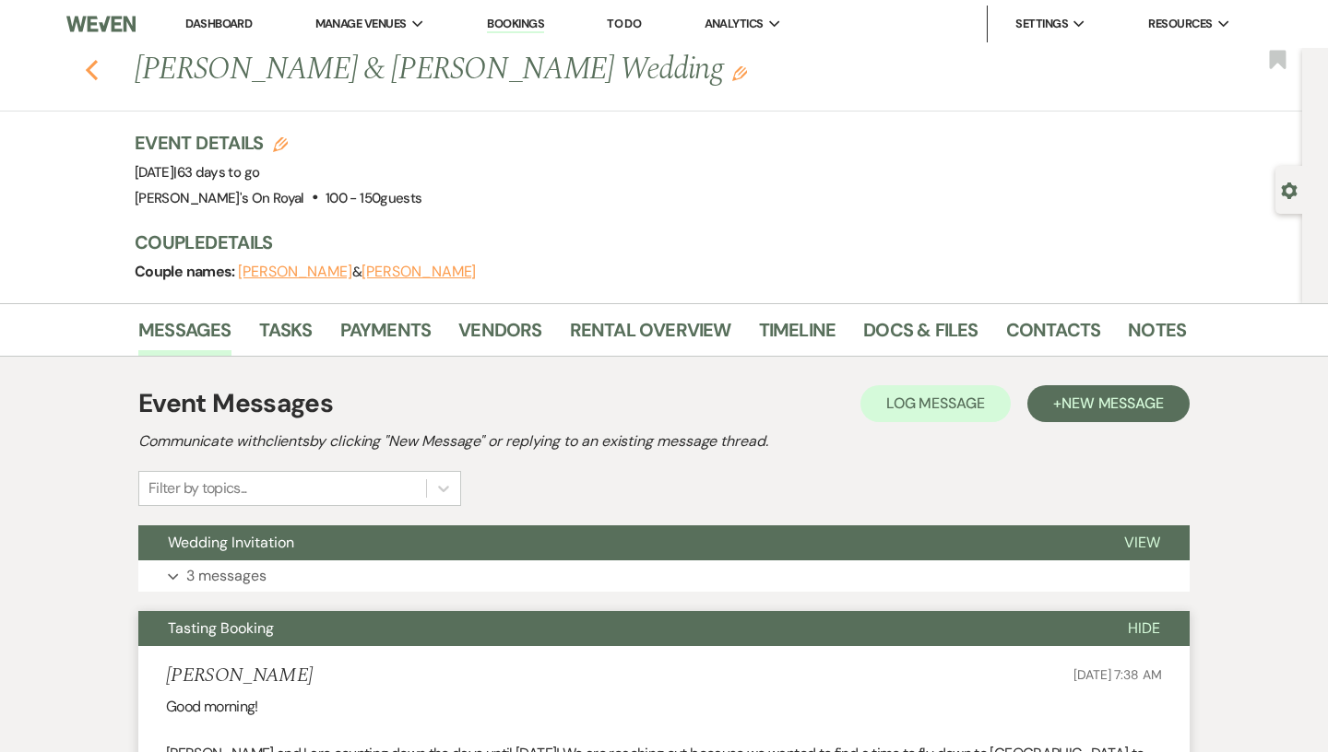
click at [90, 68] on use "button" at bounding box center [92, 70] width 12 height 20
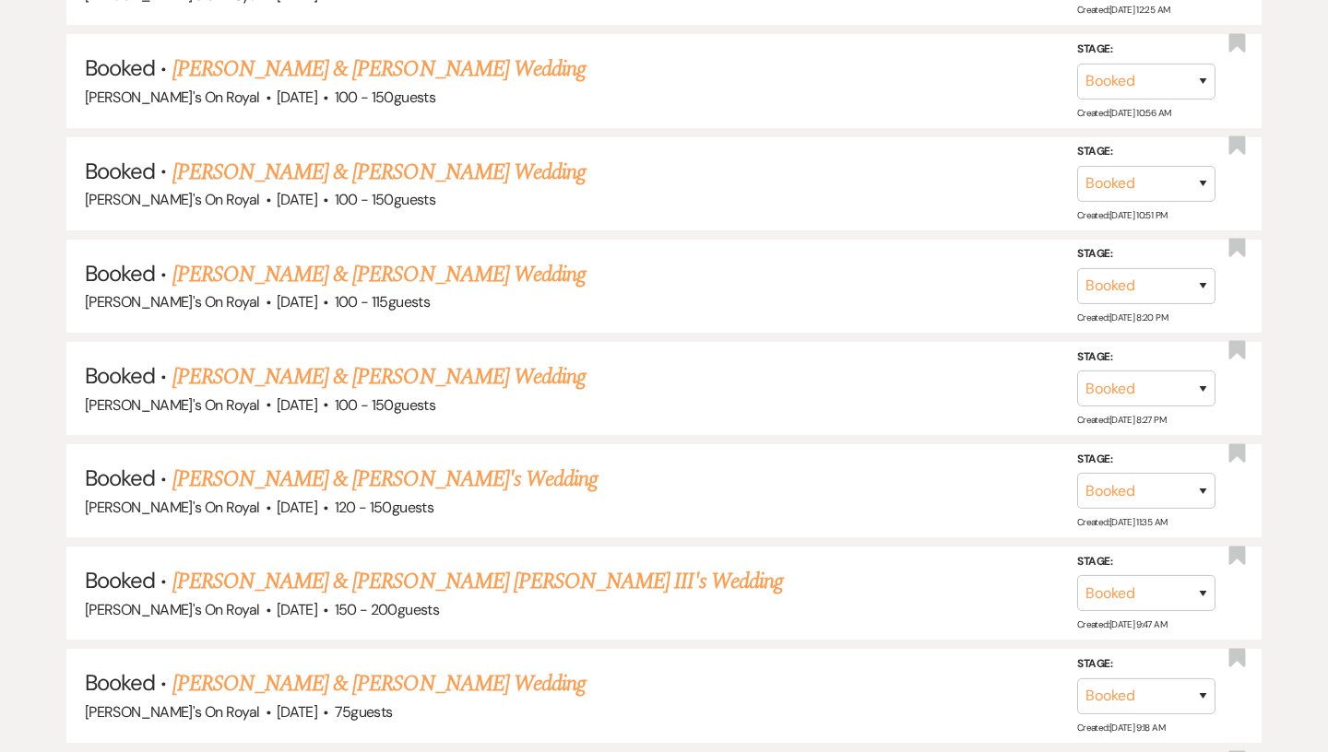
scroll to position [3160, 0]
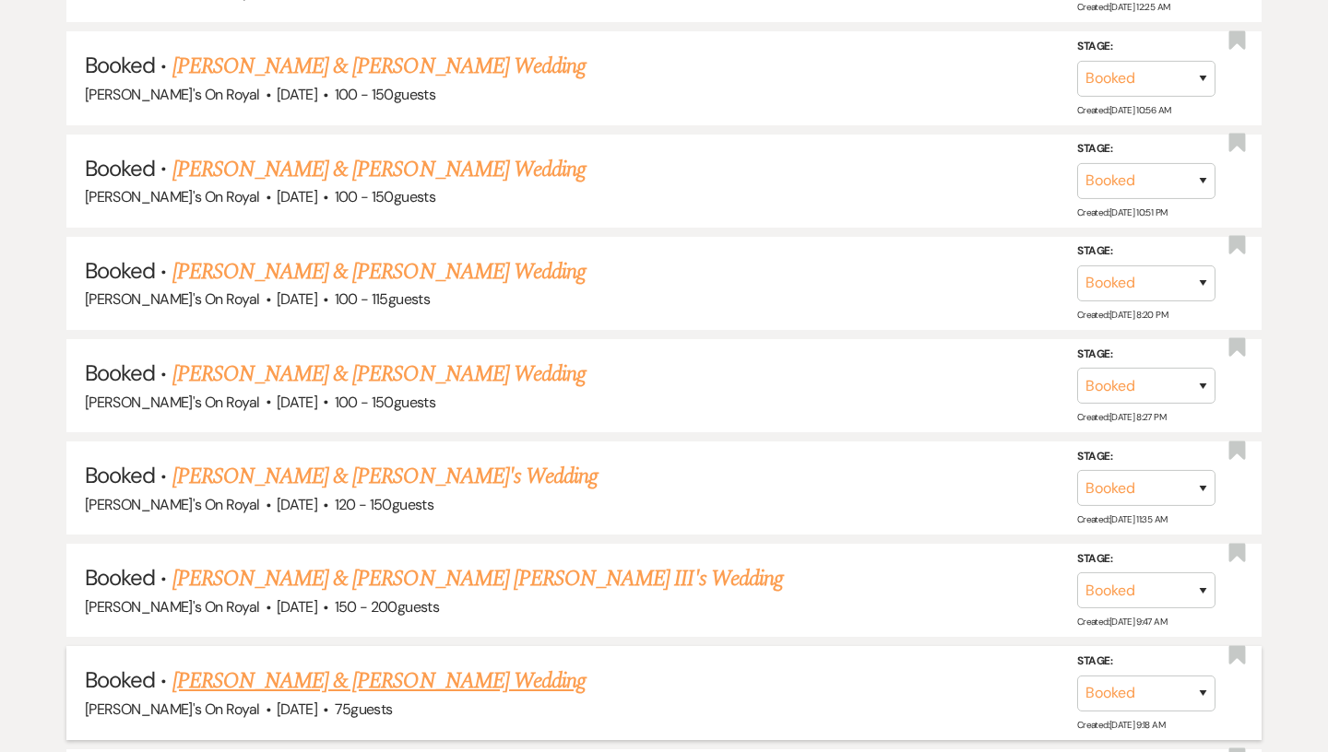
click at [383, 669] on link "[PERSON_NAME] & [PERSON_NAME] Wedding" at bounding box center [378, 681] width 413 height 33
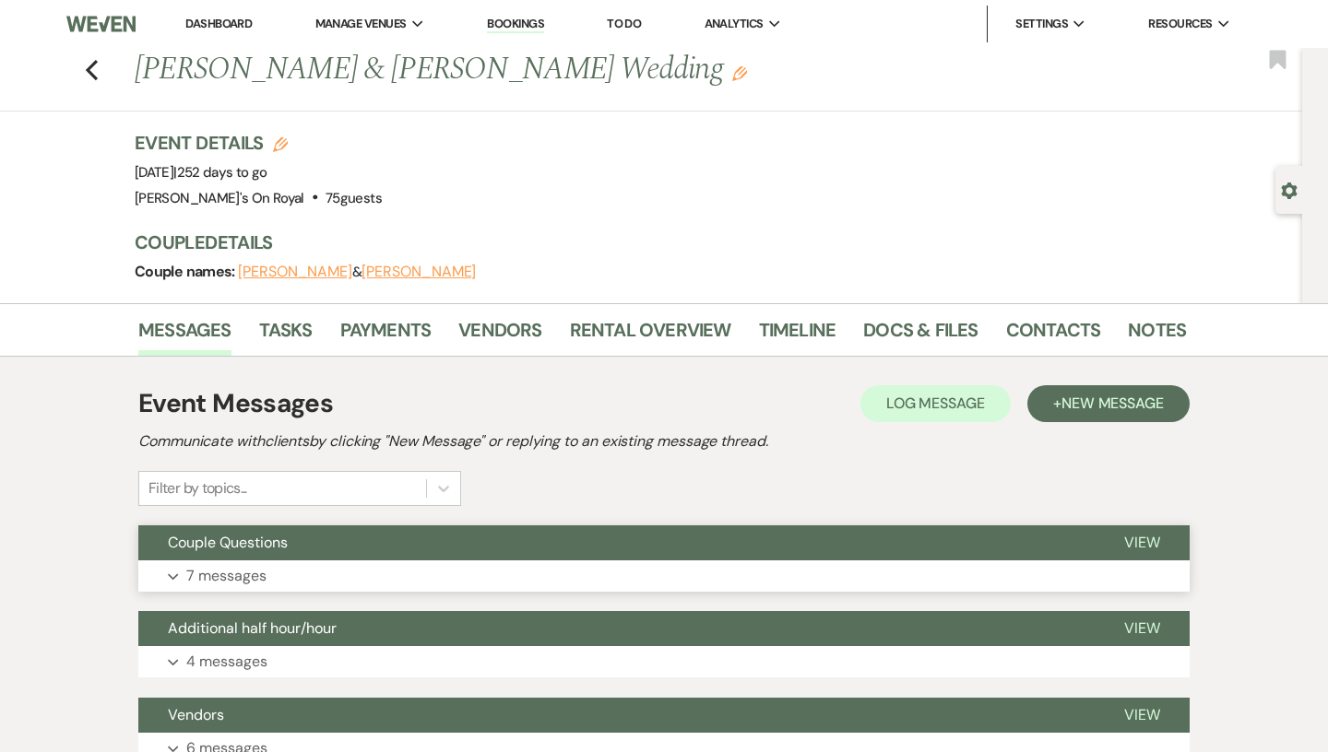
click at [361, 574] on button "Expand 7 messages" at bounding box center [663, 576] width 1051 height 31
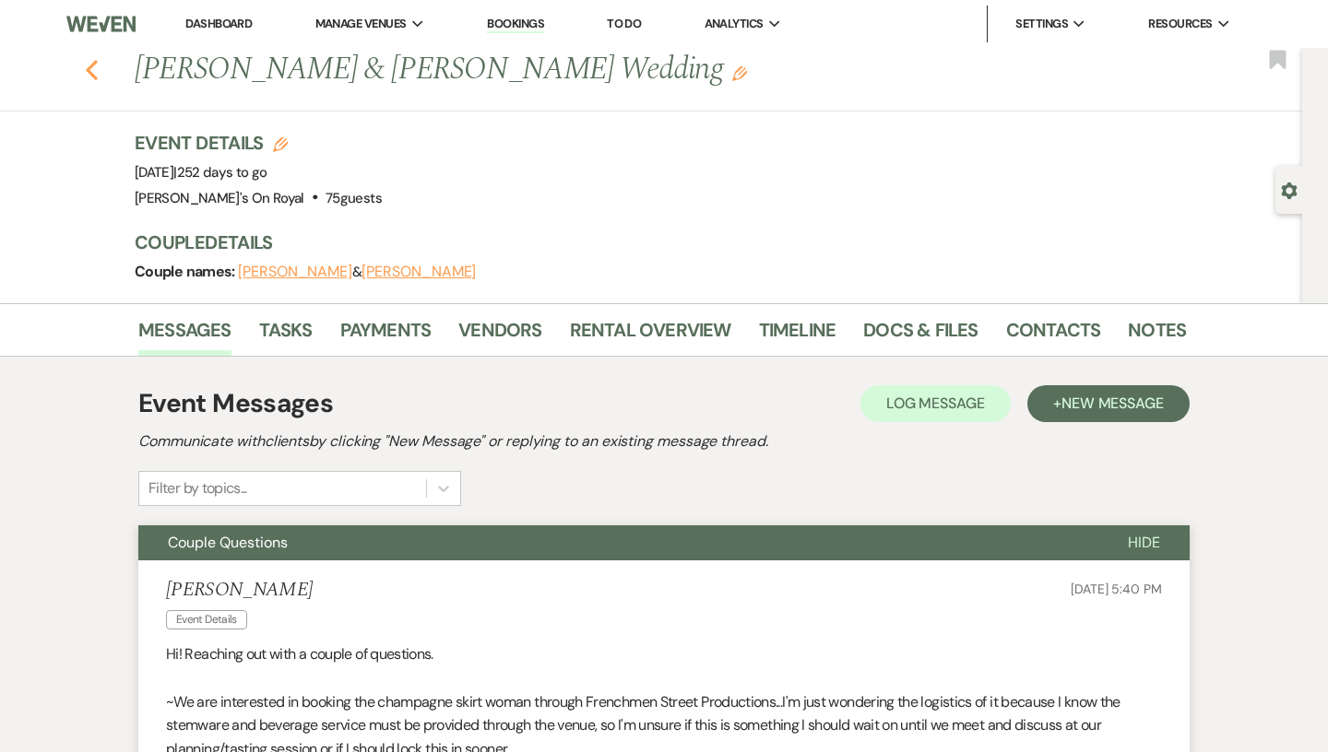
click at [98, 72] on icon "Previous" at bounding box center [92, 70] width 14 height 22
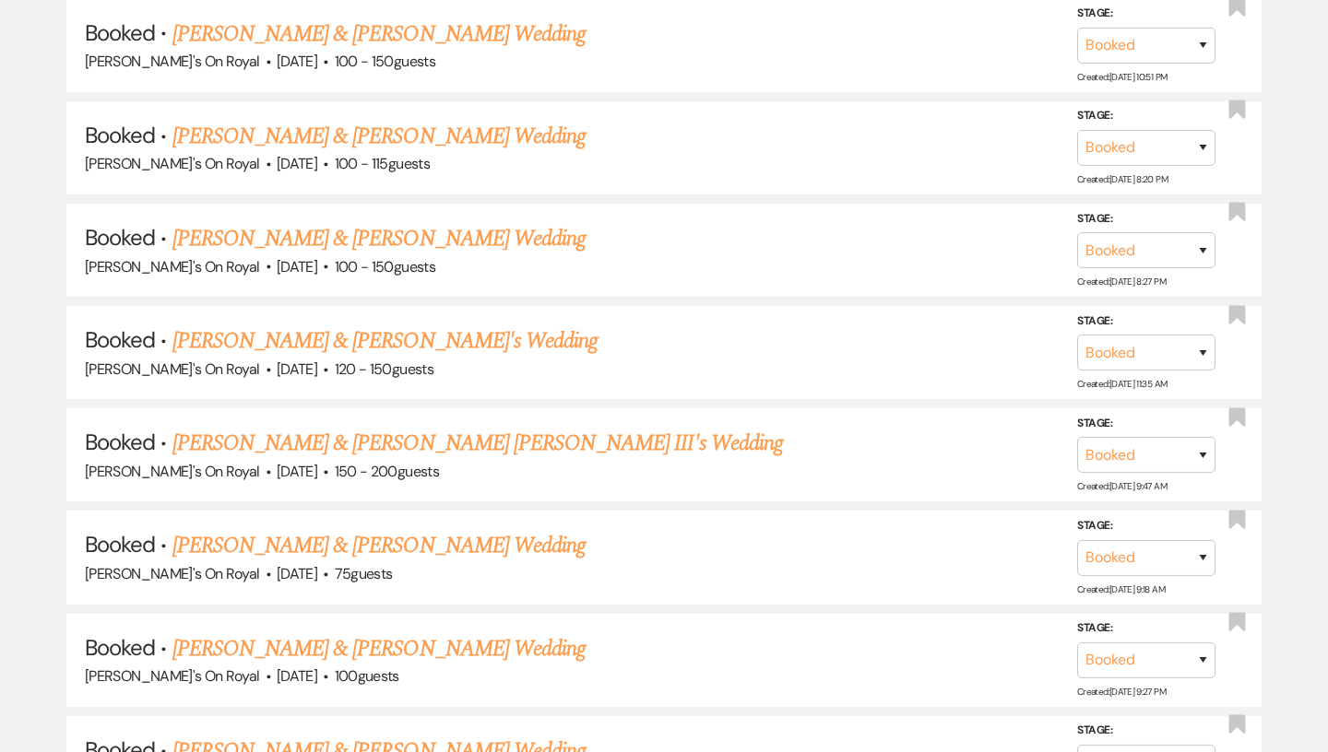
scroll to position [3303, 0]
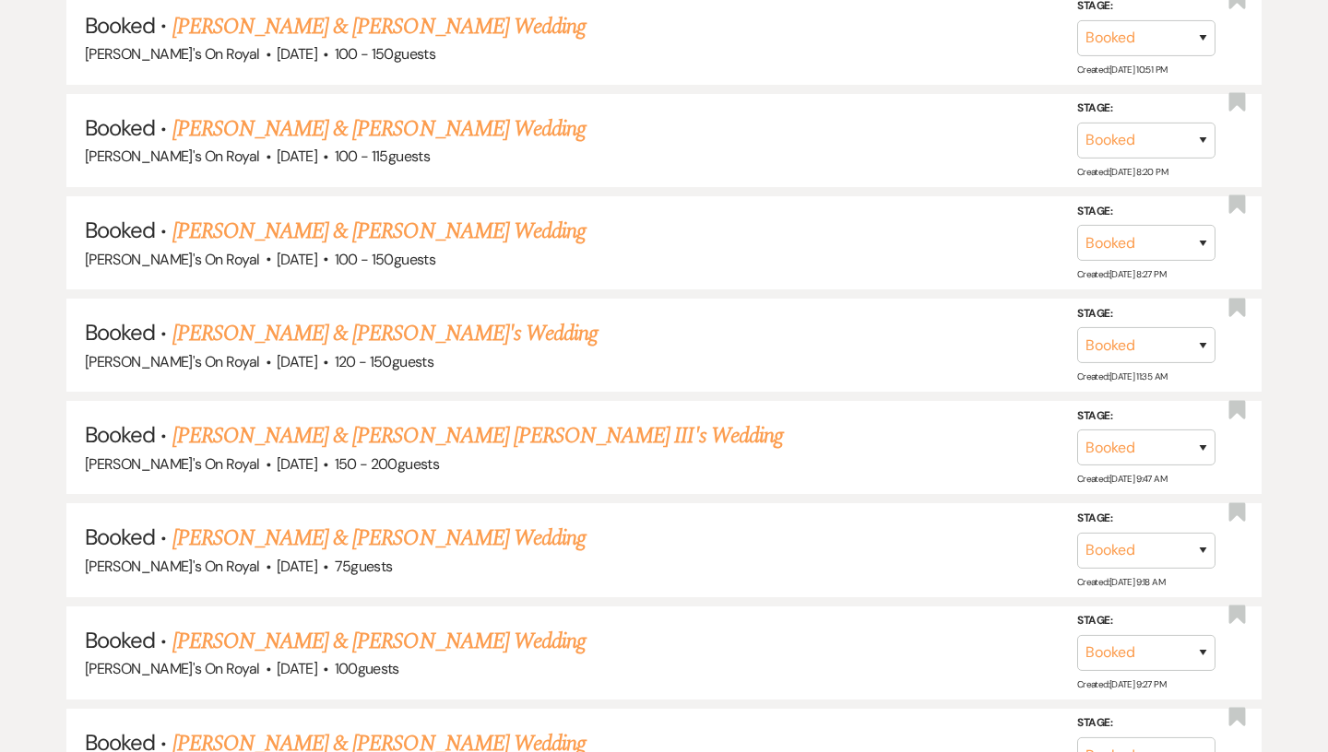
click at [442, 625] on link "[PERSON_NAME] & [PERSON_NAME] Wedding" at bounding box center [378, 641] width 413 height 33
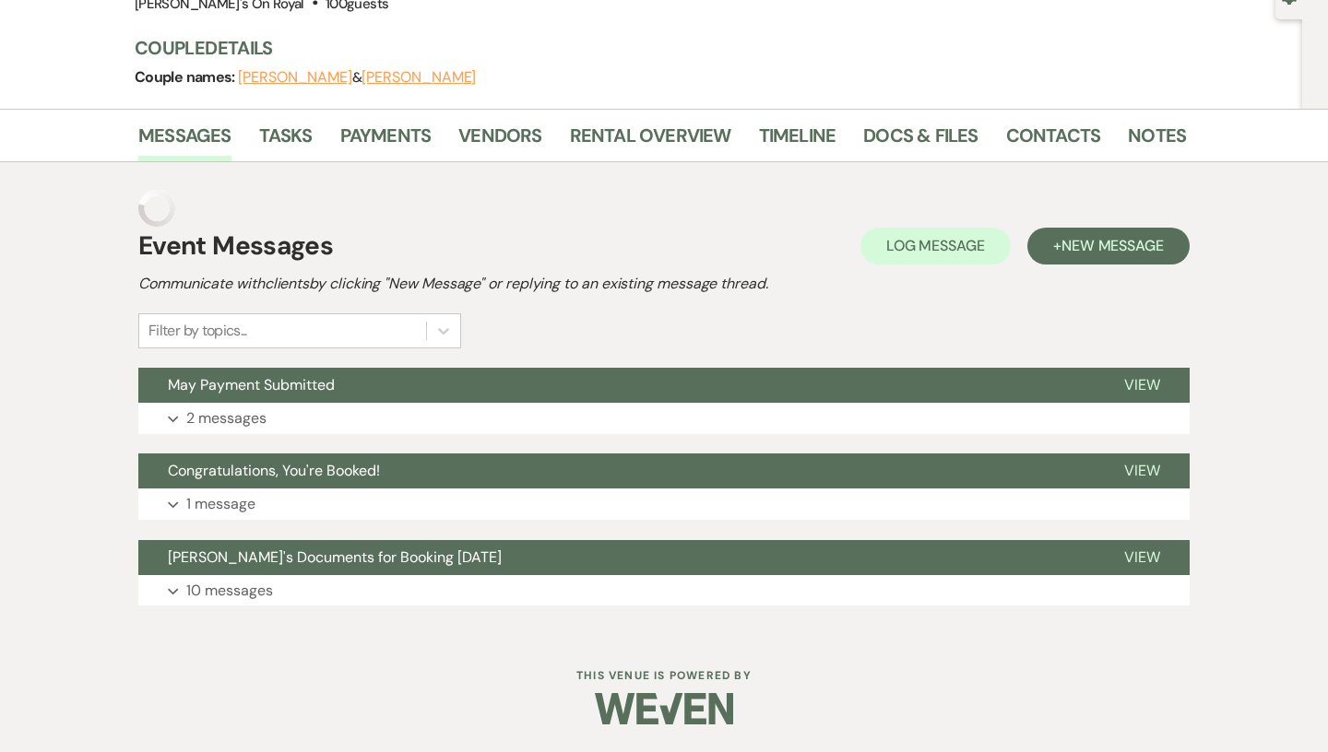
scroll to position [158, 0]
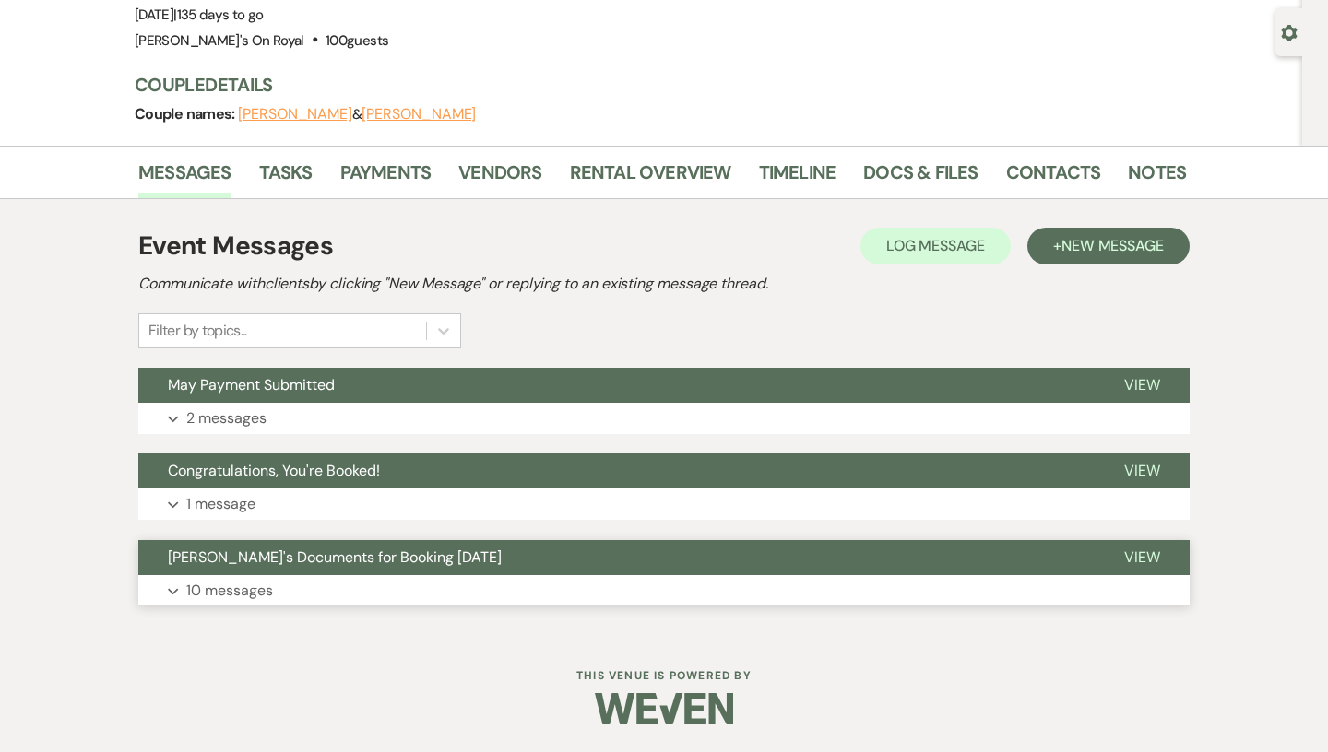
click at [391, 575] on button "Expand 10 messages" at bounding box center [663, 590] width 1051 height 31
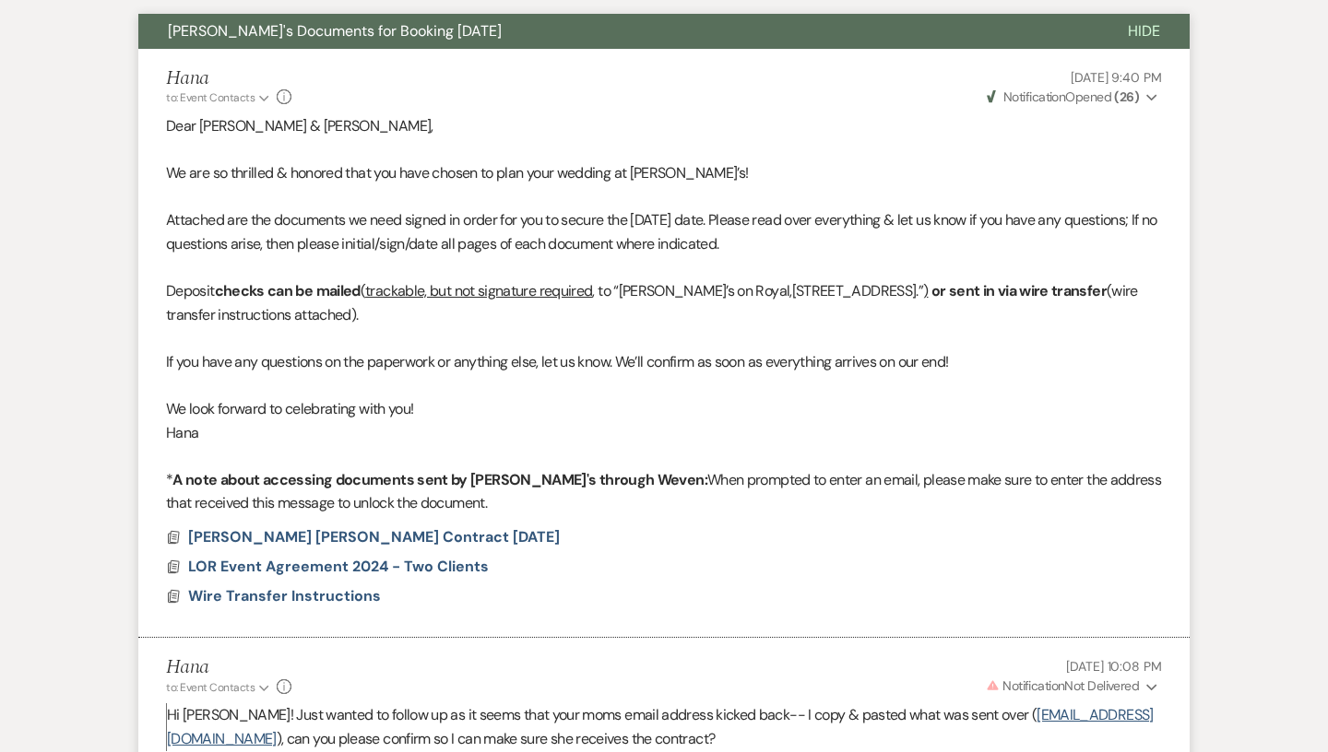
scroll to position [0, 0]
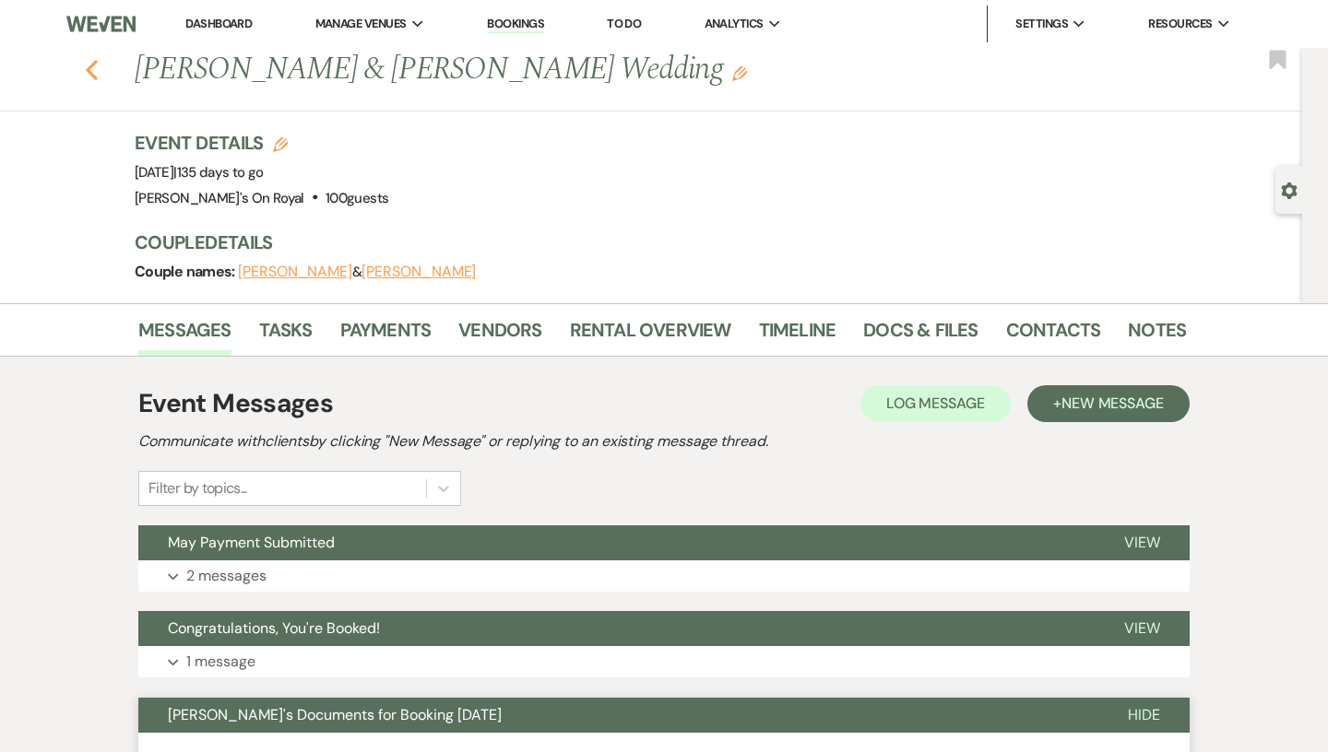
click at [89, 73] on use "button" at bounding box center [92, 70] width 12 height 20
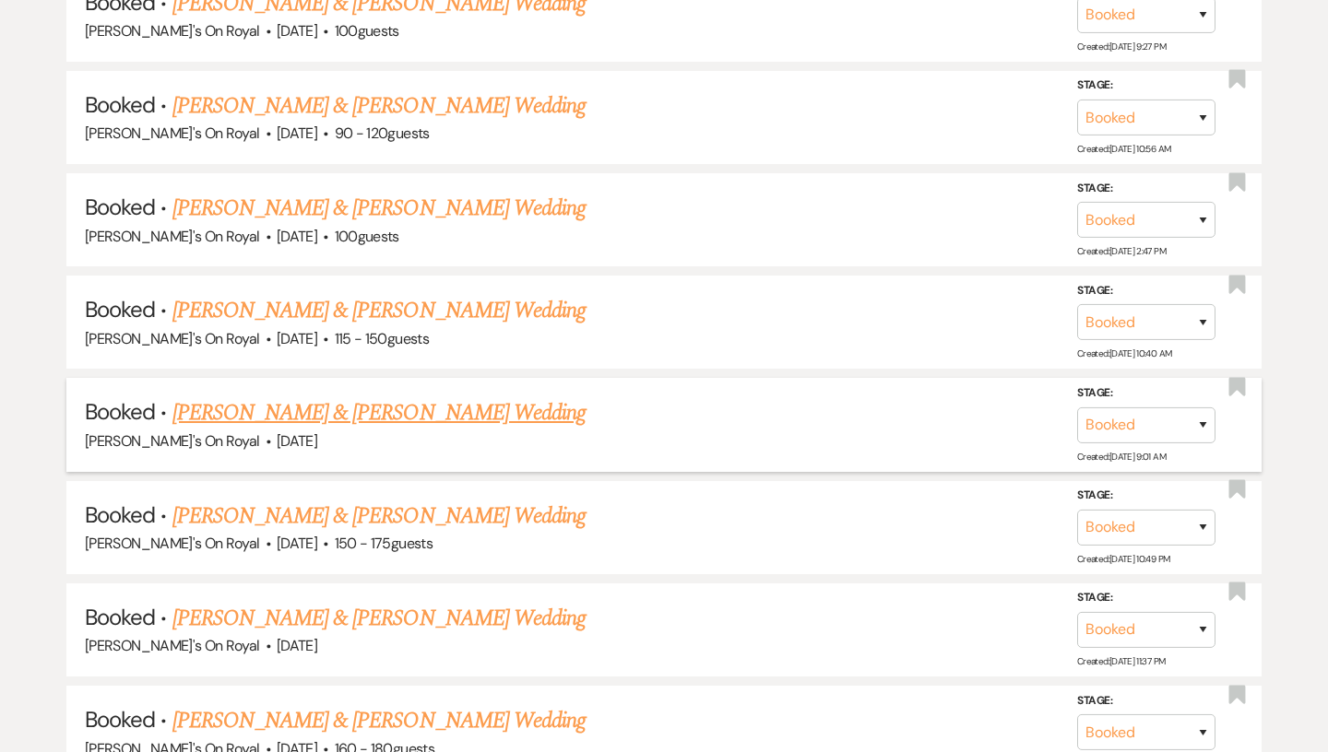
scroll to position [3949, 0]
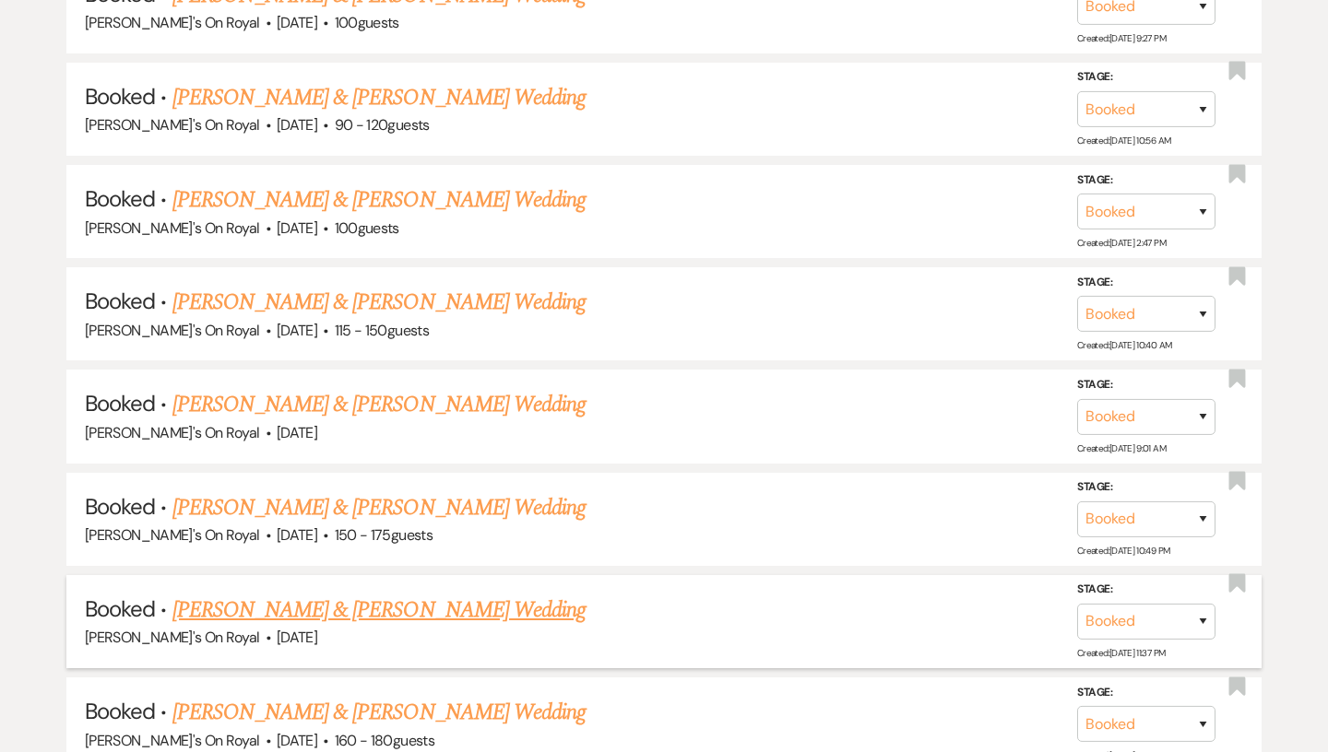
click at [503, 596] on link "[PERSON_NAME] & [PERSON_NAME] Wedding" at bounding box center [378, 610] width 413 height 33
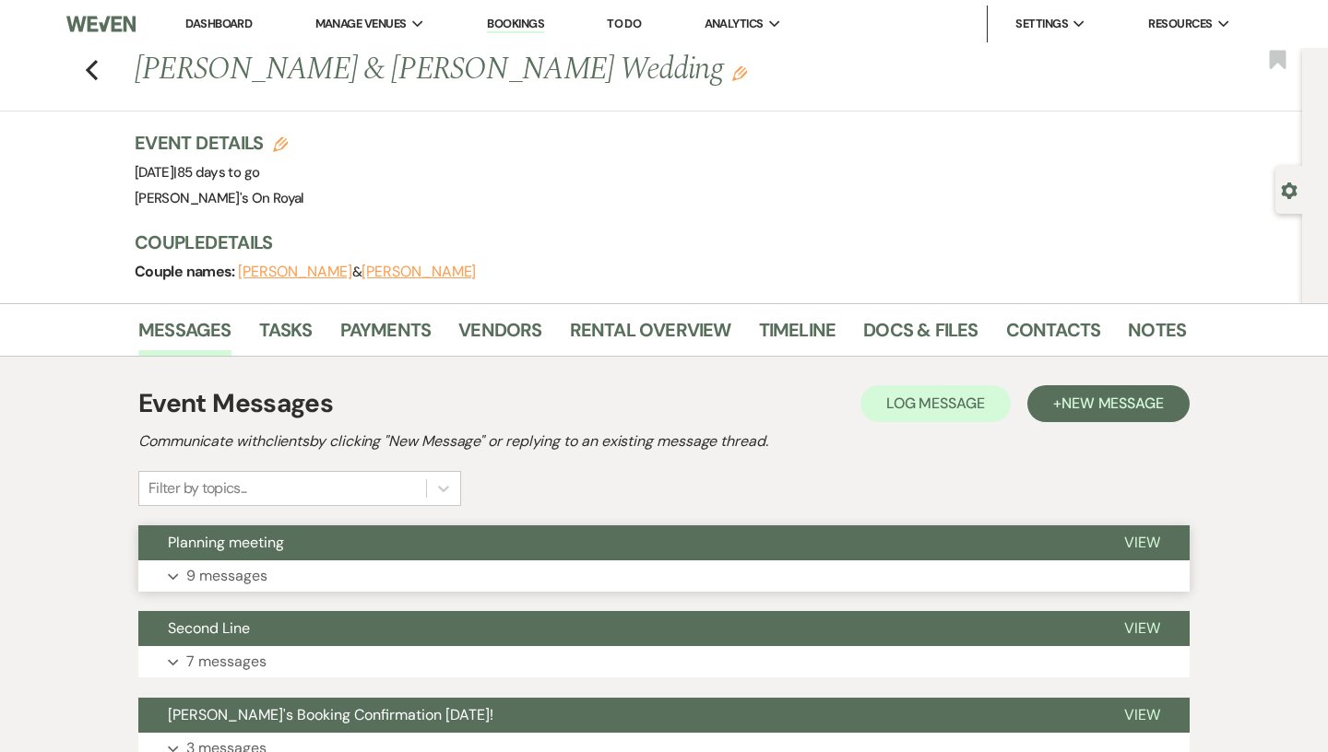
click at [502, 562] on button "Expand 9 messages" at bounding box center [663, 576] width 1051 height 31
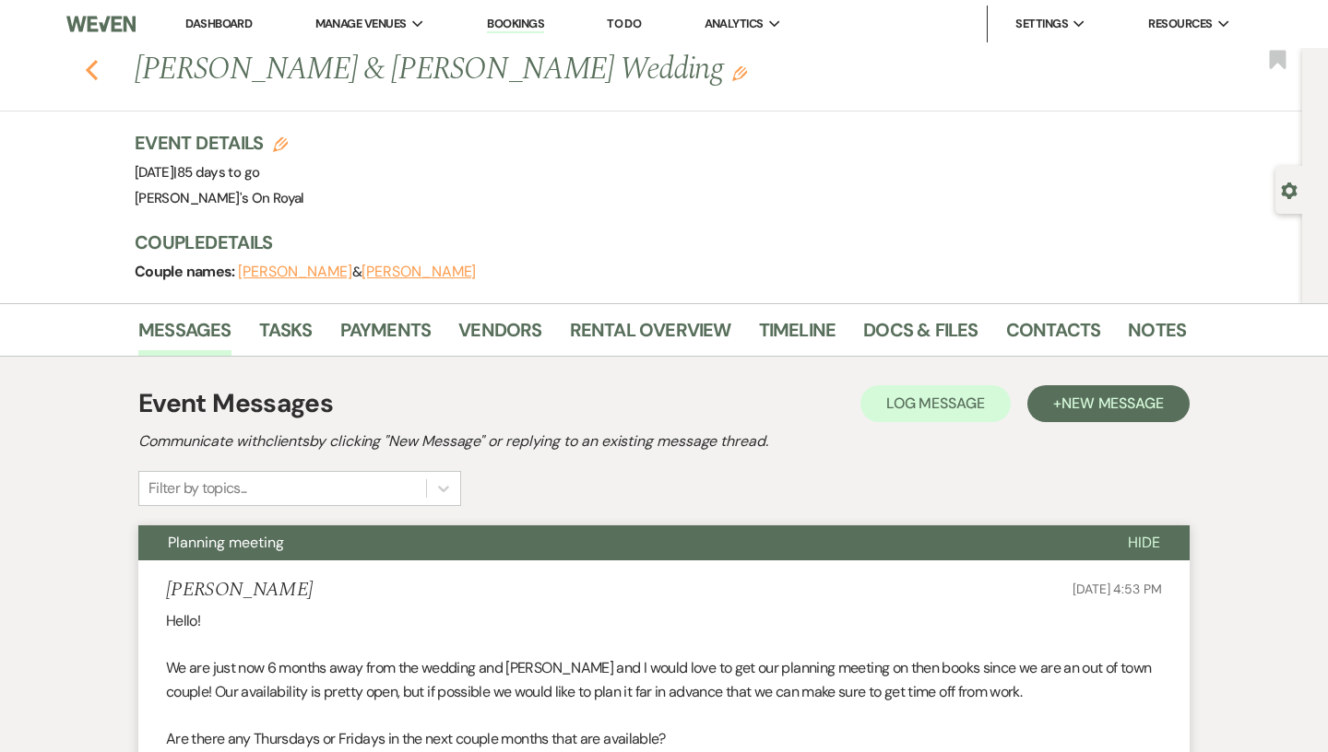
click at [96, 73] on icon "Previous" at bounding box center [92, 70] width 14 height 22
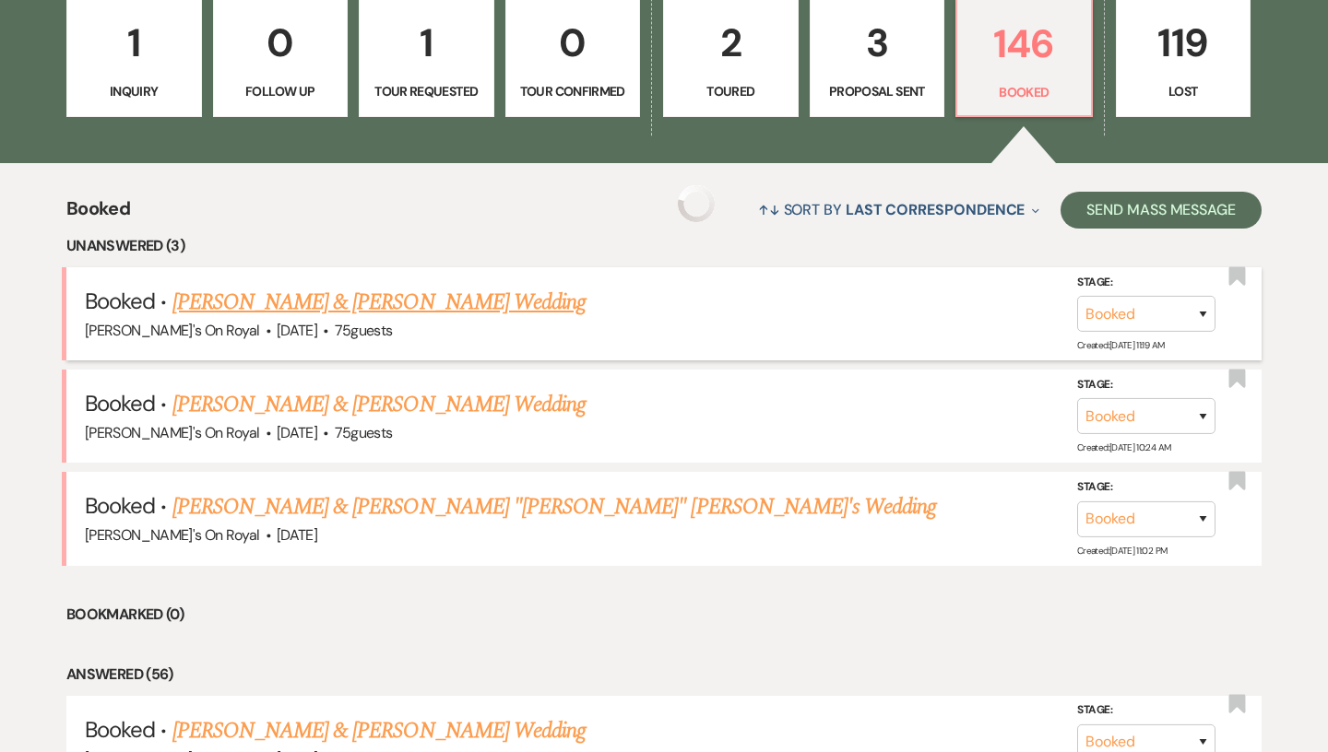
scroll to position [550, 0]
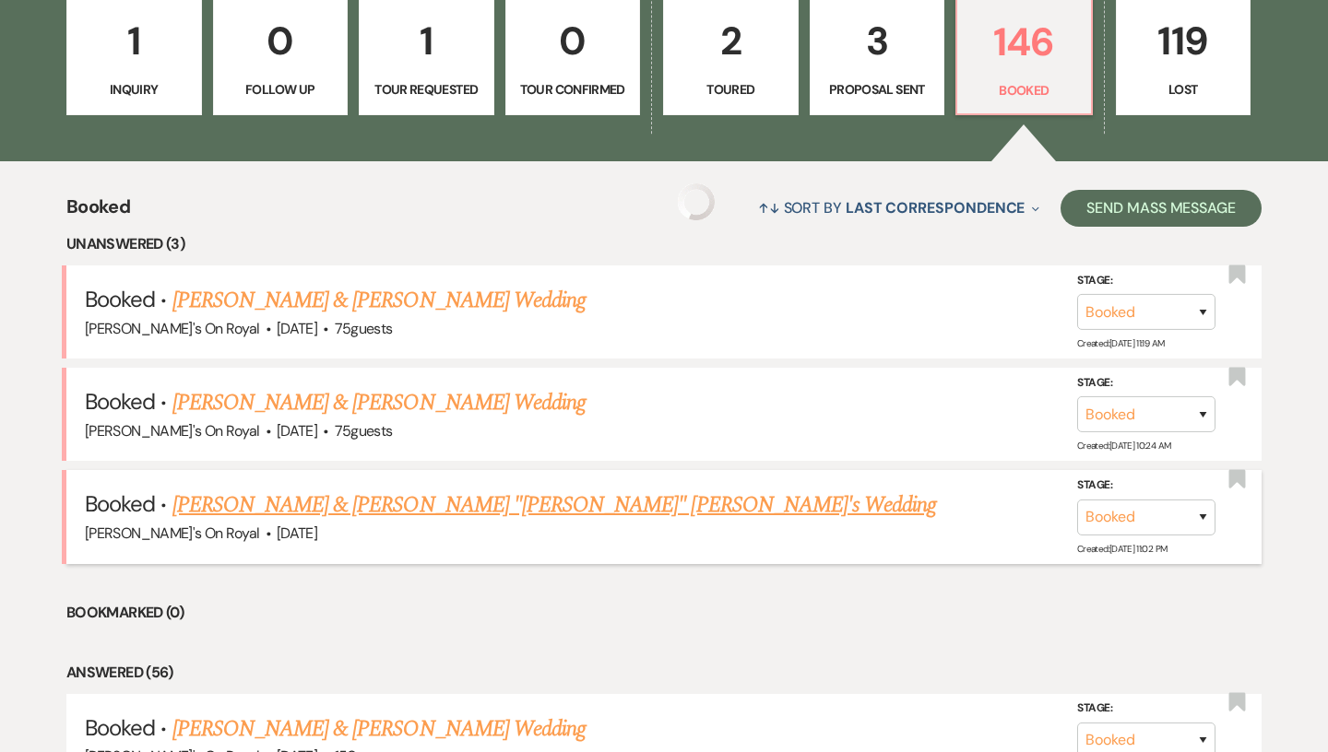
click at [377, 503] on link "[PERSON_NAME] & [PERSON_NAME] "[PERSON_NAME]" [PERSON_NAME]'s Wedding" at bounding box center [554, 505] width 764 height 33
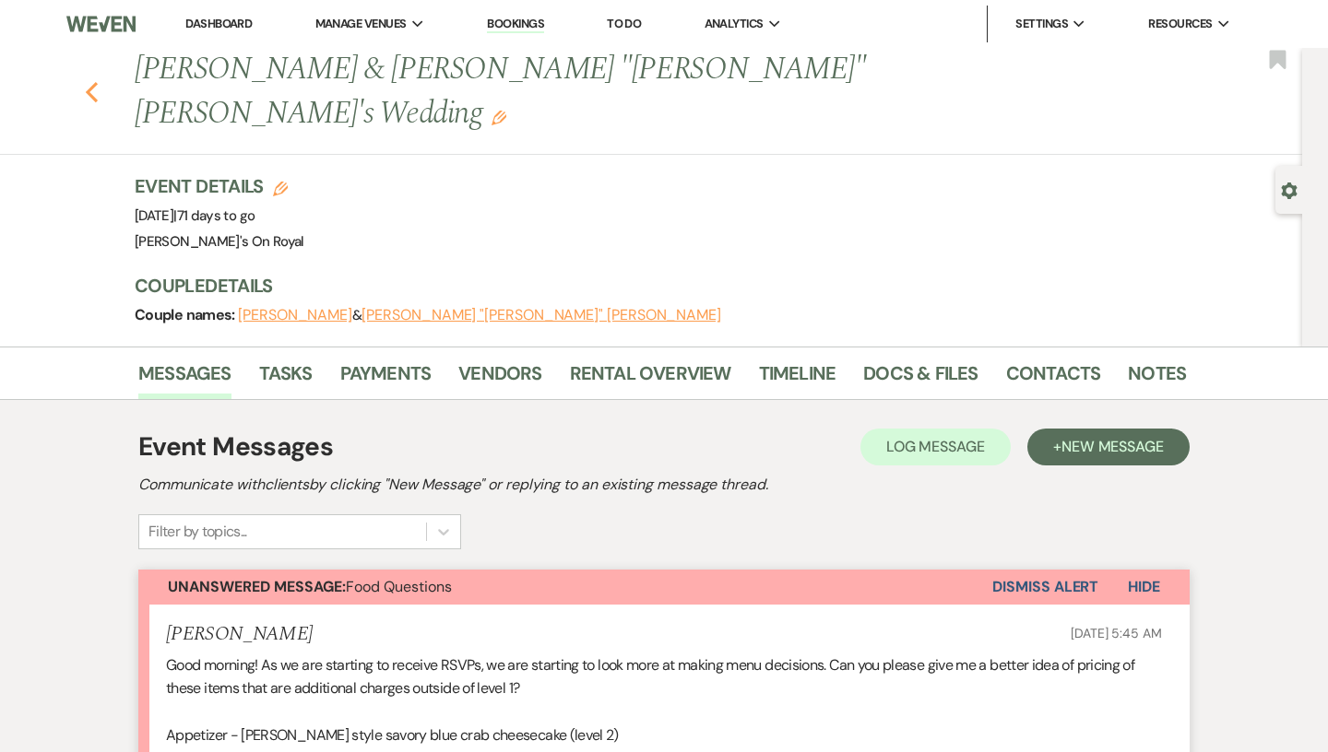
click at [89, 82] on use "button" at bounding box center [92, 92] width 12 height 20
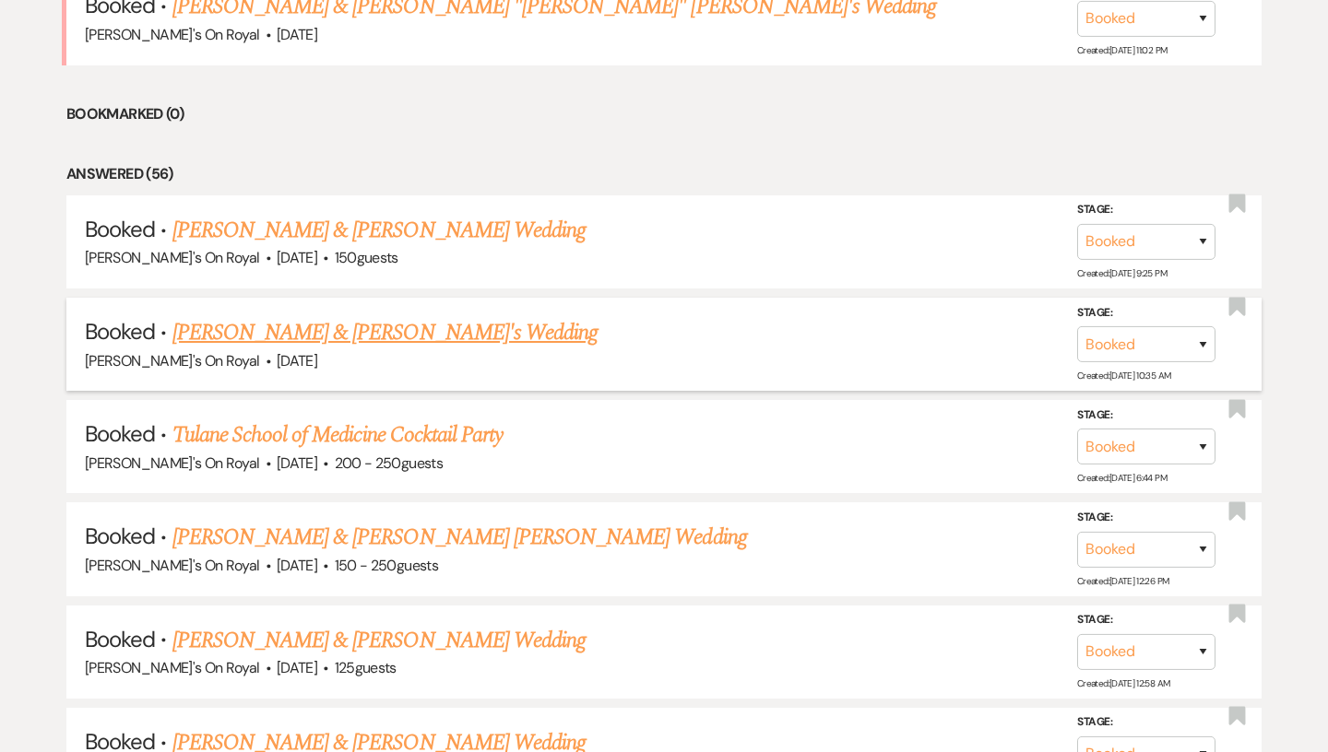
scroll to position [1061, 0]
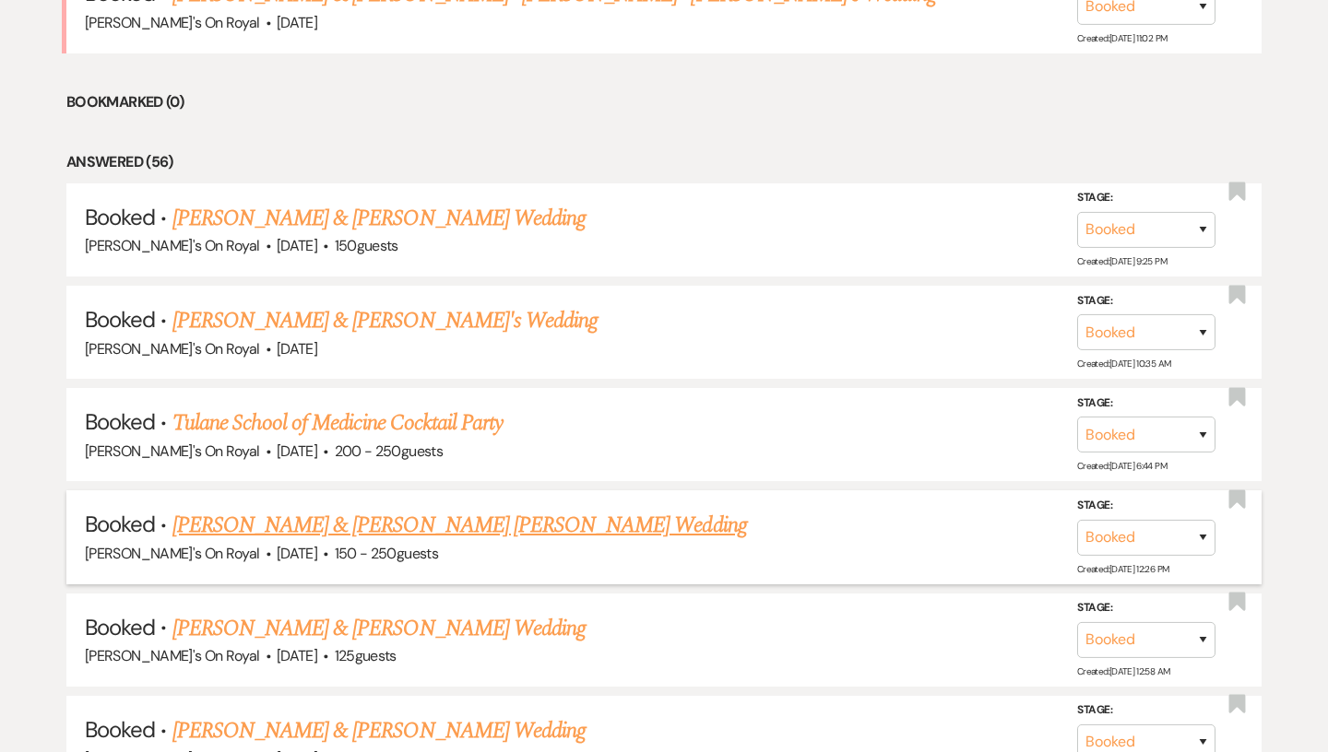
click at [409, 521] on link "[PERSON_NAME] & [PERSON_NAME] [PERSON_NAME] Wedding" at bounding box center [459, 525] width 574 height 33
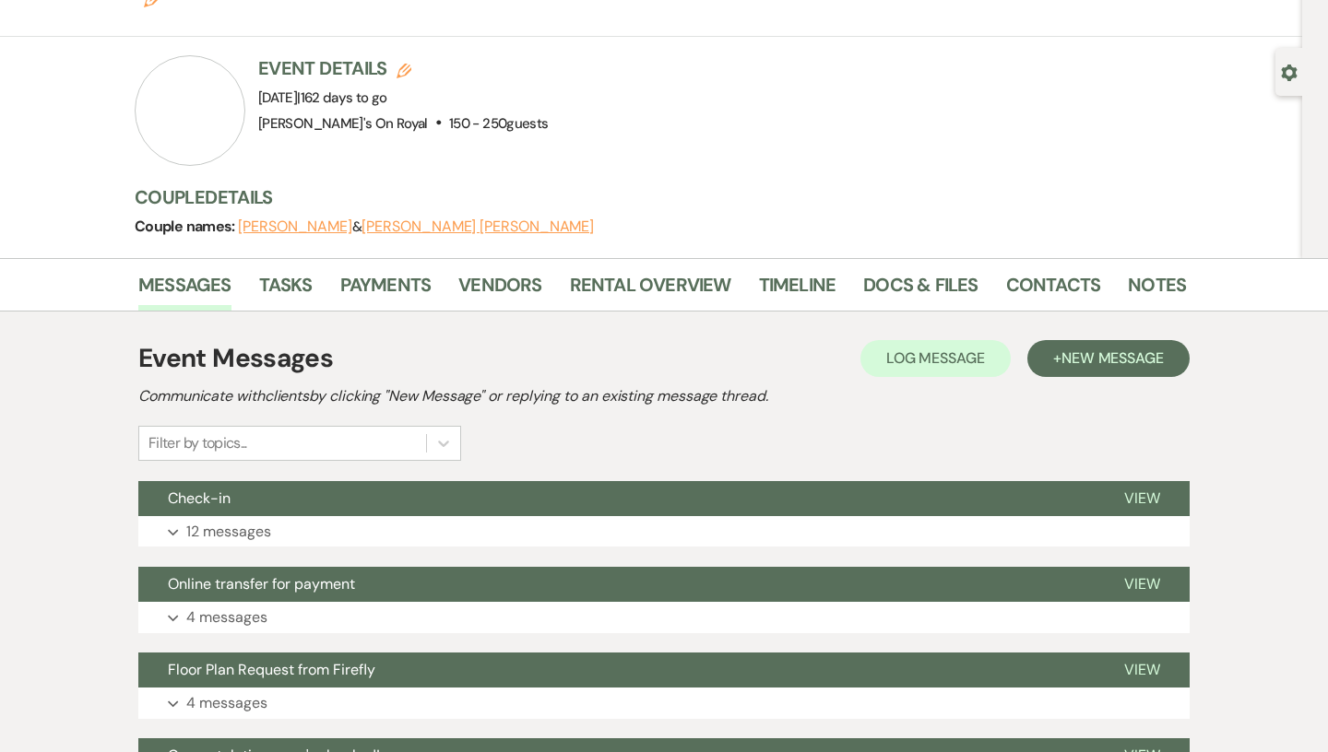
scroll to position [122, 0]
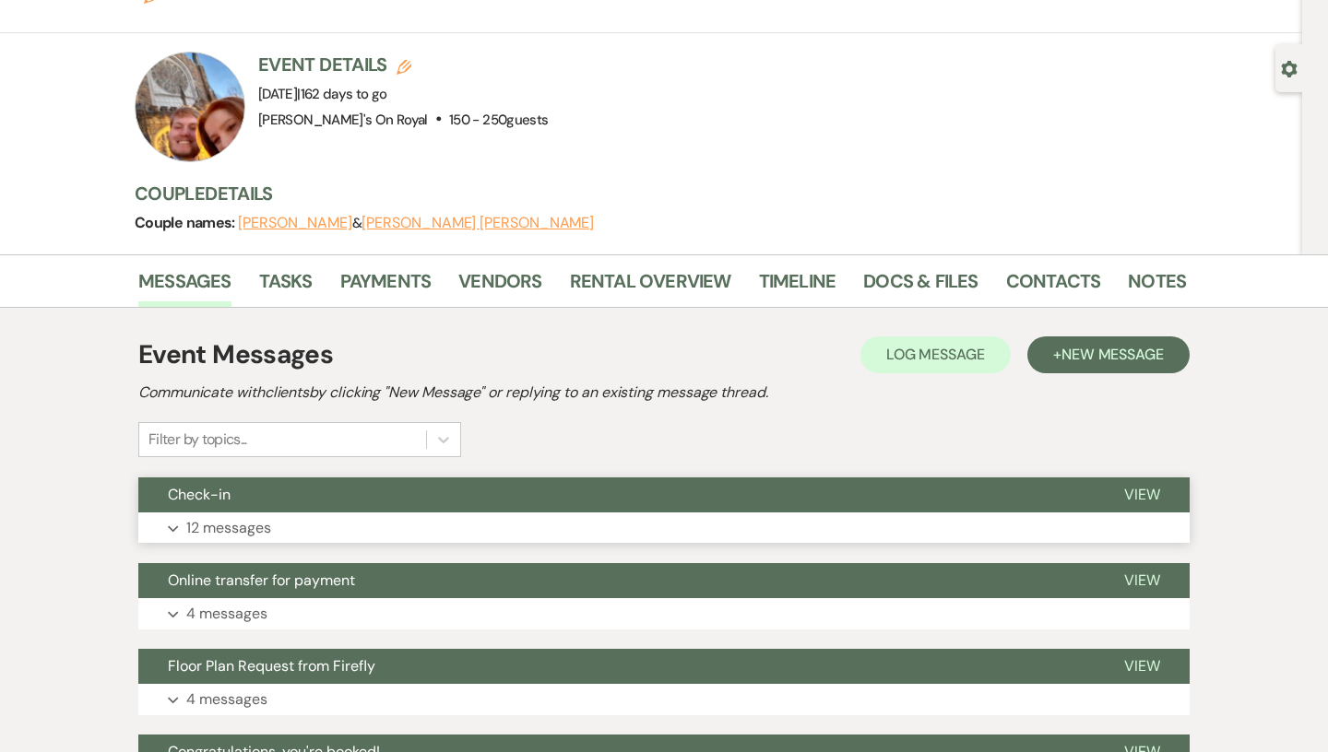
click at [416, 513] on button "Expand 12 messages" at bounding box center [663, 528] width 1051 height 31
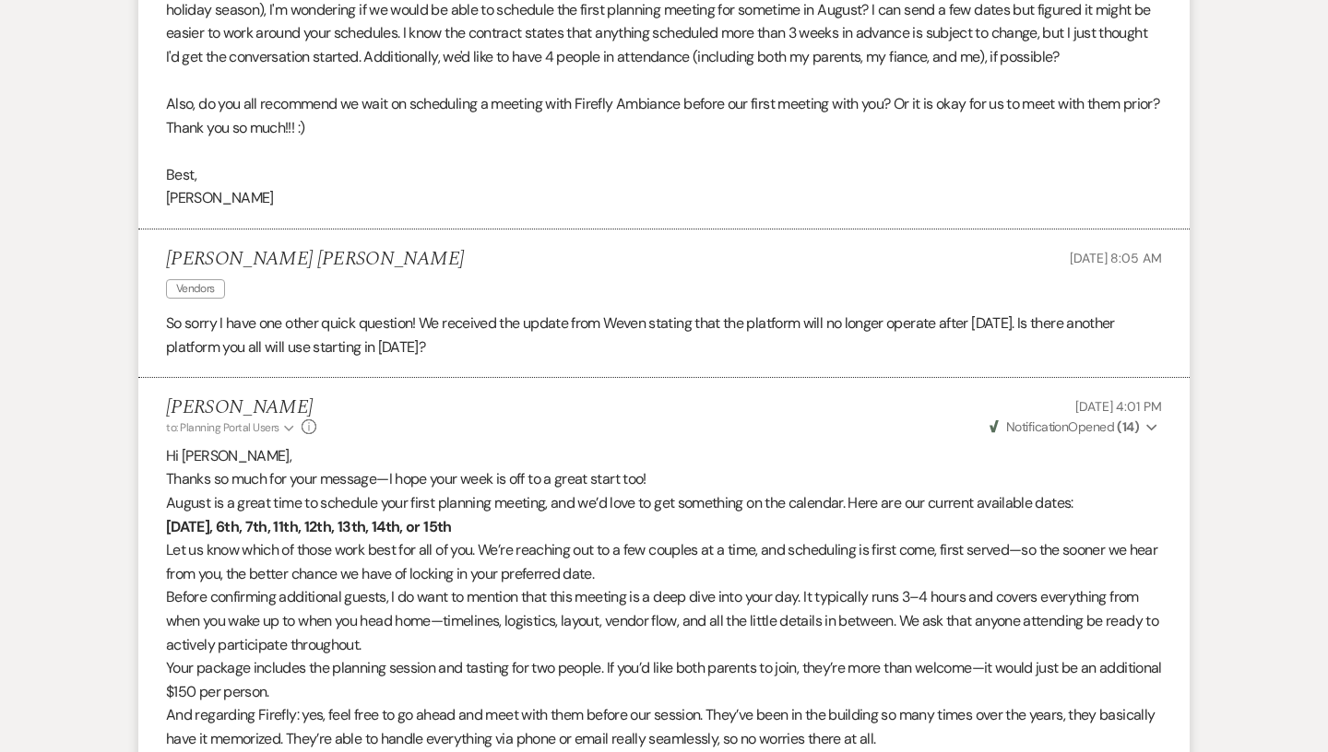
scroll to position [0, 0]
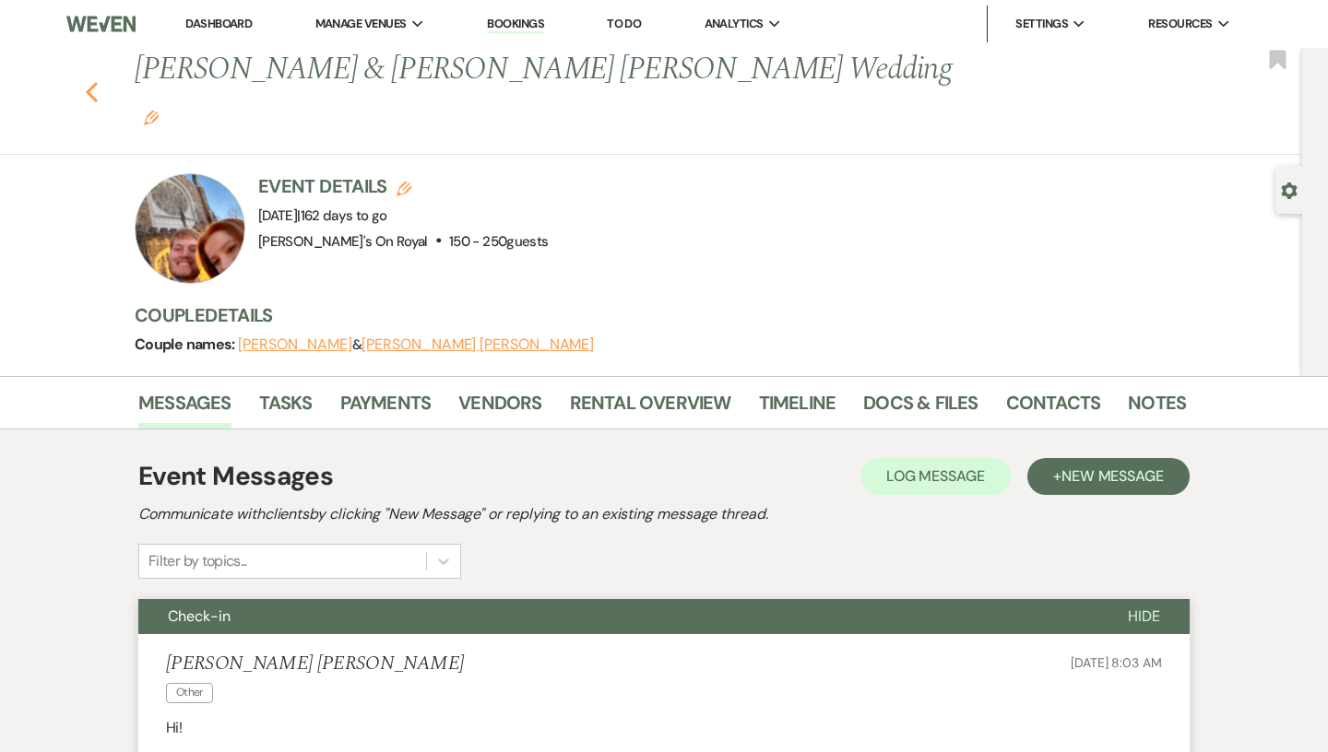
click at [89, 81] on icon "Previous" at bounding box center [92, 92] width 14 height 22
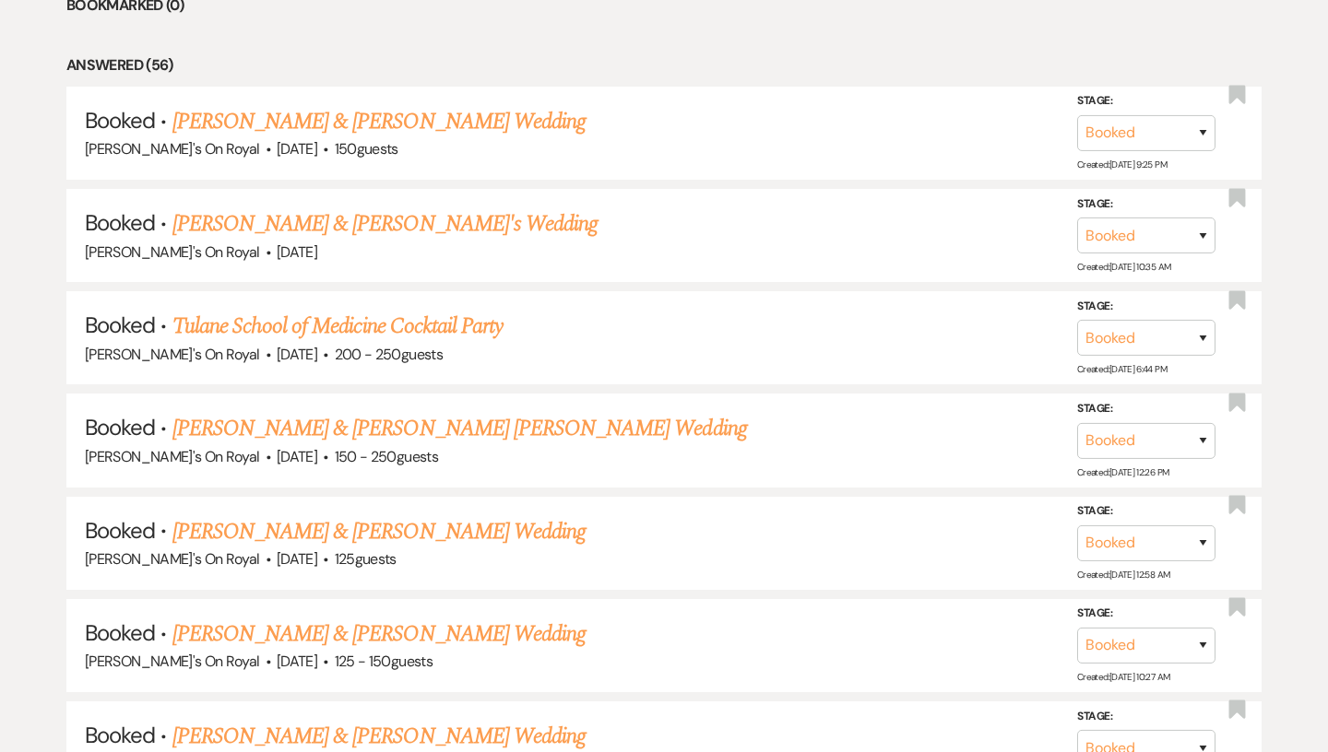
scroll to position [1165, 0]
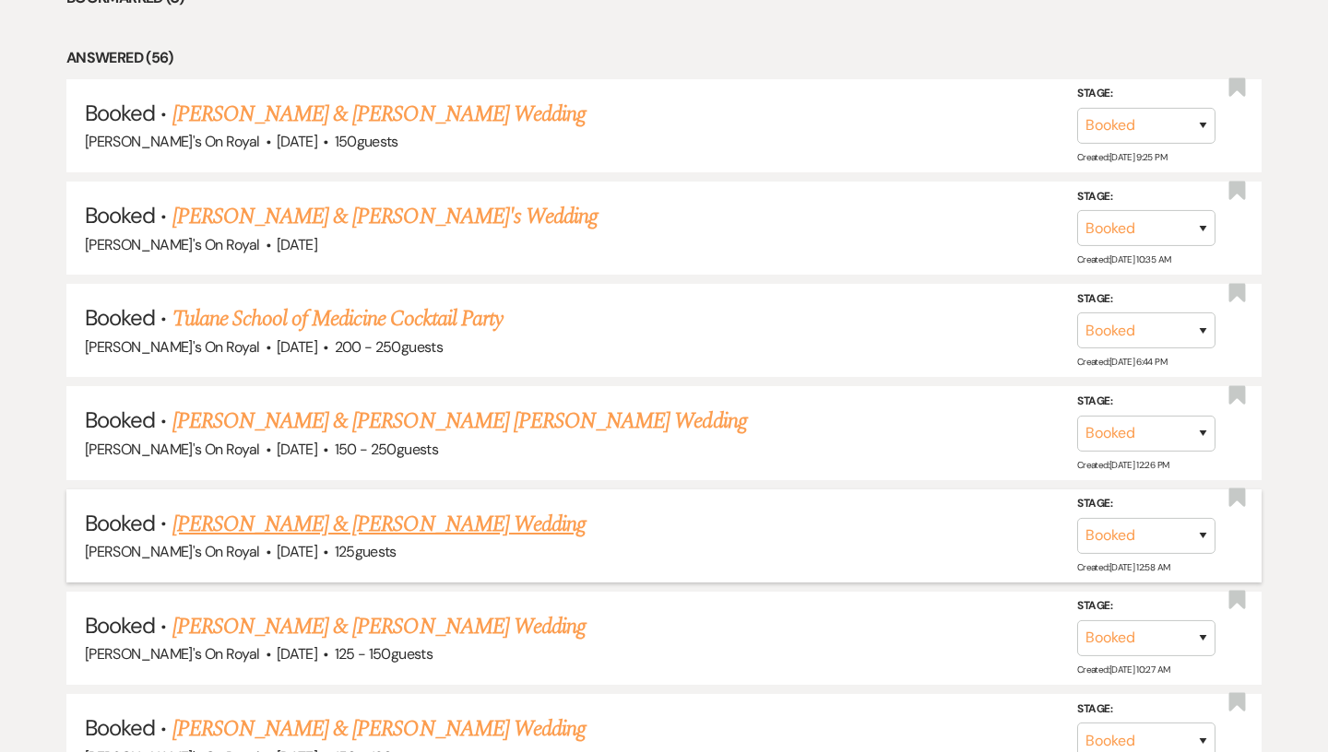
click at [466, 528] on link "[PERSON_NAME] & [PERSON_NAME] Wedding" at bounding box center [378, 524] width 413 height 33
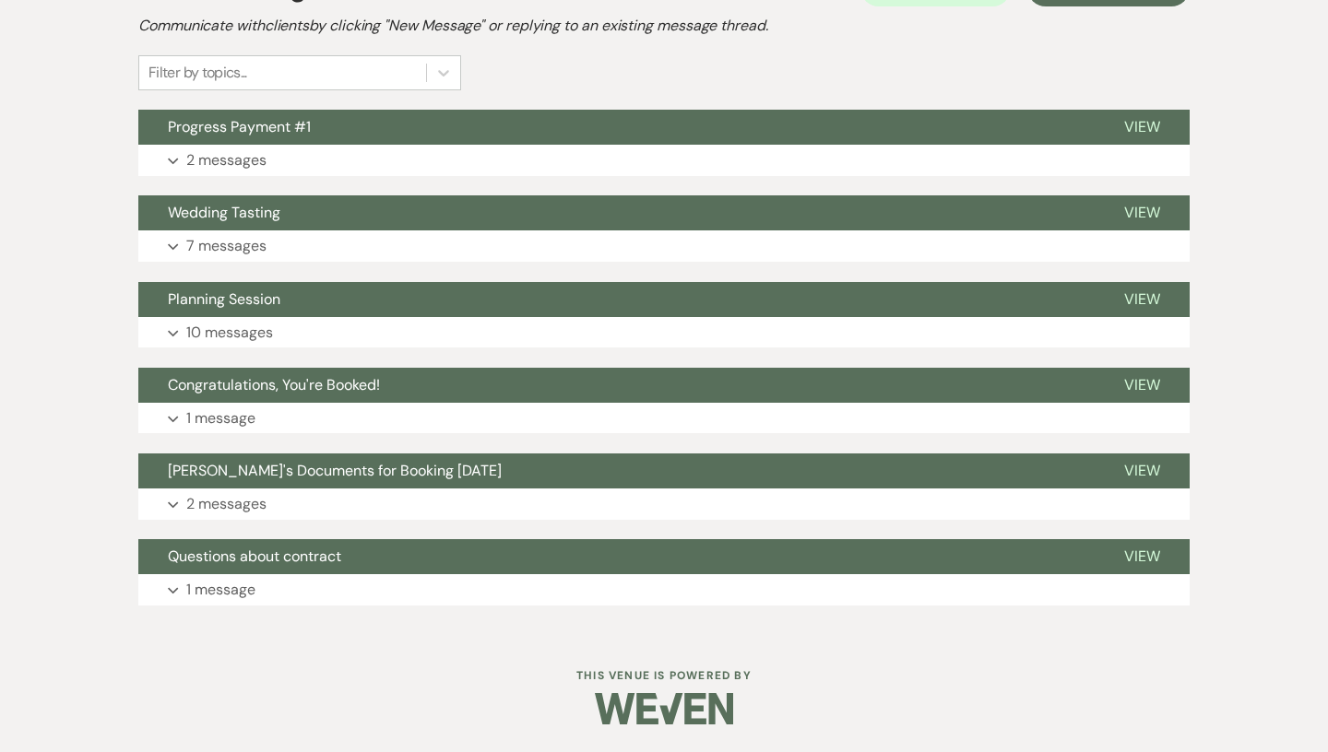
scroll to position [416, 0]
click at [418, 243] on button "Expand 7 messages" at bounding box center [663, 245] width 1051 height 31
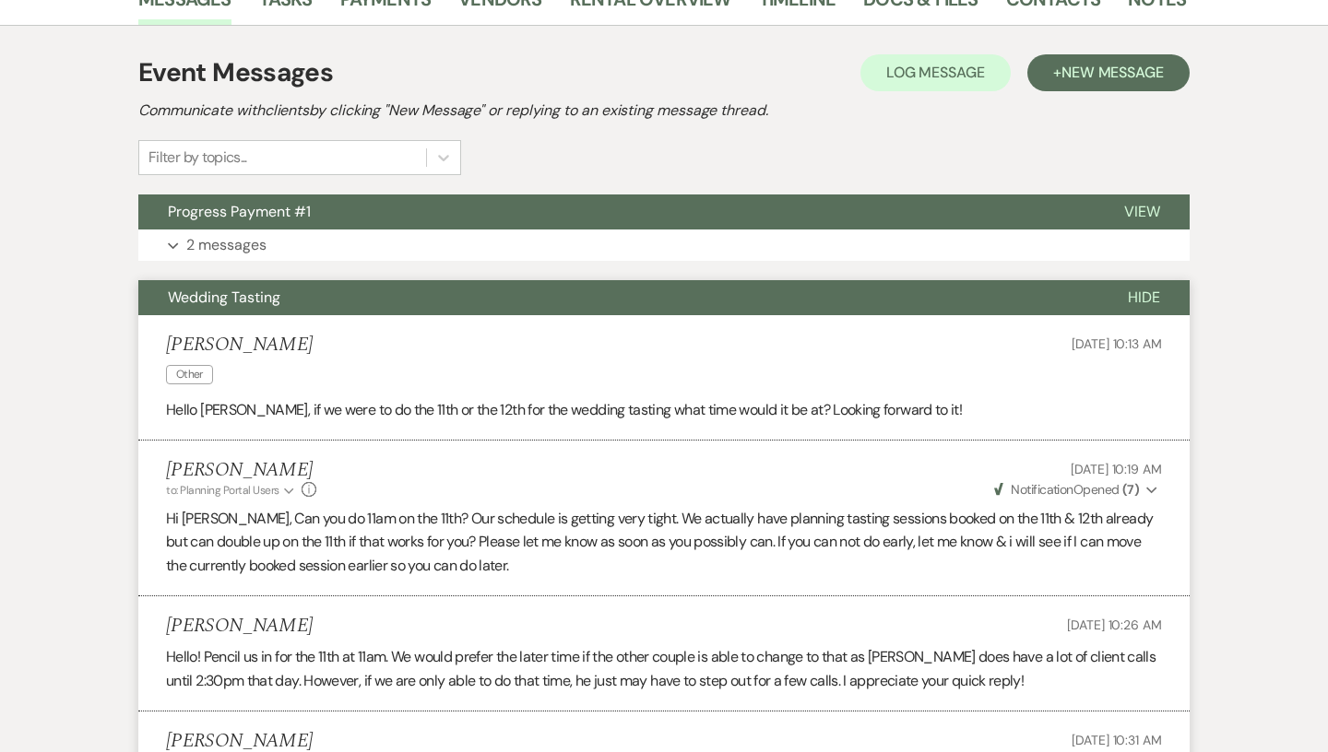
scroll to position [336, 0]
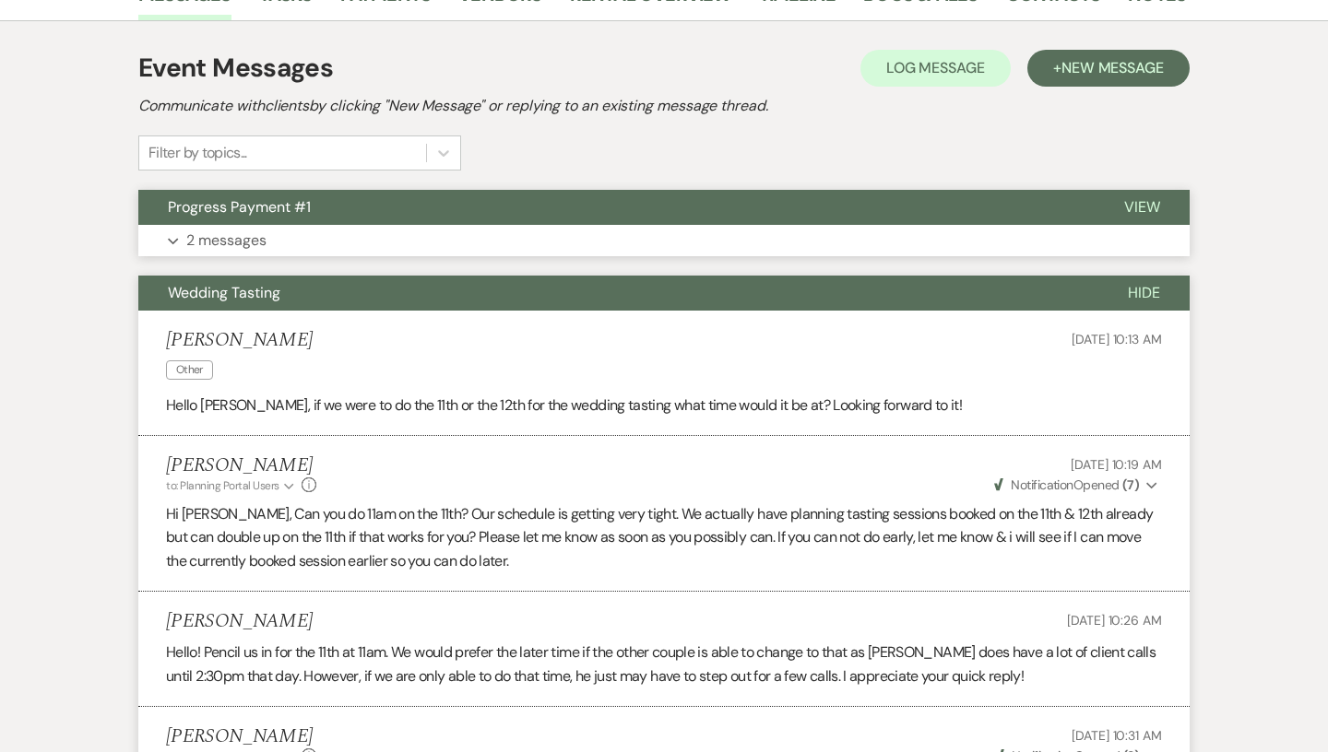
click at [324, 243] on button "Expand 2 messages" at bounding box center [663, 240] width 1051 height 31
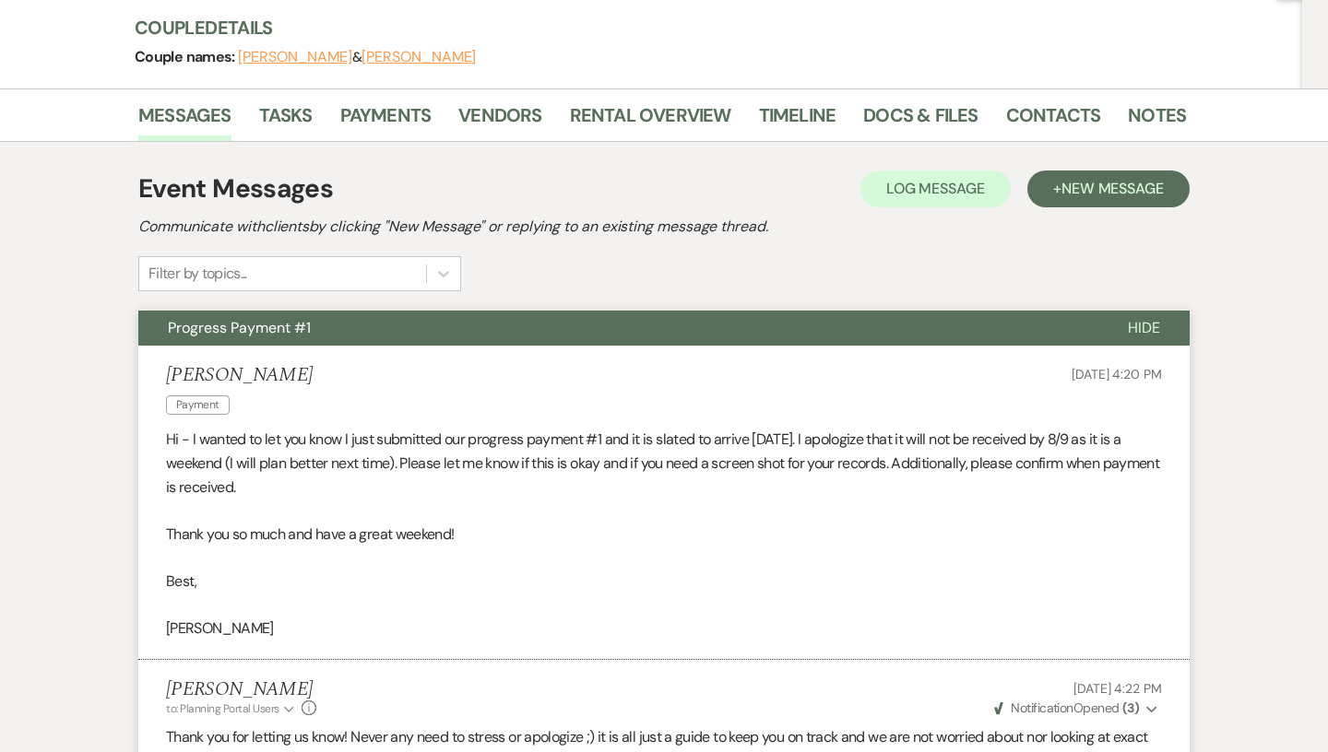
scroll to position [0, 0]
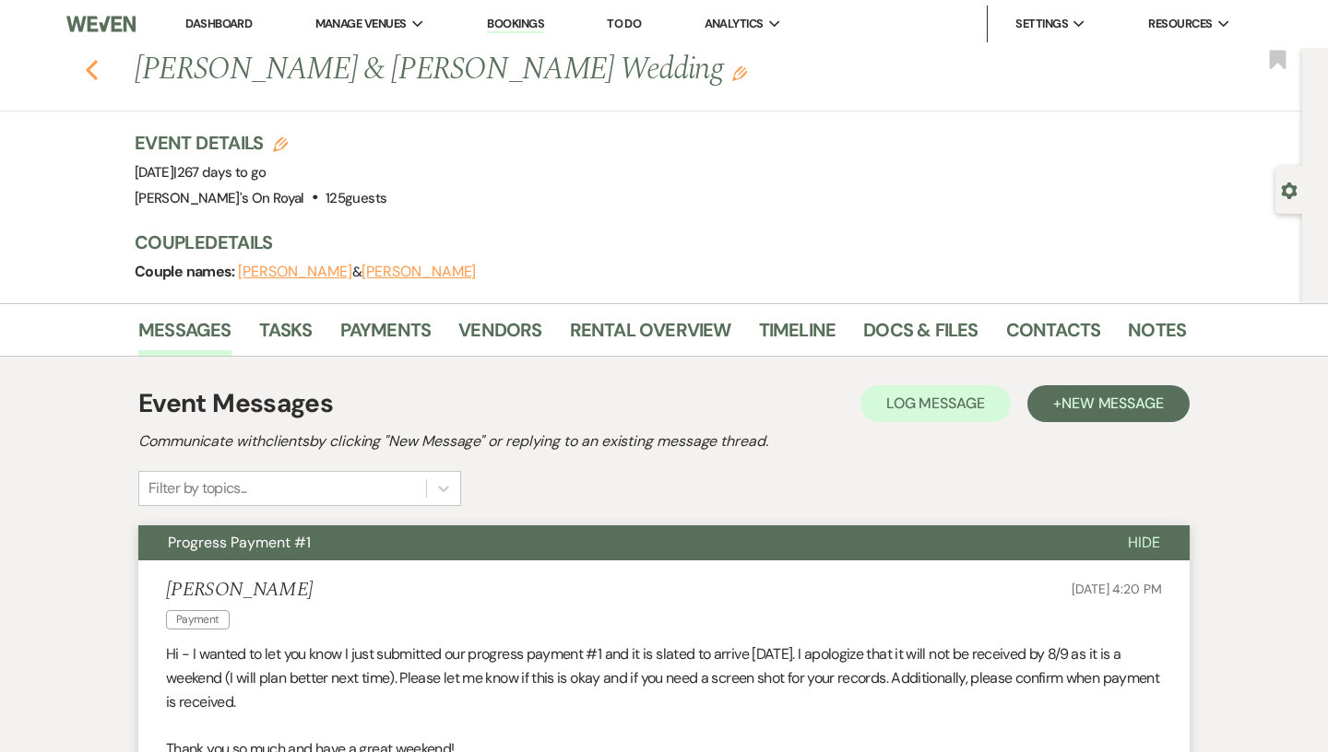
click at [96, 67] on icon "Previous" at bounding box center [92, 70] width 14 height 22
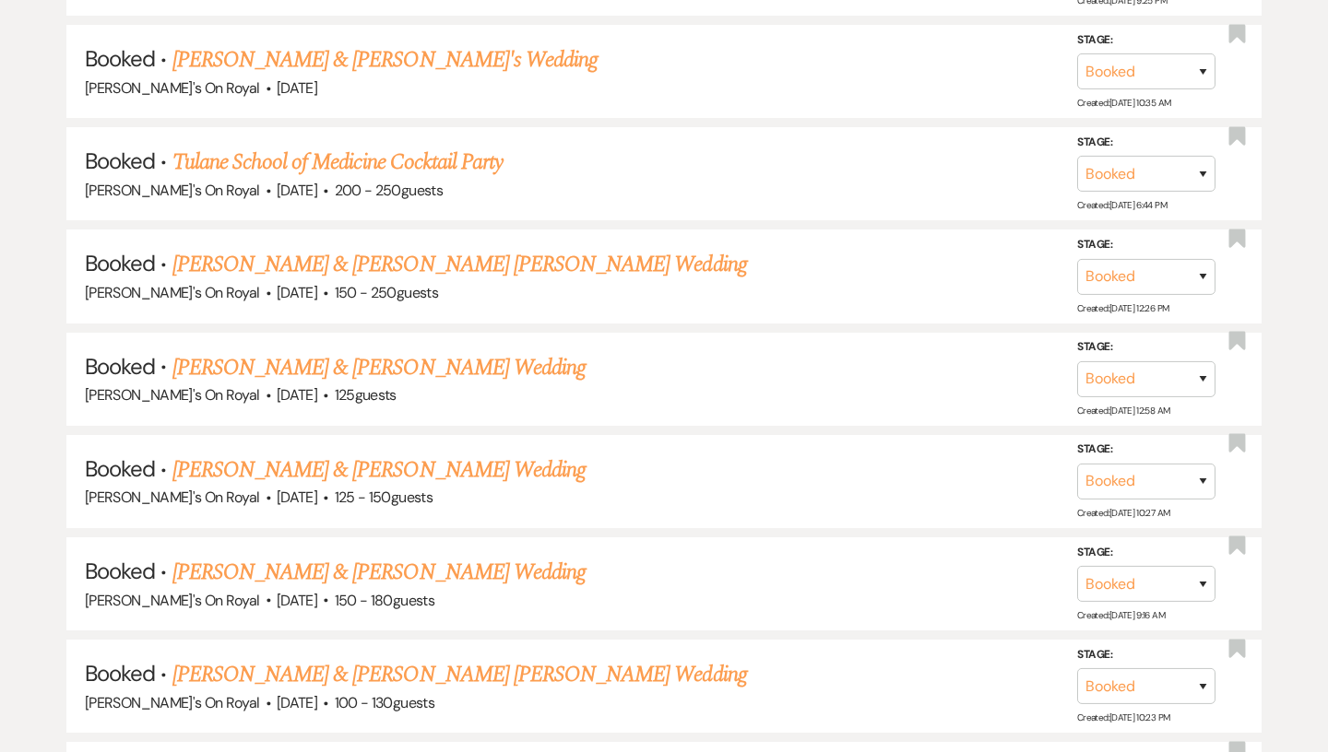
scroll to position [1325, 0]
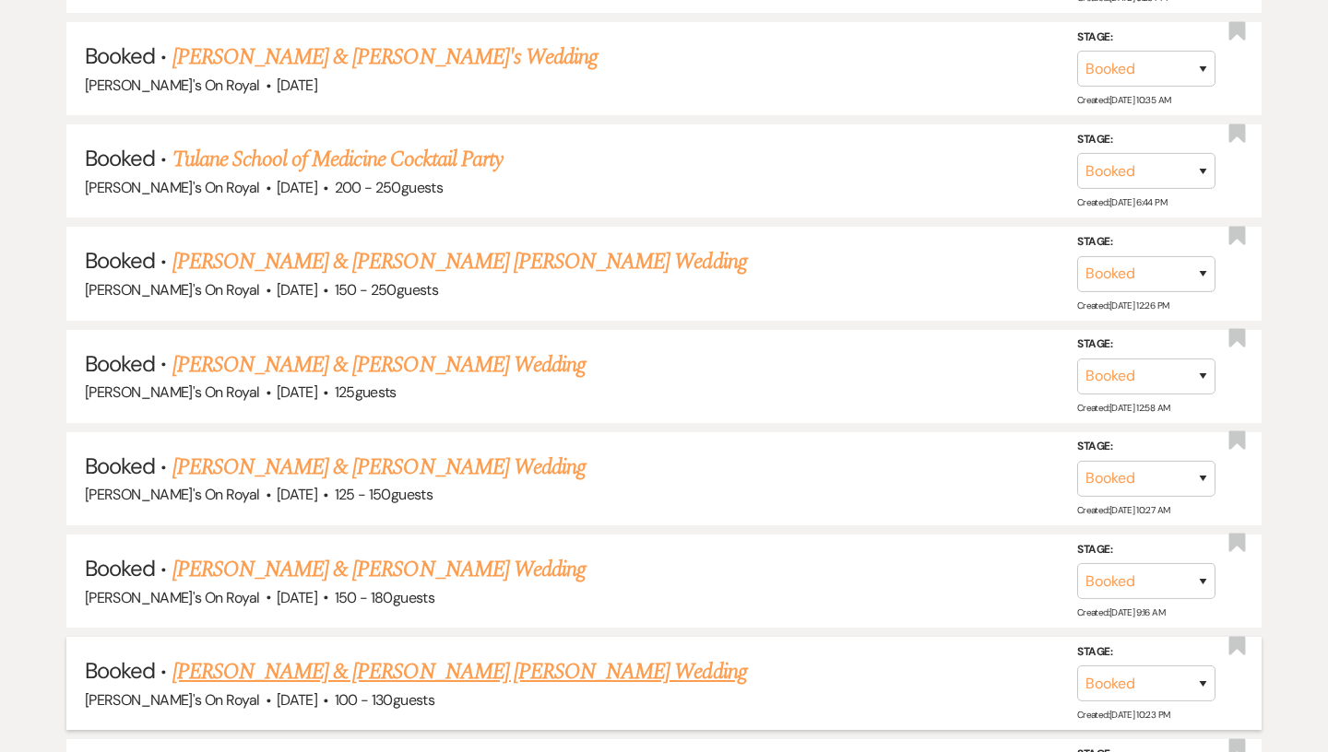
click at [411, 668] on link "[PERSON_NAME] & [PERSON_NAME] [PERSON_NAME] Wedding" at bounding box center [459, 671] width 574 height 33
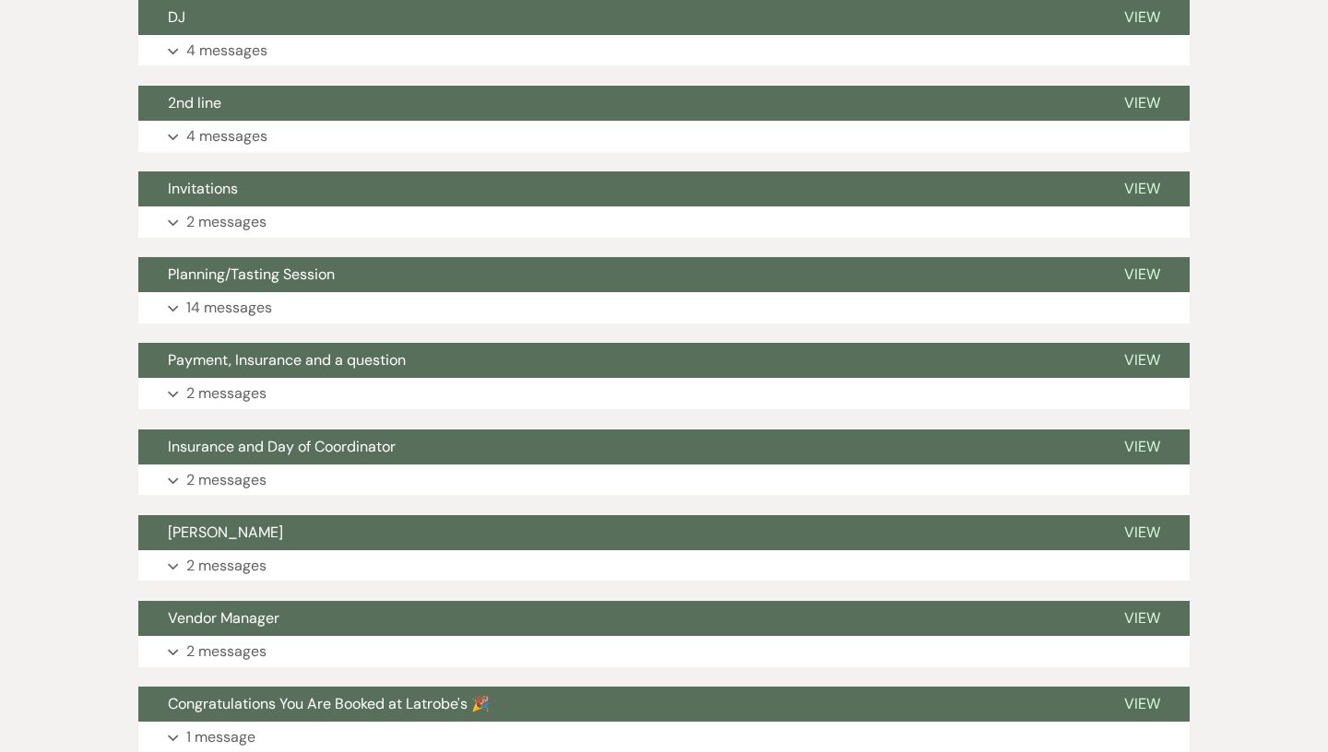
scroll to position [994, 0]
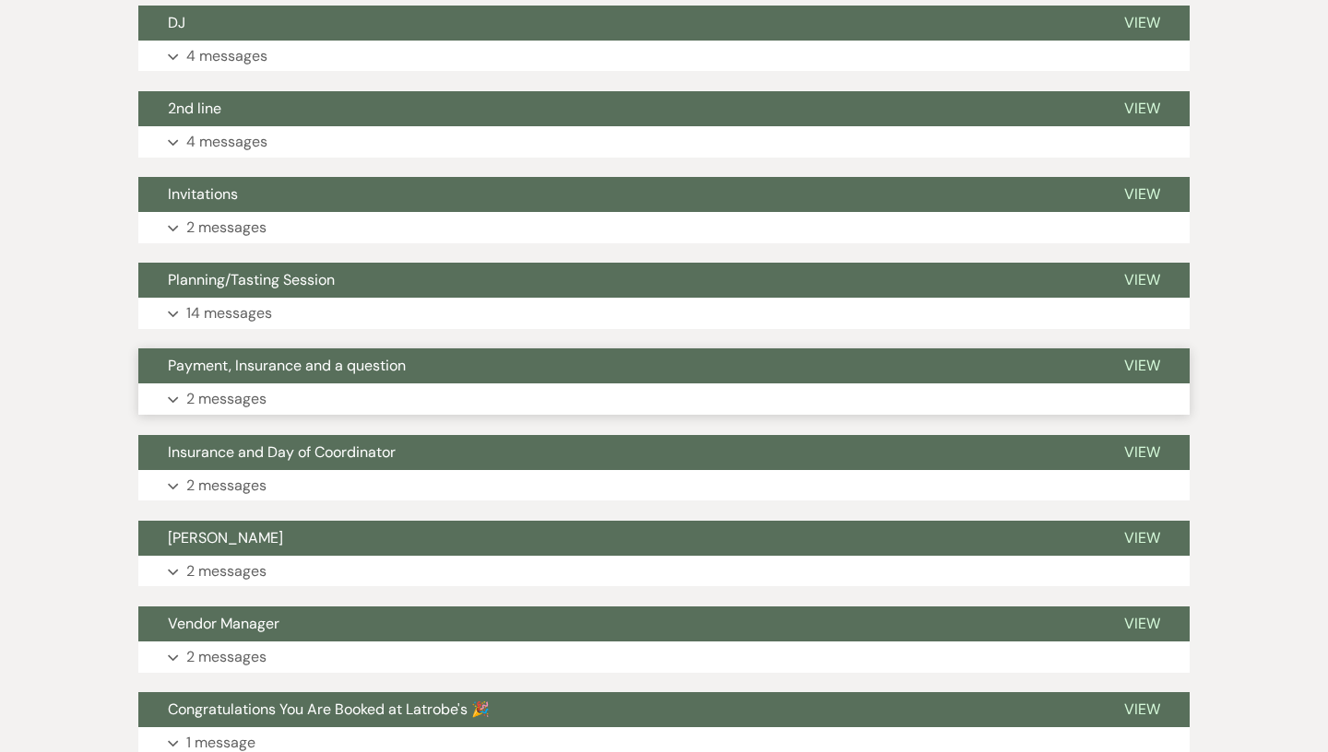
click at [453, 348] on button "Payment, Insurance and a question" at bounding box center [616, 365] width 956 height 35
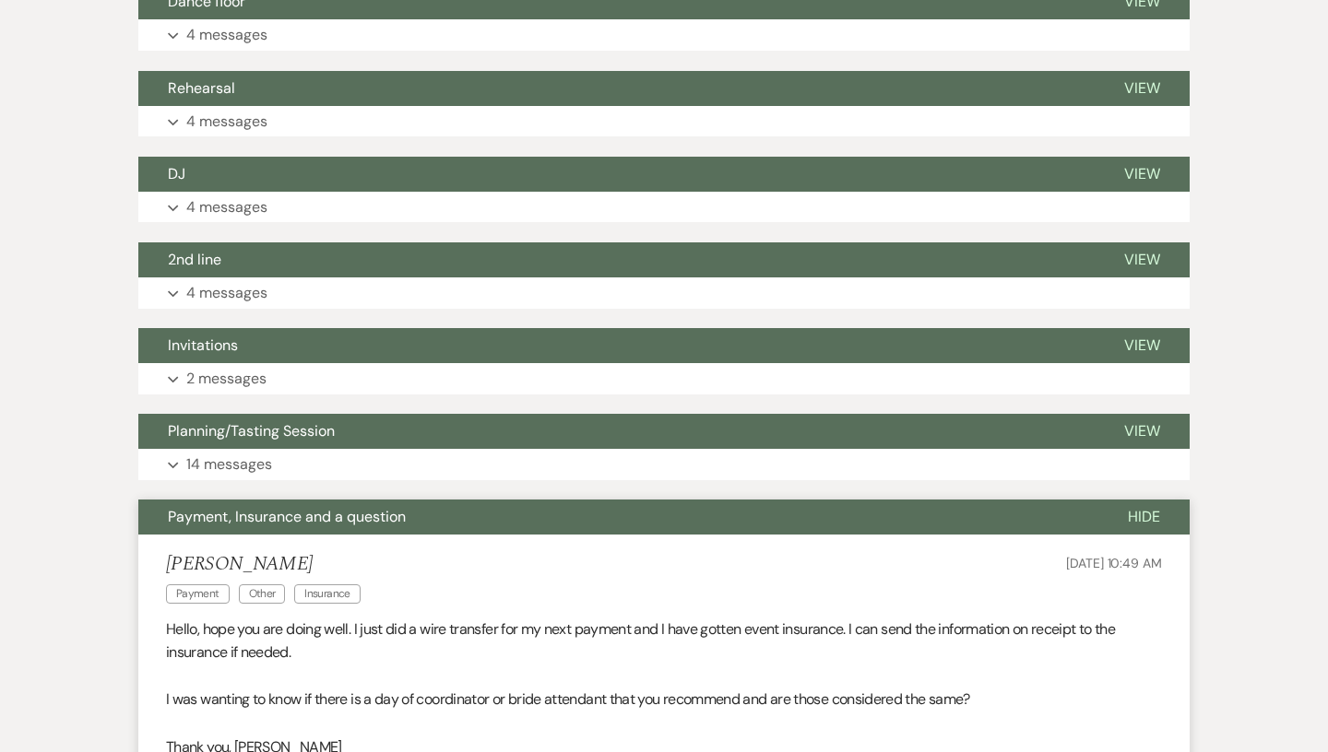
scroll to position [842, 0]
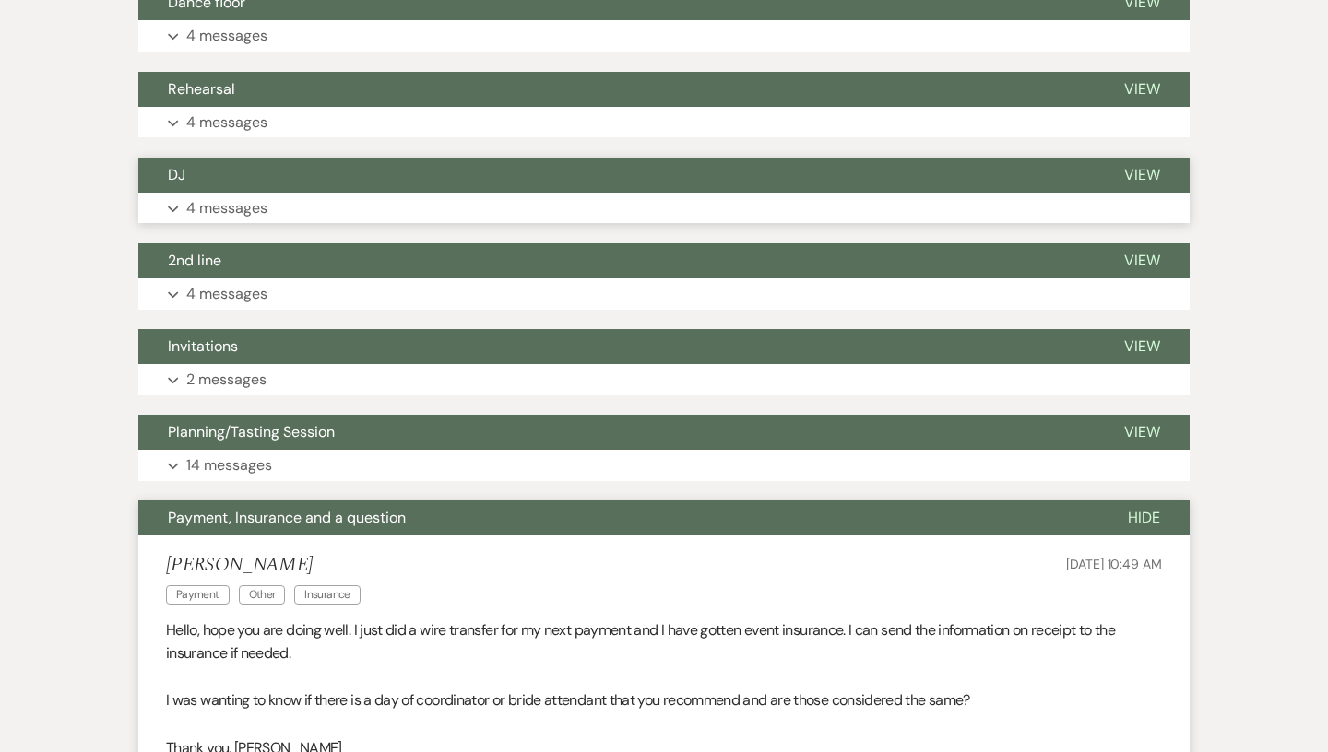
click at [465, 193] on button "Expand 4 messages" at bounding box center [663, 208] width 1051 height 31
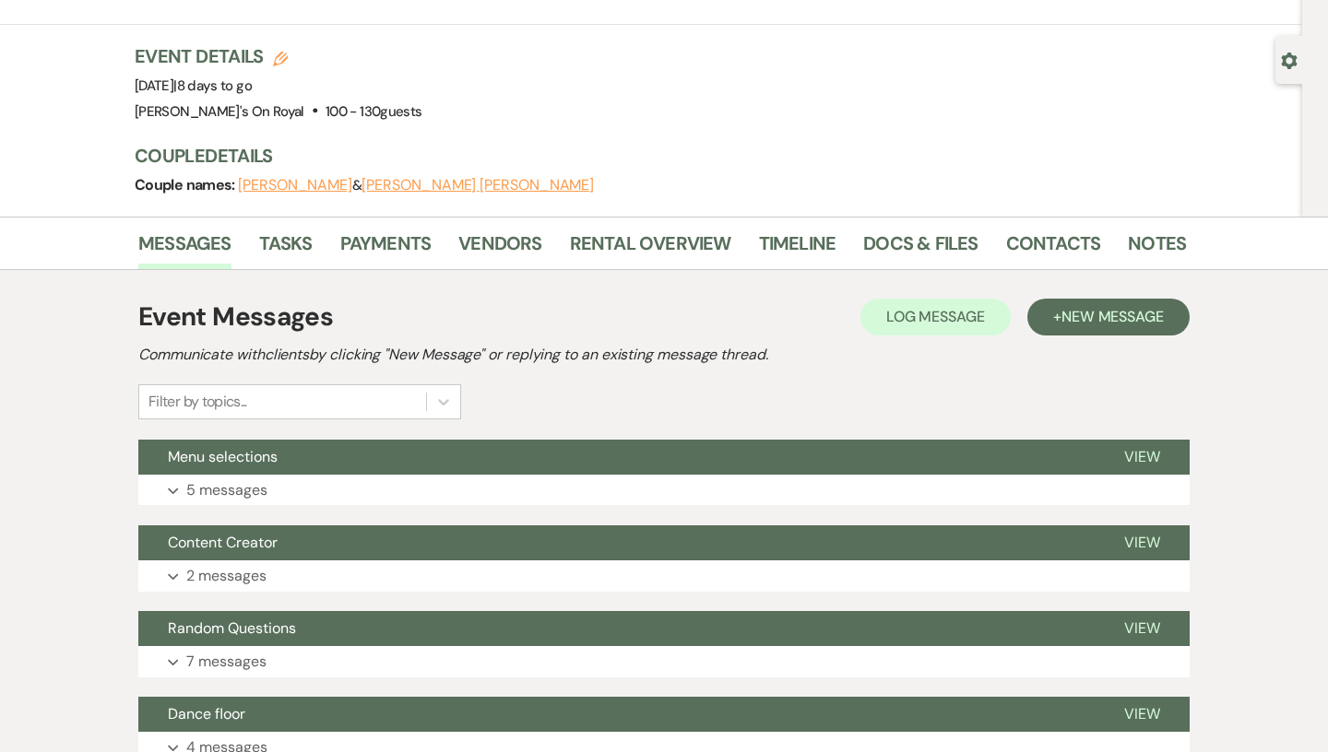
scroll to position [29, 0]
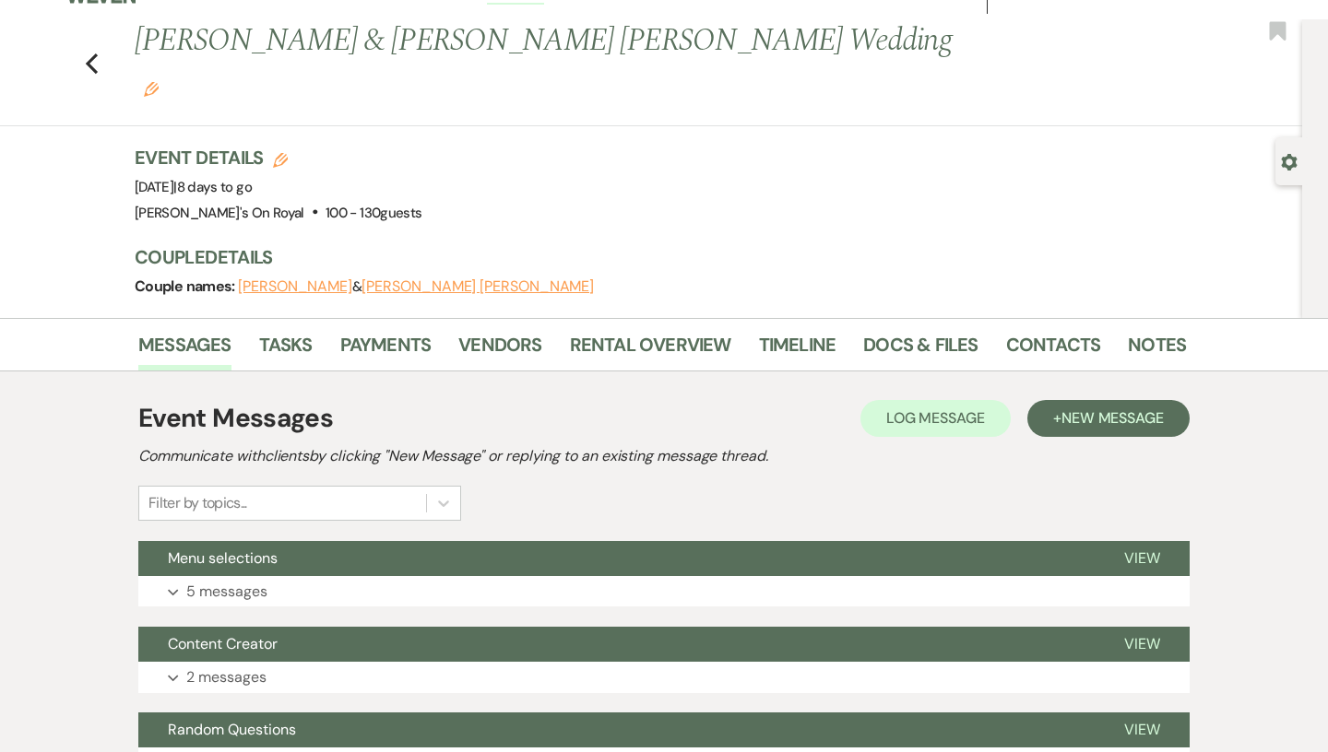
click at [105, 29] on div "Previous [PERSON_NAME] & [PERSON_NAME] [PERSON_NAME] Wedding Edit Bookmark" at bounding box center [646, 72] width 1311 height 107
click at [99, 30] on div "Previous [PERSON_NAME] & [PERSON_NAME] [PERSON_NAME] Wedding Edit Bookmark" at bounding box center [646, 72] width 1311 height 107
click at [93, 53] on use "button" at bounding box center [92, 63] width 12 height 20
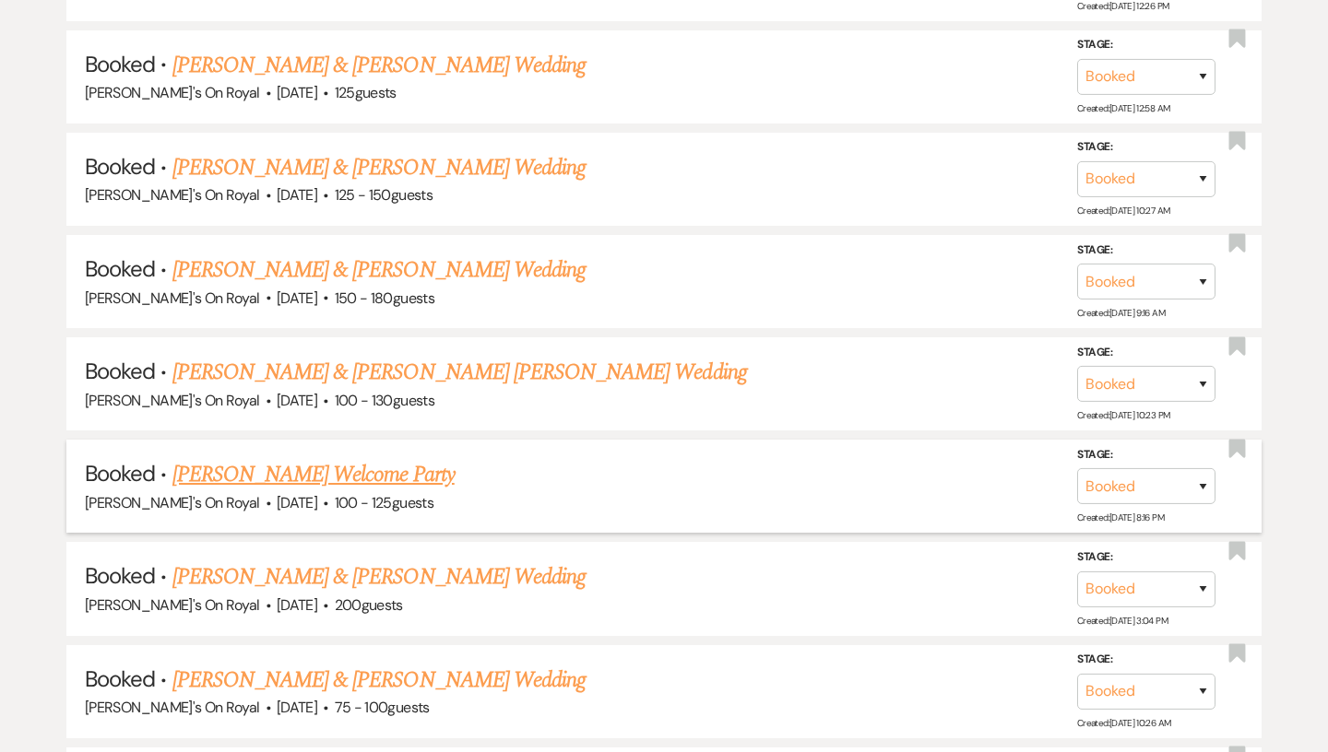
scroll to position [1627, 0]
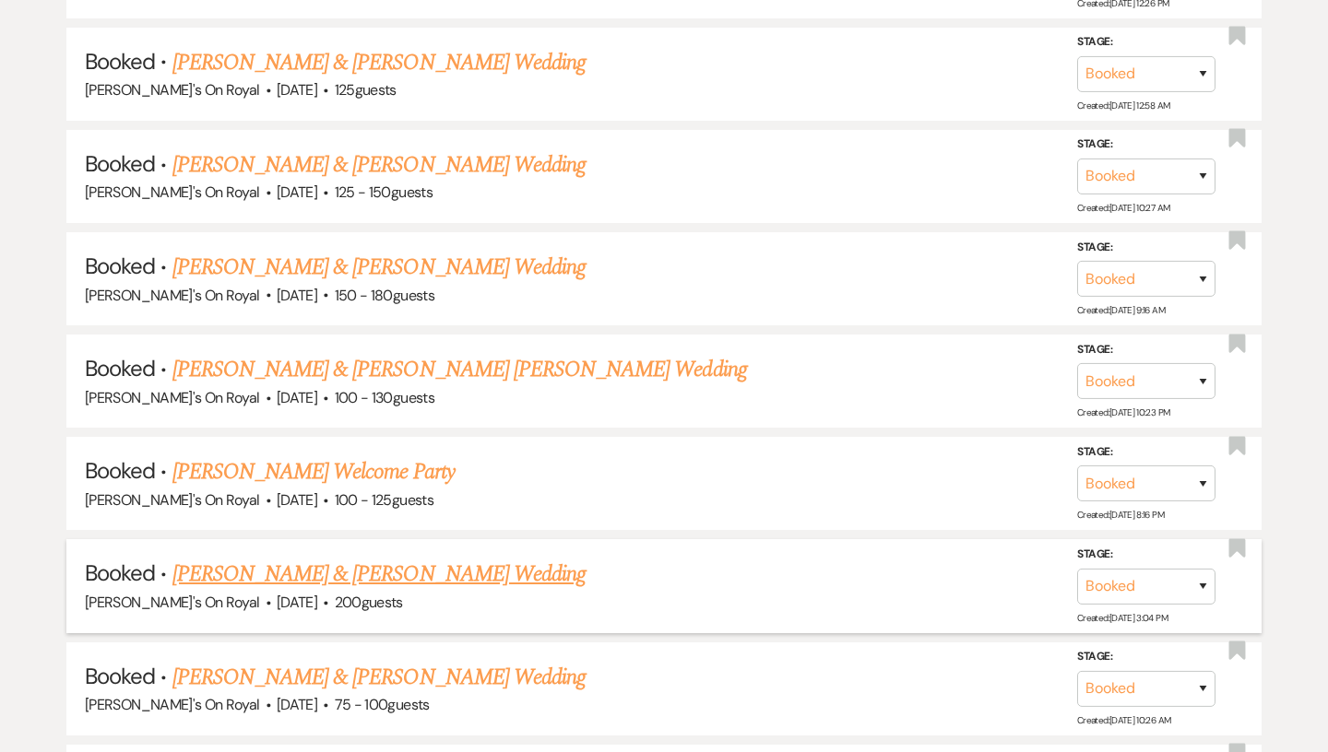
click at [380, 568] on link "[PERSON_NAME] & [PERSON_NAME] Wedding" at bounding box center [378, 574] width 413 height 33
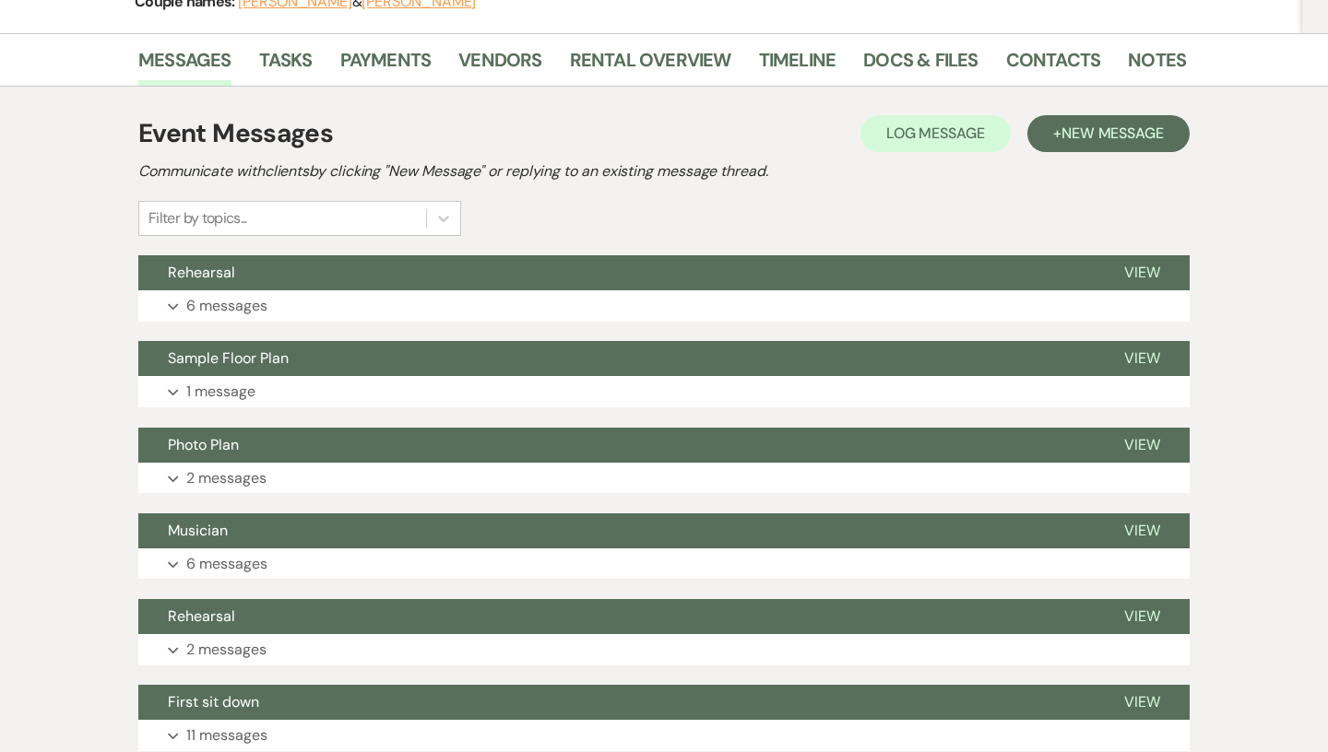
scroll to position [280, 0]
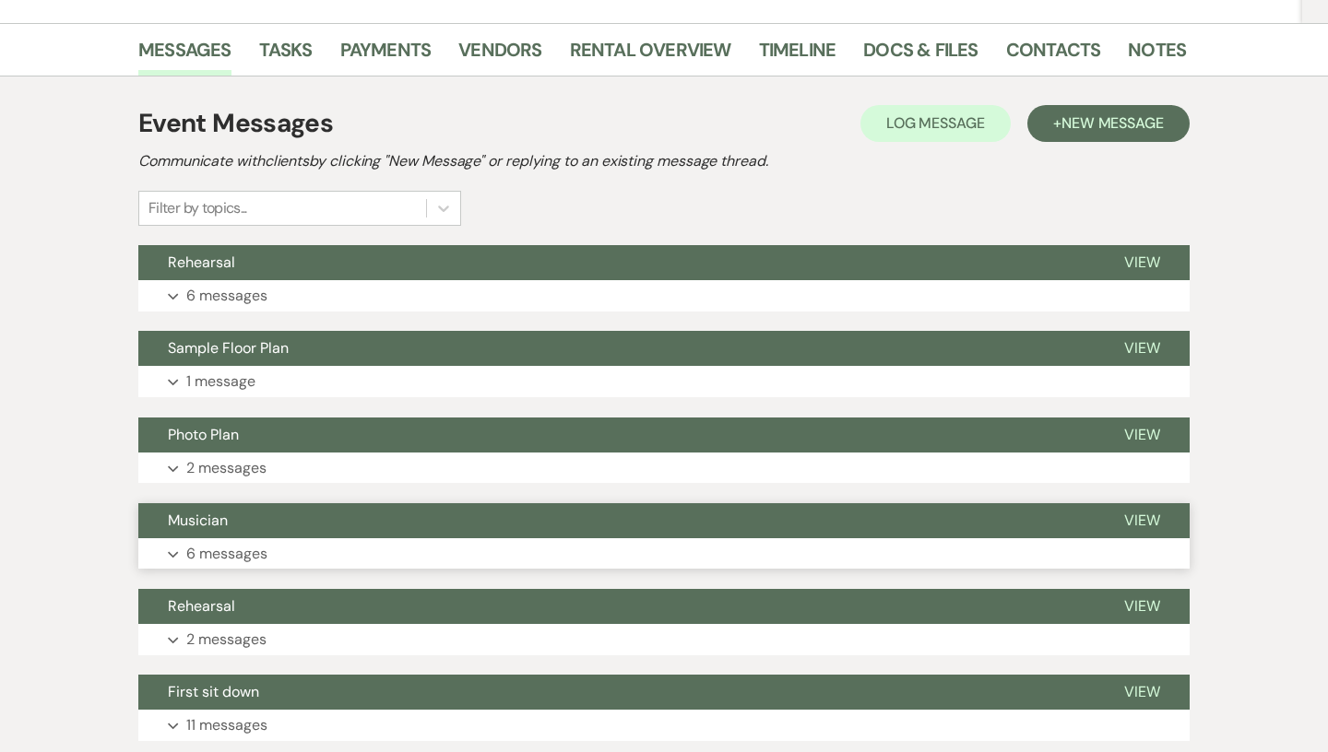
click at [375, 545] on button "Expand 6 messages" at bounding box center [663, 553] width 1051 height 31
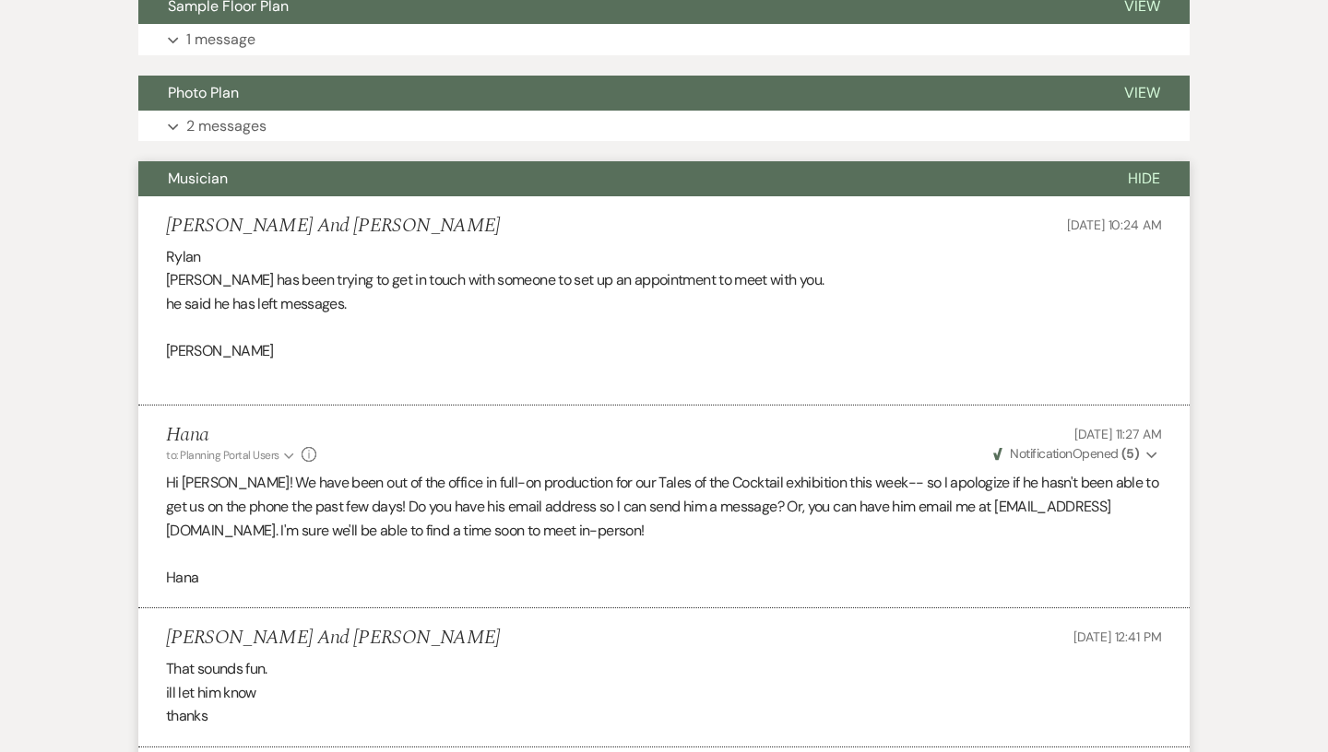
scroll to position [0, 0]
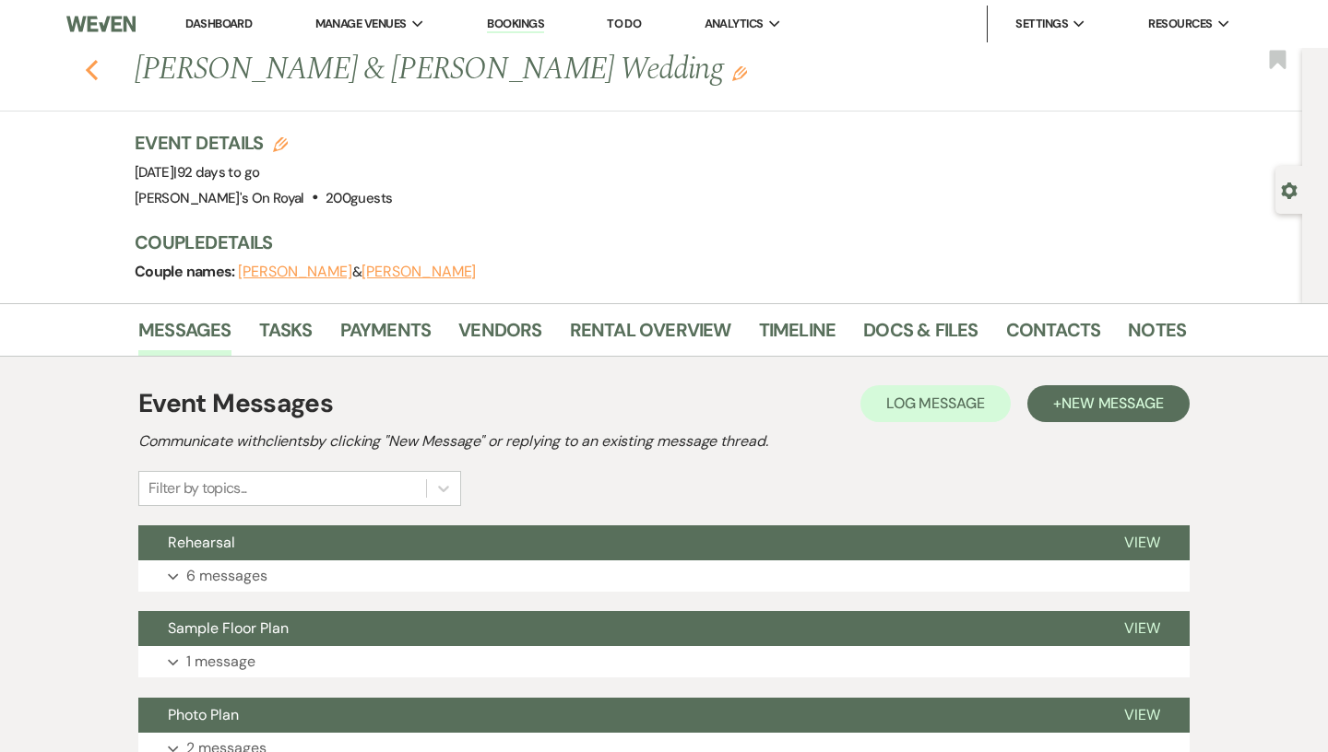
click at [92, 63] on icon "Previous" at bounding box center [92, 70] width 14 height 22
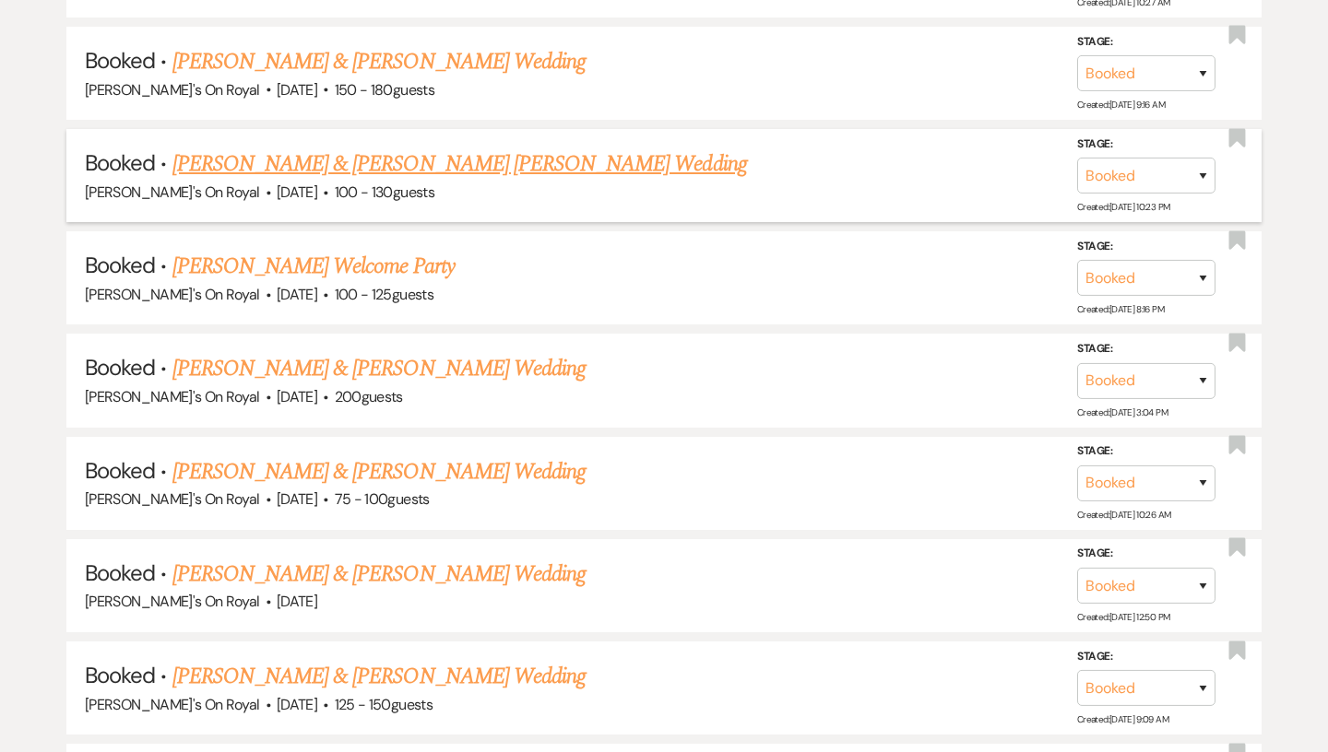
scroll to position [1836, 0]
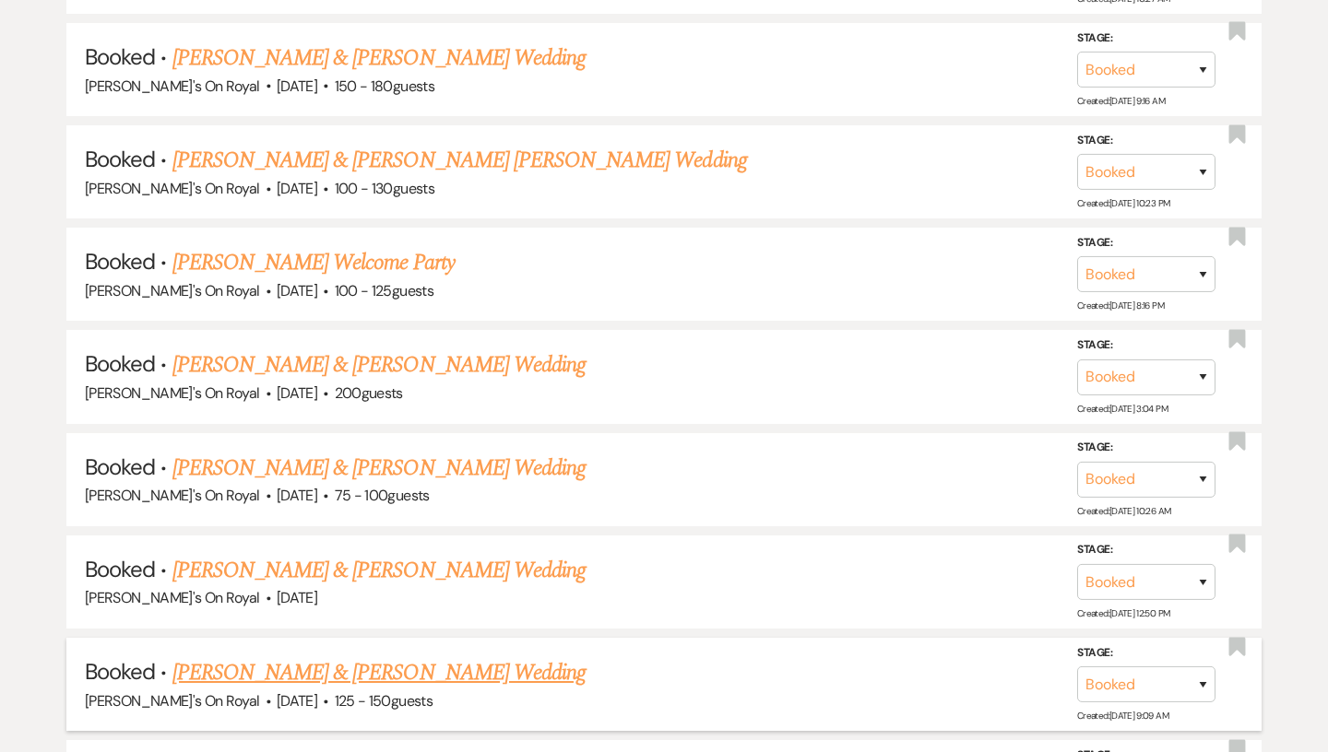
click at [293, 642] on li "Booked · [PERSON_NAME] & [PERSON_NAME] Wedding [PERSON_NAME]'s On Royal · [DATE…" at bounding box center [663, 684] width 1195 height 93
click at [292, 656] on link "[PERSON_NAME] & [PERSON_NAME] Wedding" at bounding box center [378, 672] width 413 height 33
select select "2"
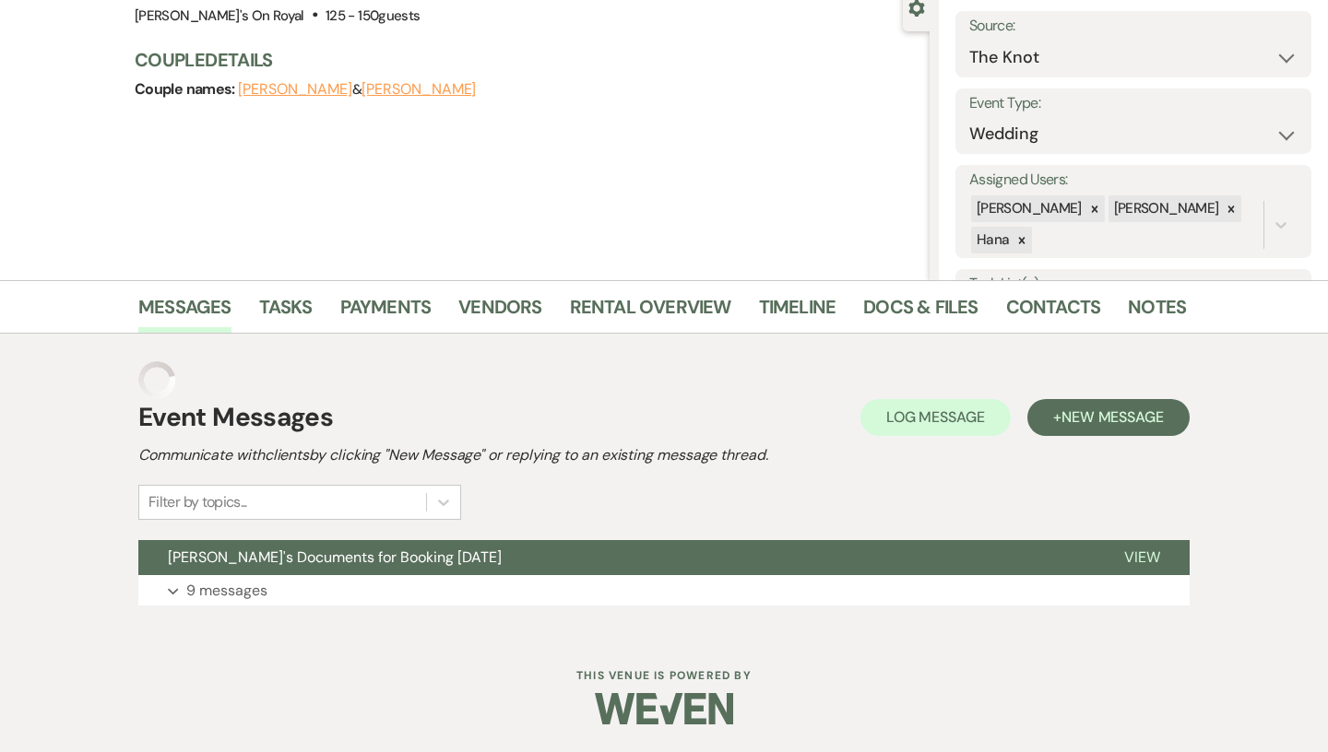
click at [292, 466] on h2 "Communicate with clients by clicking "New Message" or replying to an existing m…" at bounding box center [663, 455] width 1051 height 22
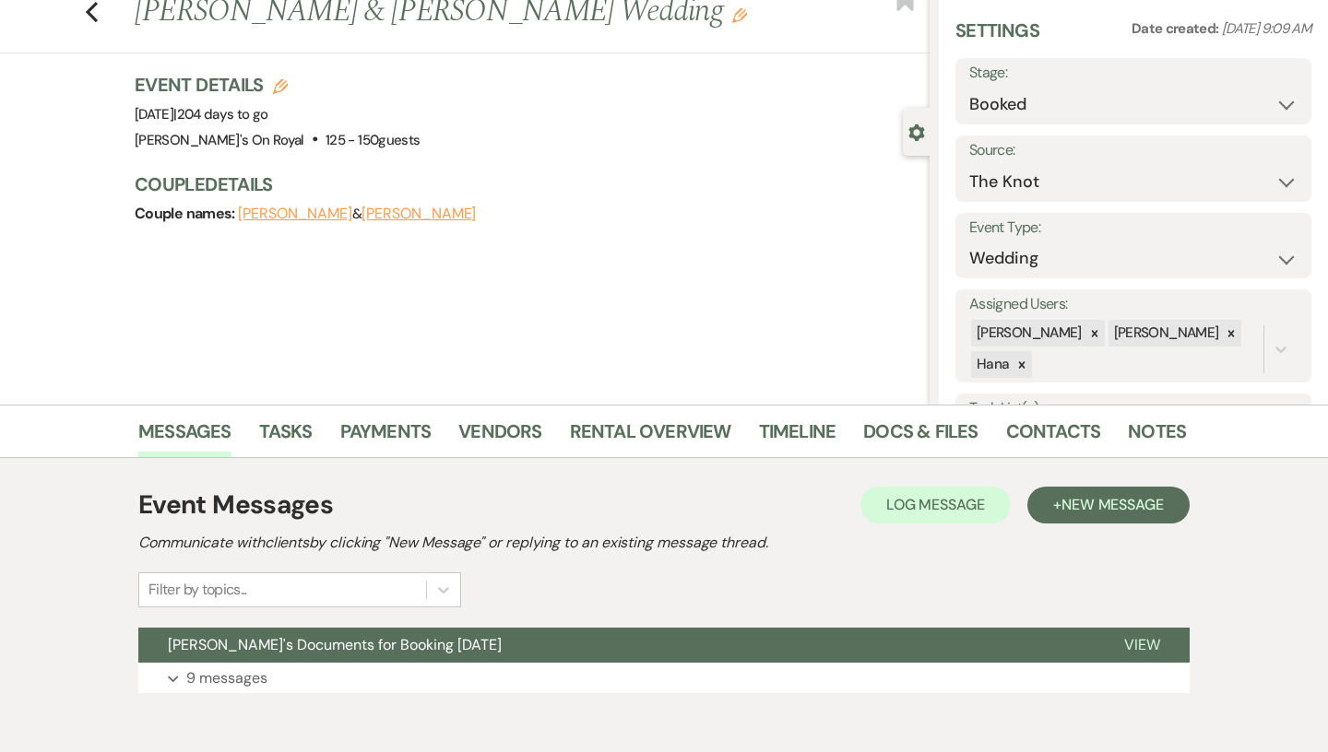
scroll to position [146, 0]
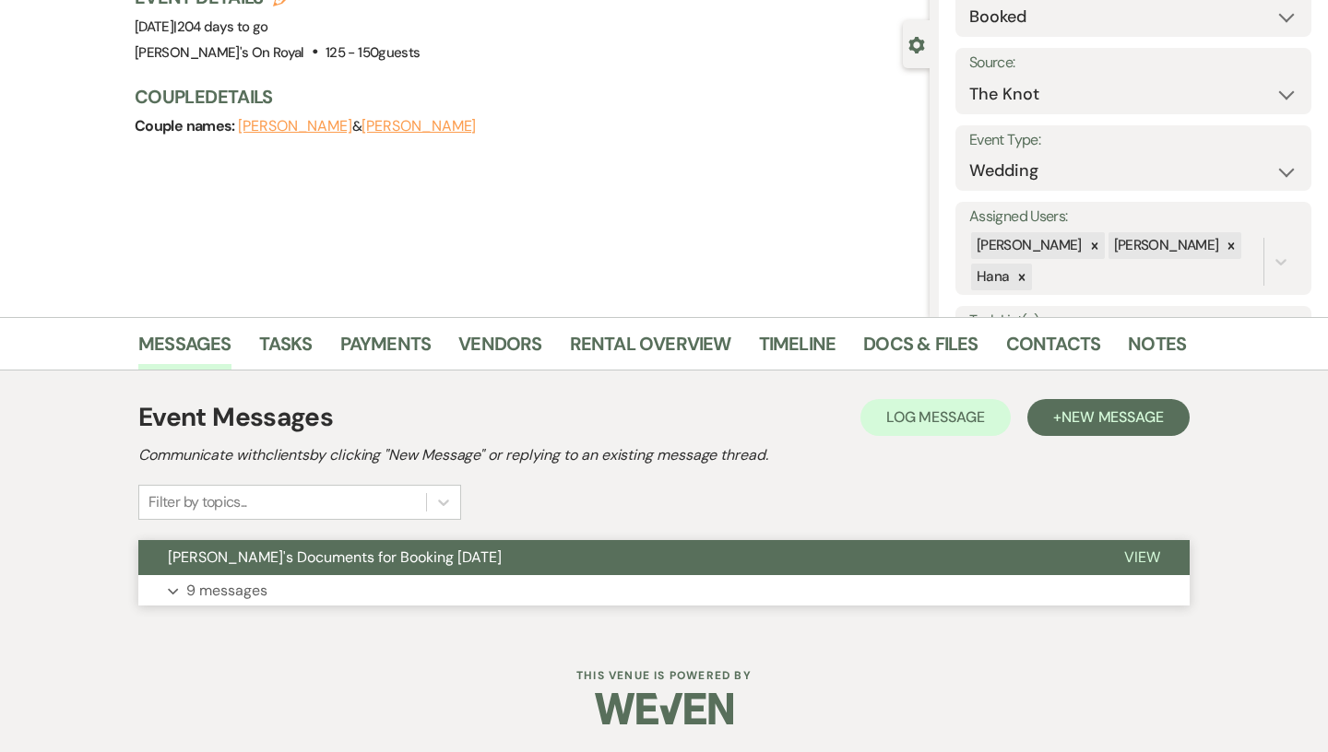
click at [295, 594] on button "Expand 9 messages" at bounding box center [663, 590] width 1051 height 31
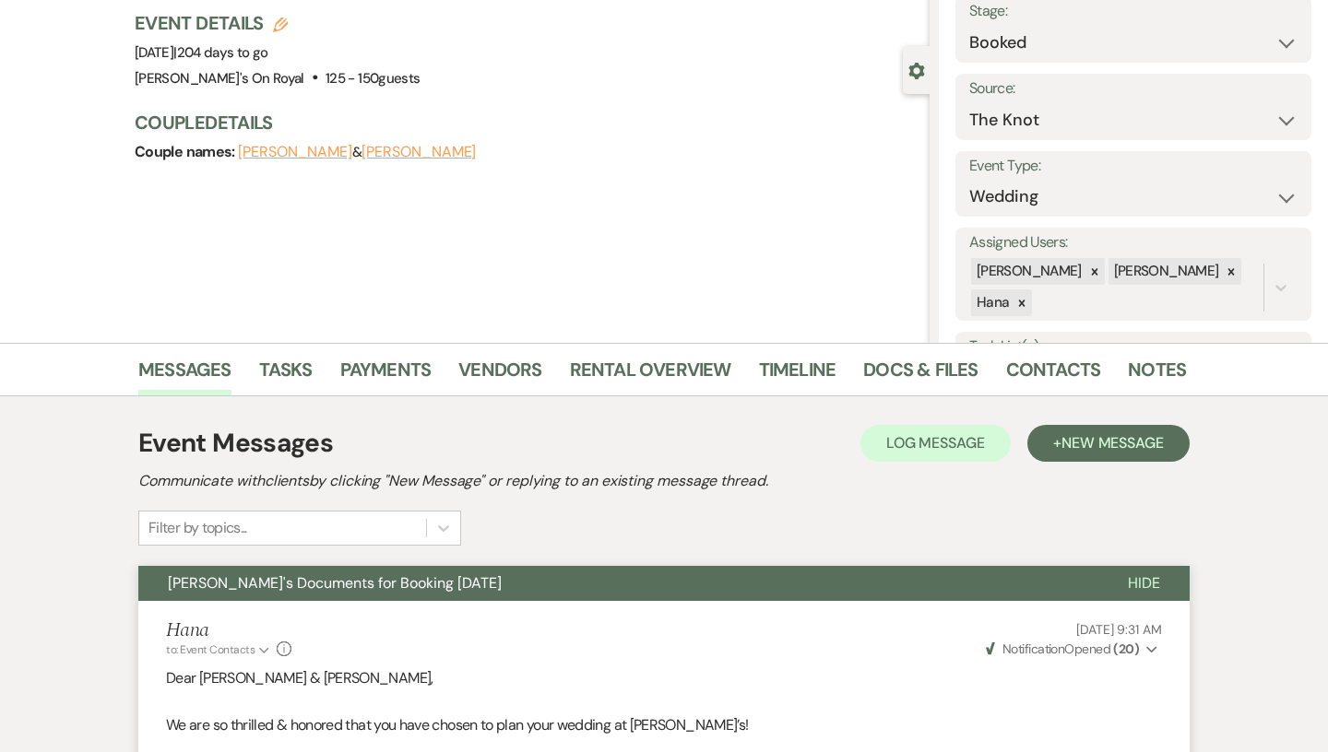
scroll to position [0, 0]
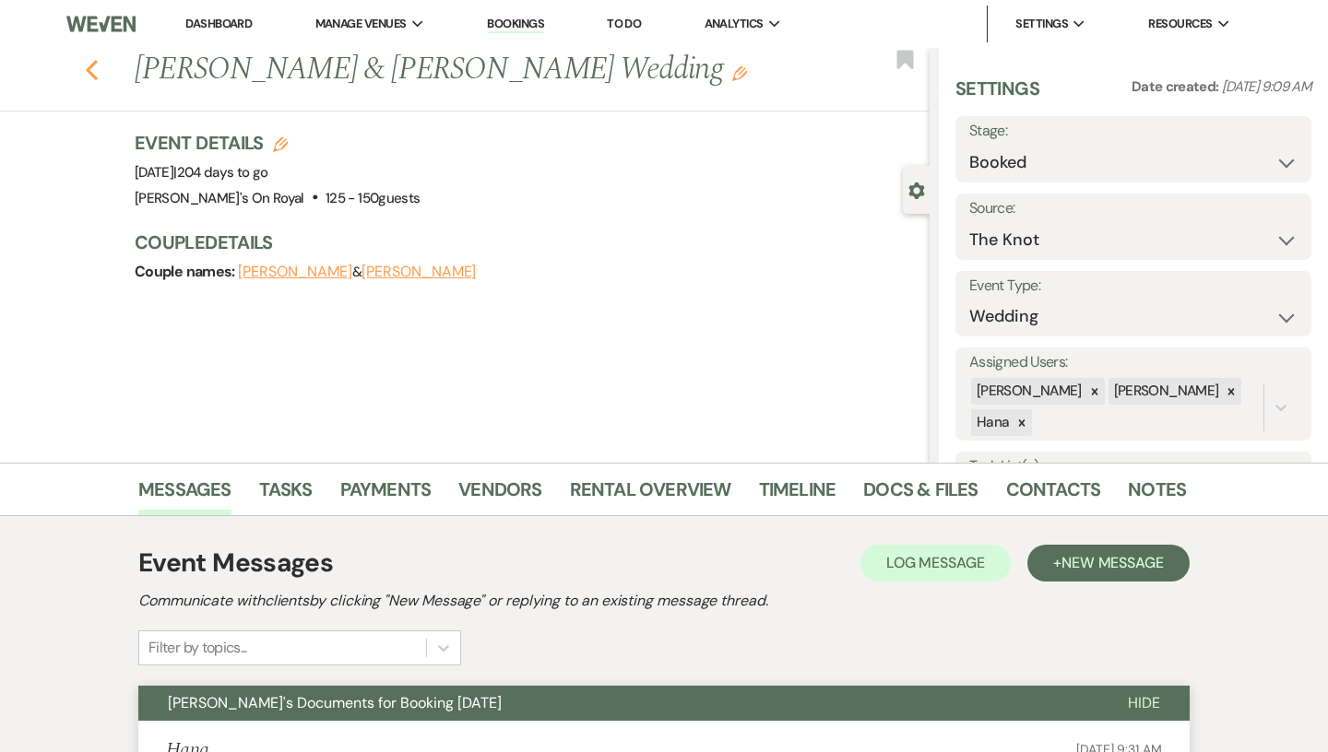
click at [91, 71] on icon "Previous" at bounding box center [92, 70] width 14 height 22
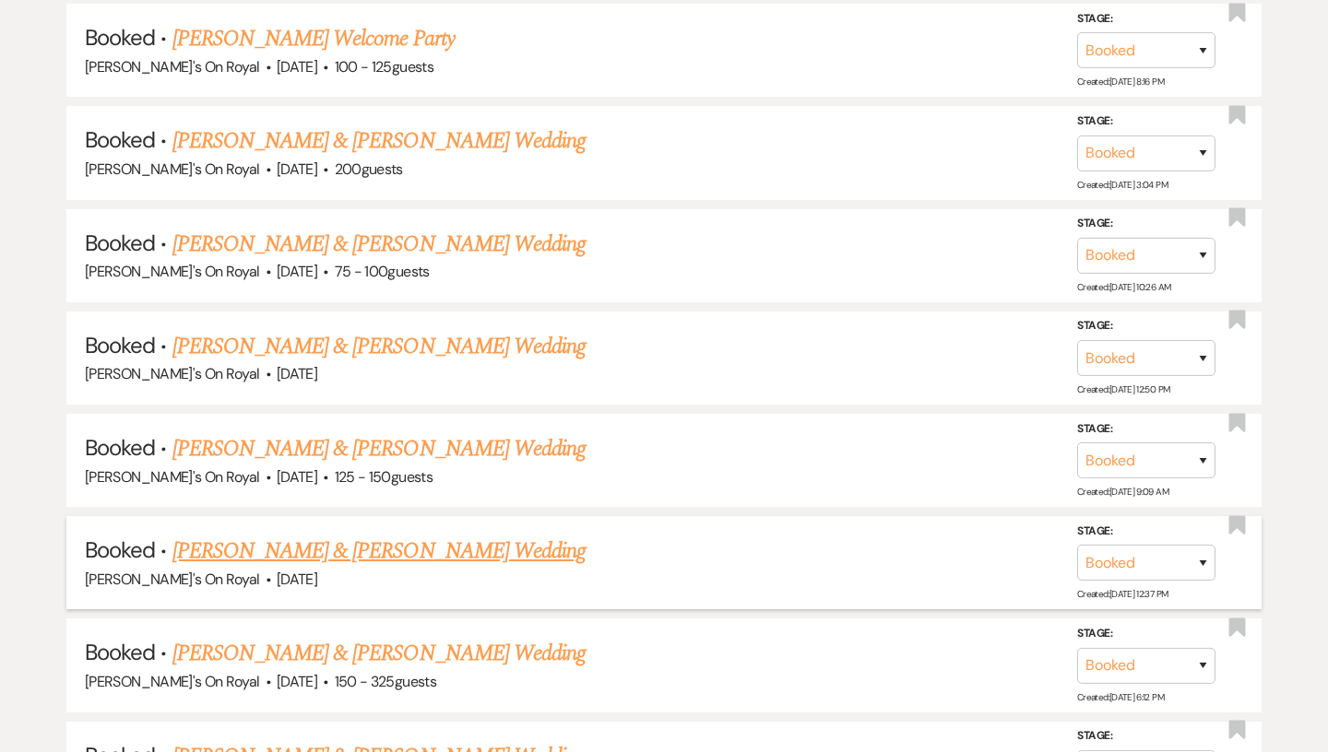
scroll to position [2061, 0]
click at [458, 539] on link "[PERSON_NAME] & [PERSON_NAME] Wedding" at bounding box center [378, 550] width 413 height 33
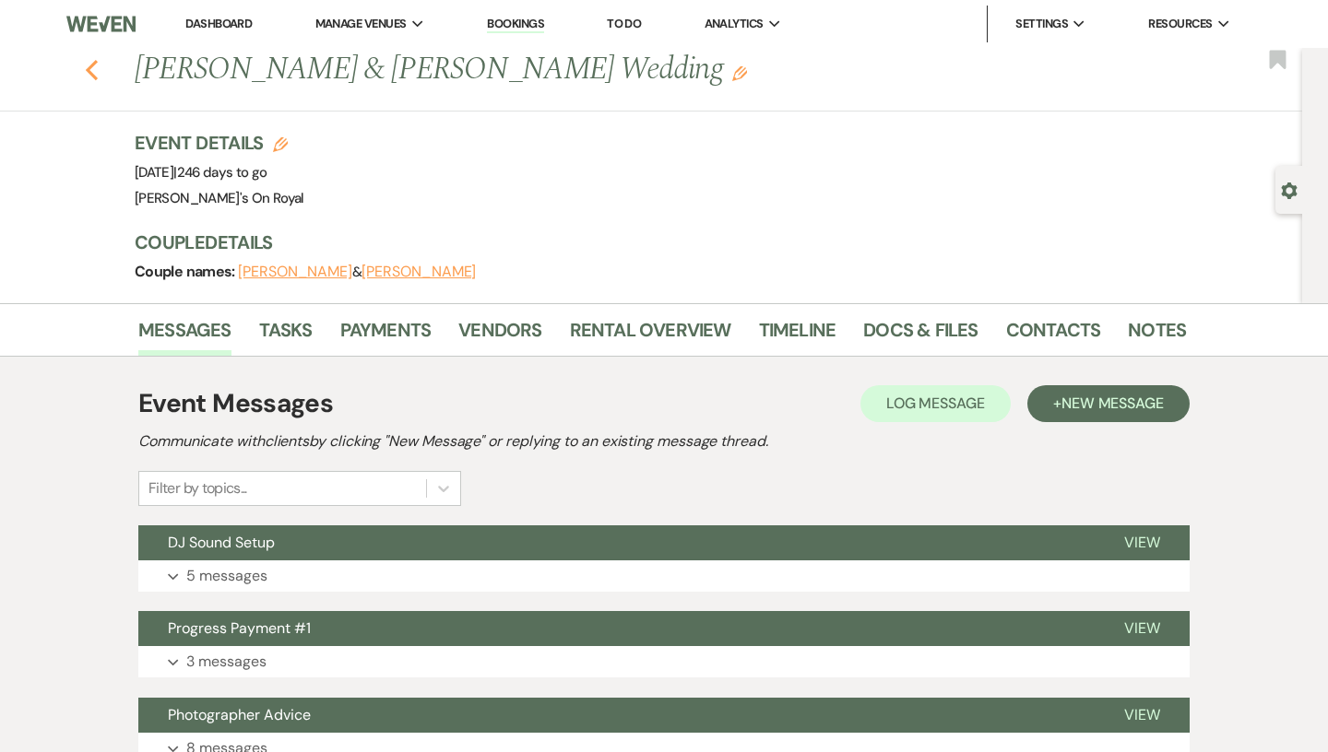
click at [87, 65] on icon "Previous" at bounding box center [92, 70] width 14 height 22
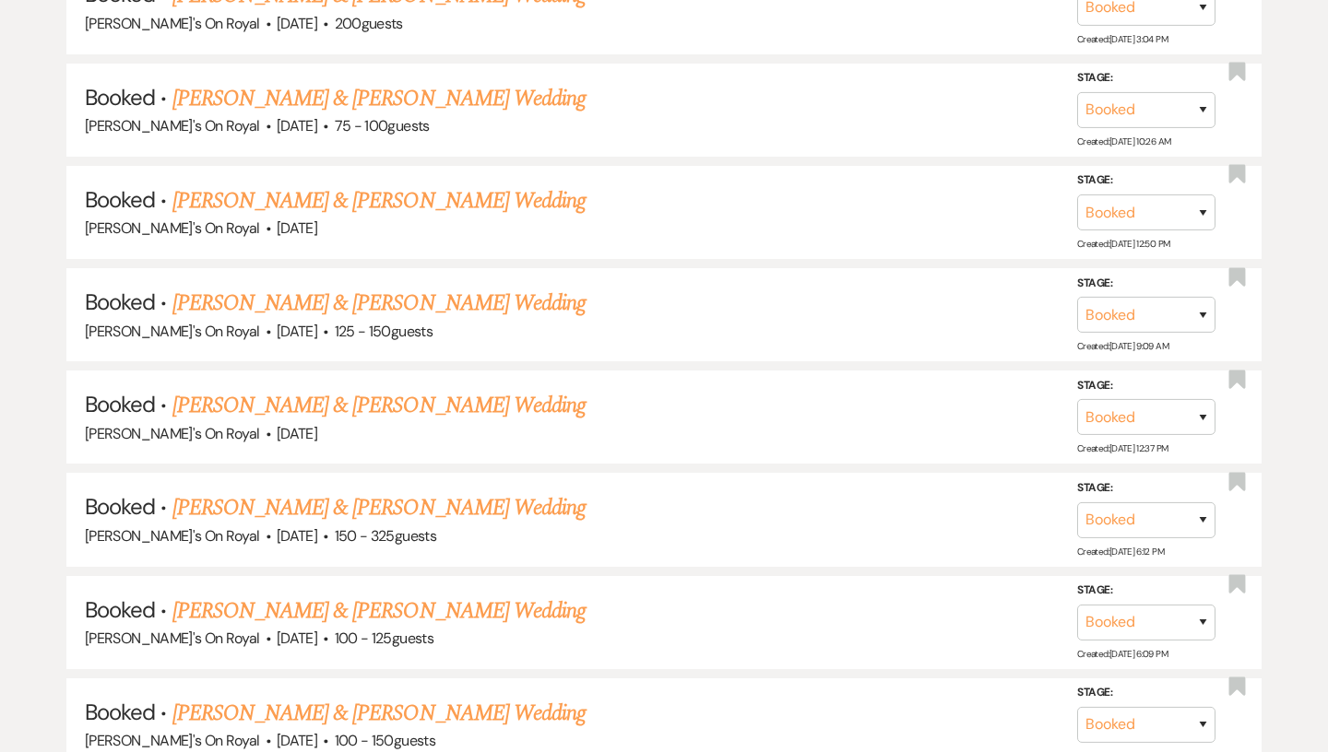
scroll to position [2214, 0]
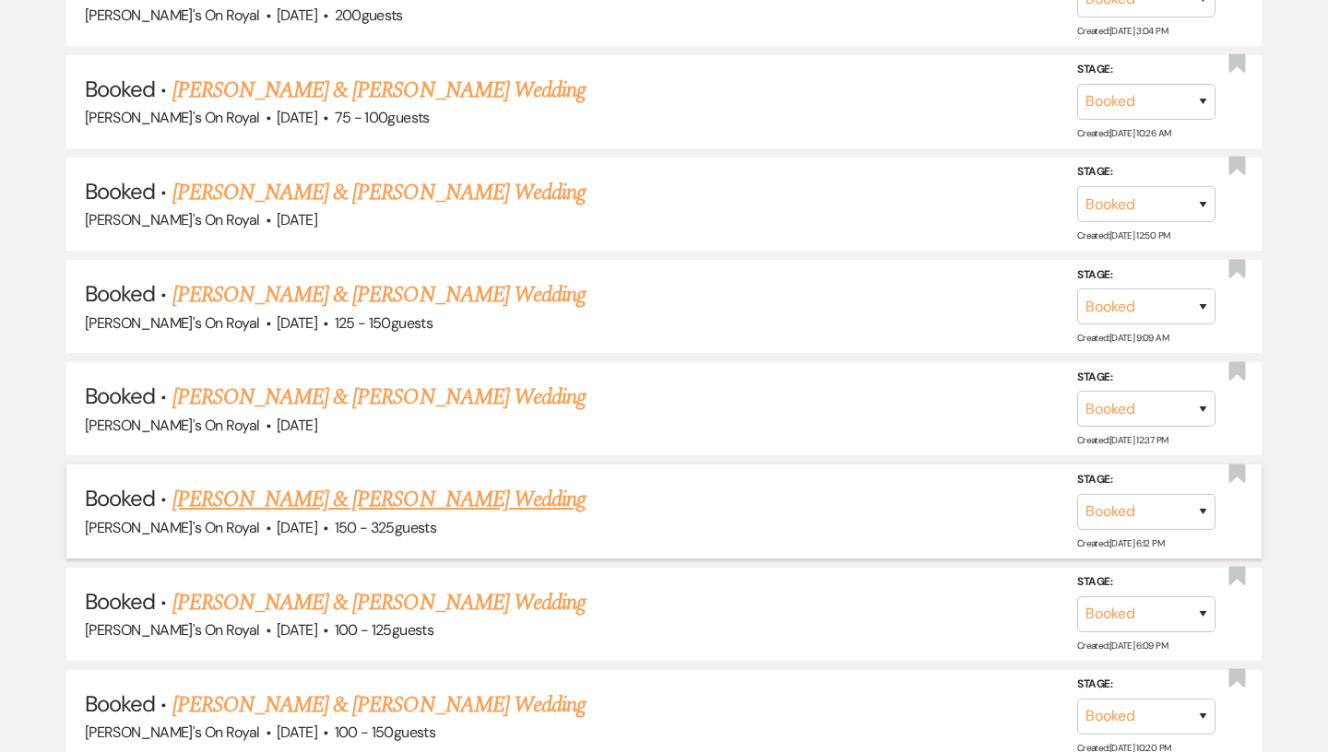
click at [313, 486] on link "[PERSON_NAME] & [PERSON_NAME] Wedding" at bounding box center [378, 499] width 413 height 33
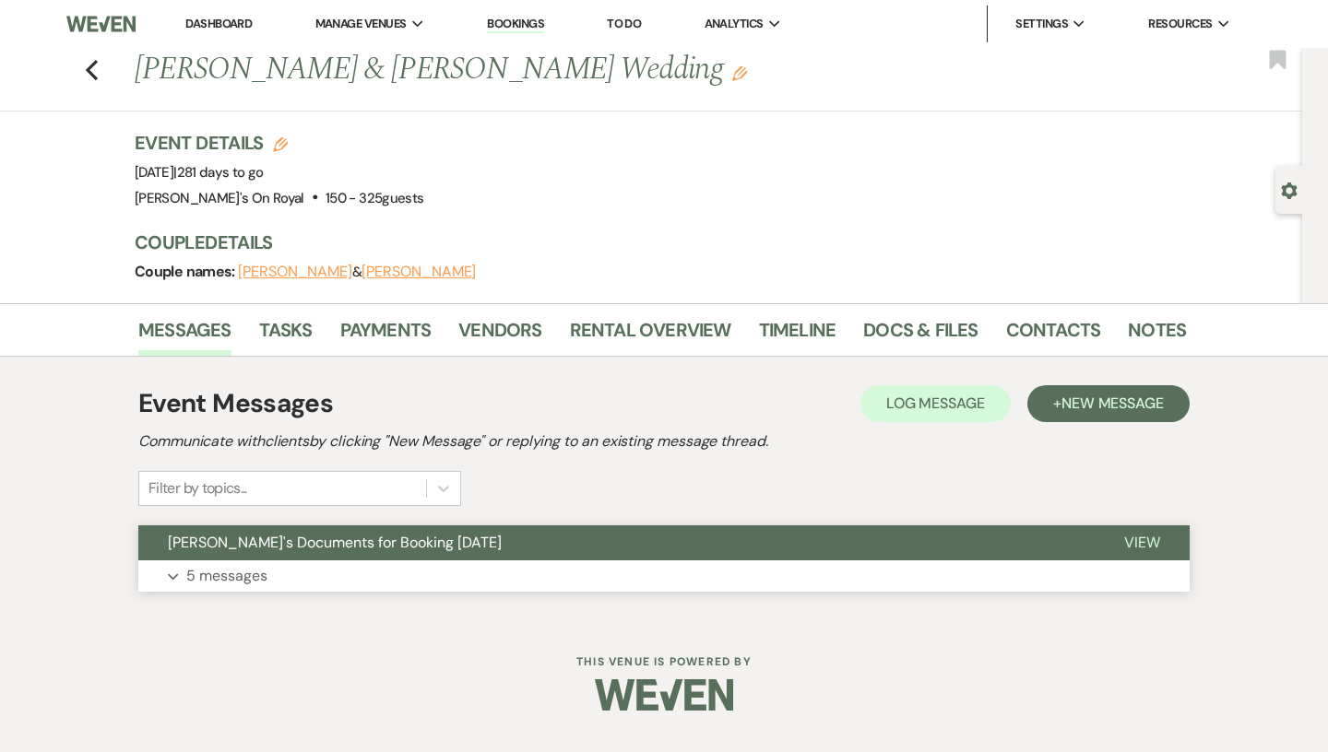
click at [303, 558] on button "[PERSON_NAME]'s Documents for Booking [DATE]" at bounding box center [616, 542] width 956 height 35
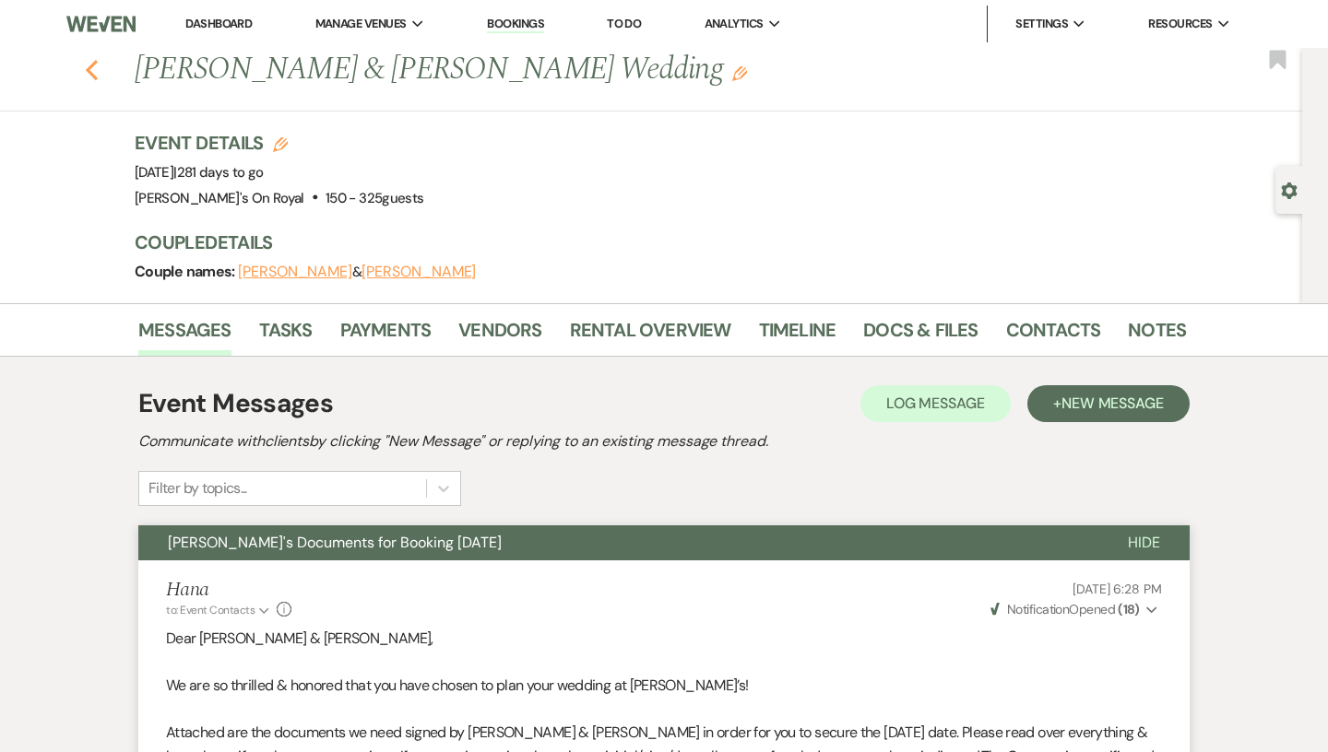
click at [93, 68] on icon "Previous" at bounding box center [92, 70] width 14 height 22
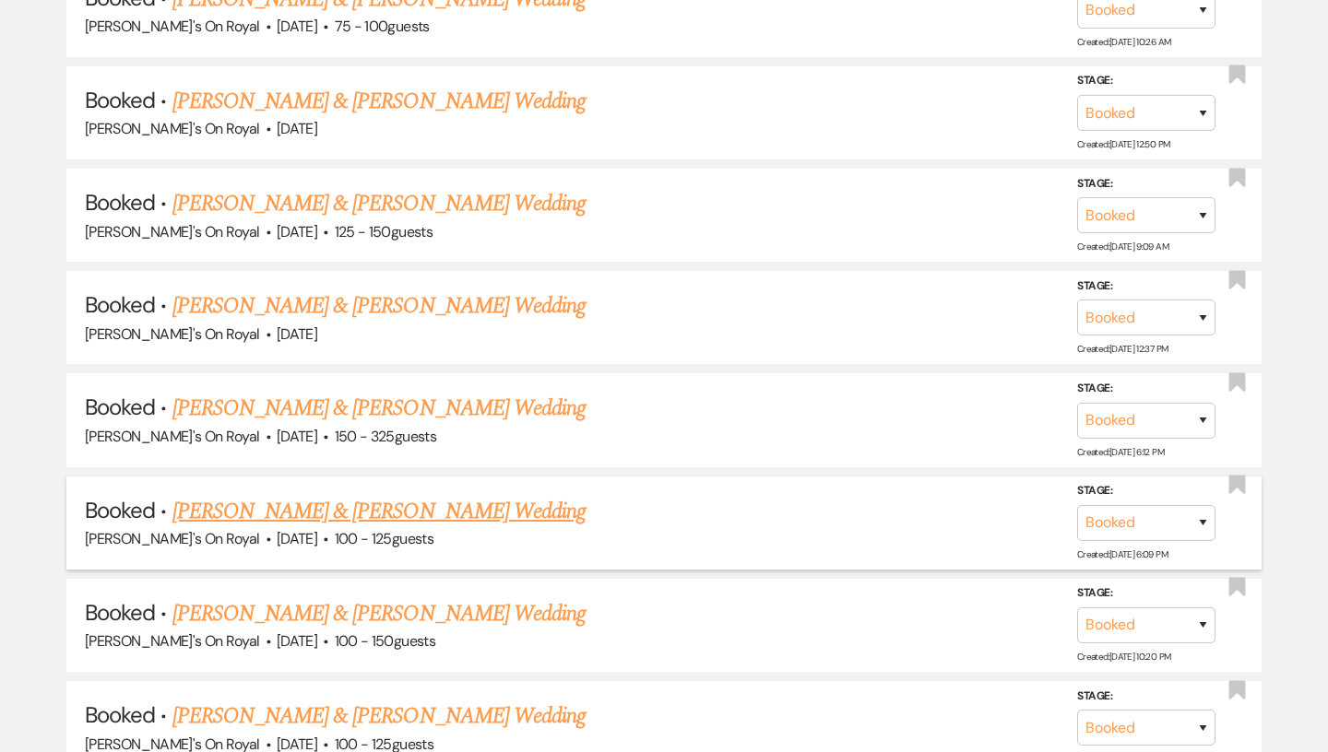
scroll to position [2311, 0]
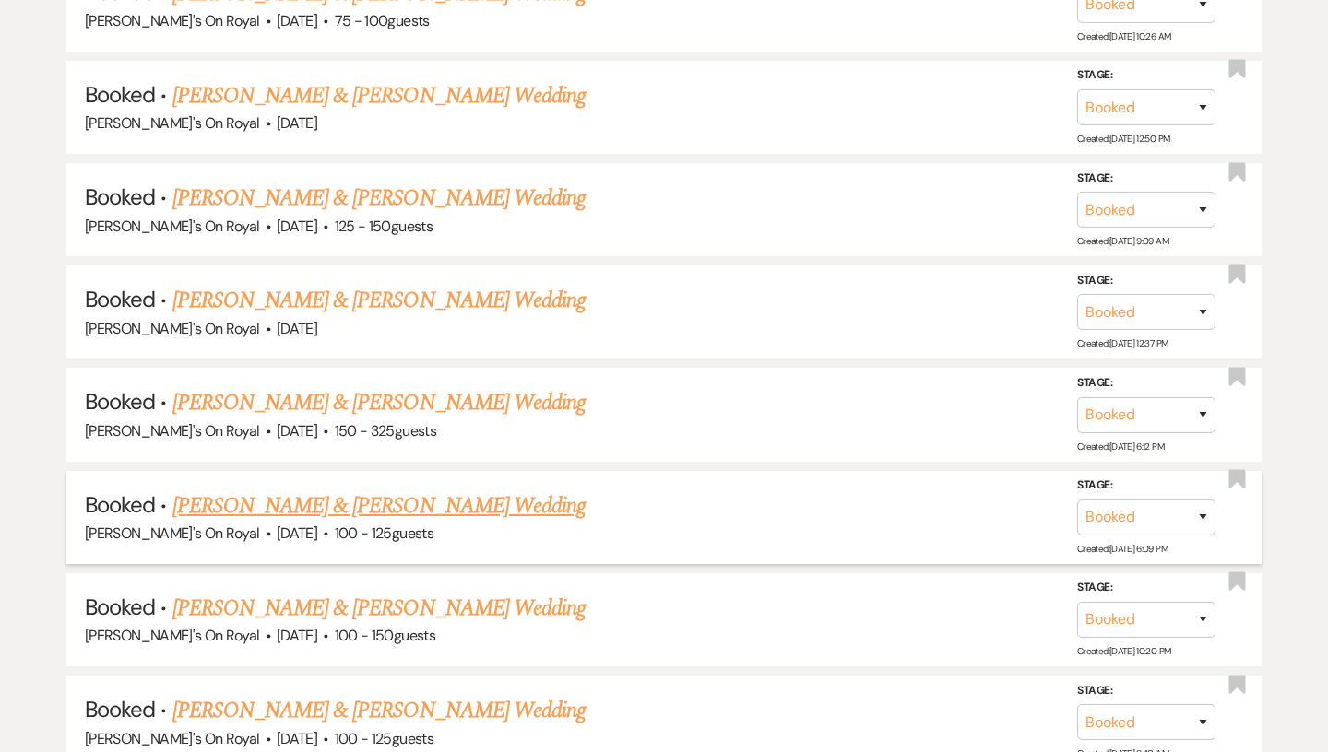
click at [320, 595] on link "[PERSON_NAME] & [PERSON_NAME] Wedding" at bounding box center [378, 608] width 413 height 33
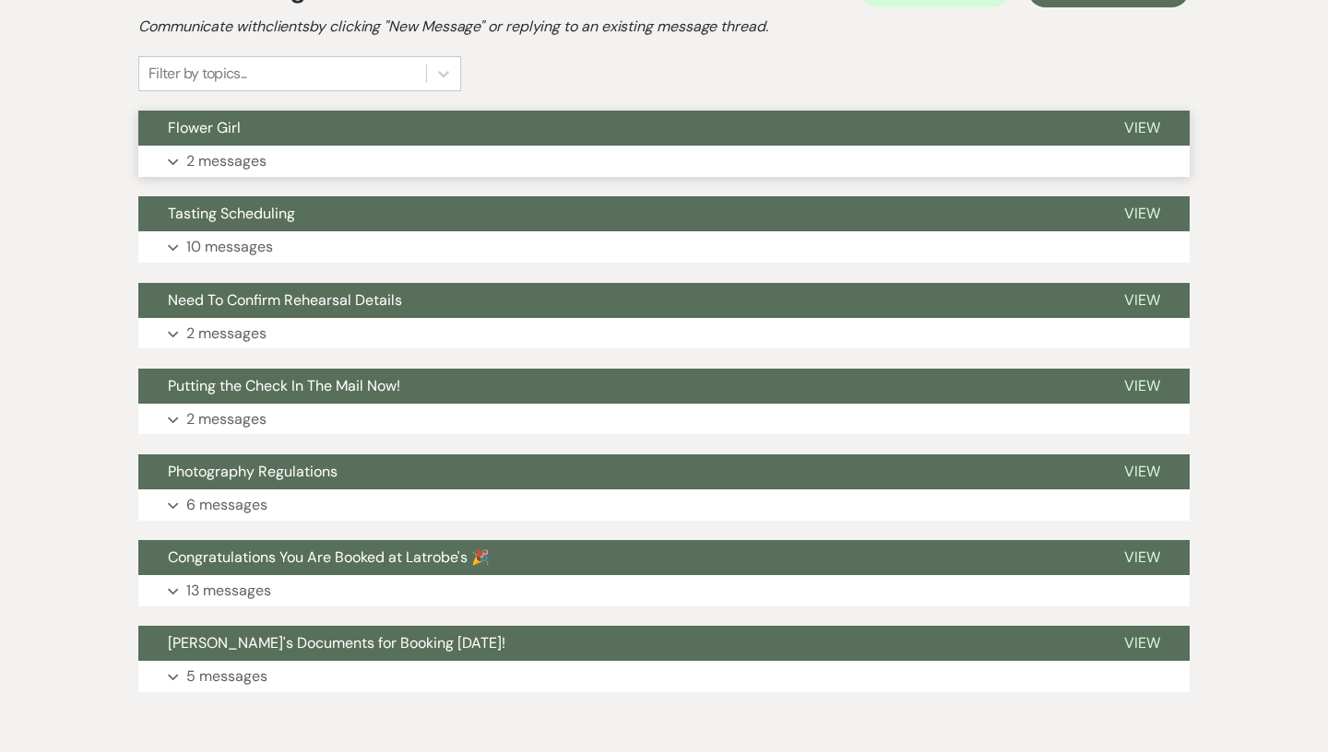
scroll to position [413, 0]
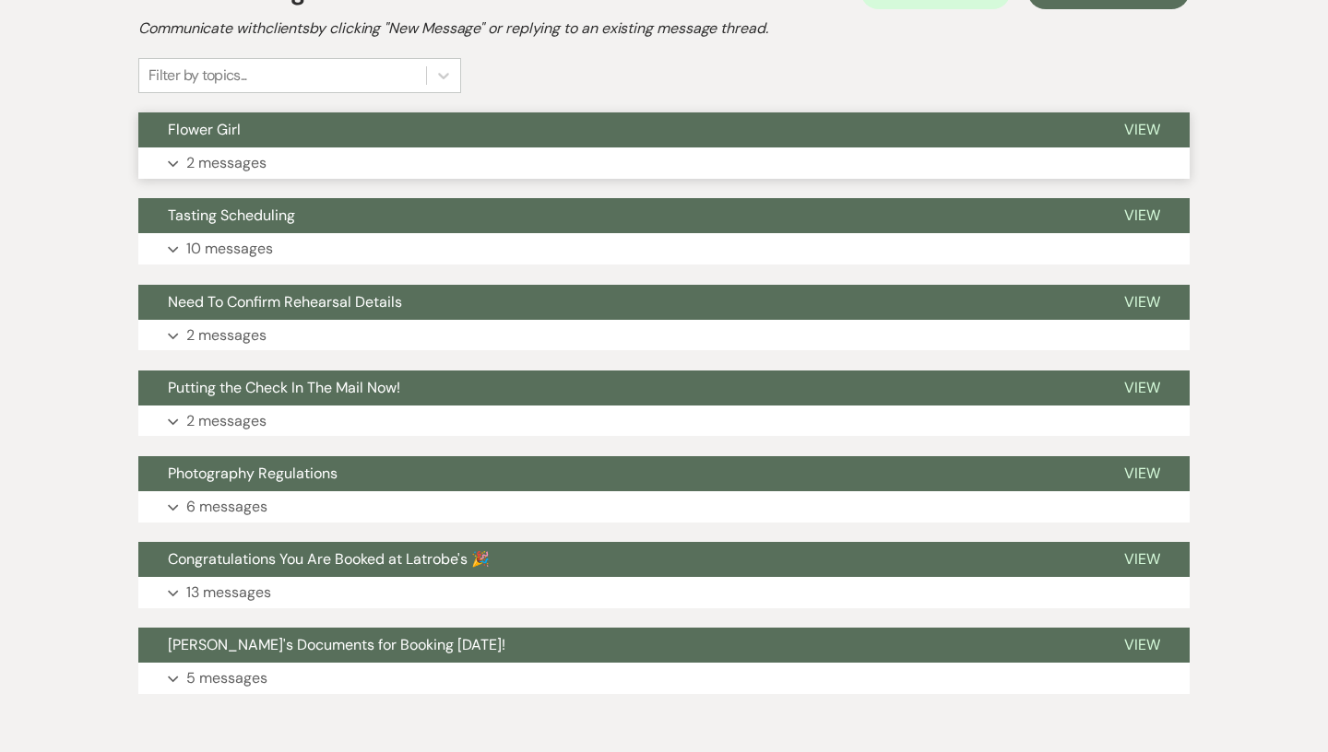
click at [319, 154] on button "Expand 2 messages" at bounding box center [663, 163] width 1051 height 31
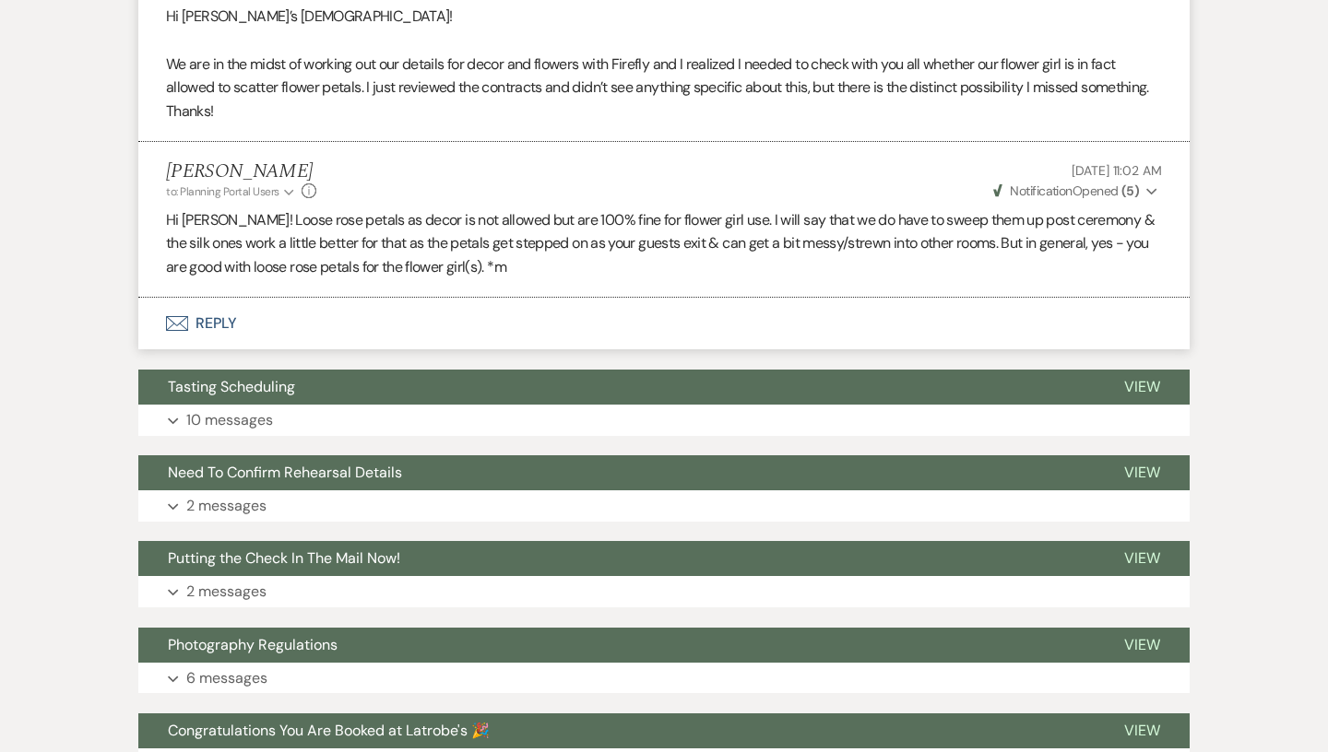
scroll to position [639, 0]
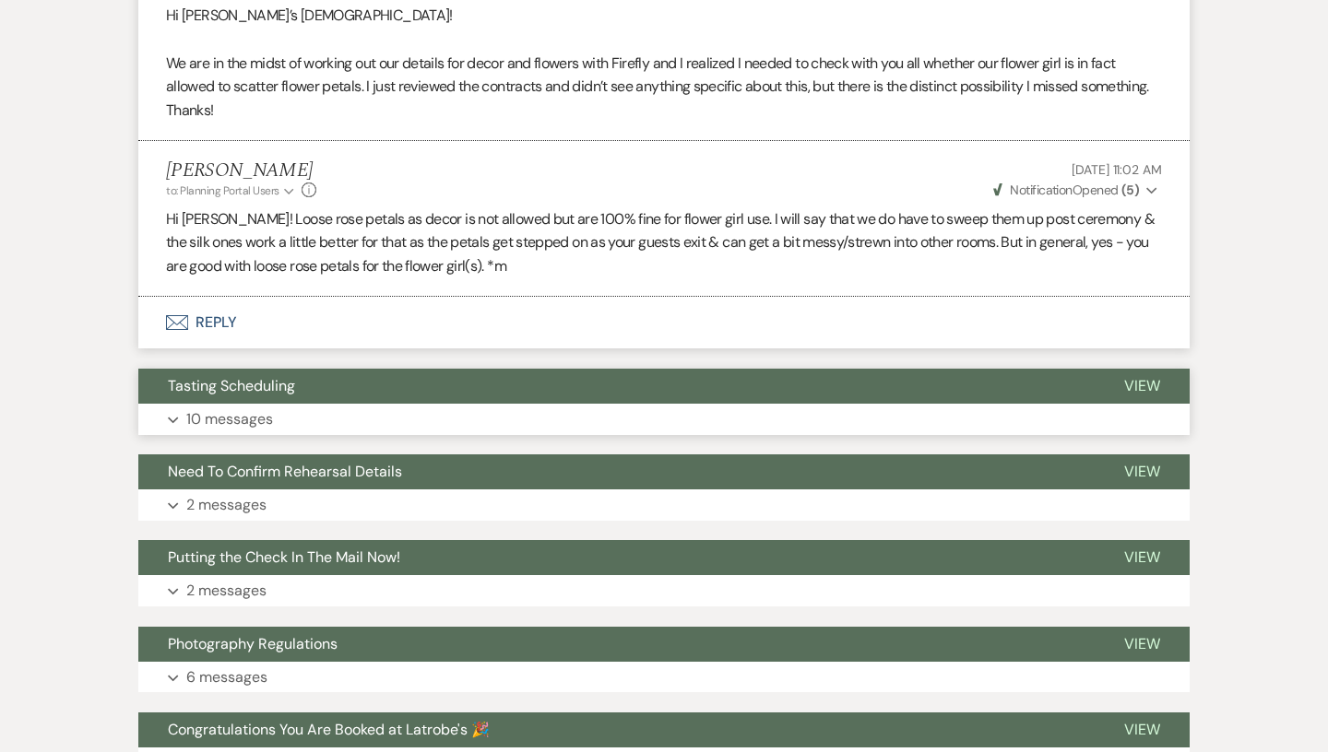
click at [397, 396] on button "Tasting Scheduling" at bounding box center [616, 386] width 956 height 35
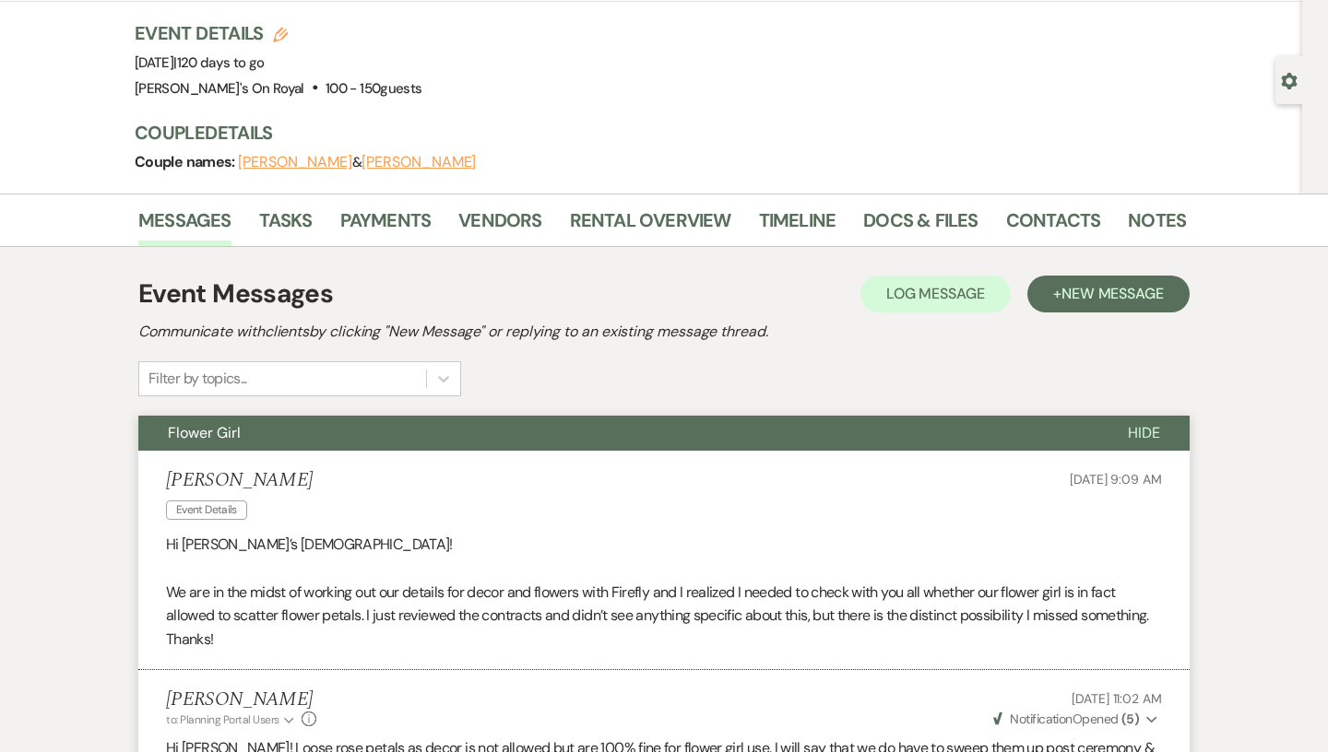
scroll to position [0, 0]
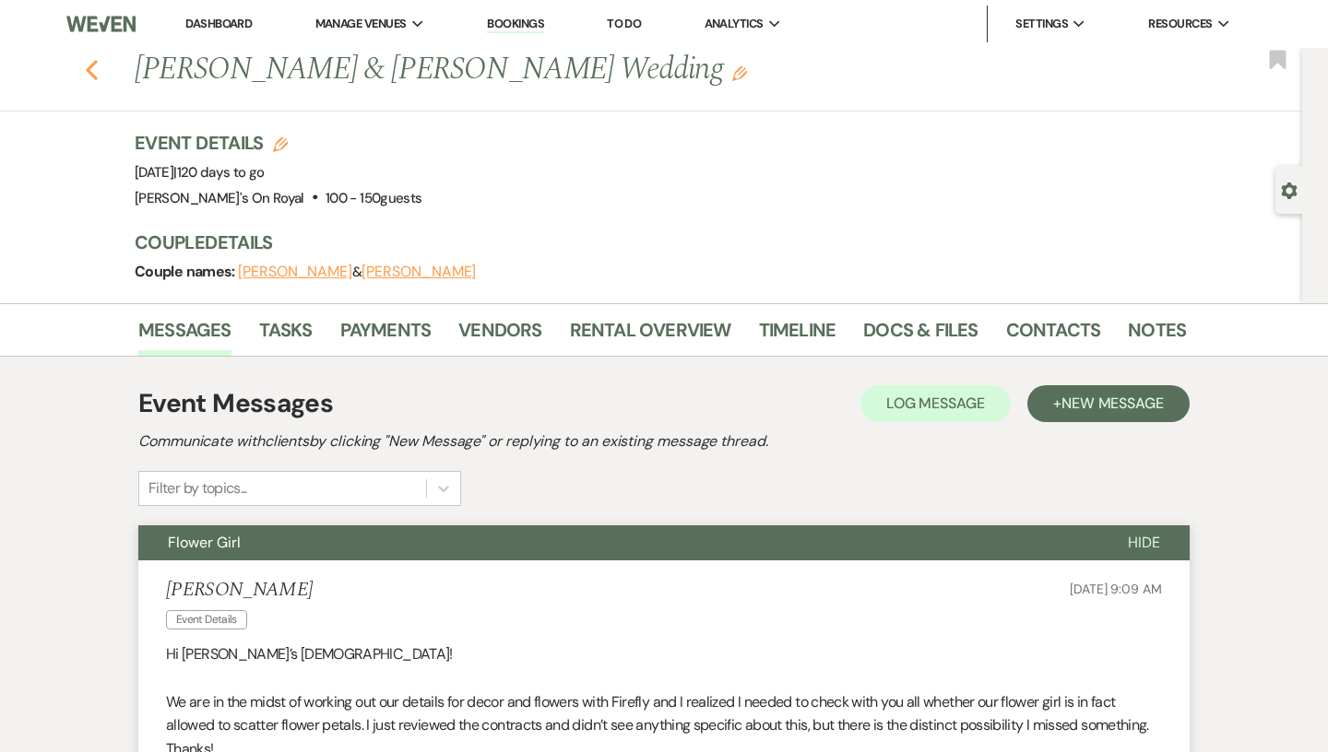
click at [92, 77] on use "button" at bounding box center [92, 70] width 12 height 20
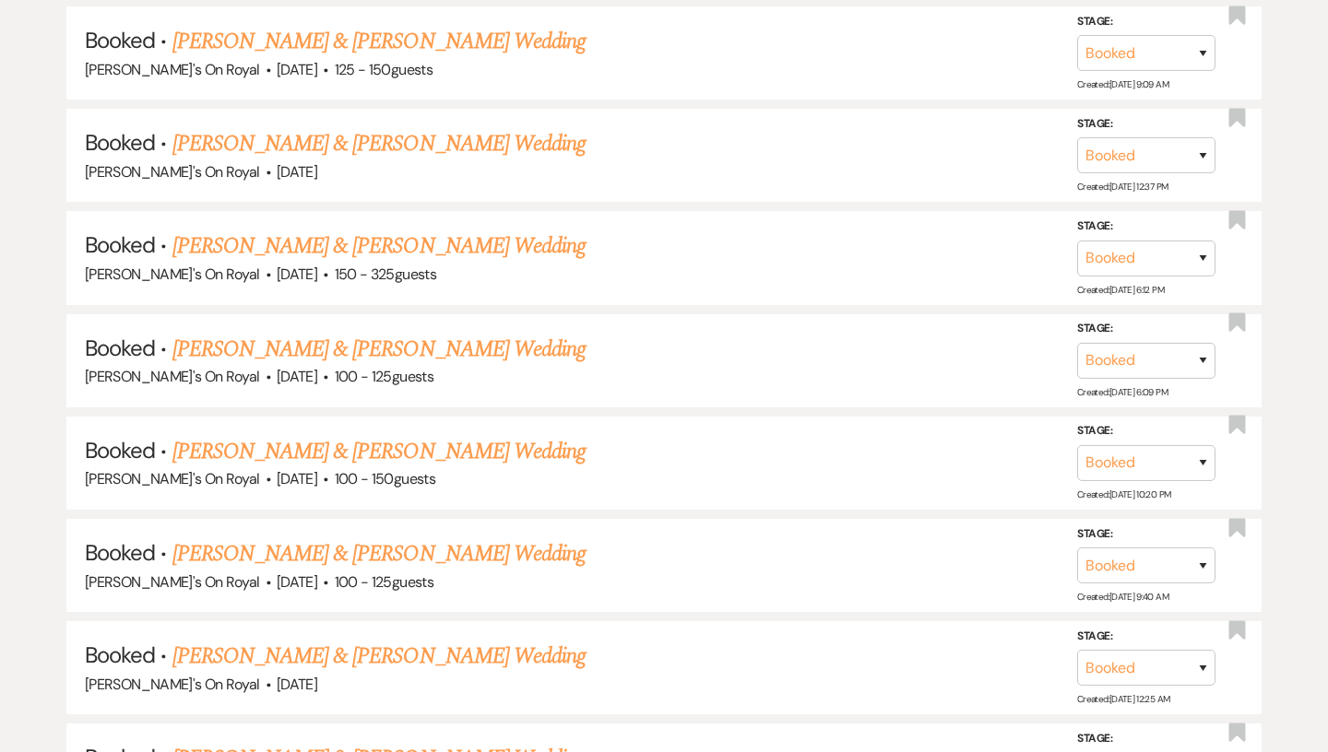
scroll to position [2472, 0]
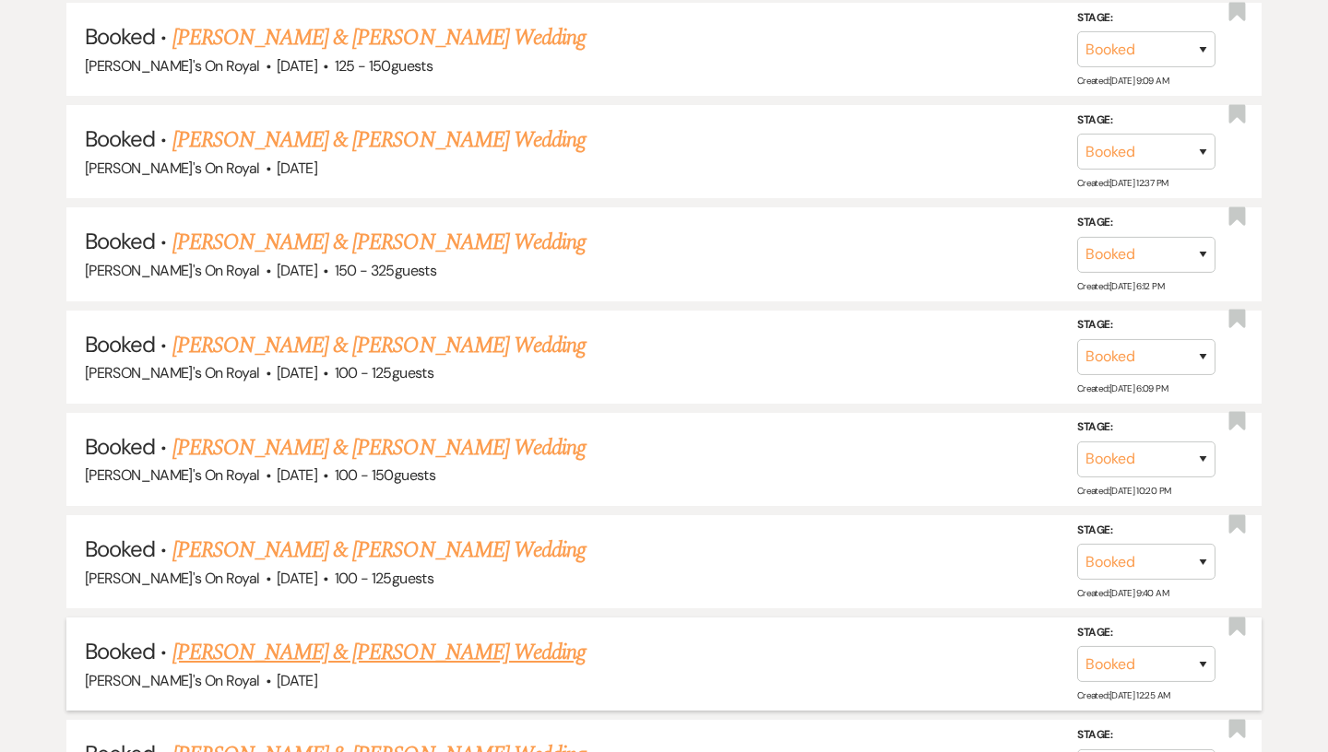
click at [370, 642] on link "[PERSON_NAME] & [PERSON_NAME] Wedding" at bounding box center [378, 652] width 413 height 33
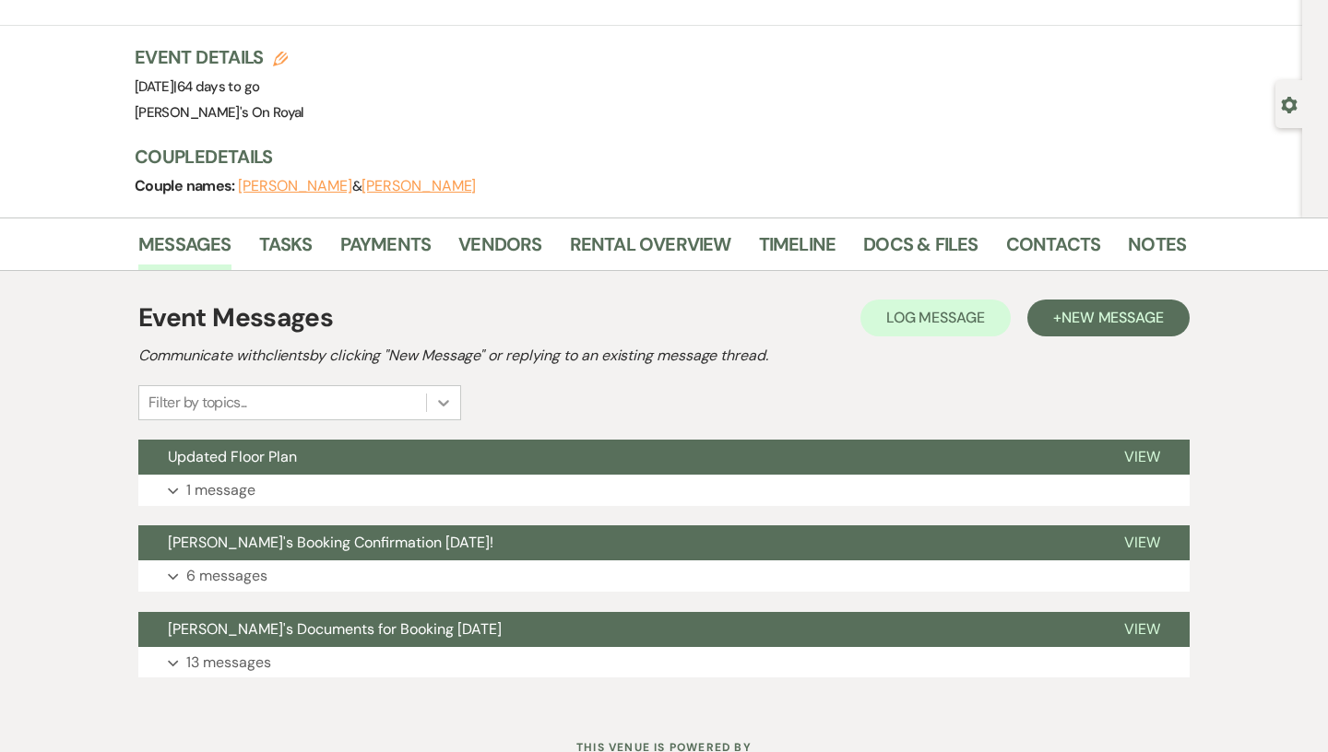
scroll to position [158, 0]
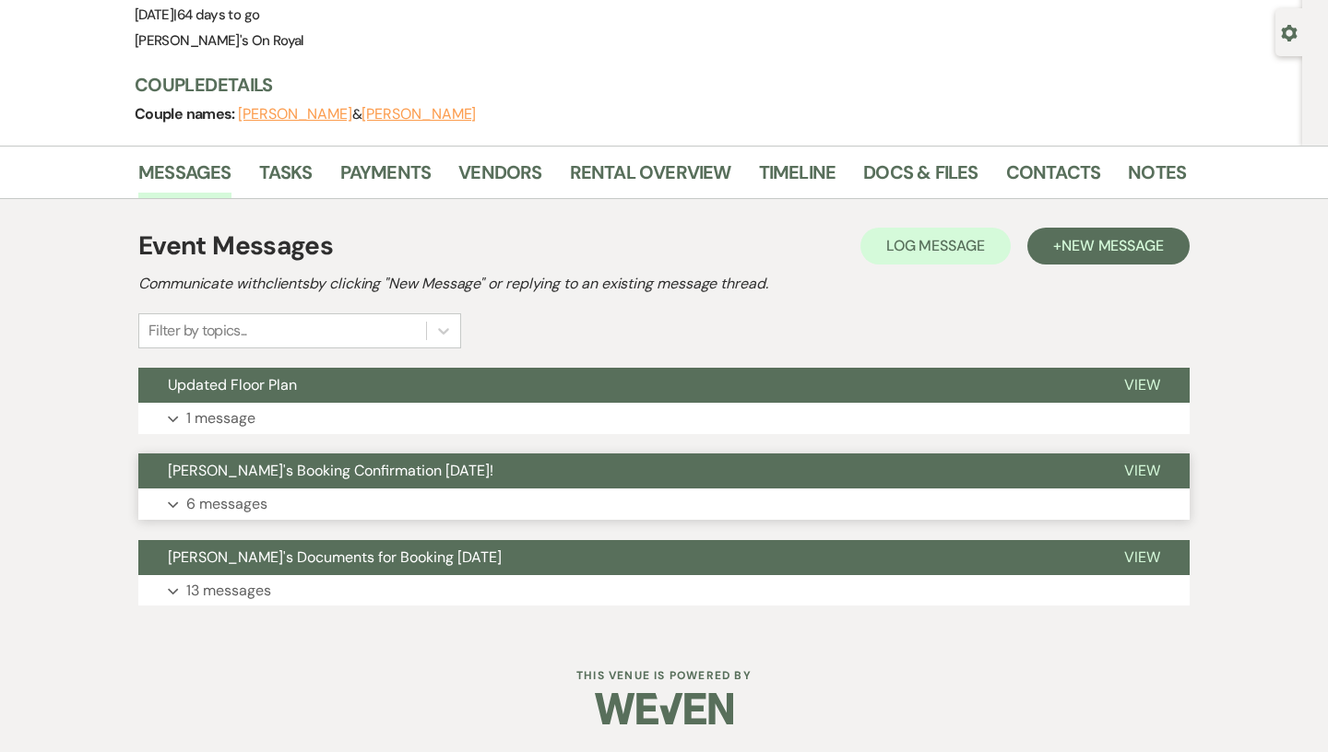
click at [423, 479] on span "[PERSON_NAME]'s Booking Confirmation [DATE]!" at bounding box center [330, 470] width 325 height 19
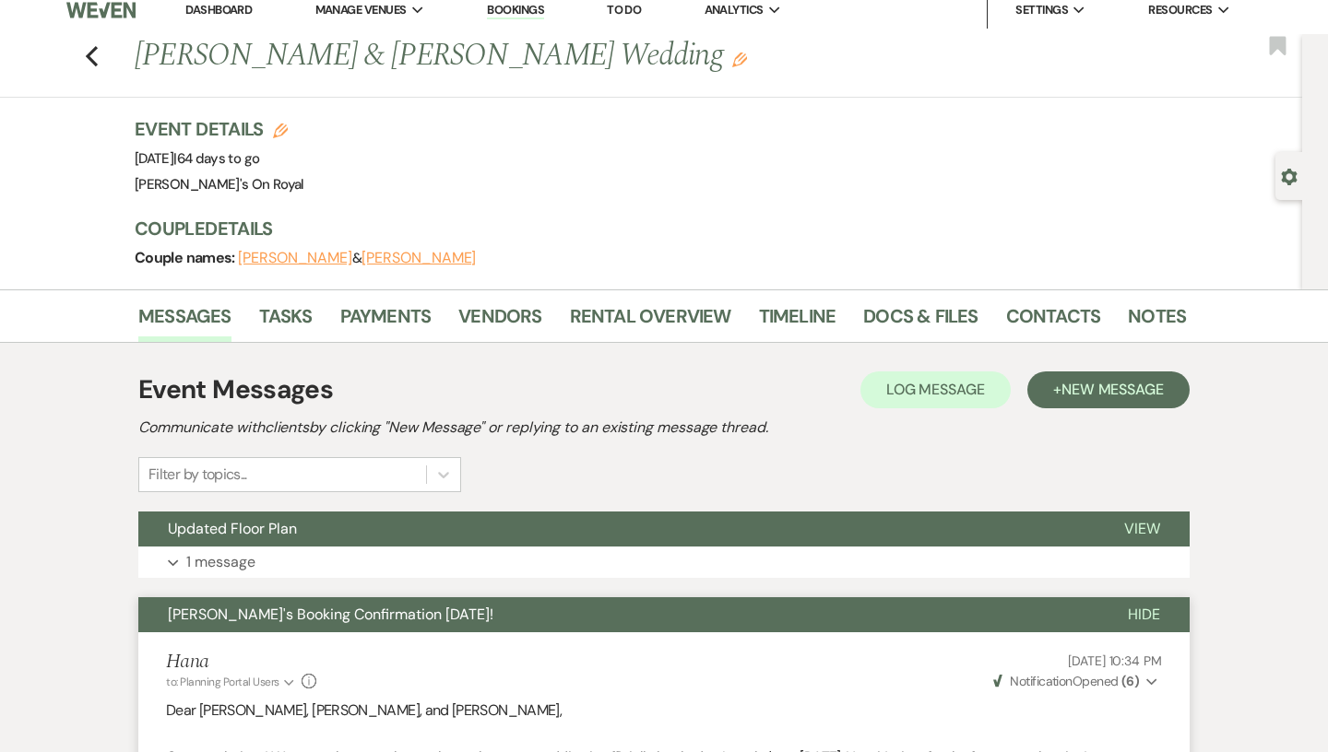
scroll to position [0, 0]
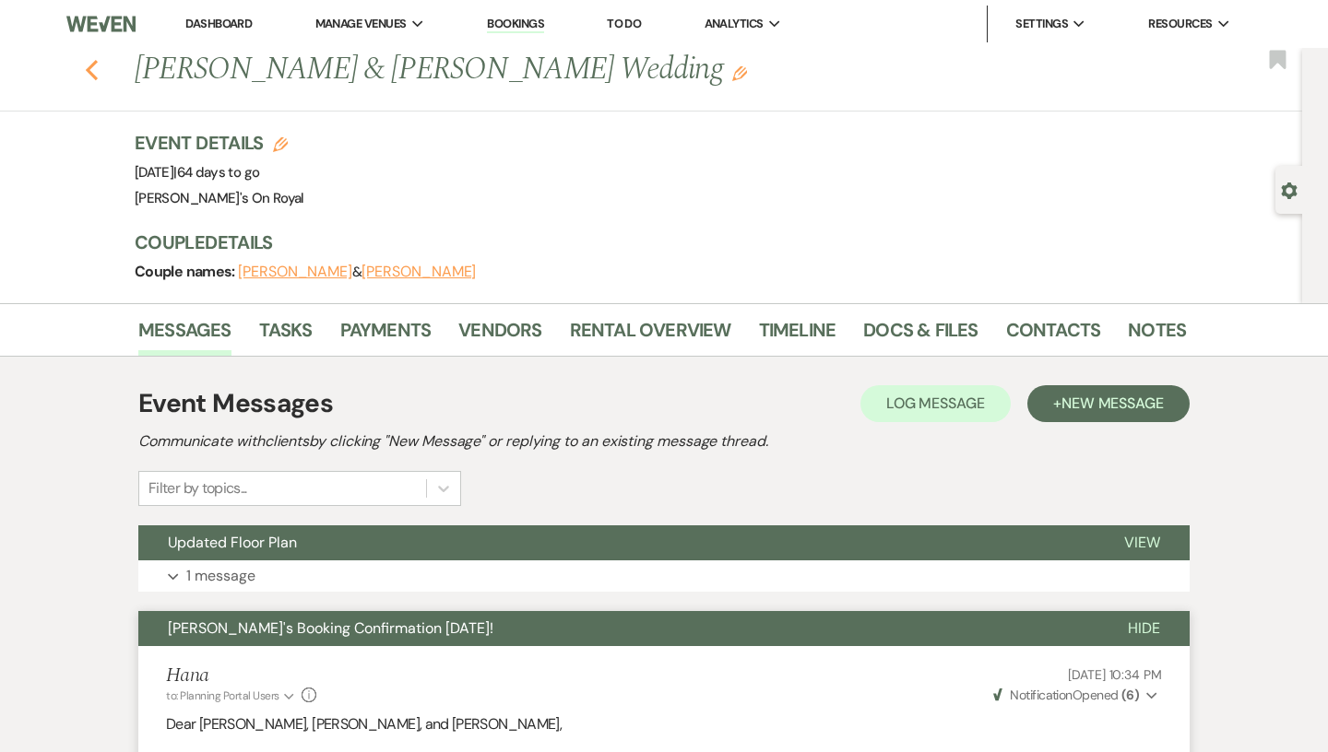
click at [87, 63] on icon "Previous" at bounding box center [92, 70] width 14 height 22
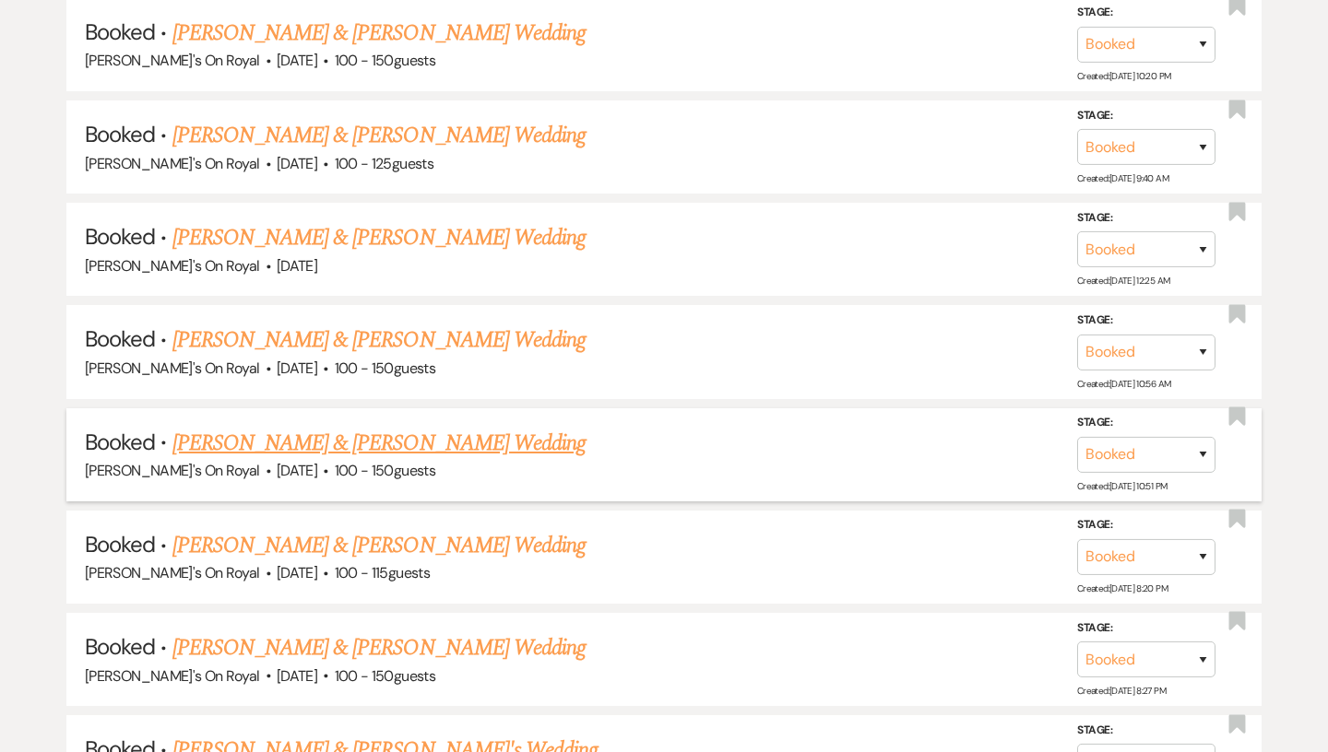
scroll to position [2888, 0]
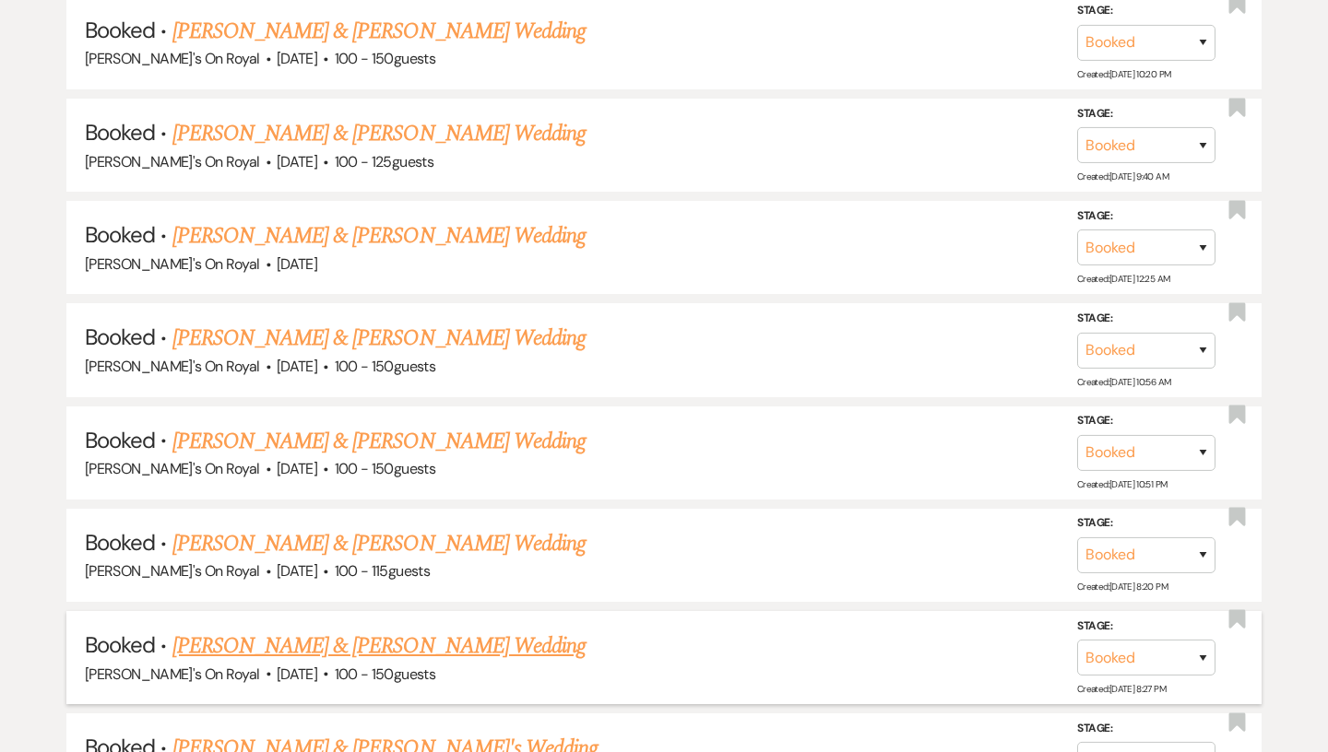
click at [461, 630] on link "[PERSON_NAME] & [PERSON_NAME] Wedding" at bounding box center [378, 646] width 413 height 33
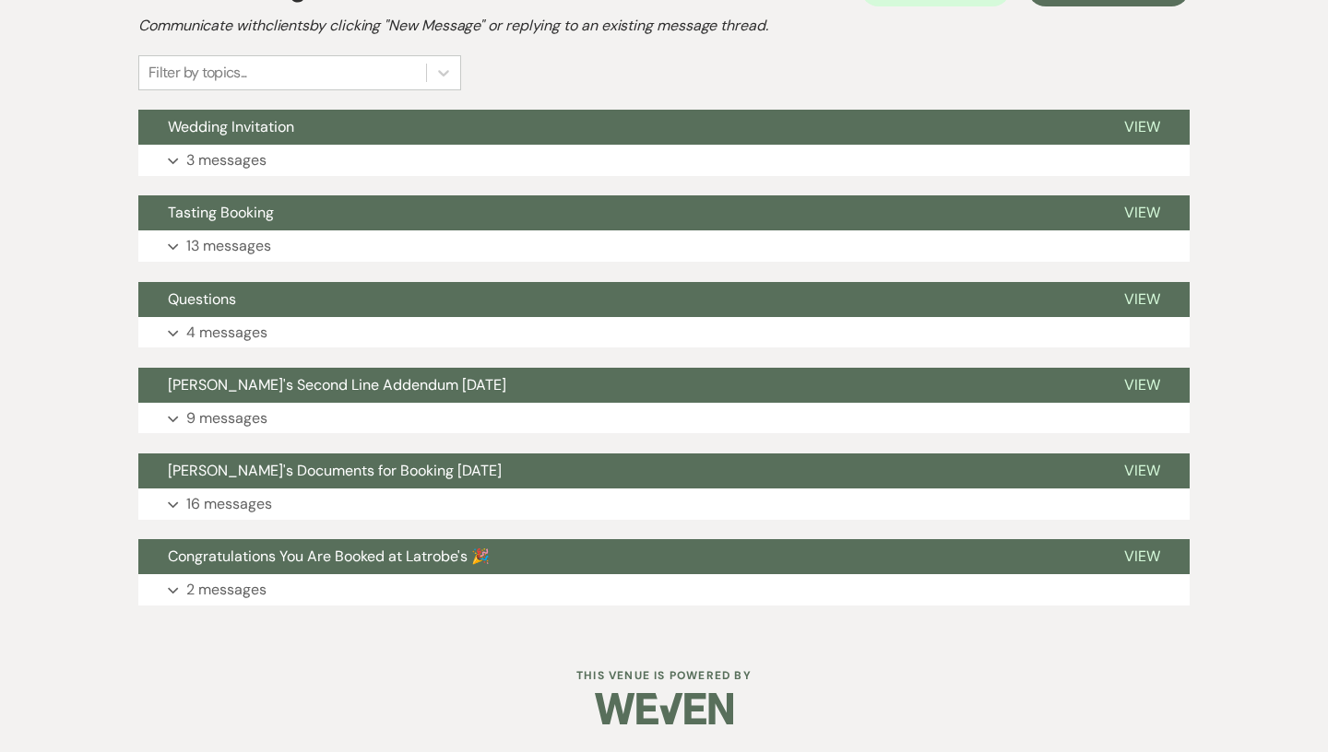
scroll to position [416, 0]
click at [431, 301] on button "Questions" at bounding box center [616, 299] width 956 height 35
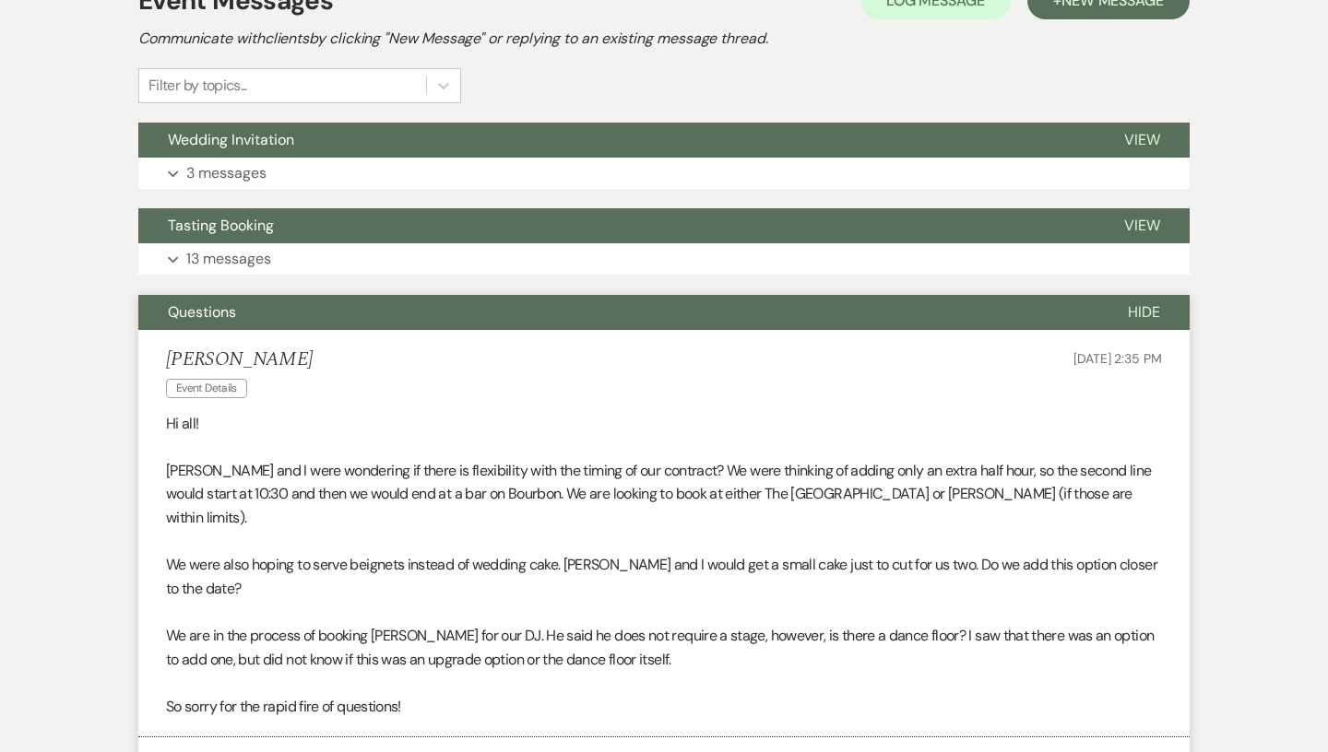
scroll to position [0, 0]
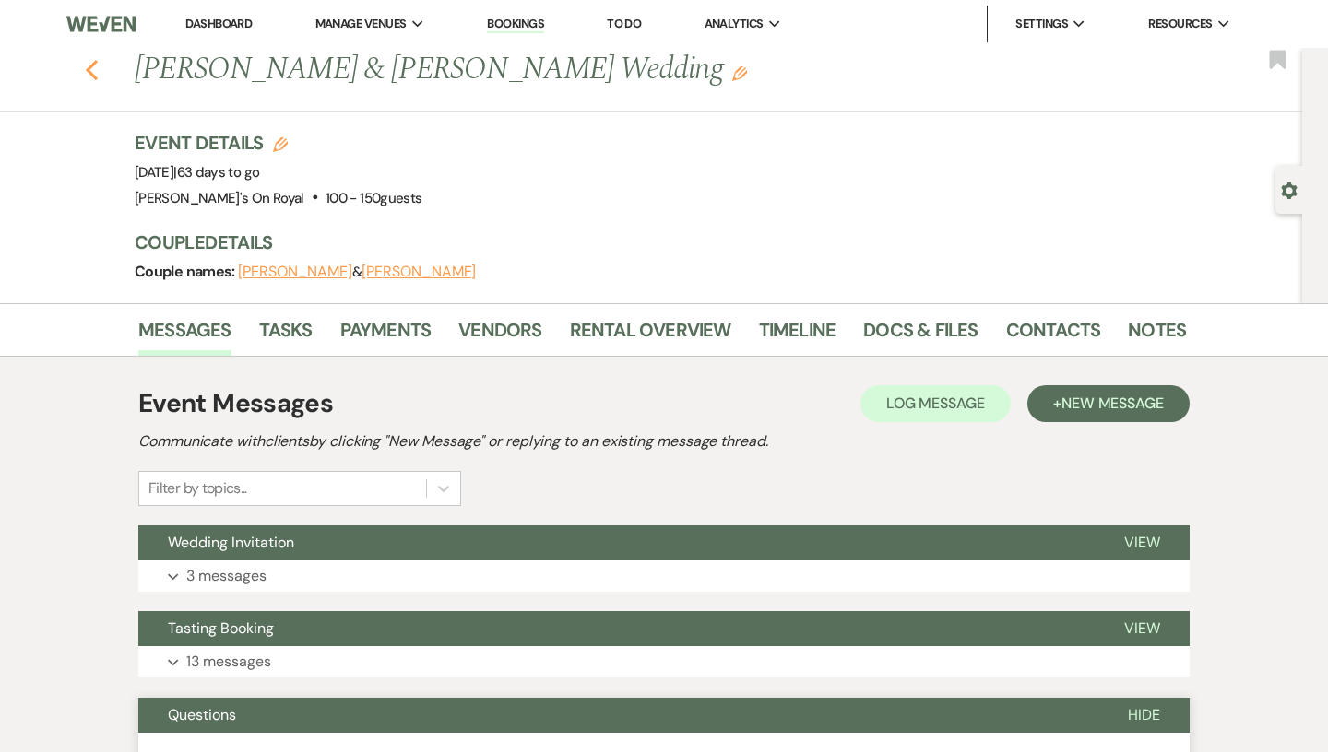
click at [93, 67] on icon "Previous" at bounding box center [92, 70] width 14 height 22
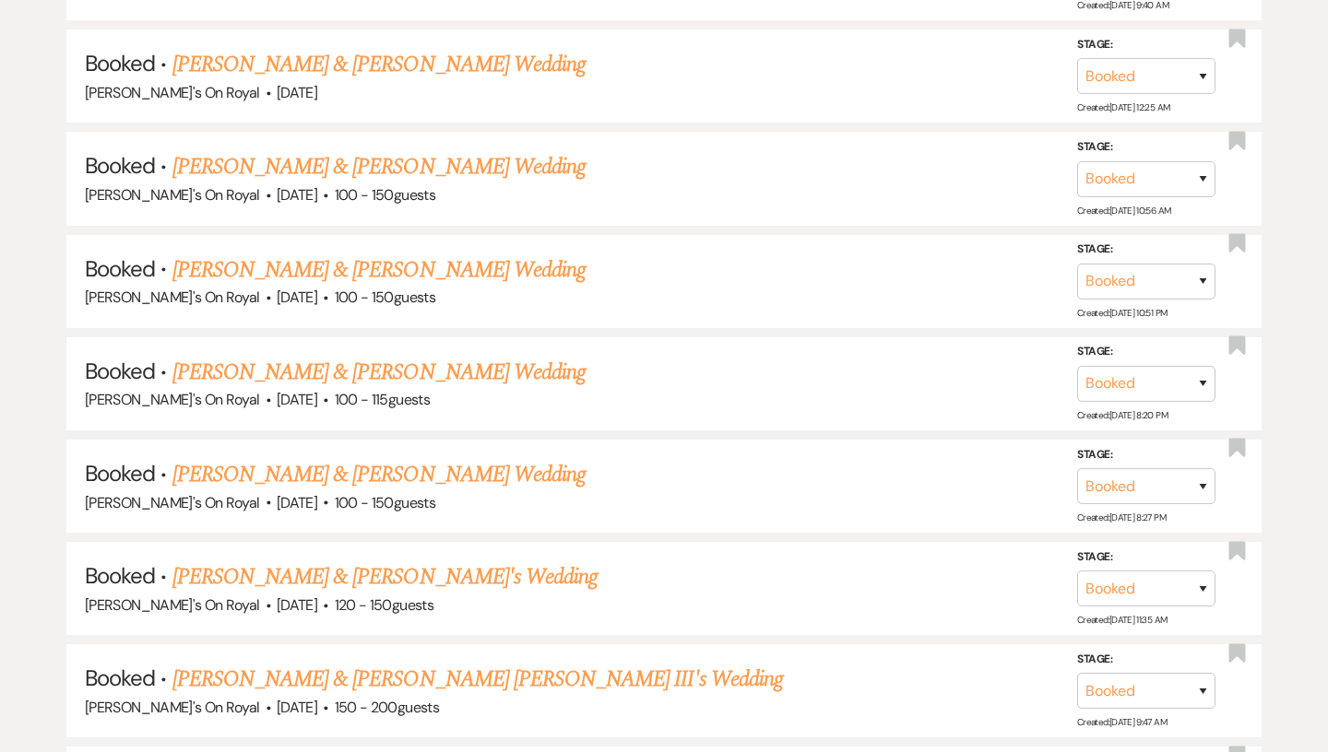
scroll to position [3065, 0]
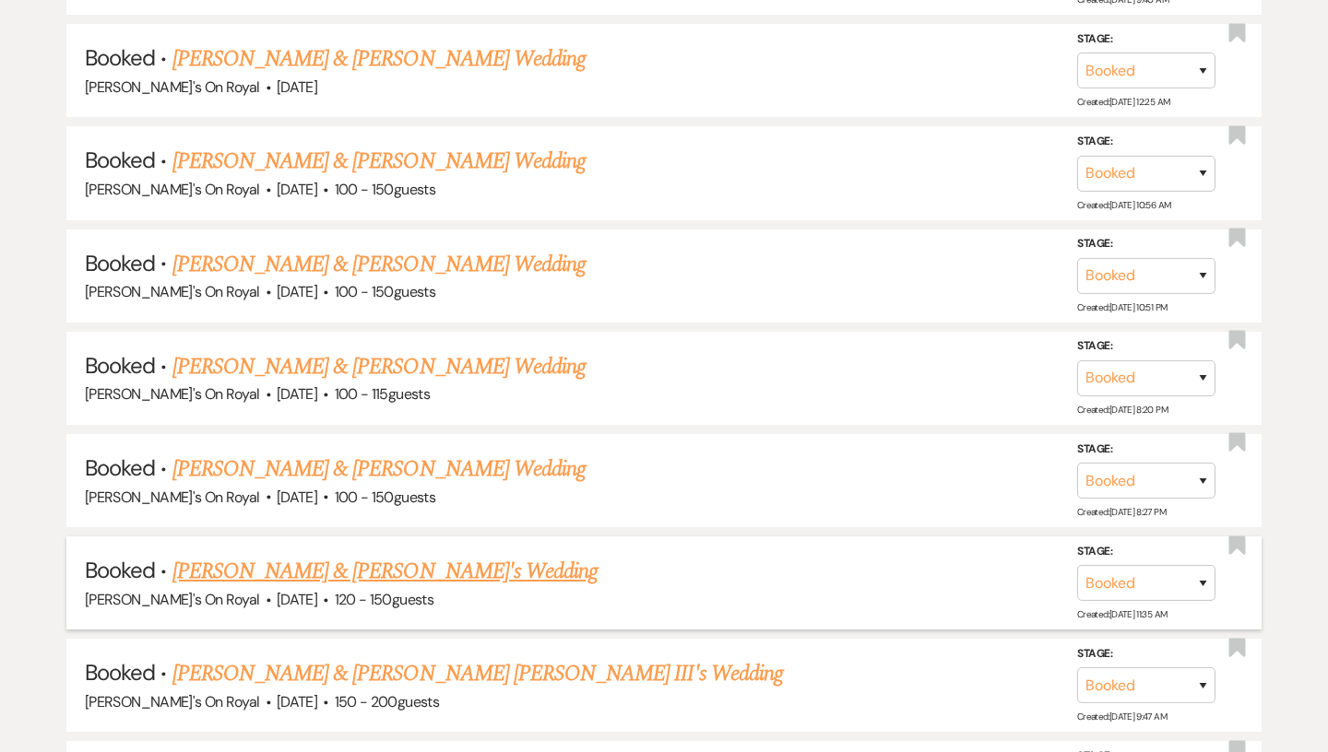
click at [317, 555] on link "[PERSON_NAME] & [PERSON_NAME]'s Wedding" at bounding box center [385, 571] width 426 height 33
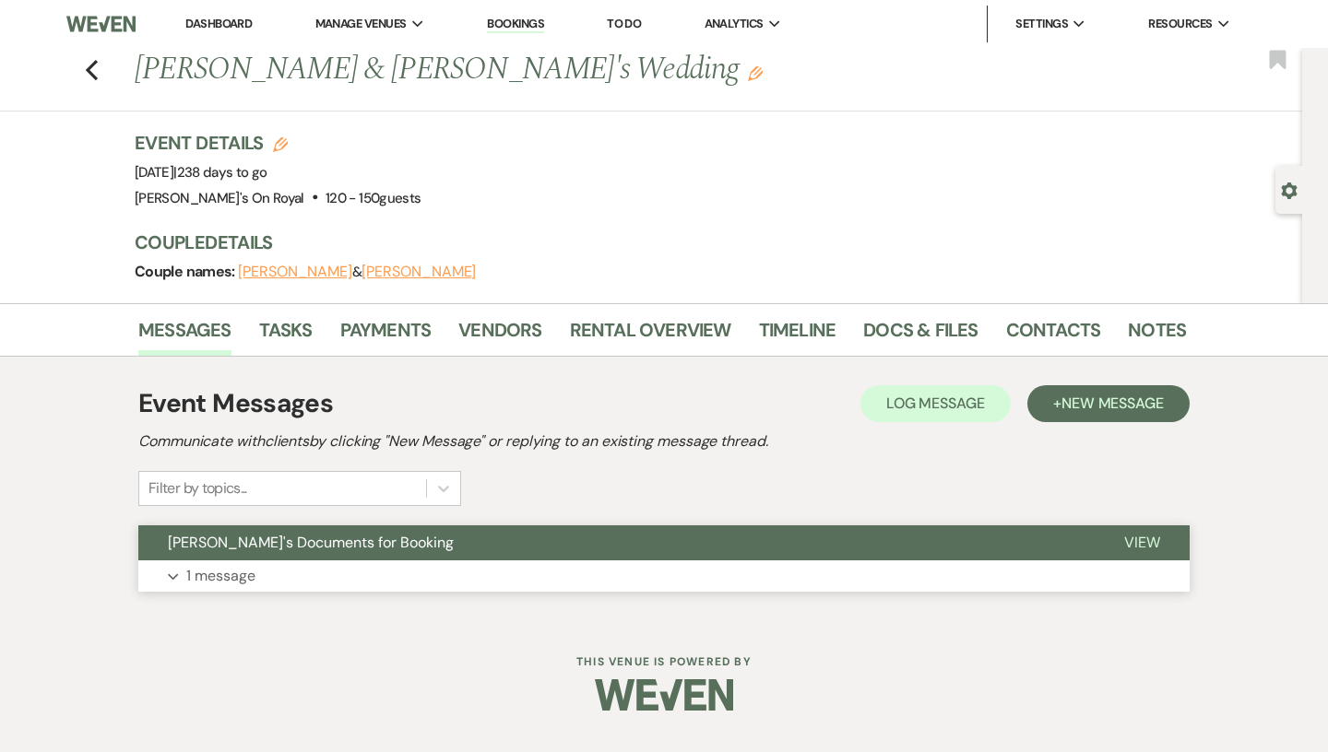
click at [402, 549] on button "[PERSON_NAME]'s Documents for Booking" at bounding box center [616, 542] width 956 height 35
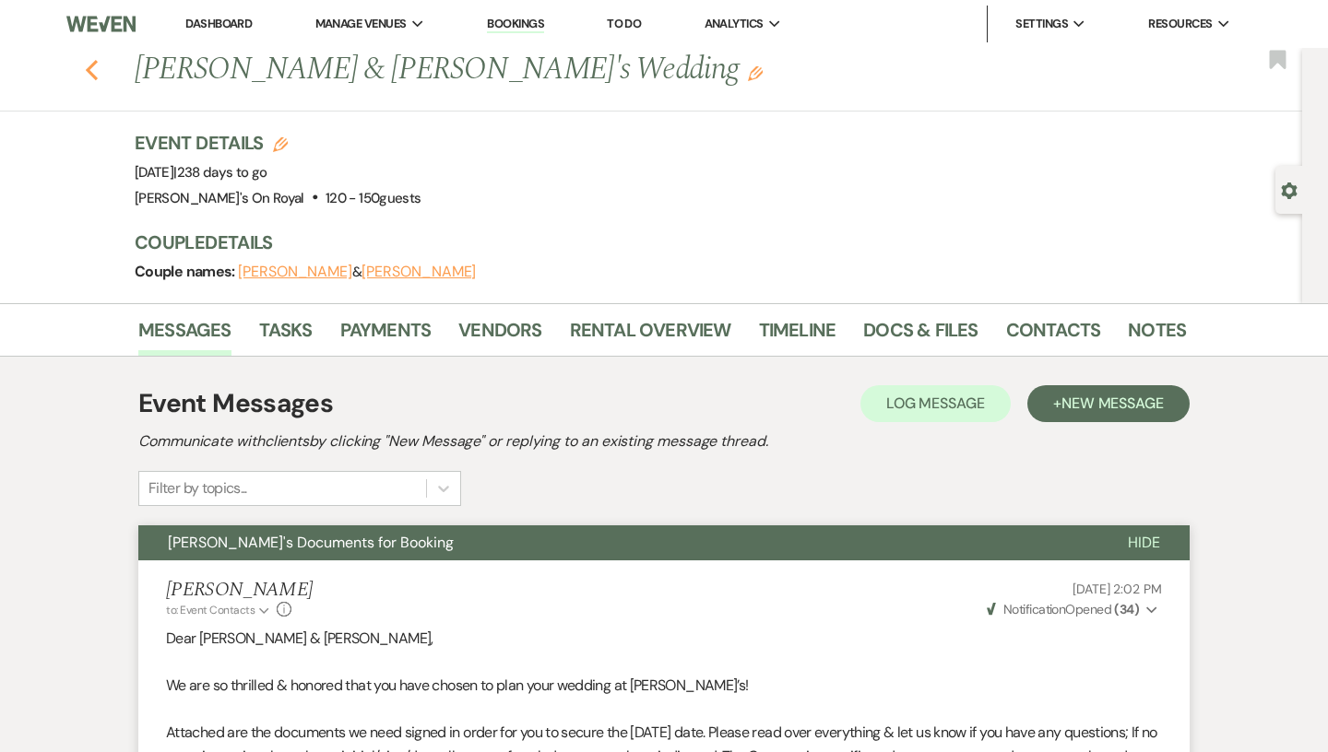
click at [86, 67] on icon "Previous" at bounding box center [92, 70] width 14 height 22
